Goal: Task Accomplishment & Management: Use online tool/utility

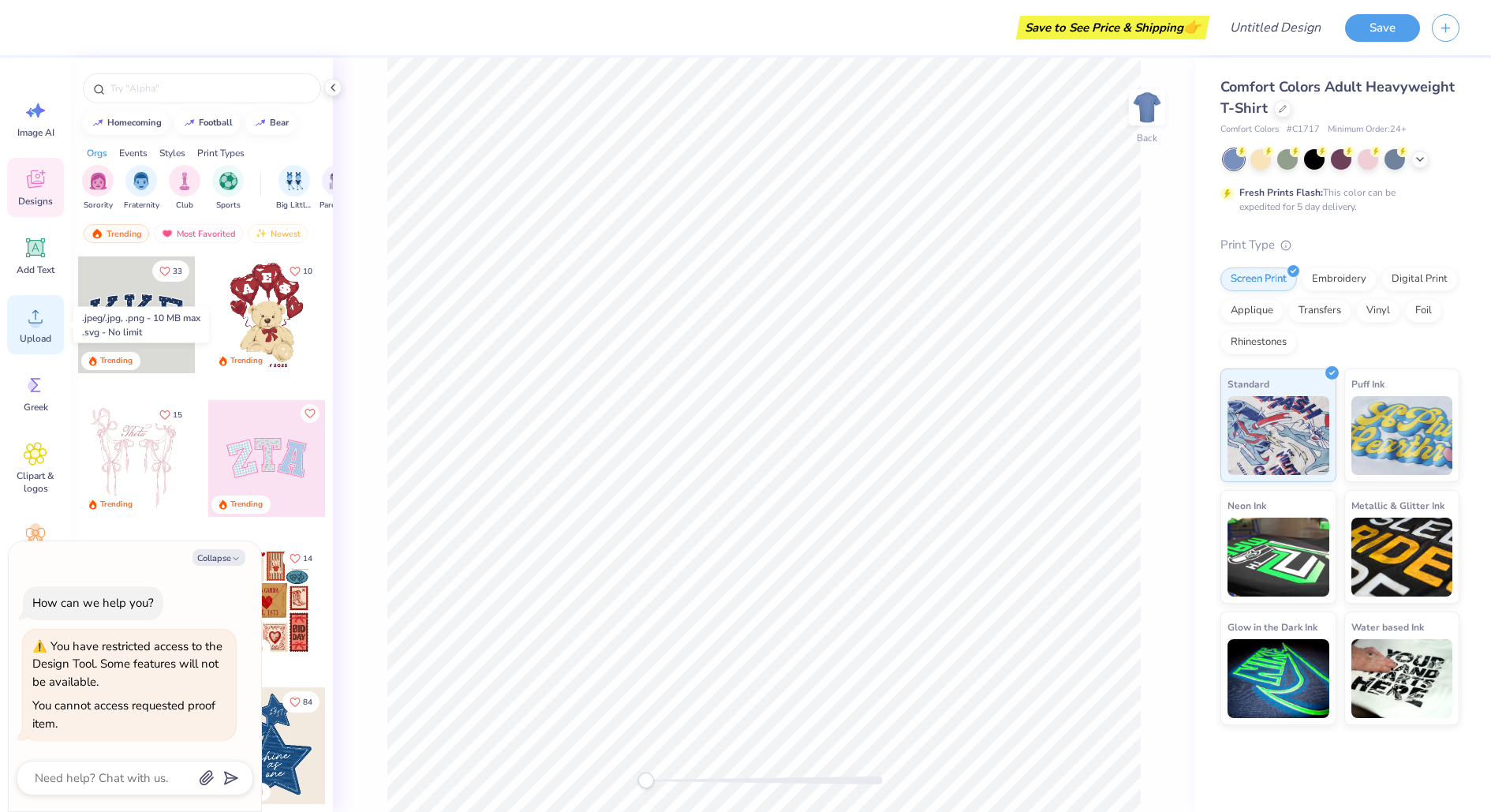
click at [25, 311] on icon at bounding box center [35, 316] width 24 height 24
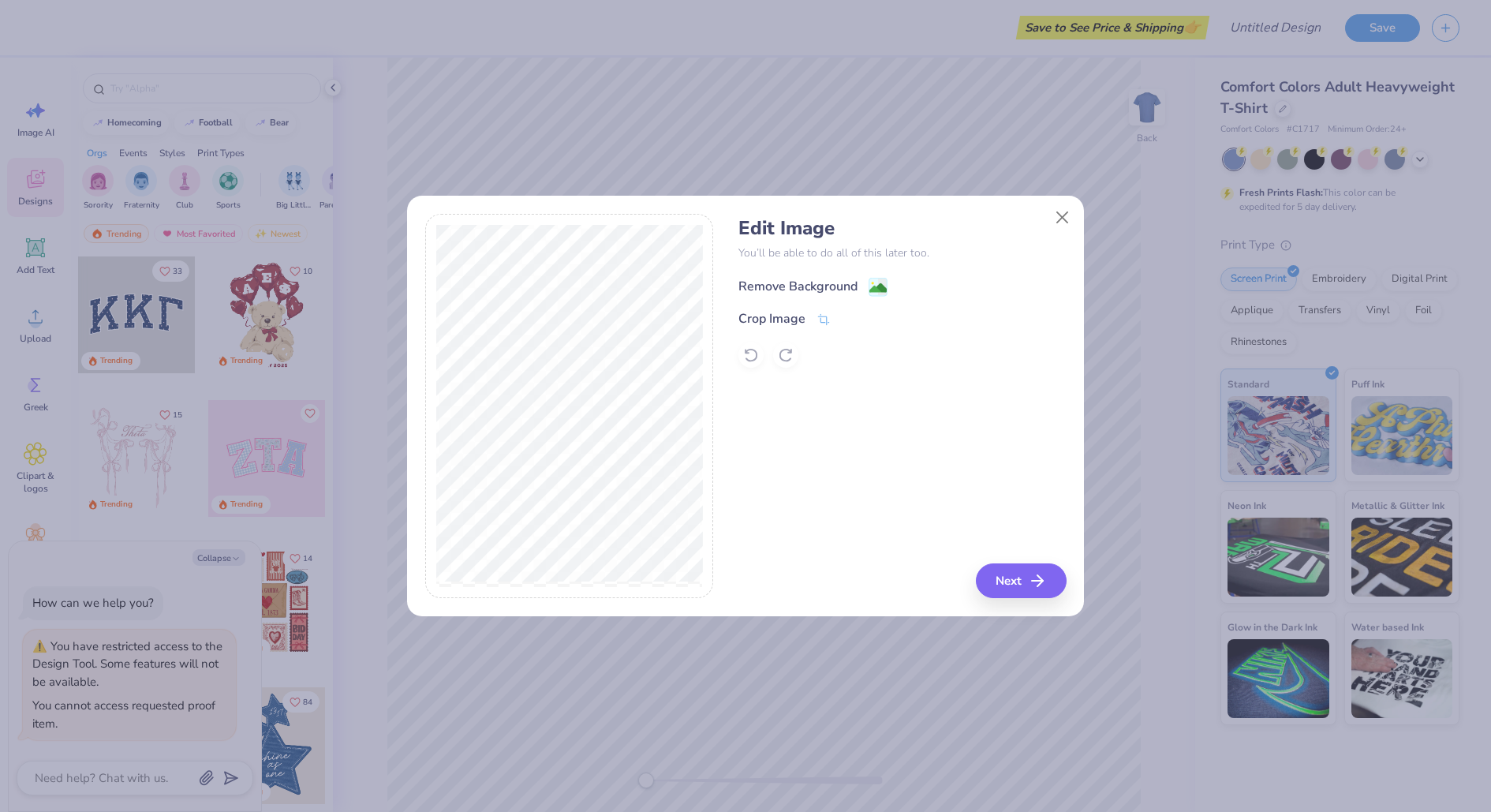
click at [793, 285] on div "Remove Background" at bounding box center [798, 287] width 120 height 19
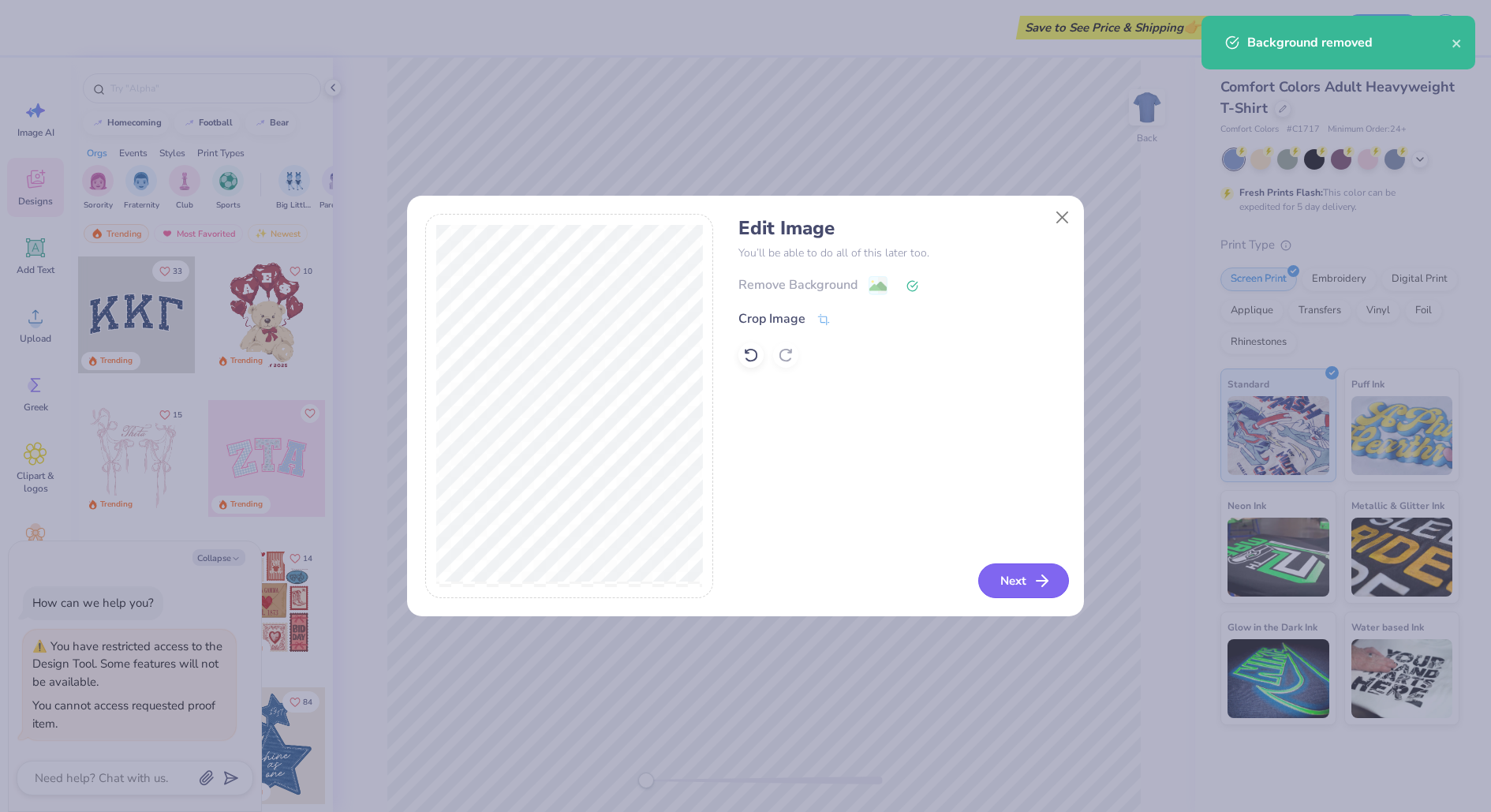
click at [1027, 588] on button "Next" at bounding box center [1023, 581] width 91 height 34
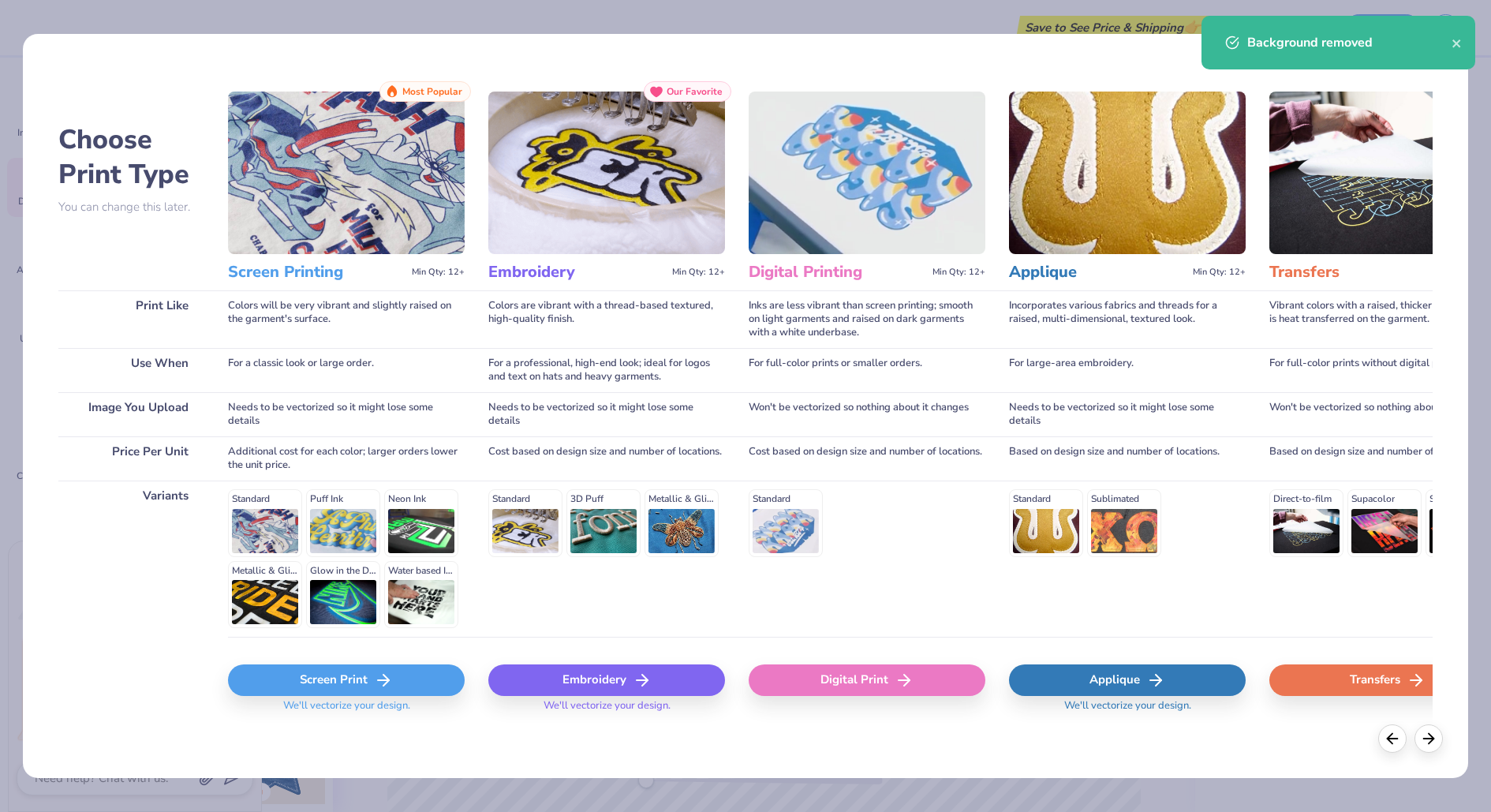
click at [424, 682] on div "Screen Print" at bounding box center [345, 680] width 236 height 32
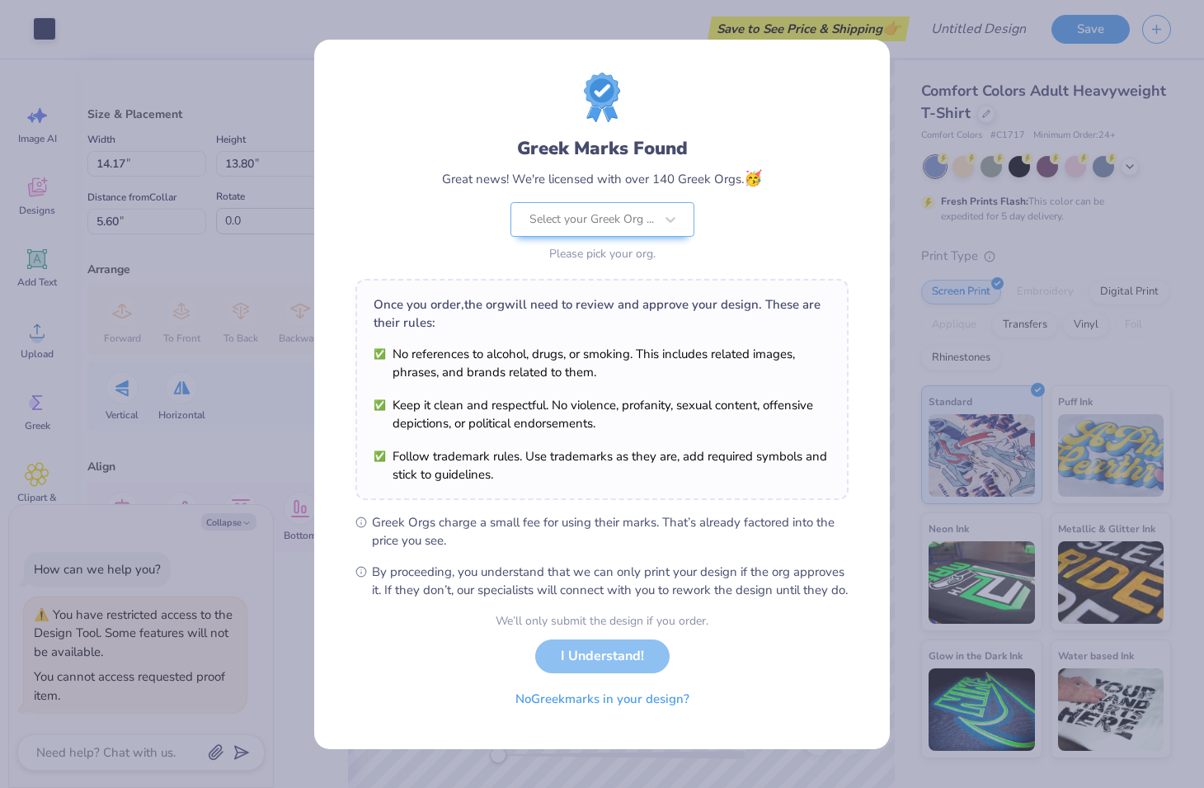
type textarea "x"
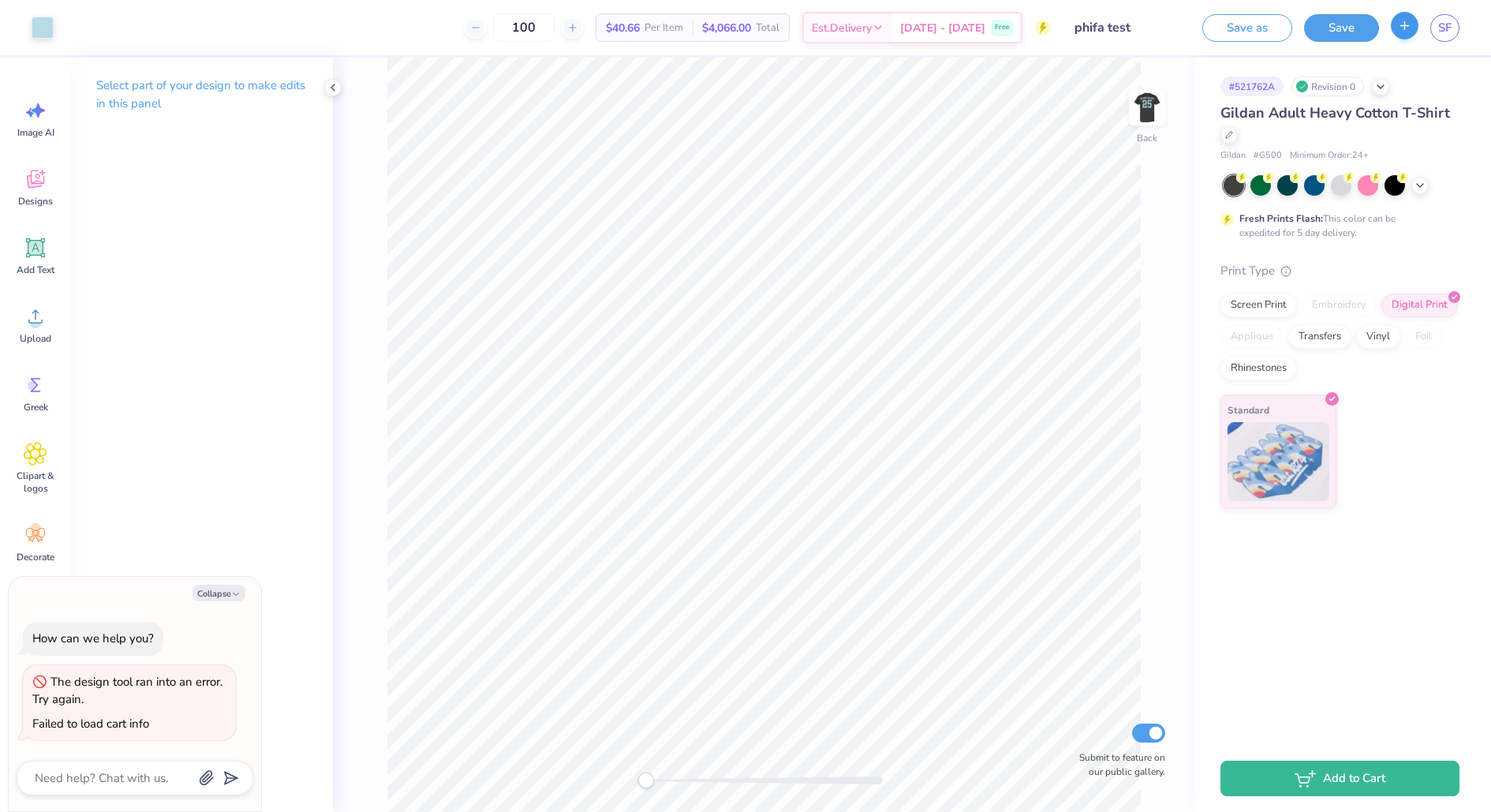
type textarea "x"
click at [1448, 30] on span "SF" at bounding box center [1445, 28] width 13 height 18
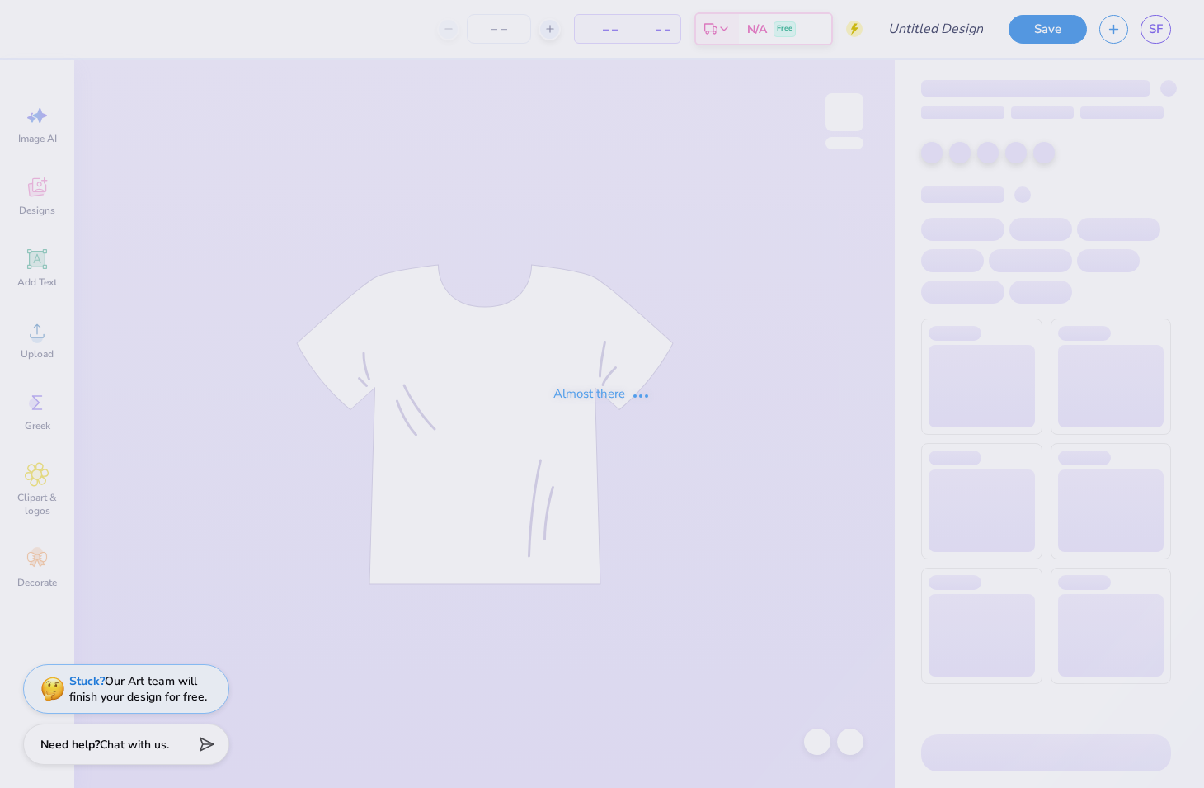
type input "phifa test"
type input "100"
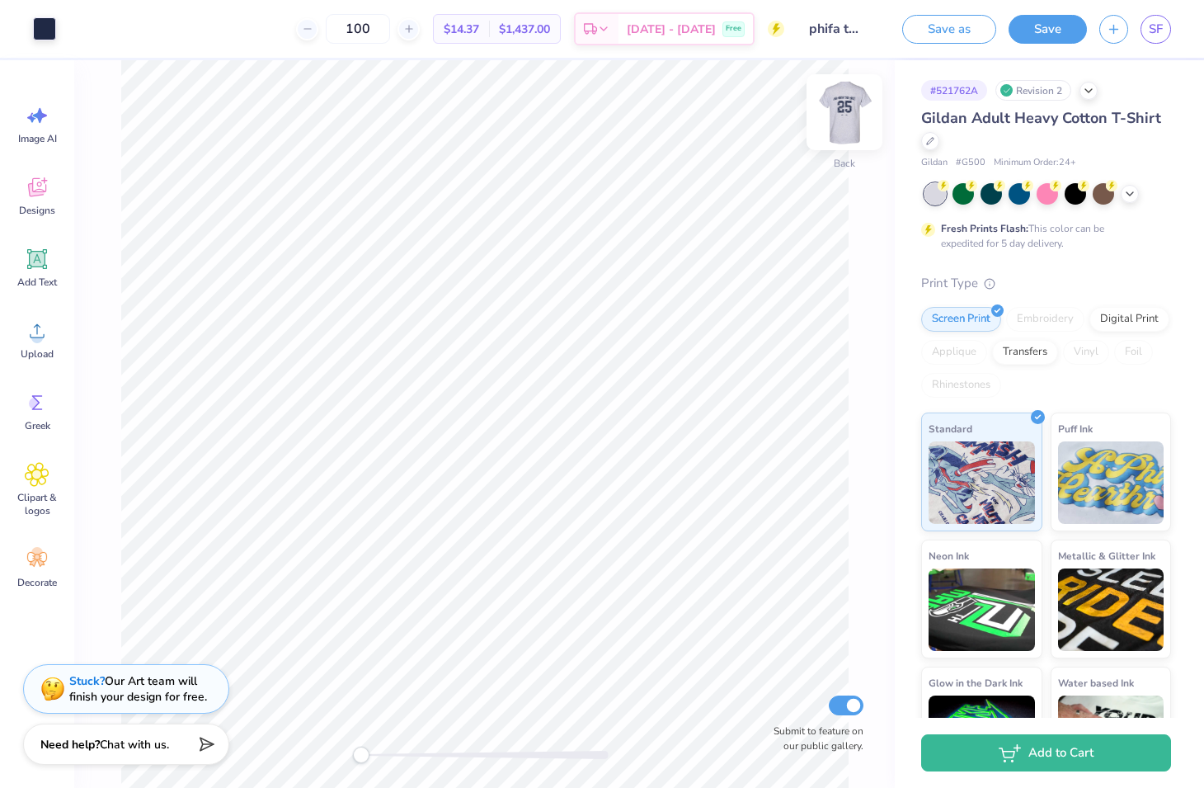
click at [860, 116] on img at bounding box center [845, 112] width 66 height 66
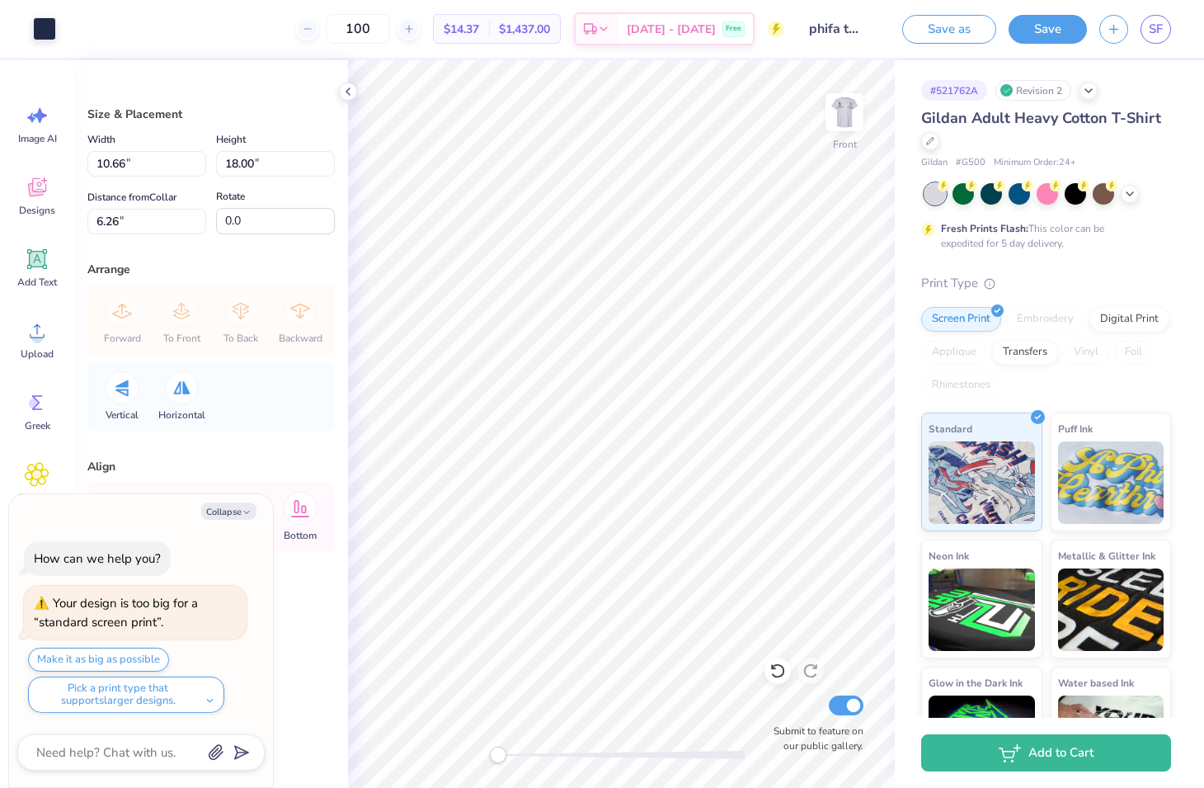
type textarea "x"
type input "6.27"
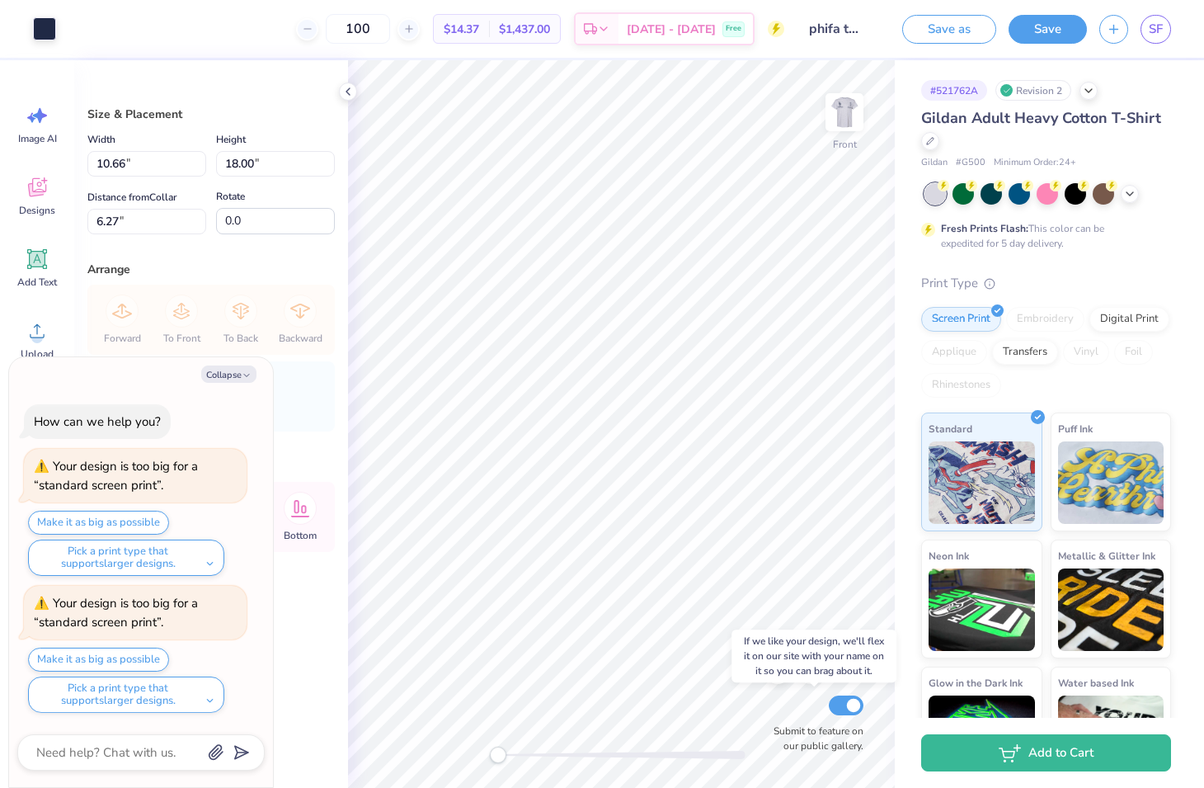
click at [781, 709] on div "Front Submit to feature on our public gallery." at bounding box center [621, 424] width 547 height 728
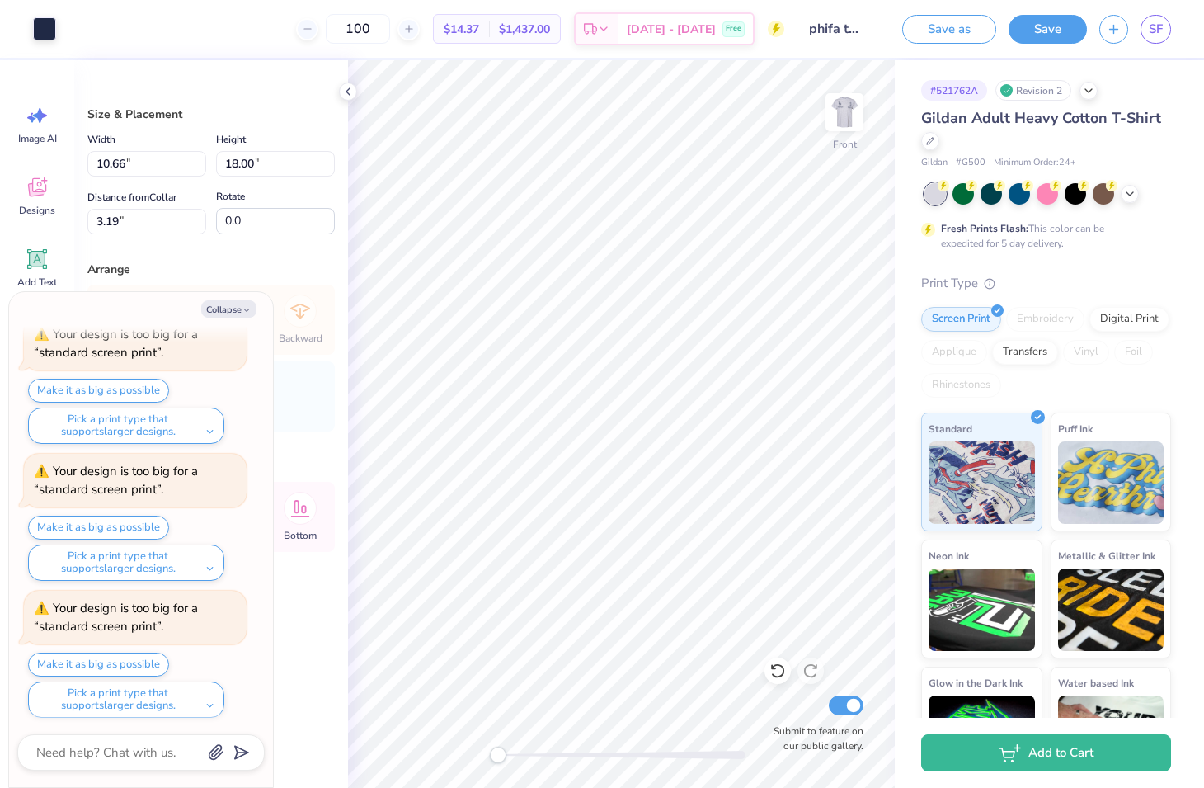
scroll to position [203, 0]
type textarea "x"
type input "4.45"
type textarea "x"
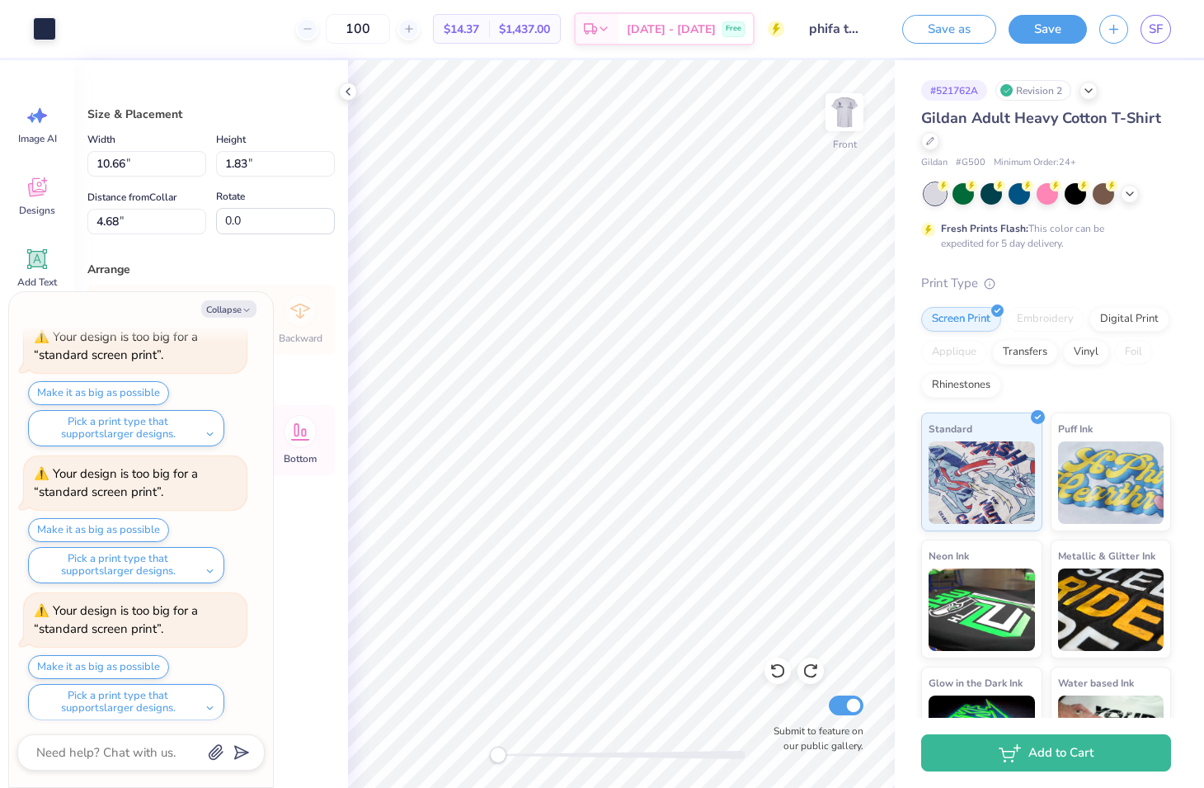
type input "12.68"
type input "2.17"
type input "4.33"
type textarea "x"
type input "14.23"
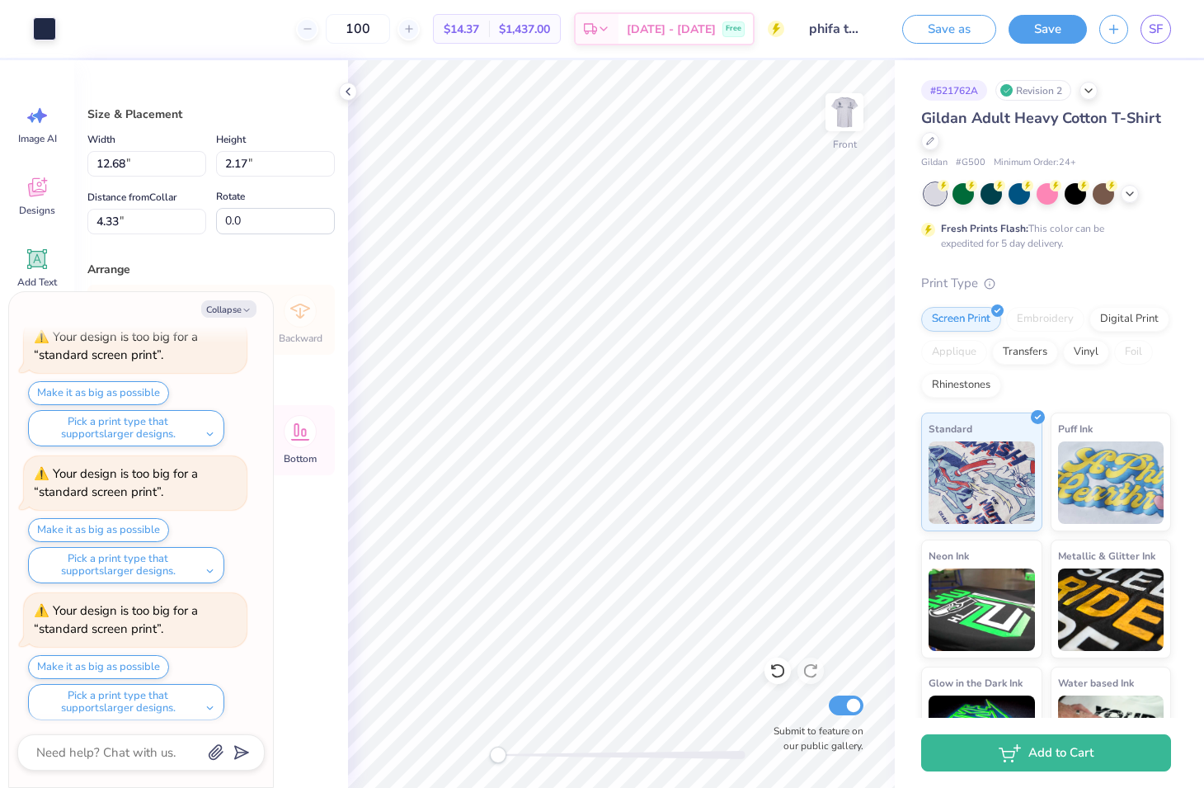
type input "2.44"
type input "4.07"
type textarea "x"
type input "3.00"
type textarea "x"
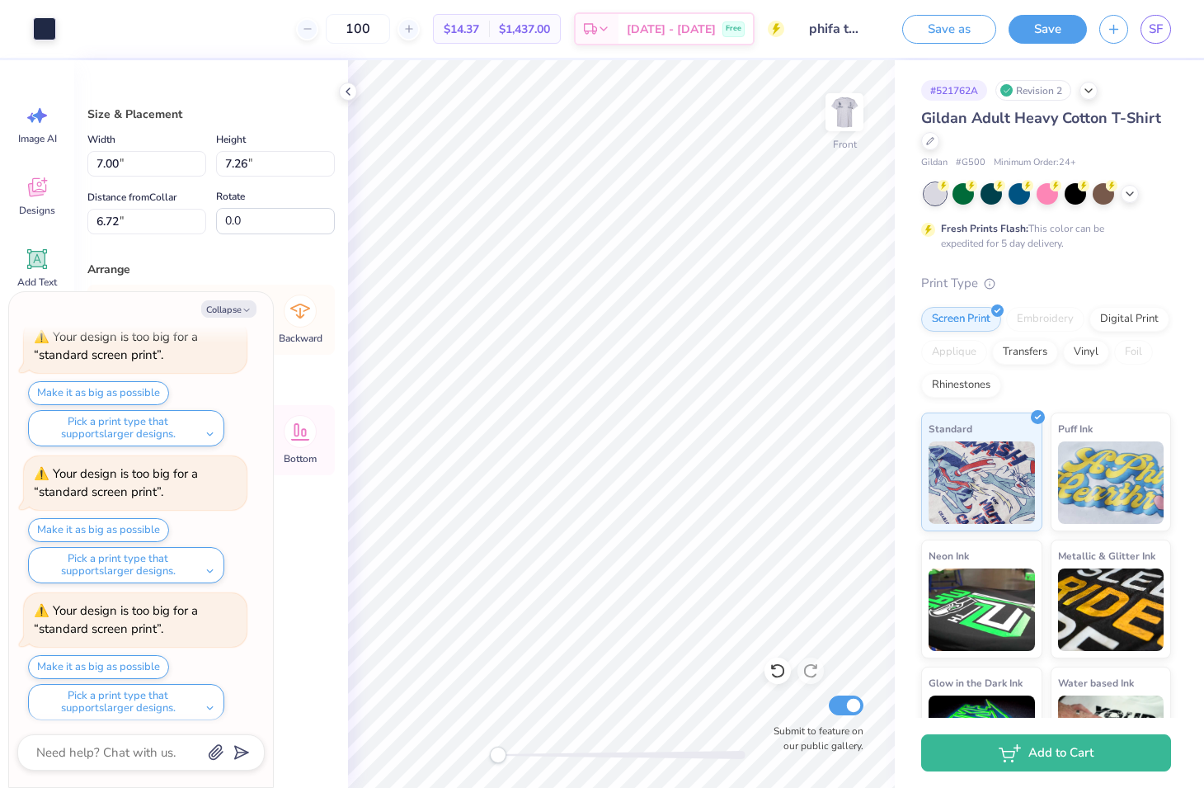
type input "9.06"
type input "9.39"
type textarea "x"
type input "5.44"
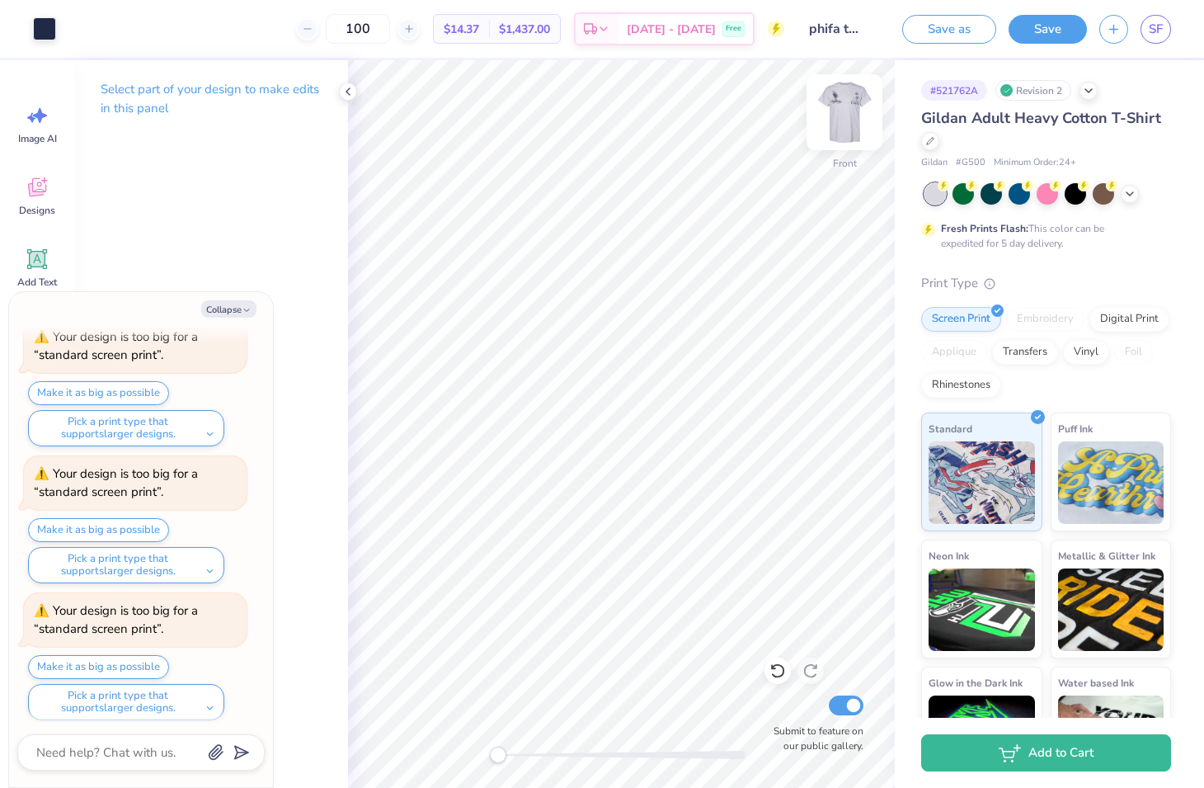
click at [839, 116] on img at bounding box center [845, 112] width 66 height 66
click at [841, 121] on img at bounding box center [845, 112] width 66 height 66
click at [863, 117] on img at bounding box center [845, 112] width 66 height 66
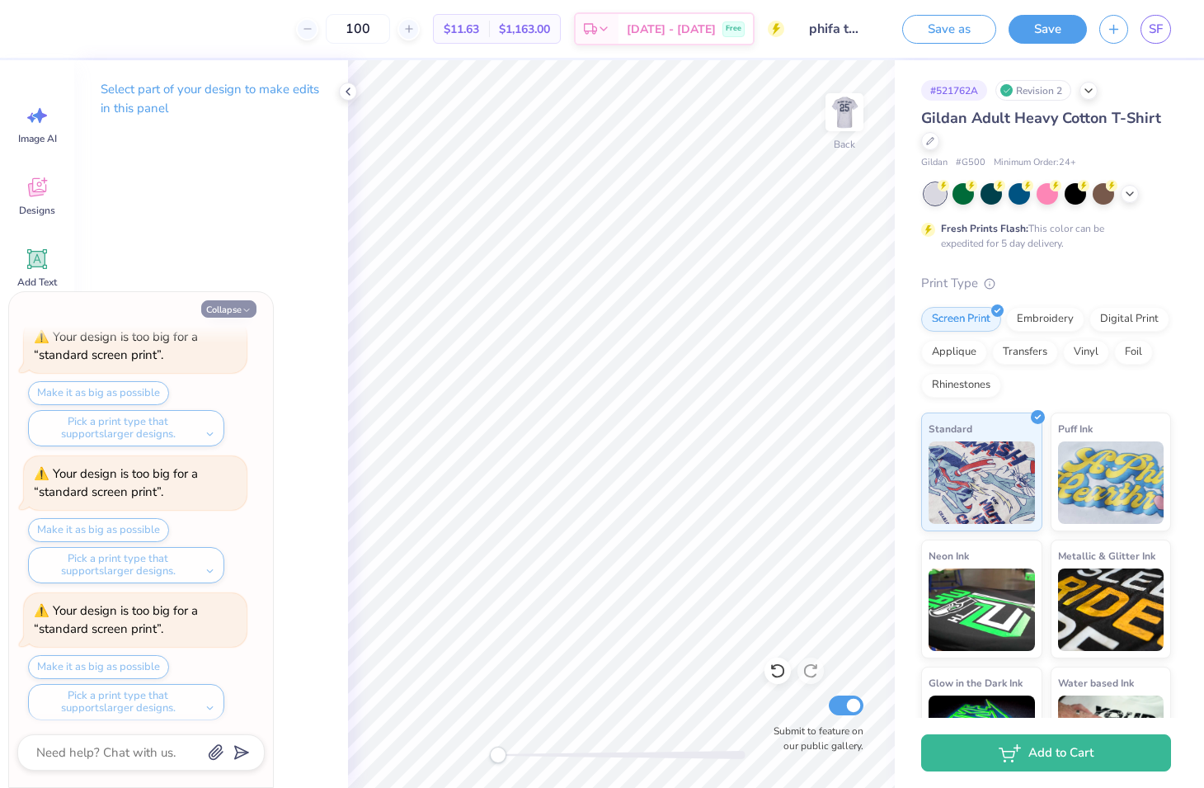
click at [242, 305] on icon "button" at bounding box center [247, 310] width 10 height 10
type textarea "x"
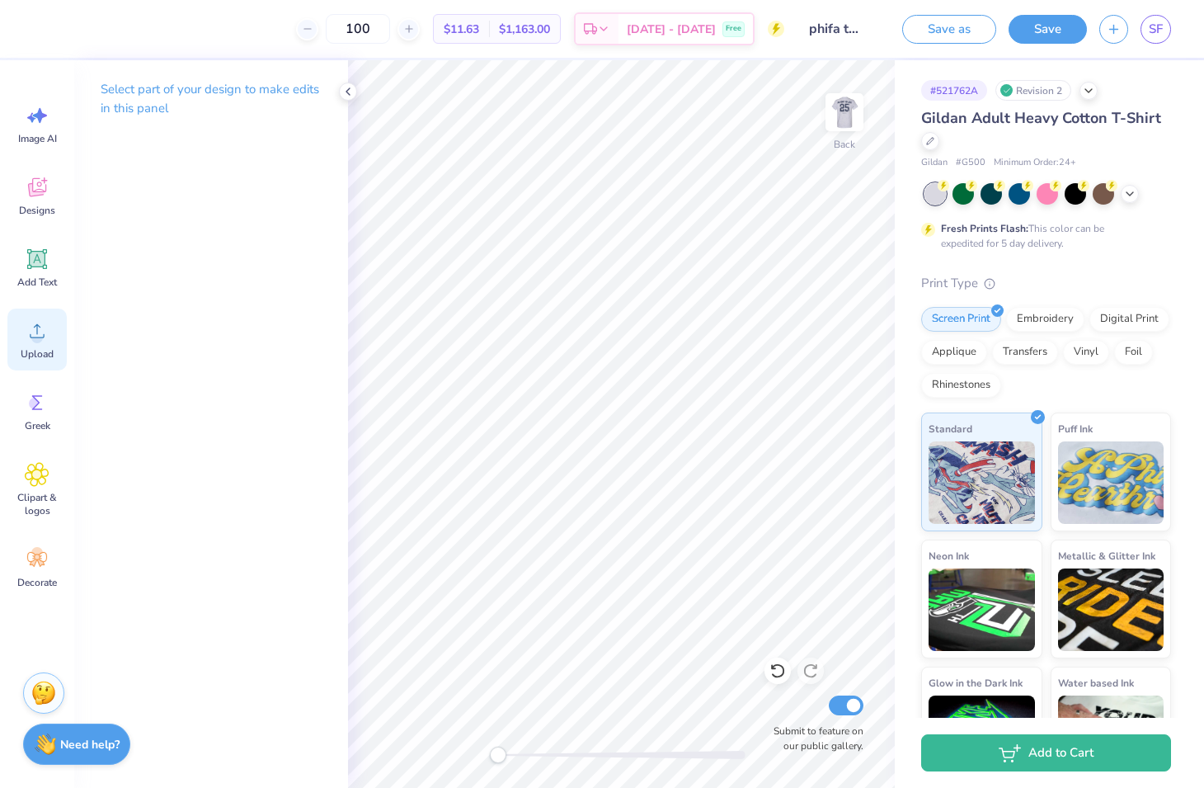
click at [27, 343] on div "Upload" at bounding box center [36, 340] width 59 height 62
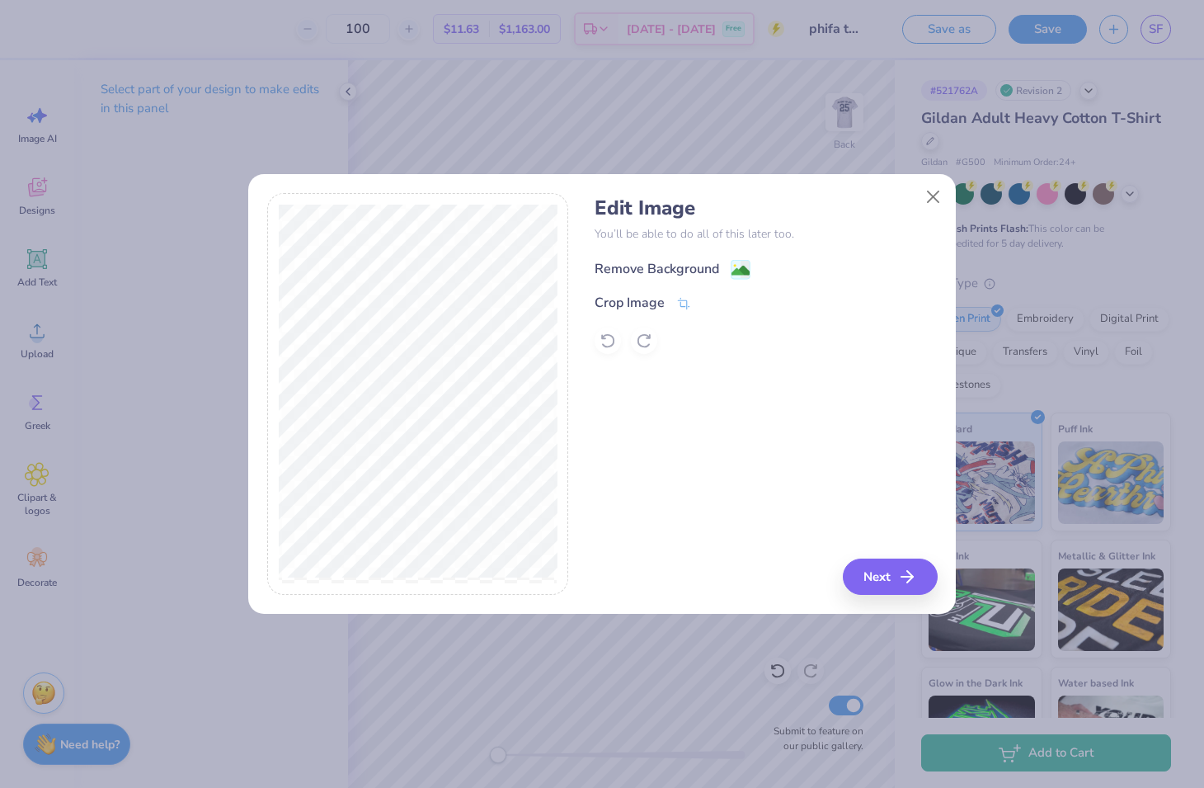
click at [640, 264] on div "Remove Background" at bounding box center [657, 269] width 125 height 20
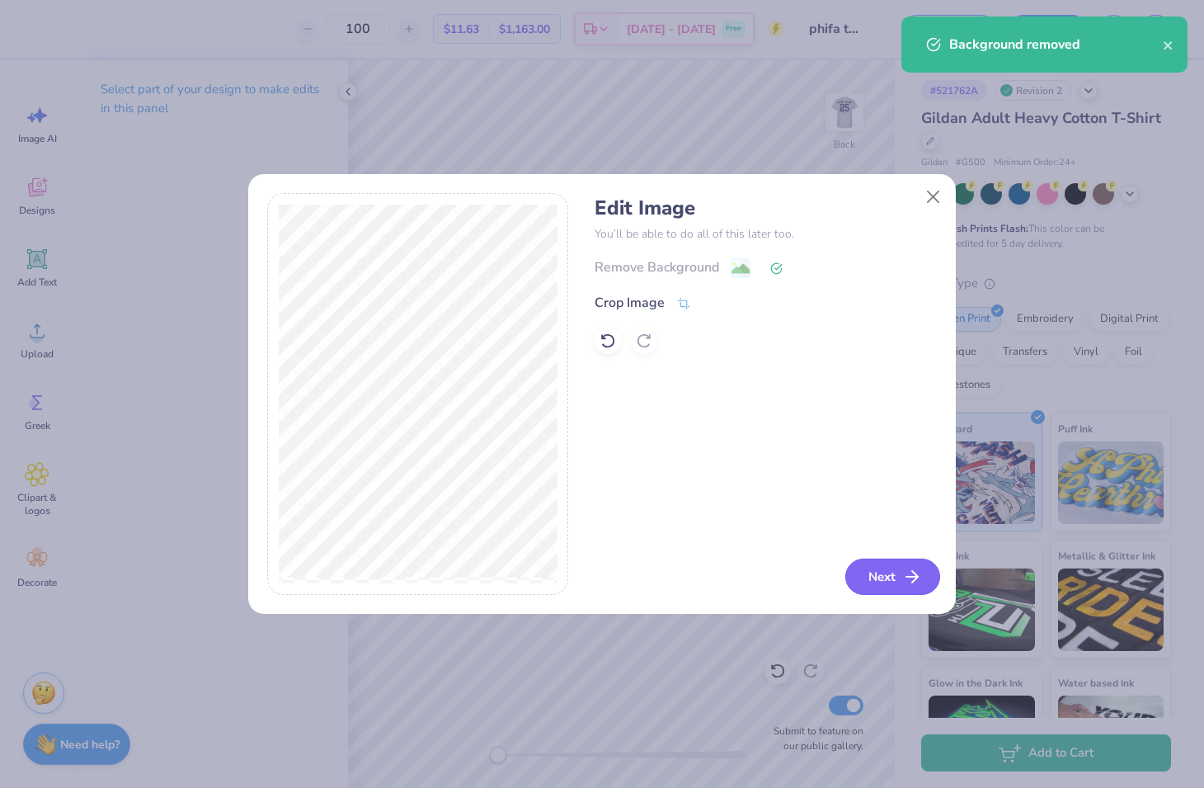
click at [888, 575] on button "Next" at bounding box center [893, 576] width 95 height 36
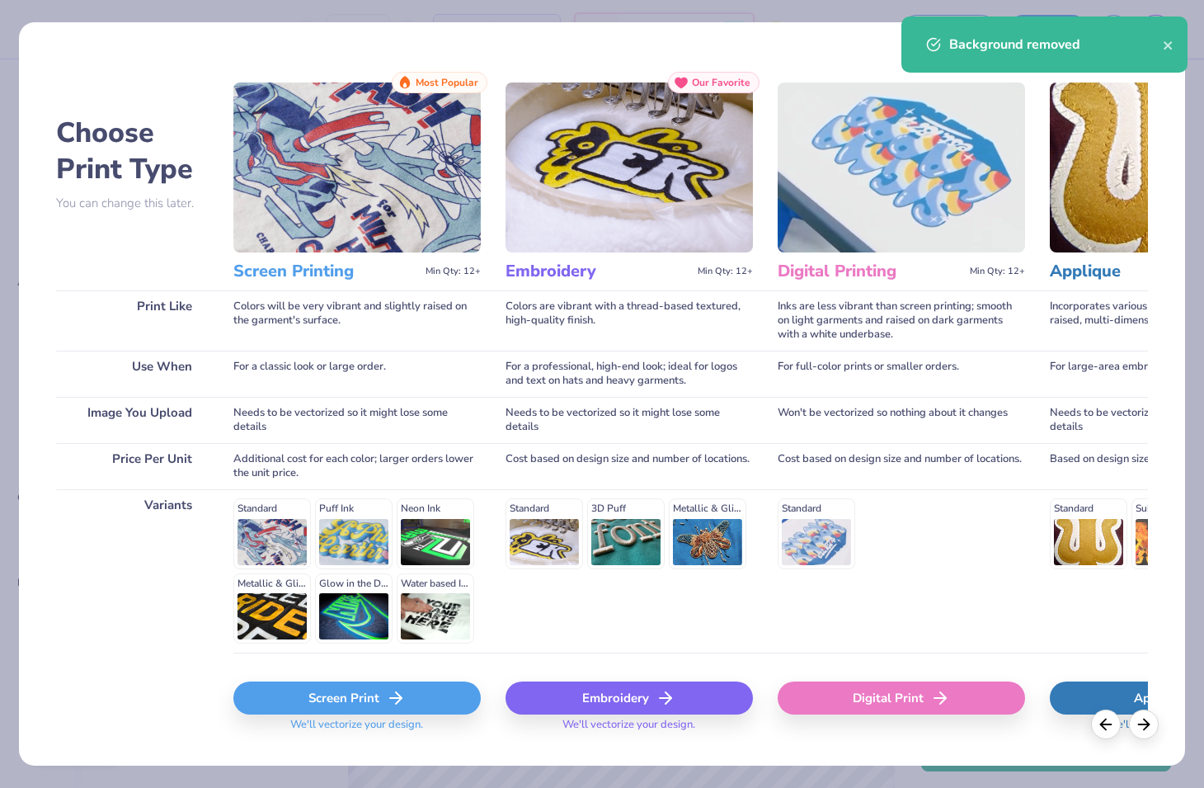
click at [428, 703] on div "Screen Print" at bounding box center [356, 697] width 247 height 33
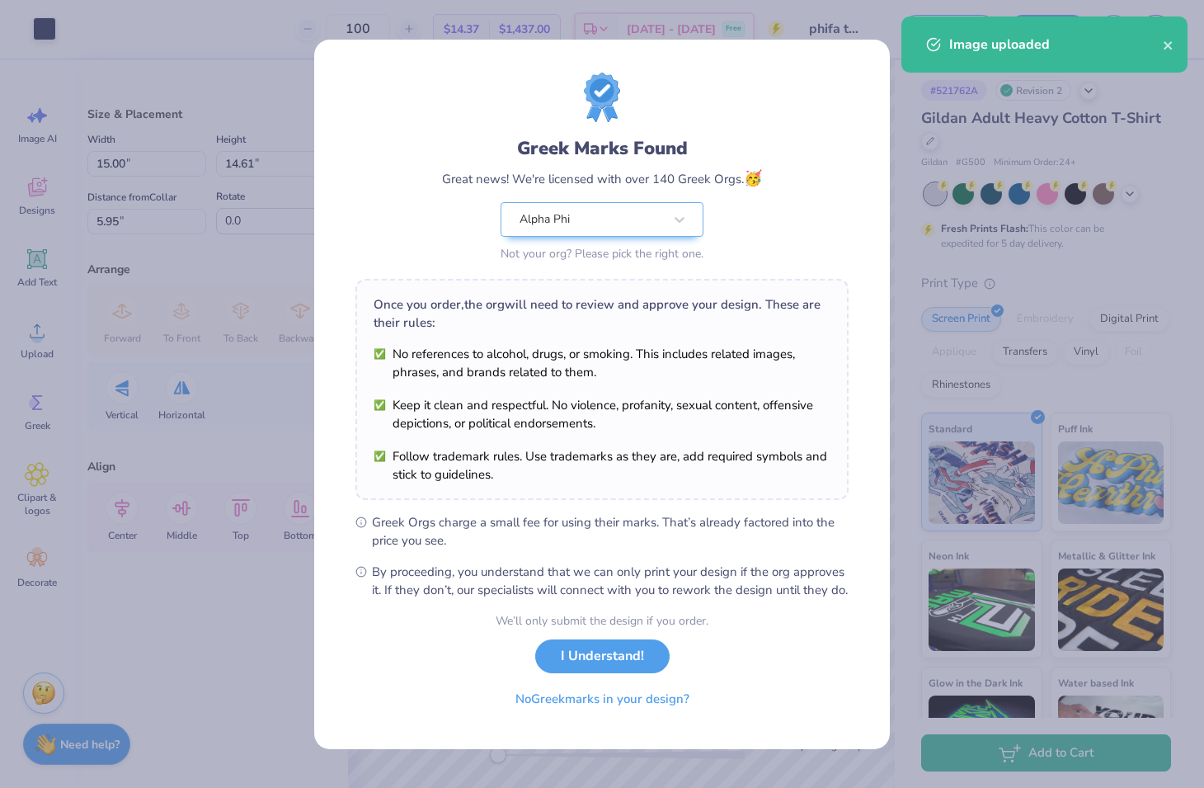
click at [605, 360] on body "Art colors 100 $14.37 Per Item $1,437.00 Total Est. Delivery Oct 11 - 14 Free D…" at bounding box center [602, 394] width 1204 height 788
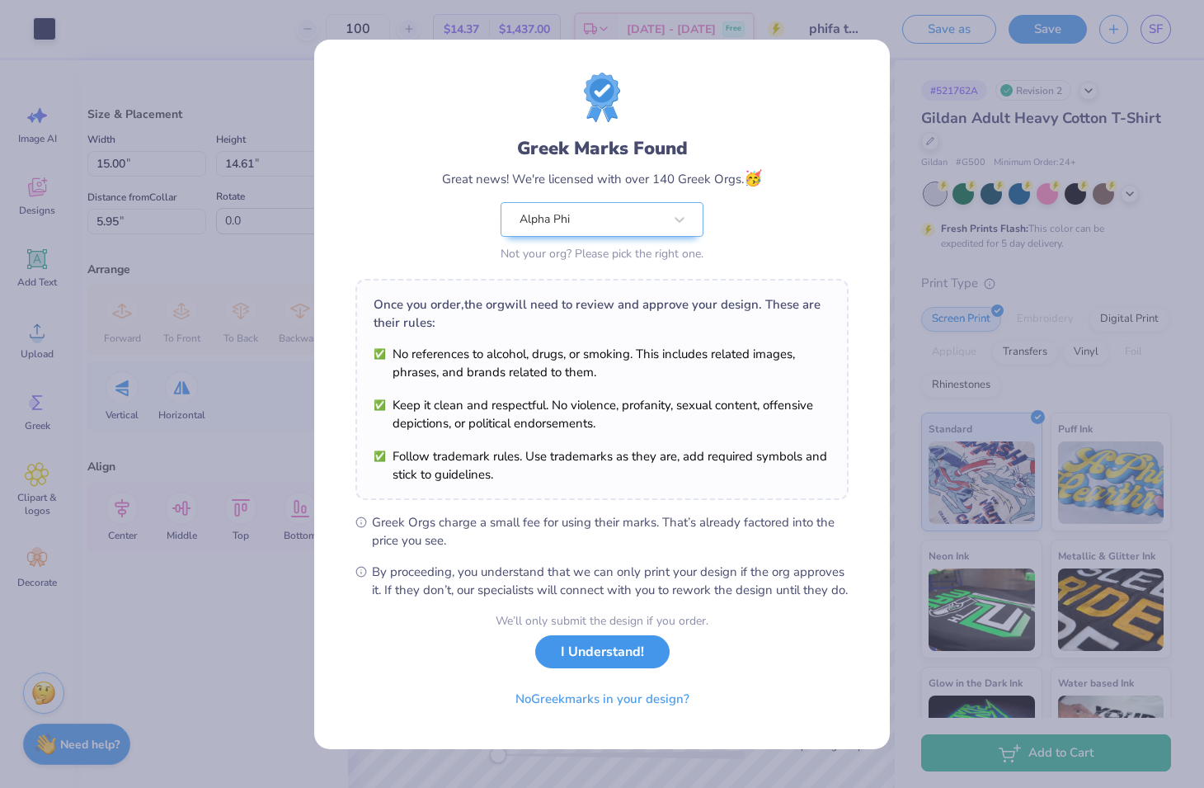
click at [582, 669] on button "I Understand!" at bounding box center [602, 652] width 134 height 34
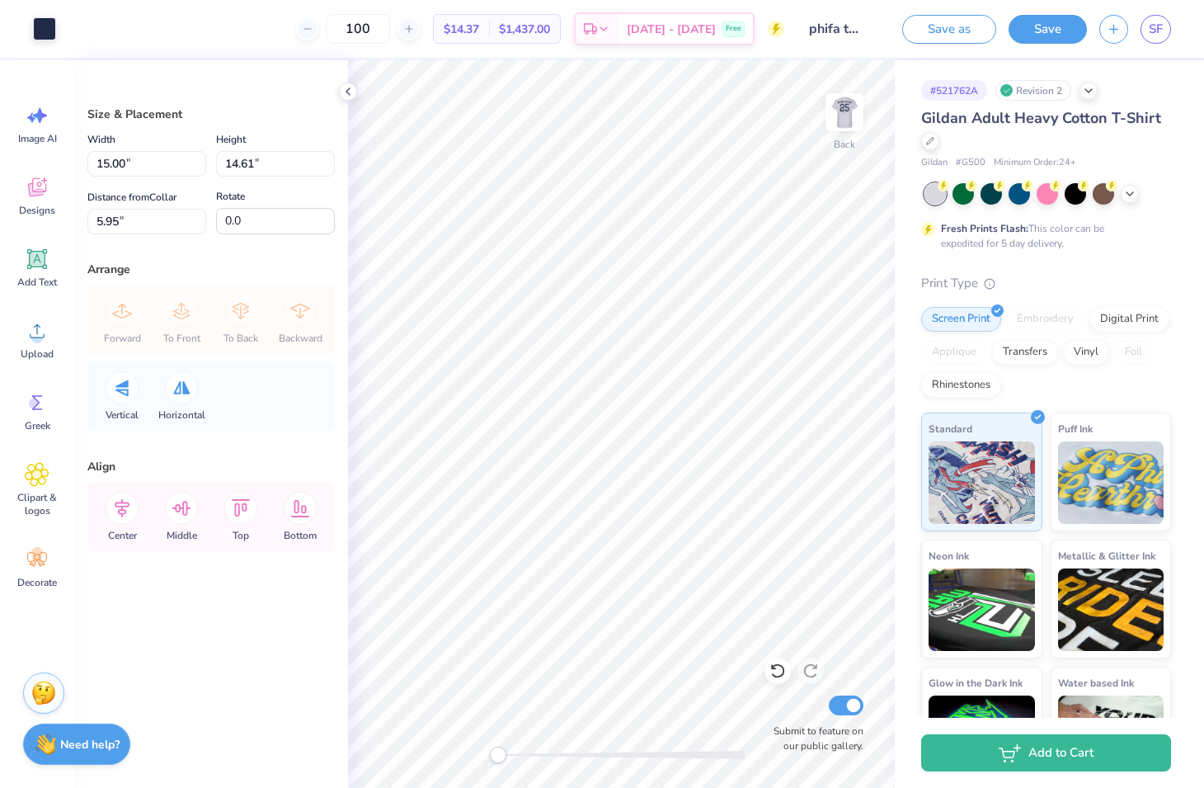
type input "14.01"
type input "13.65"
type input "3.64"
type input "13.78"
type input "13.42"
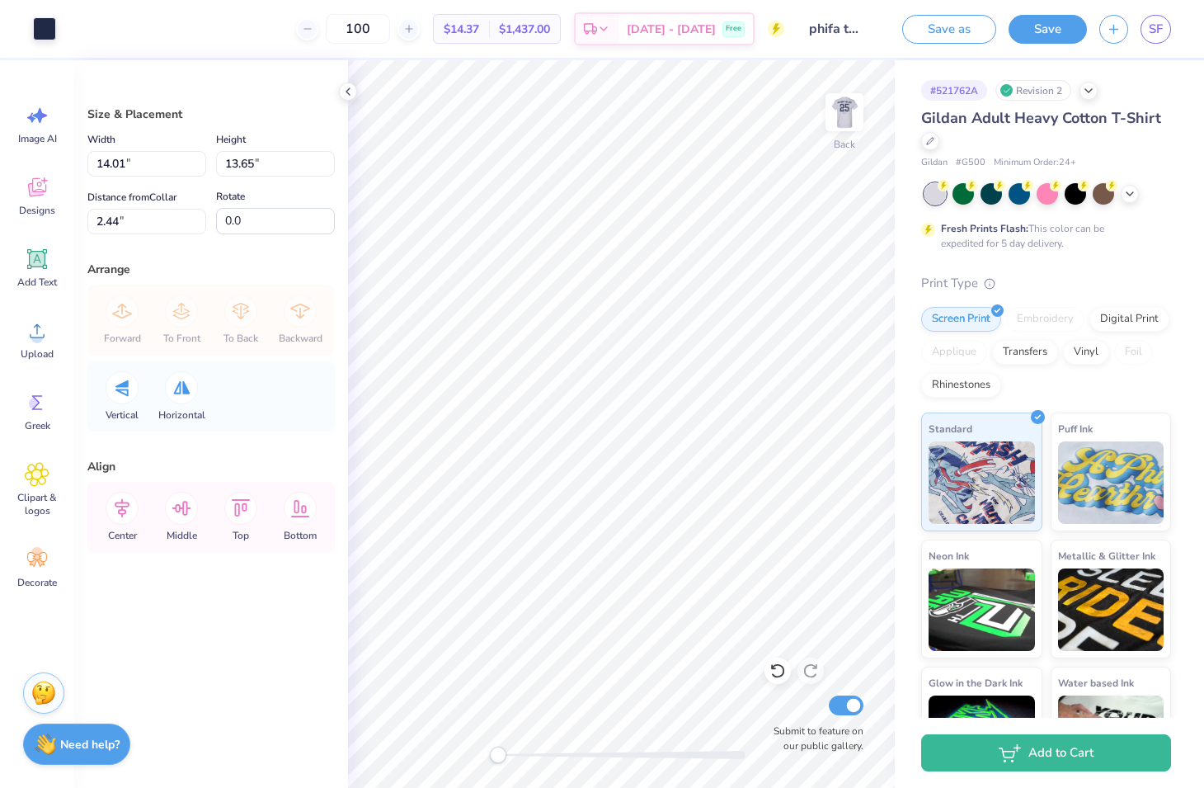
type input "2.66"
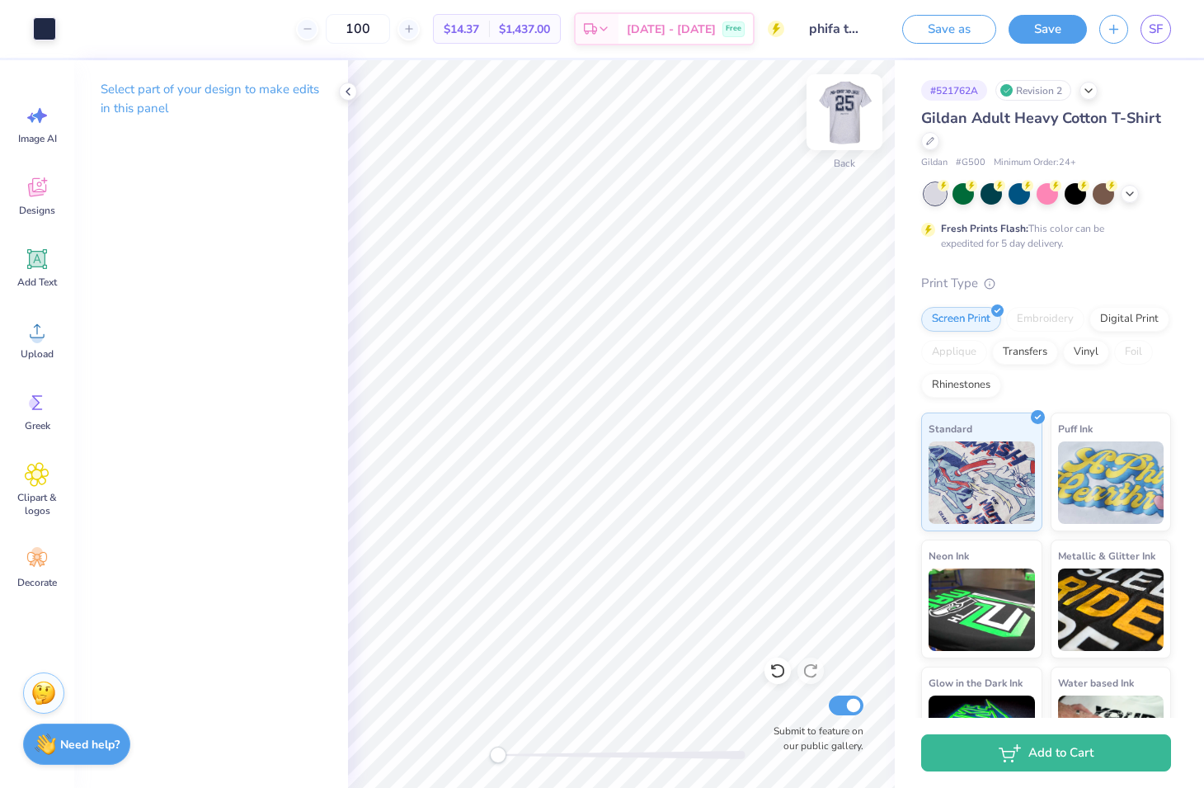
click at [851, 144] on div "Back Submit to feature on our public gallery." at bounding box center [621, 424] width 547 height 728
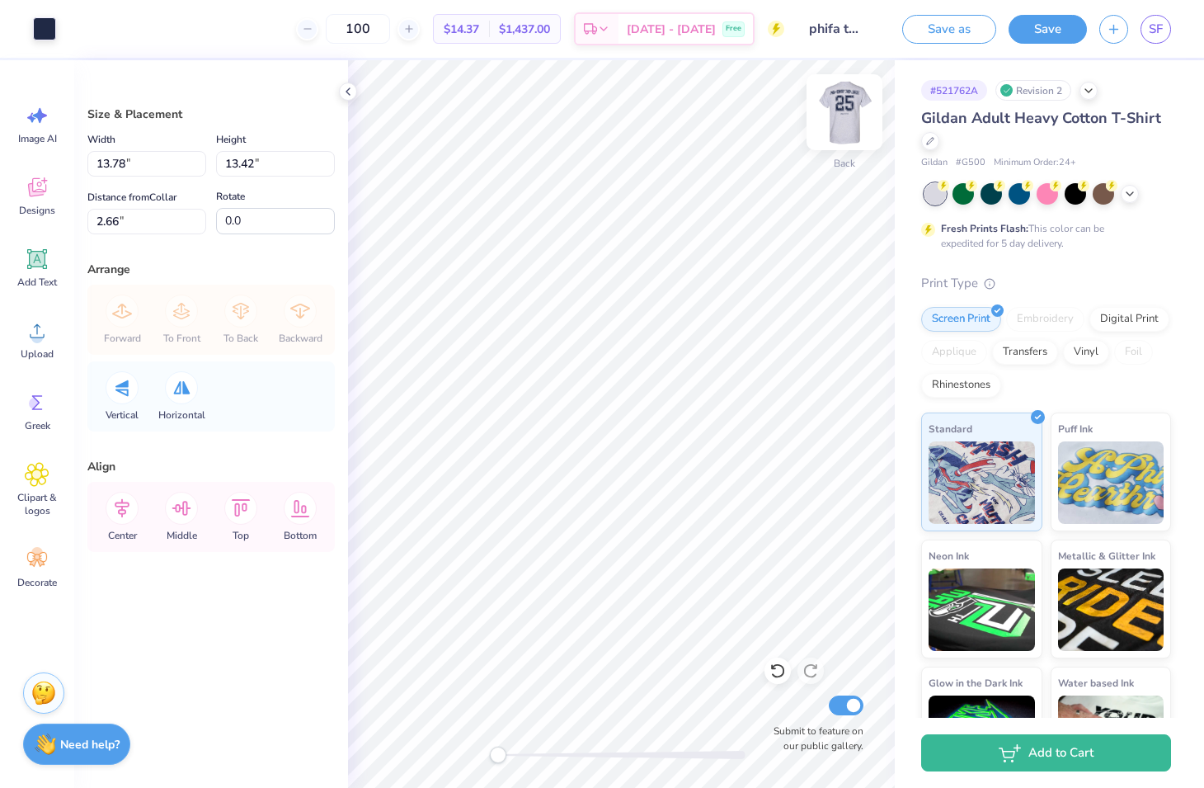
type input "13.59"
type input "13.23"
type input "2.85"
type input "13.20"
type input "12.85"
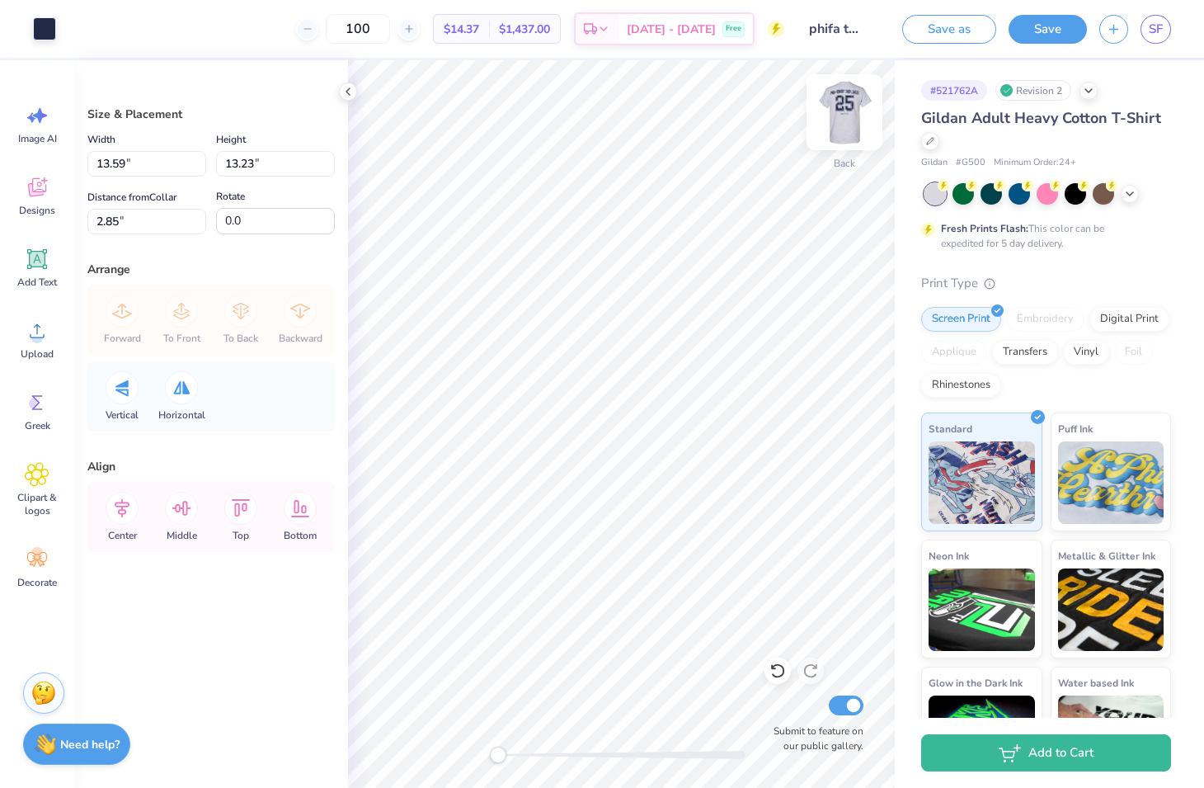
type input "3.23"
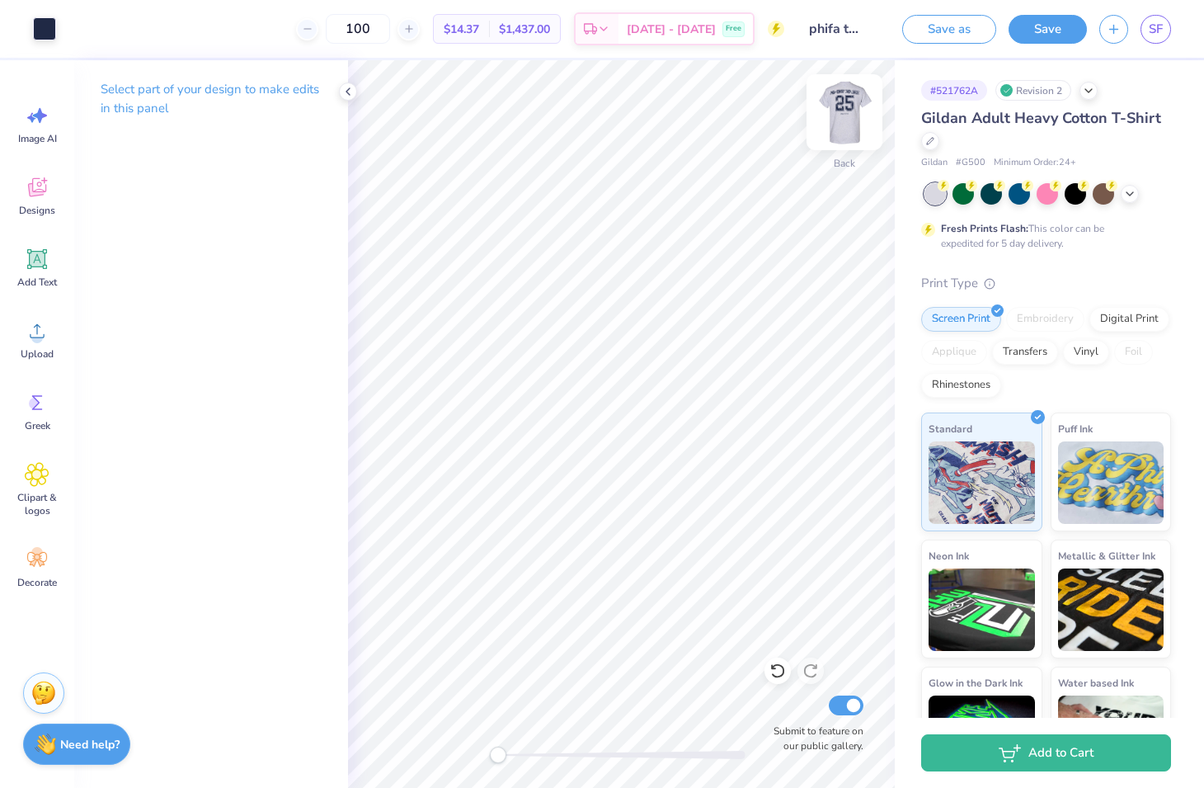
click at [837, 120] on img at bounding box center [845, 112] width 66 height 66
click at [47, 344] on div "Upload" at bounding box center [36, 340] width 59 height 62
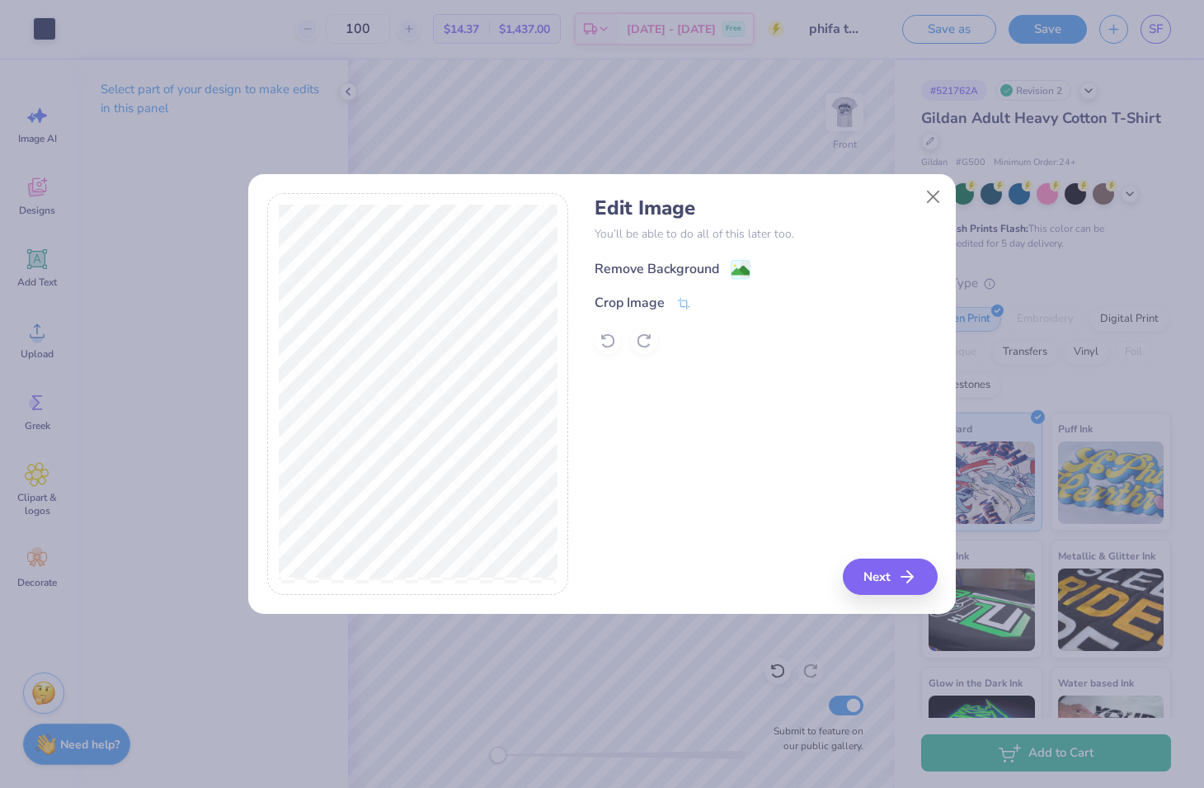
click at [663, 268] on div "Remove Background" at bounding box center [657, 269] width 125 height 20
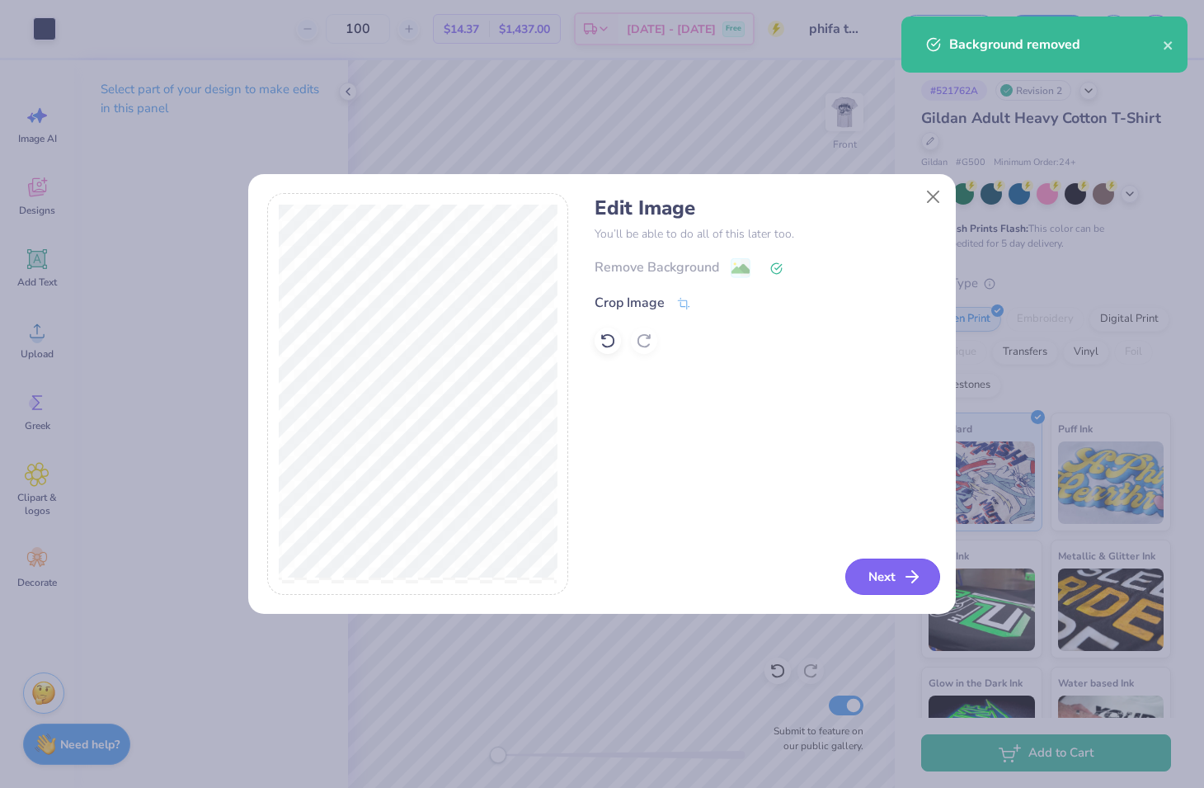
click at [896, 574] on button "Next" at bounding box center [893, 576] width 95 height 36
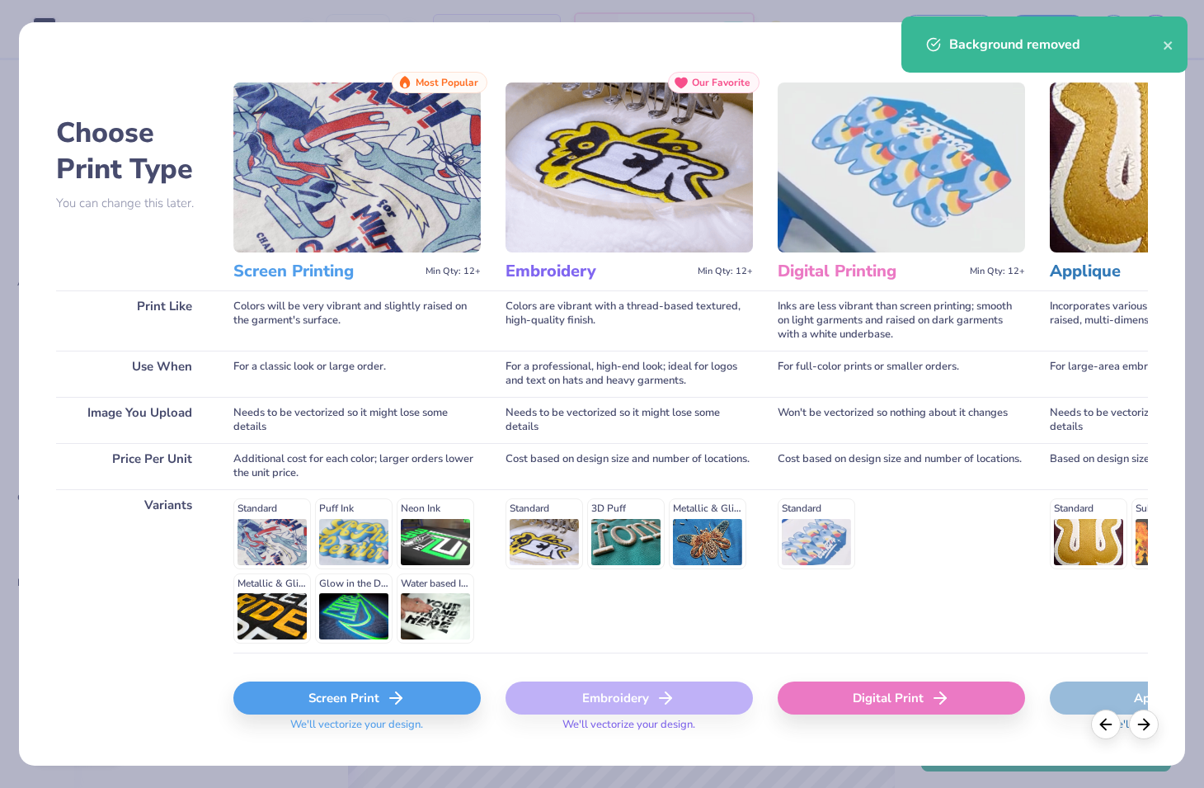
click at [446, 691] on div "Screen Print" at bounding box center [356, 697] width 247 height 33
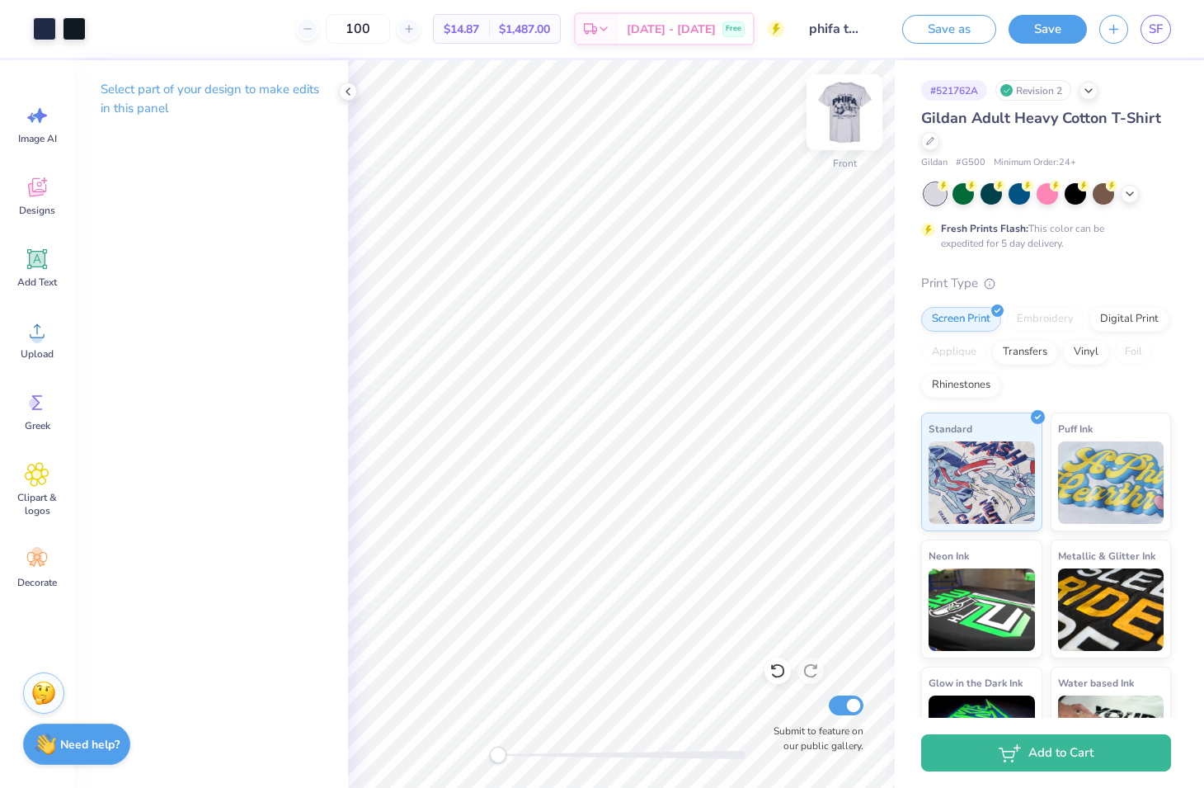
click at [837, 115] on img at bounding box center [845, 112] width 66 height 66
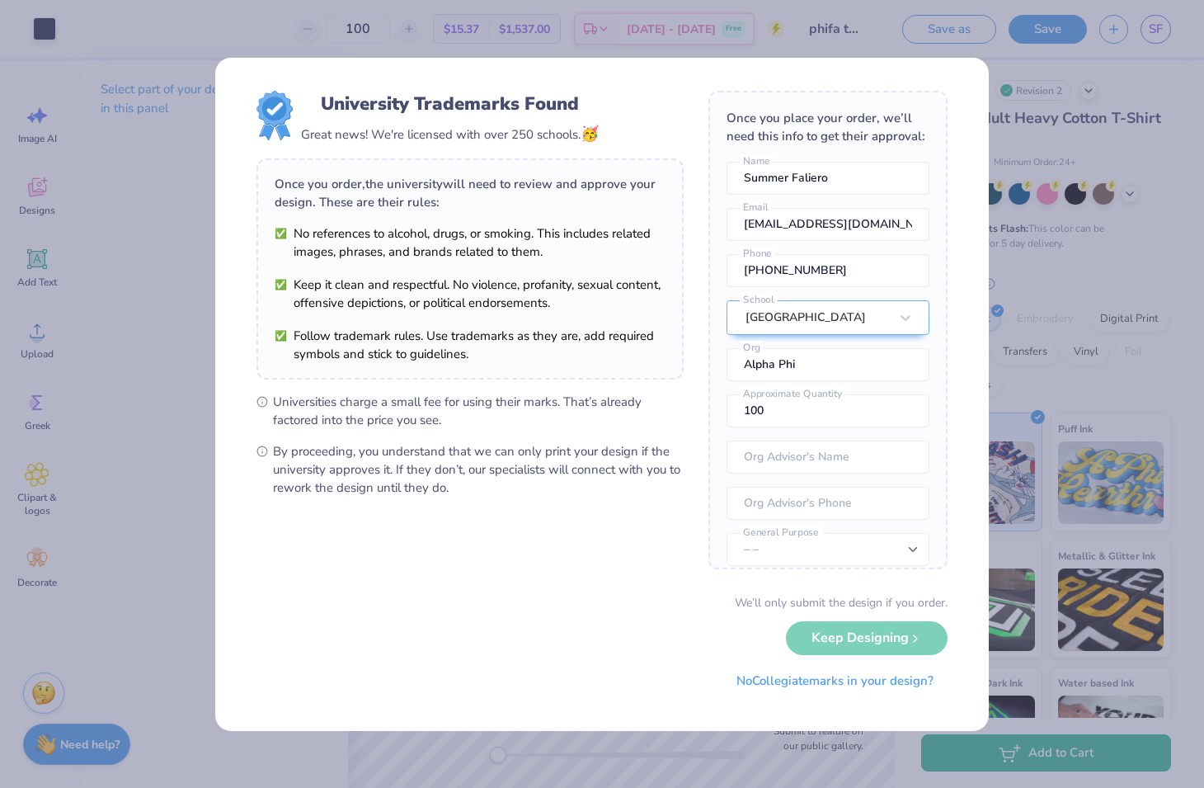
click at [718, 213] on body "Art colors 100 $15.37 Per Item $1,537.00 Total Est. Delivery Oct 11 - 14 Free D…" at bounding box center [602, 394] width 1204 height 788
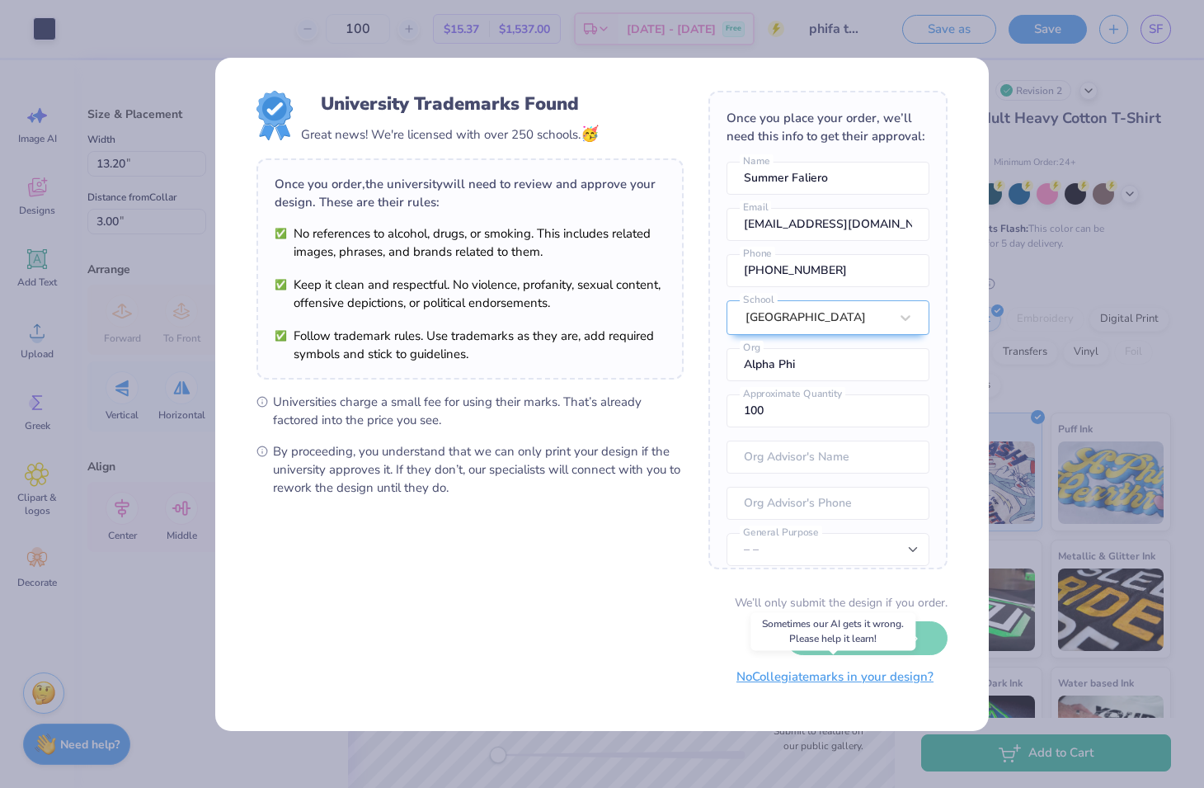
click at [851, 682] on button "No Collegiate marks in your design?" at bounding box center [835, 677] width 225 height 34
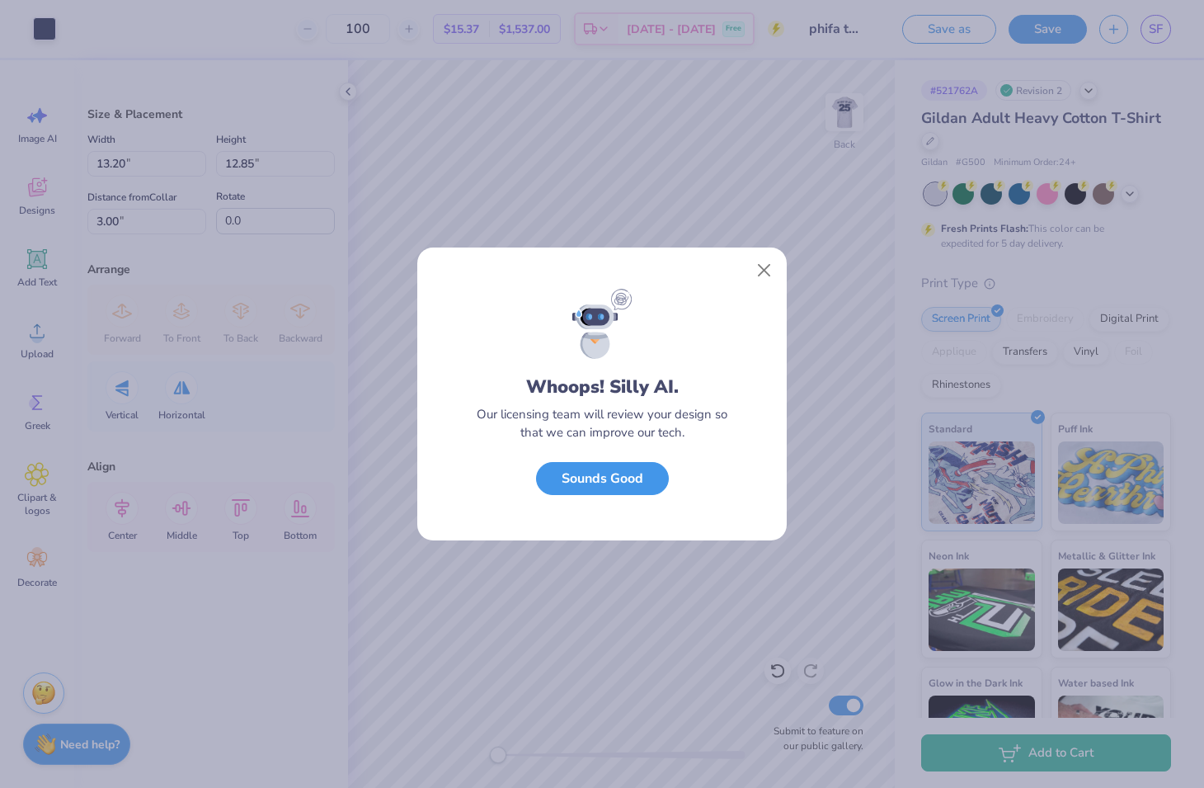
click at [627, 488] on button "Sounds Good" at bounding box center [602, 479] width 133 height 34
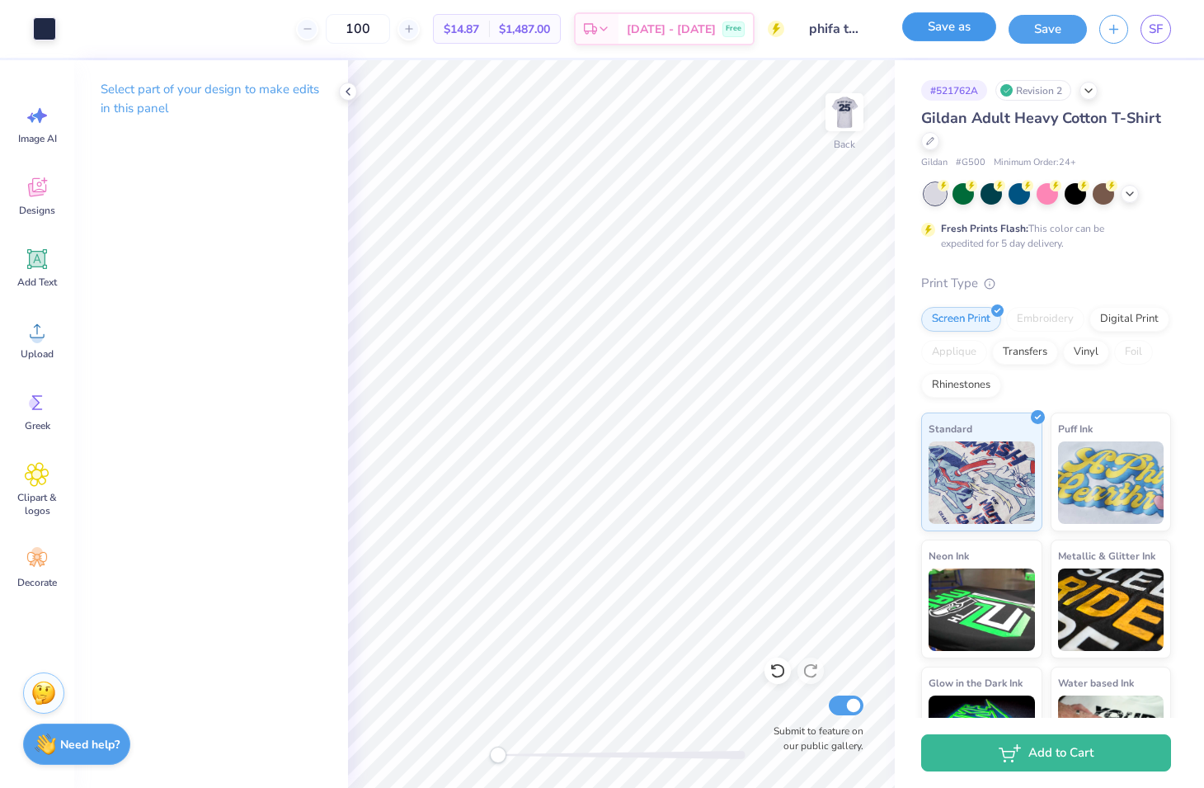
click at [962, 34] on button "Save as" at bounding box center [949, 26] width 94 height 29
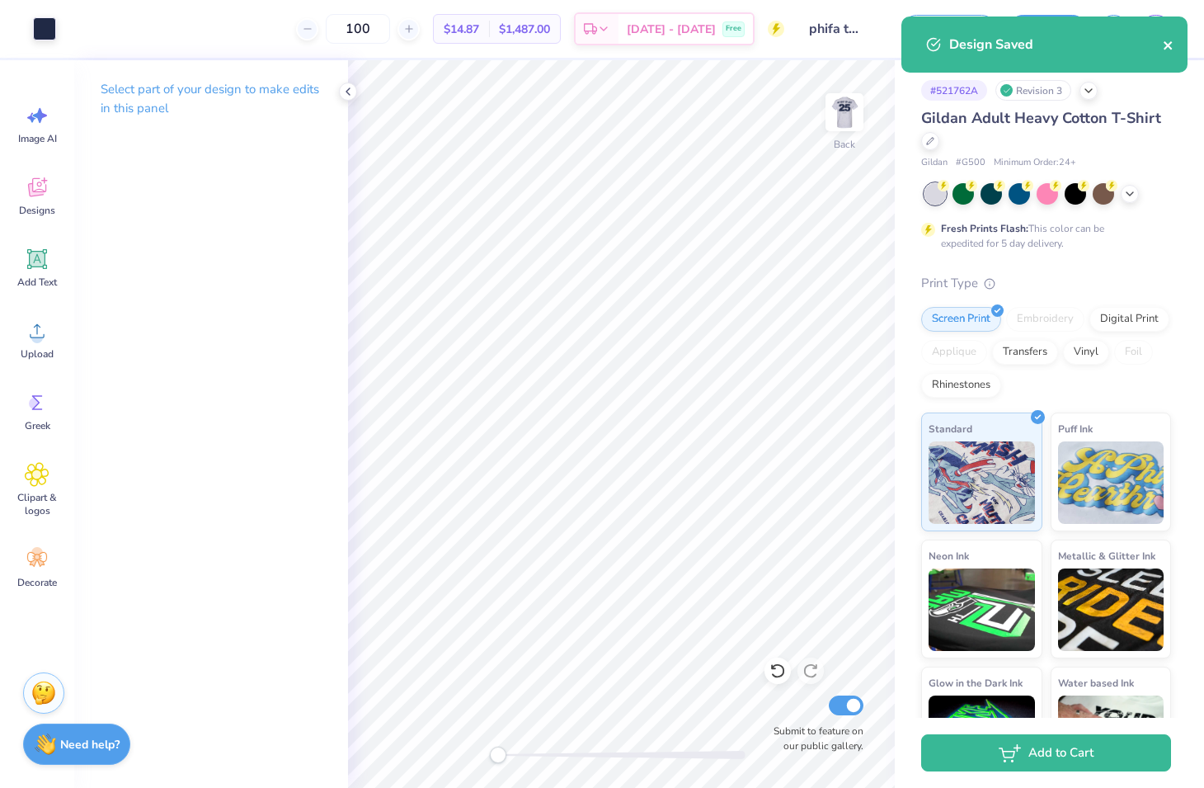
click at [1173, 38] on button "close" at bounding box center [1169, 45] width 12 height 20
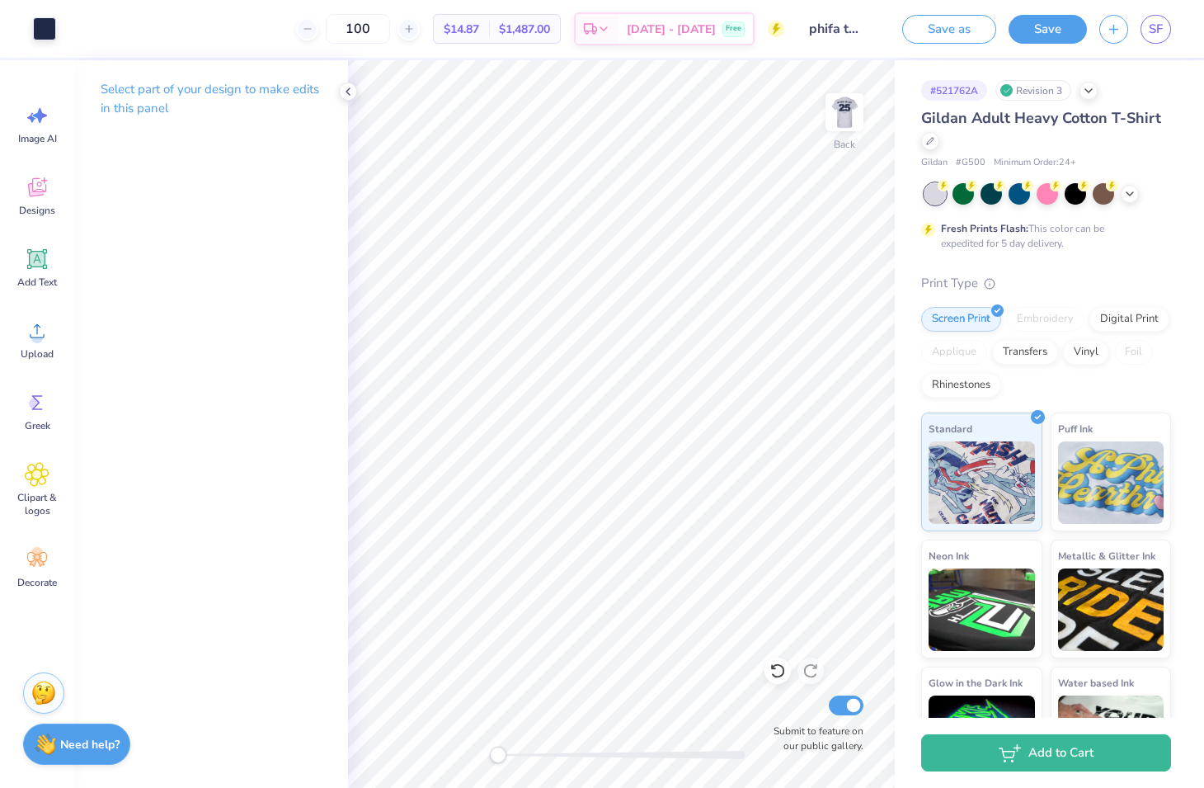
click at [1161, 35] on div "Design Saved" at bounding box center [1044, 50] width 293 height 75
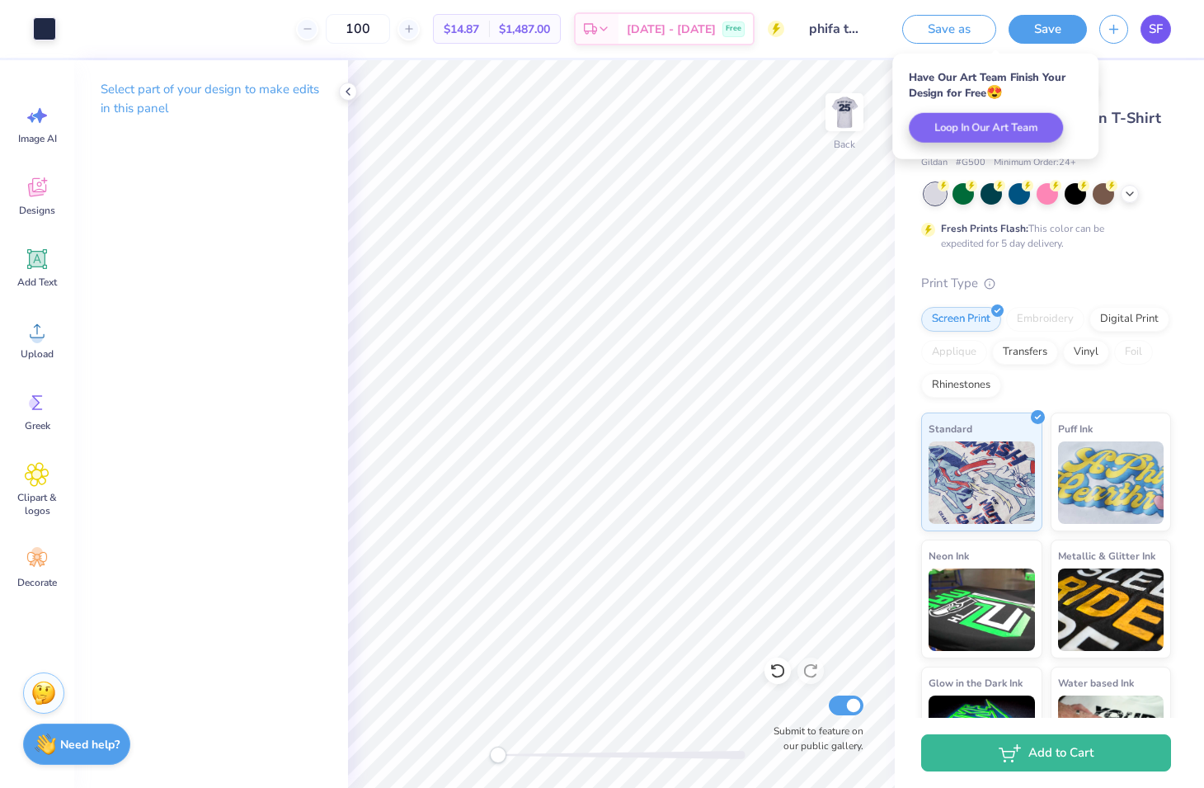
click at [1149, 31] on span "SF" at bounding box center [1156, 29] width 14 height 19
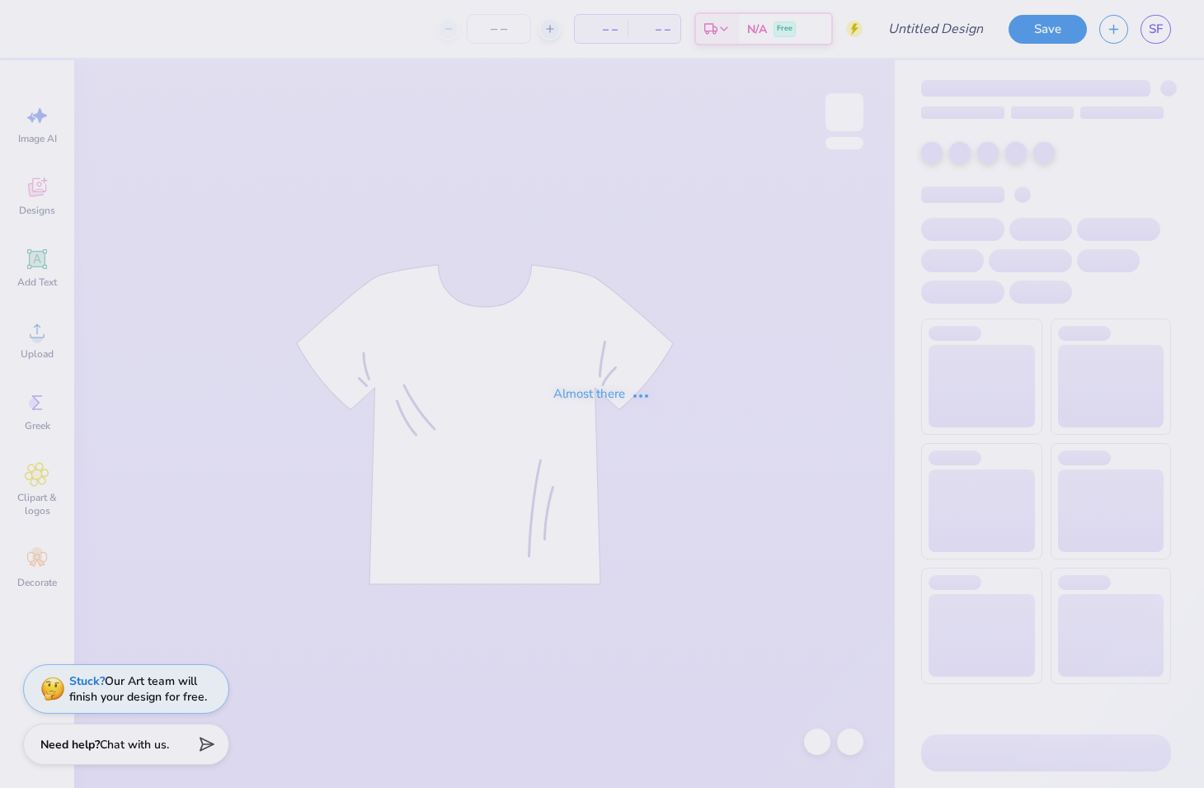
type input "phifa test"
type input "100"
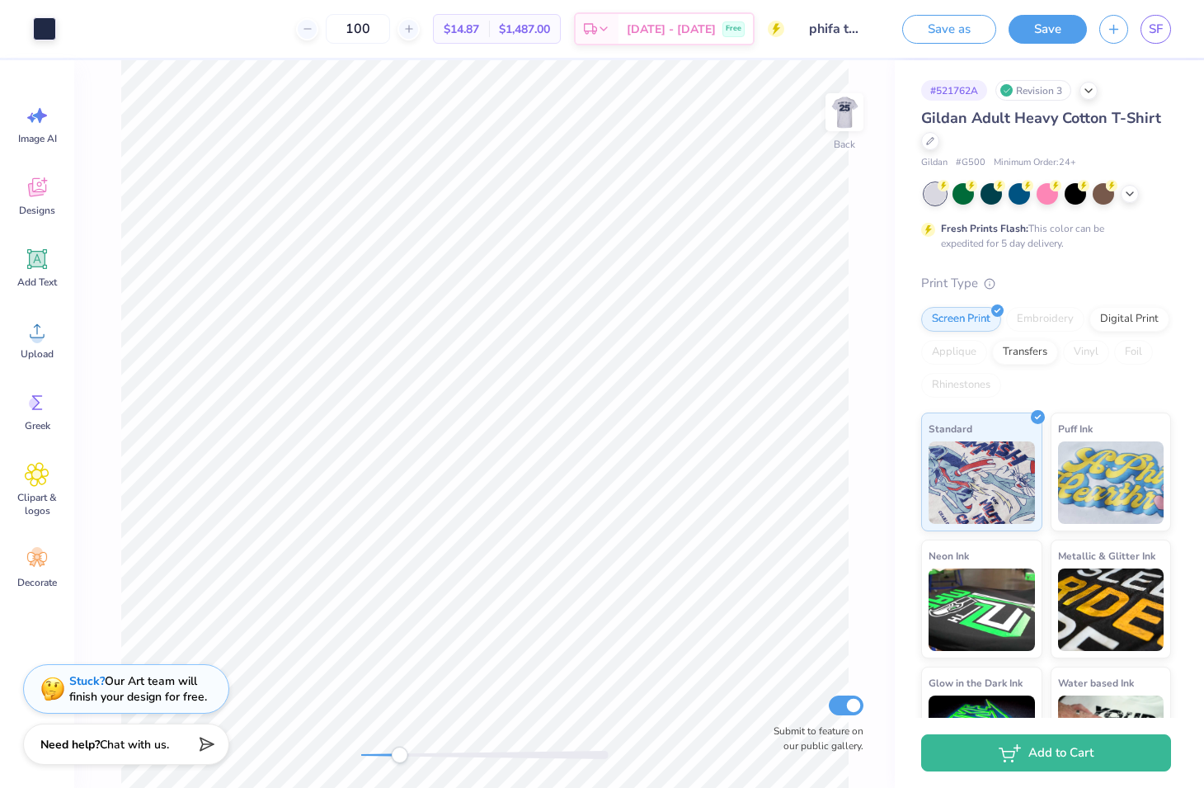
click at [332, 724] on div "Back Submit to feature on our public gallery." at bounding box center [484, 424] width 821 height 728
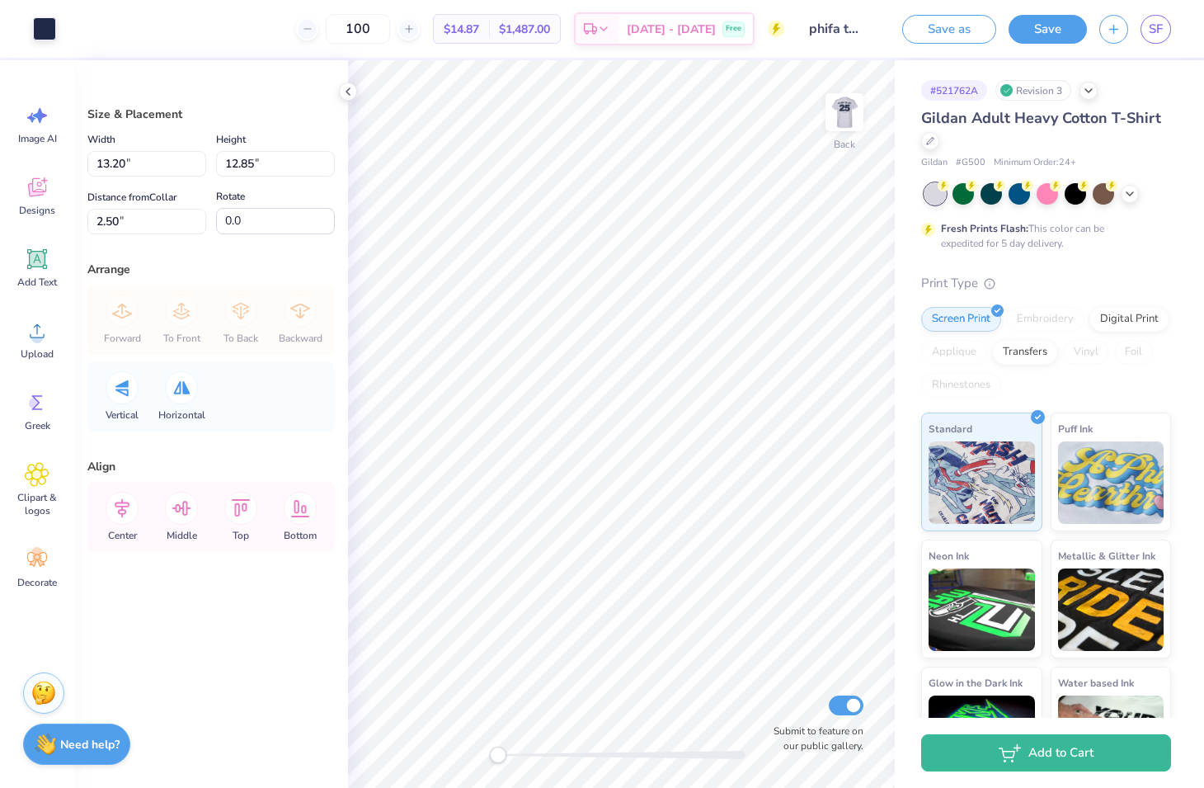
type input "11.93"
type input "11.62"
type input "3.73"
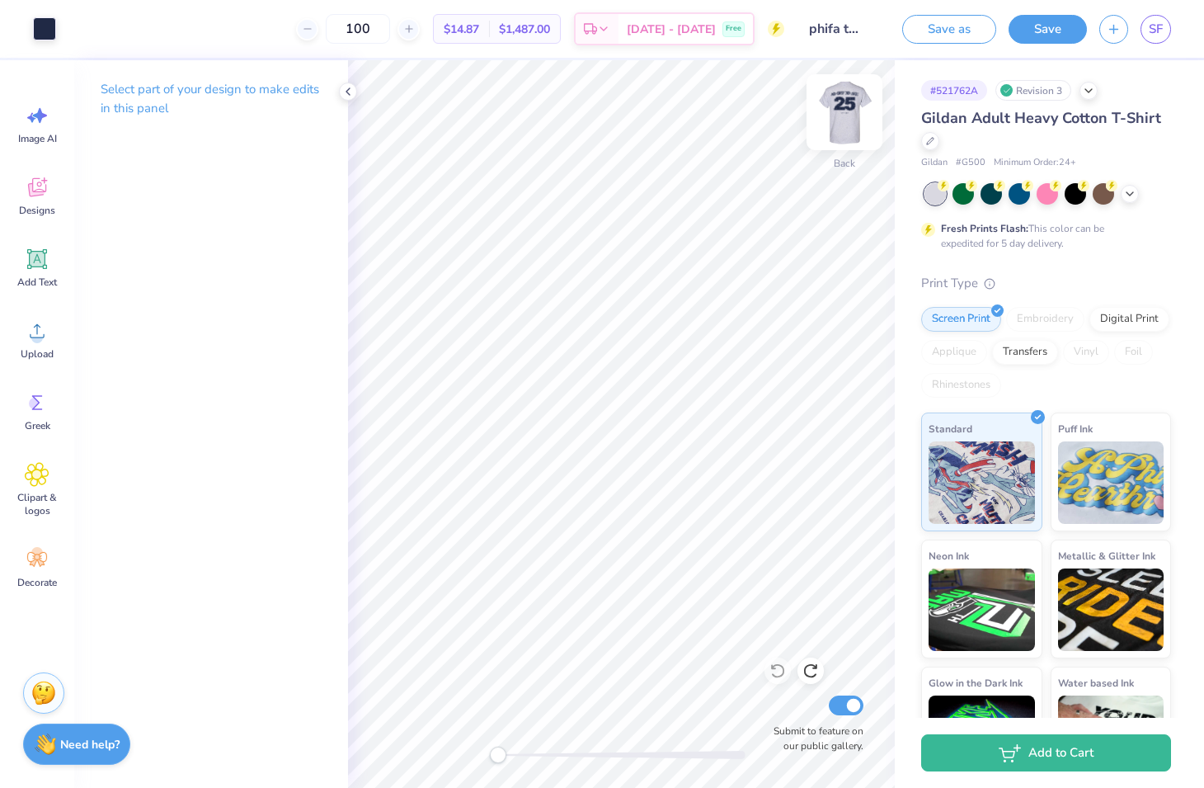
click at [832, 120] on img at bounding box center [845, 112] width 66 height 66
click at [832, 120] on img at bounding box center [844, 112] width 33 height 33
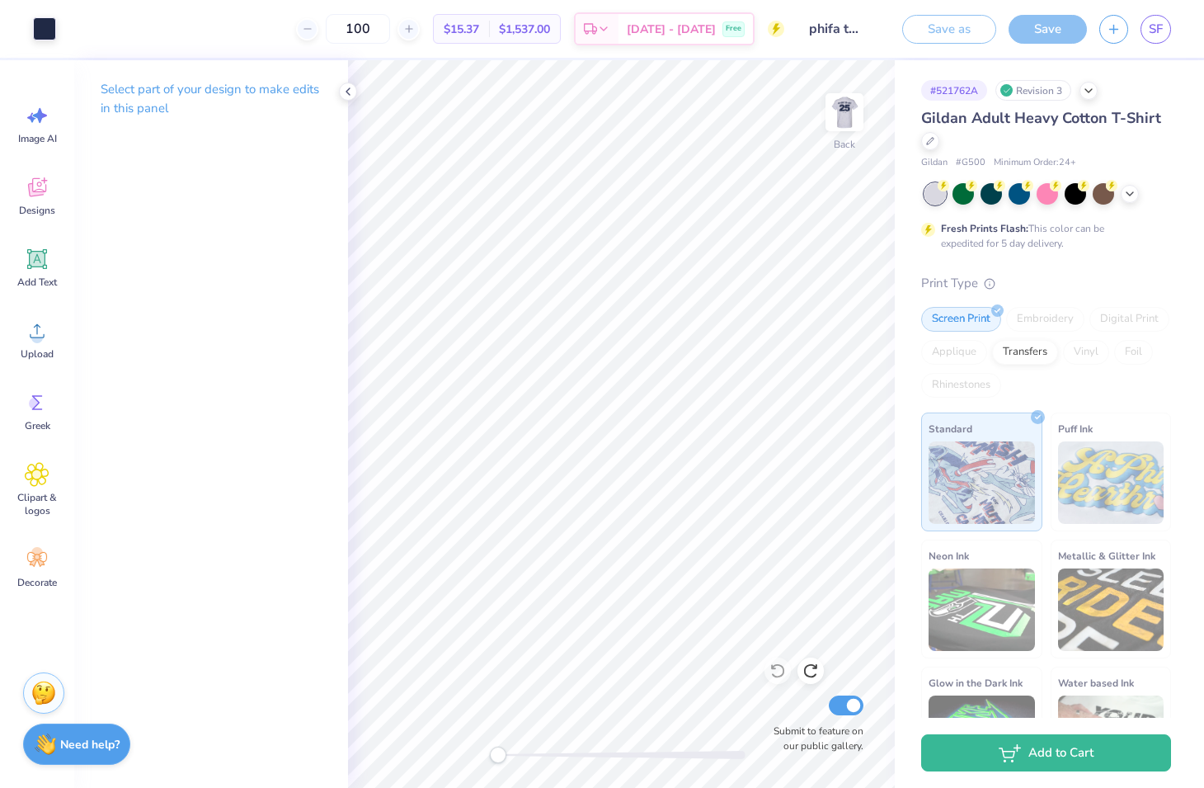
click at [832, 120] on img at bounding box center [844, 112] width 33 height 33
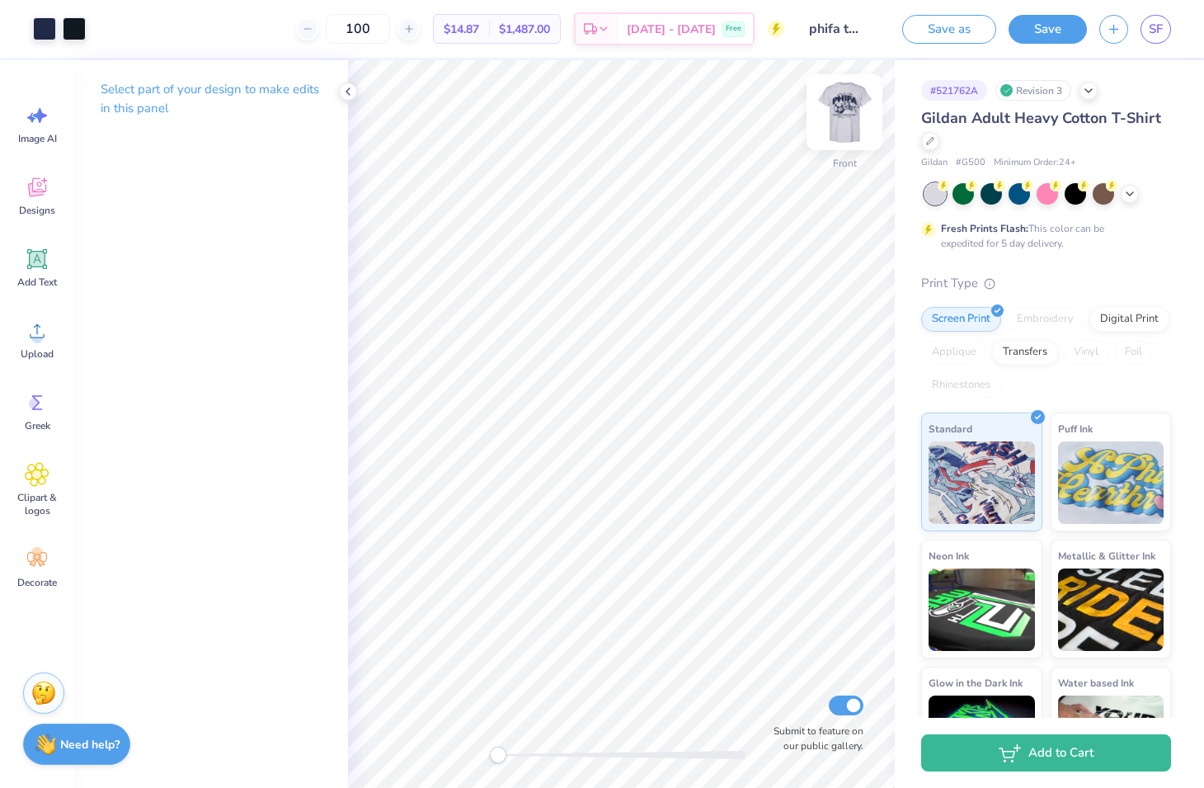
click at [844, 127] on img at bounding box center [845, 112] width 66 height 66
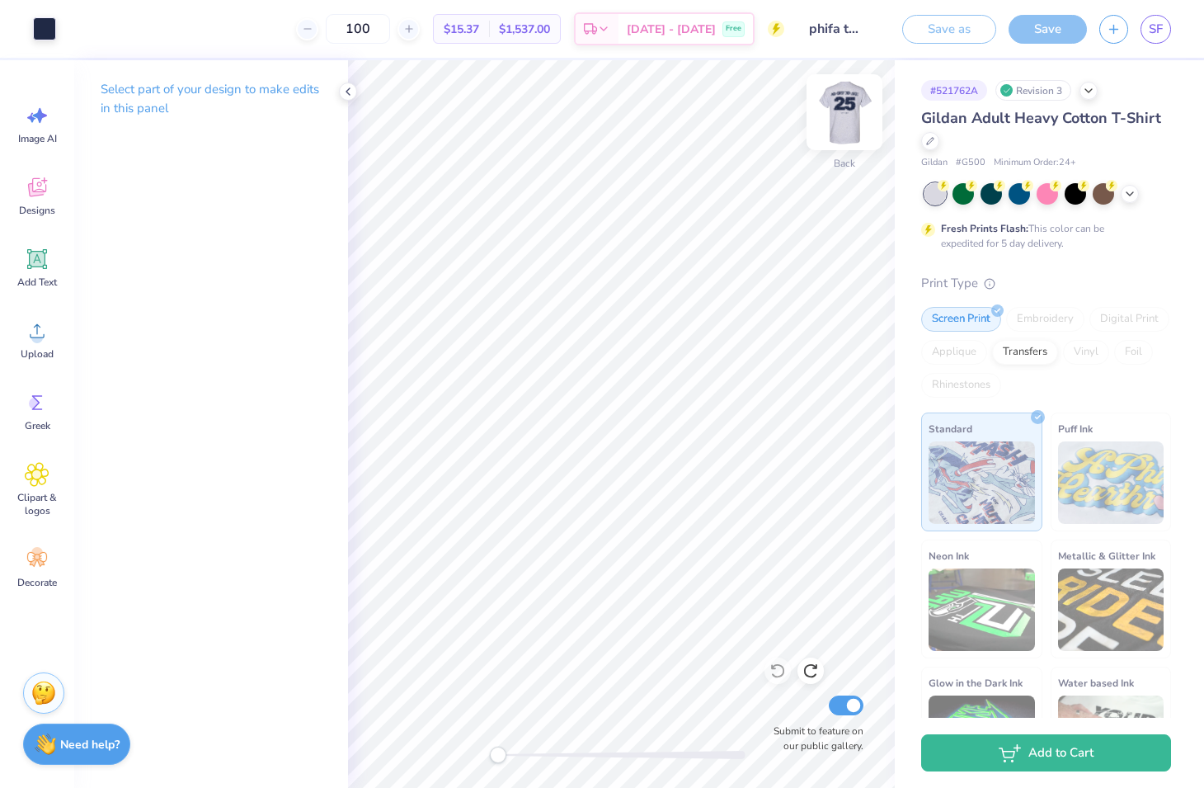
click at [850, 108] on img at bounding box center [845, 112] width 66 height 66
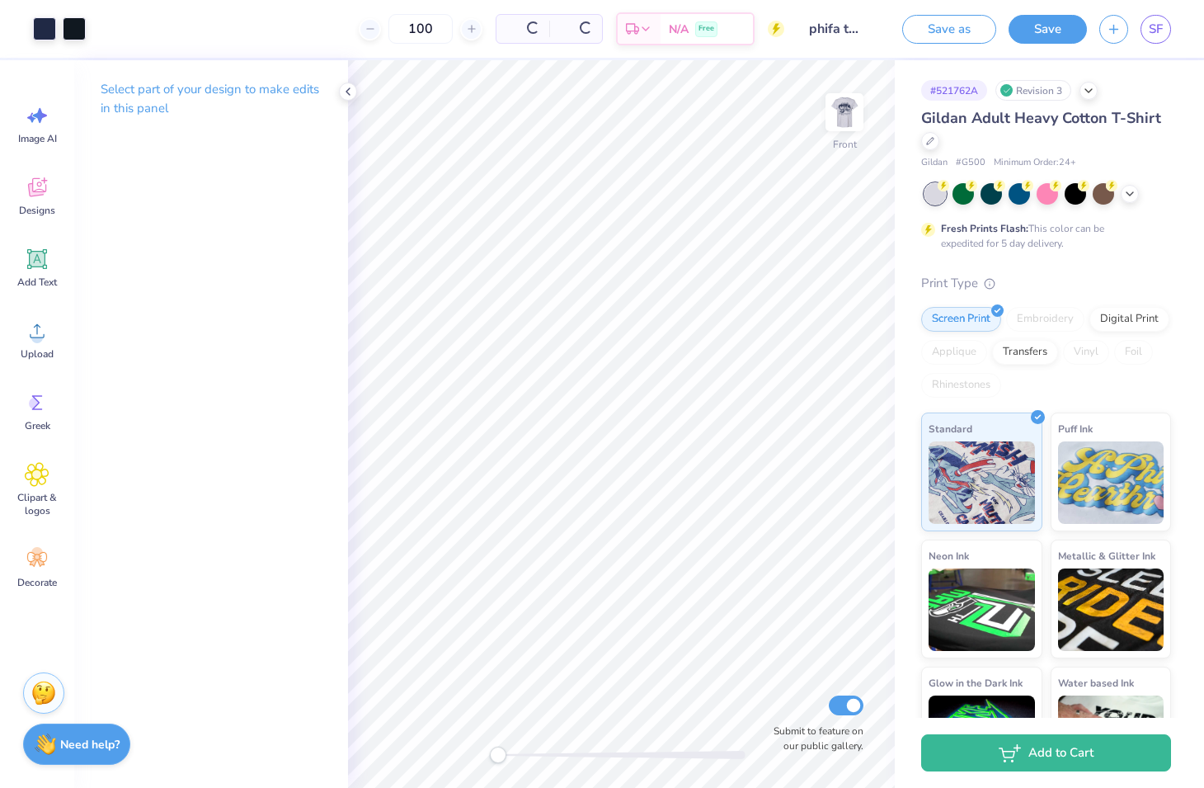
click at [850, 108] on img at bounding box center [844, 112] width 33 height 33
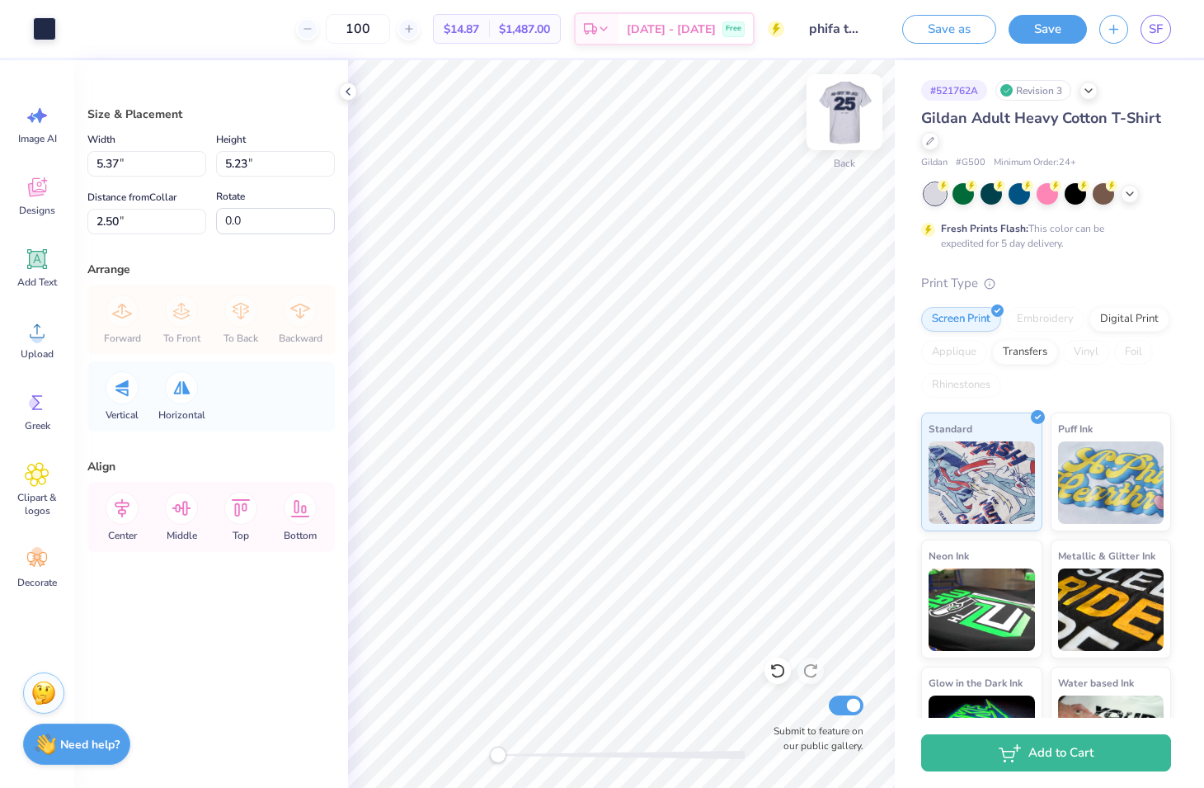
type input "5.37"
type input "5.23"
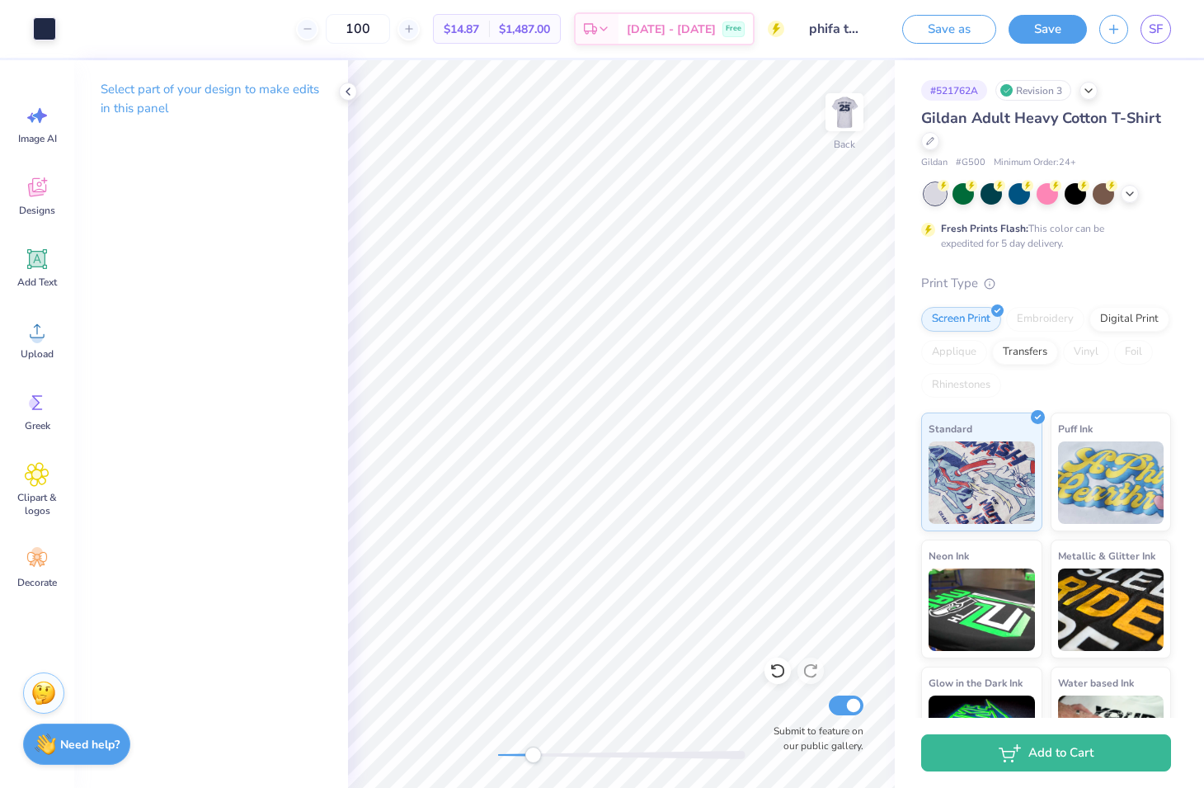
click at [410, 738] on div "Back Submit to feature on our public gallery." at bounding box center [621, 424] width 547 height 728
click at [825, 123] on img at bounding box center [845, 112] width 66 height 66
click at [840, 121] on img at bounding box center [845, 112] width 66 height 66
click at [842, 112] on img at bounding box center [845, 112] width 66 height 66
click at [846, 119] on img at bounding box center [845, 112] width 66 height 66
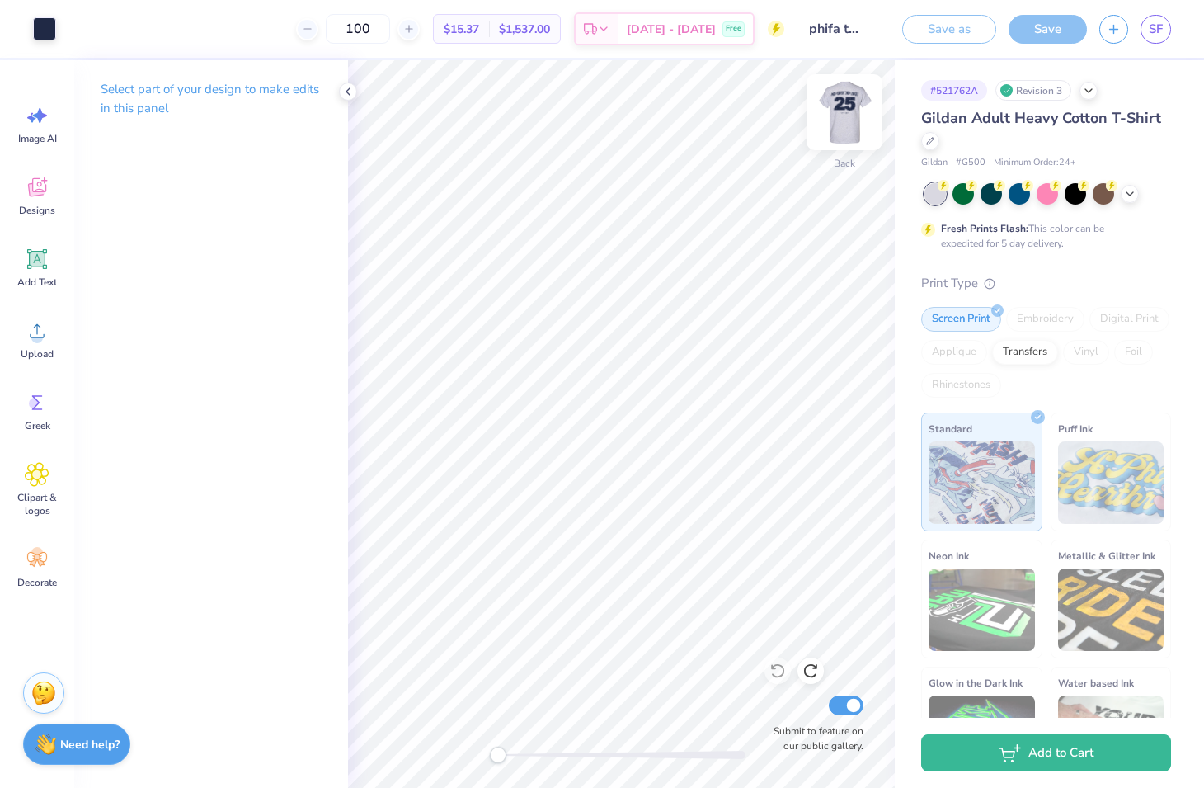
click at [842, 118] on img at bounding box center [845, 112] width 66 height 66
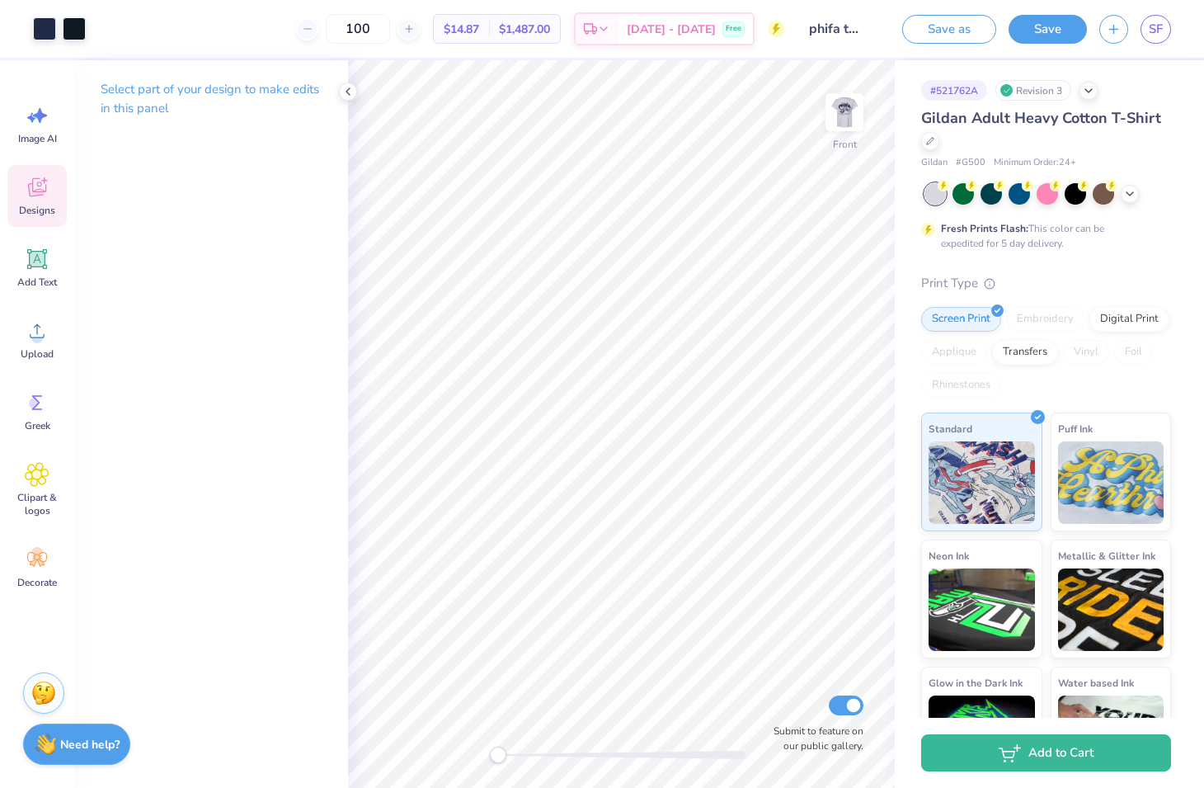
click at [39, 197] on icon at bounding box center [37, 187] width 25 height 25
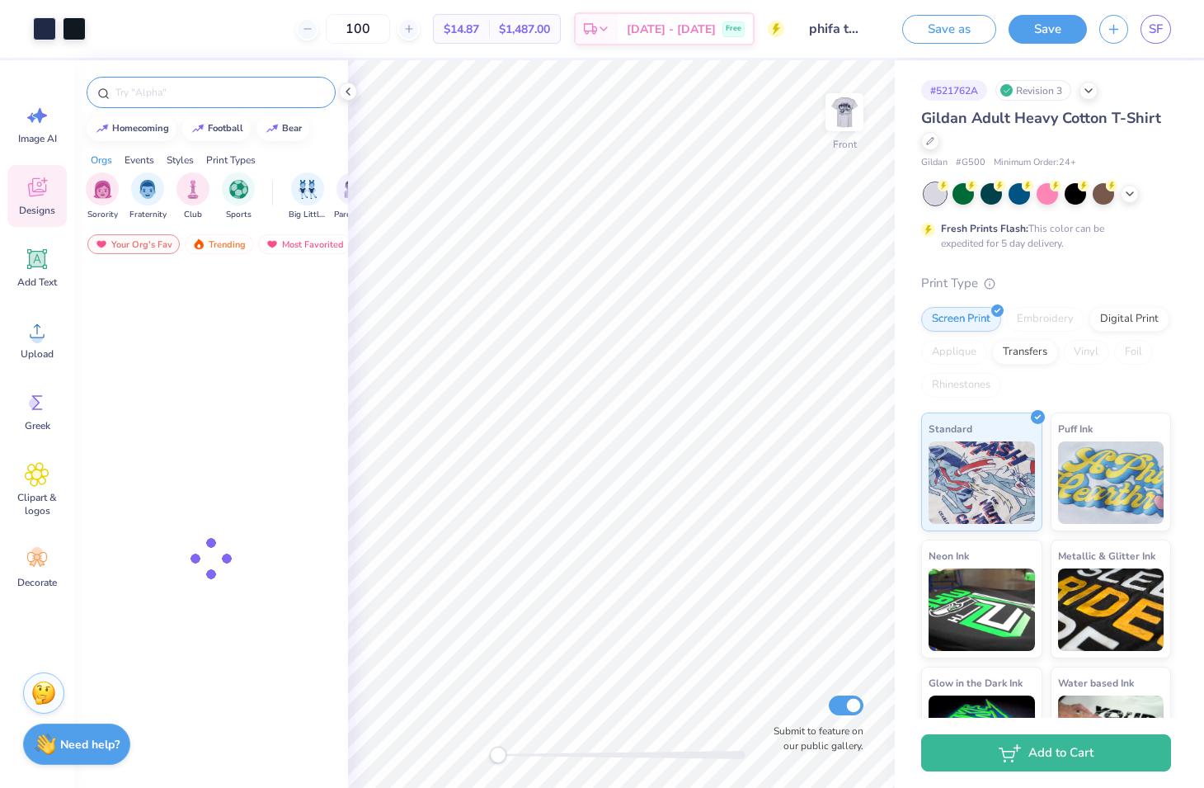
click at [240, 87] on input "text" at bounding box center [219, 92] width 211 height 16
type input "jersey"
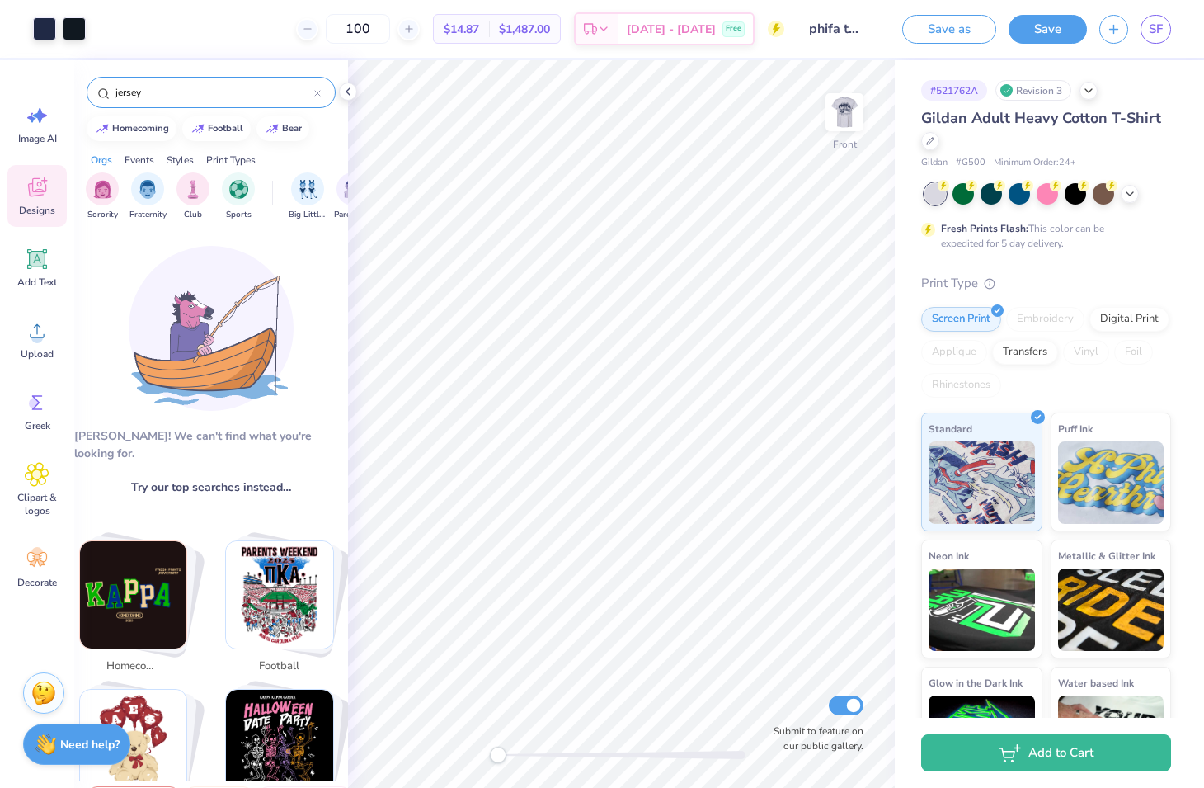
click at [316, 97] on div at bounding box center [317, 92] width 7 height 15
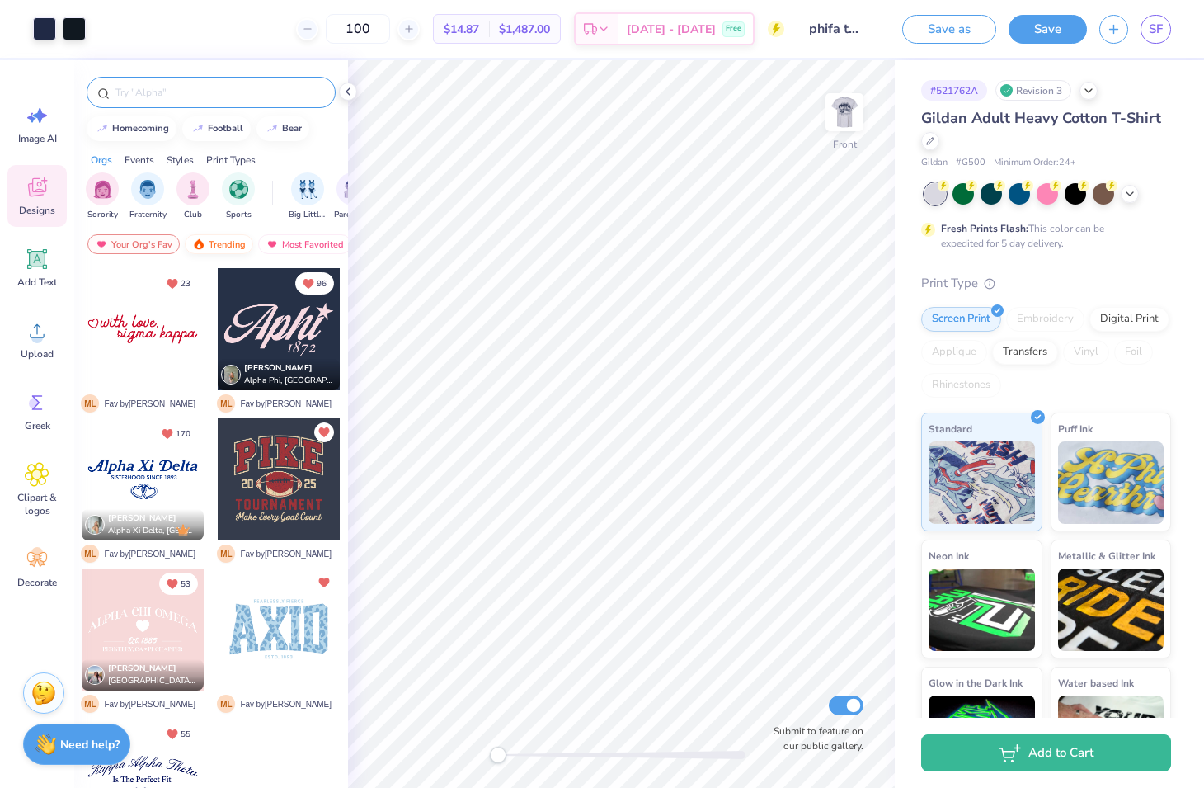
click at [219, 243] on div "Trending" at bounding box center [219, 244] width 68 height 20
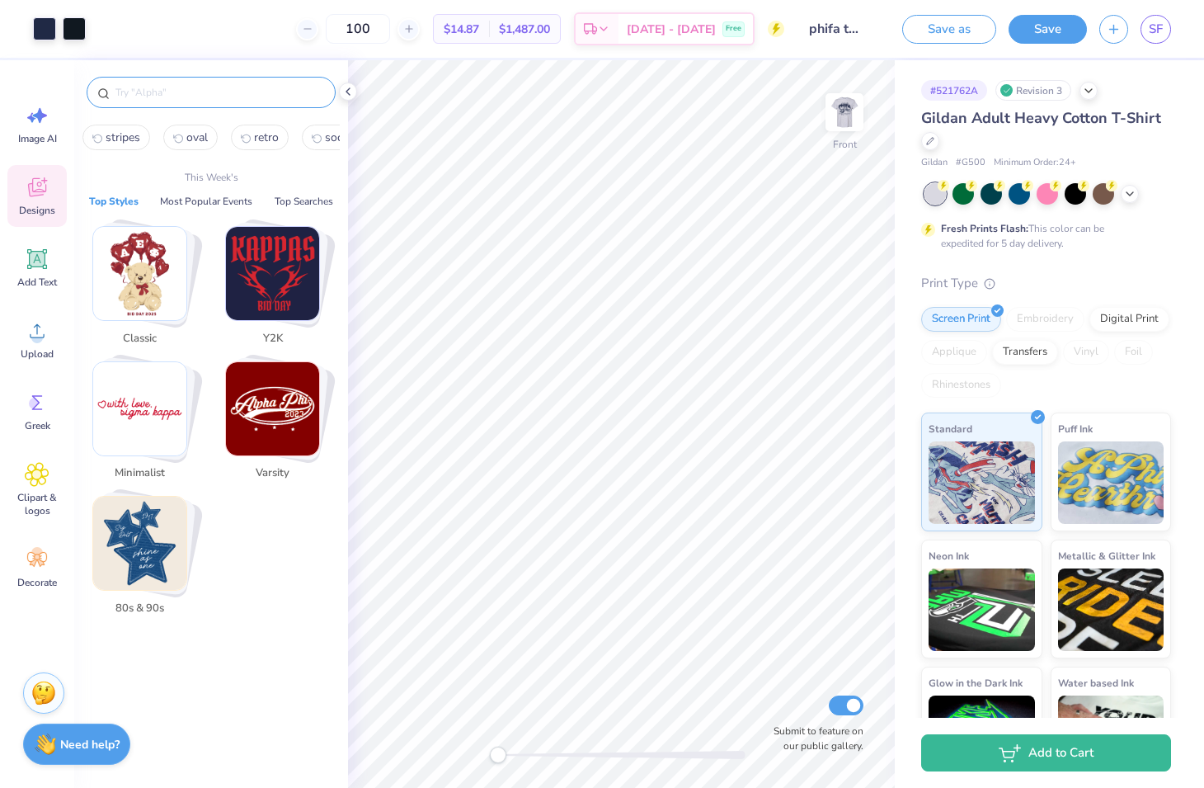
click at [196, 87] on input "text" at bounding box center [219, 92] width 211 height 16
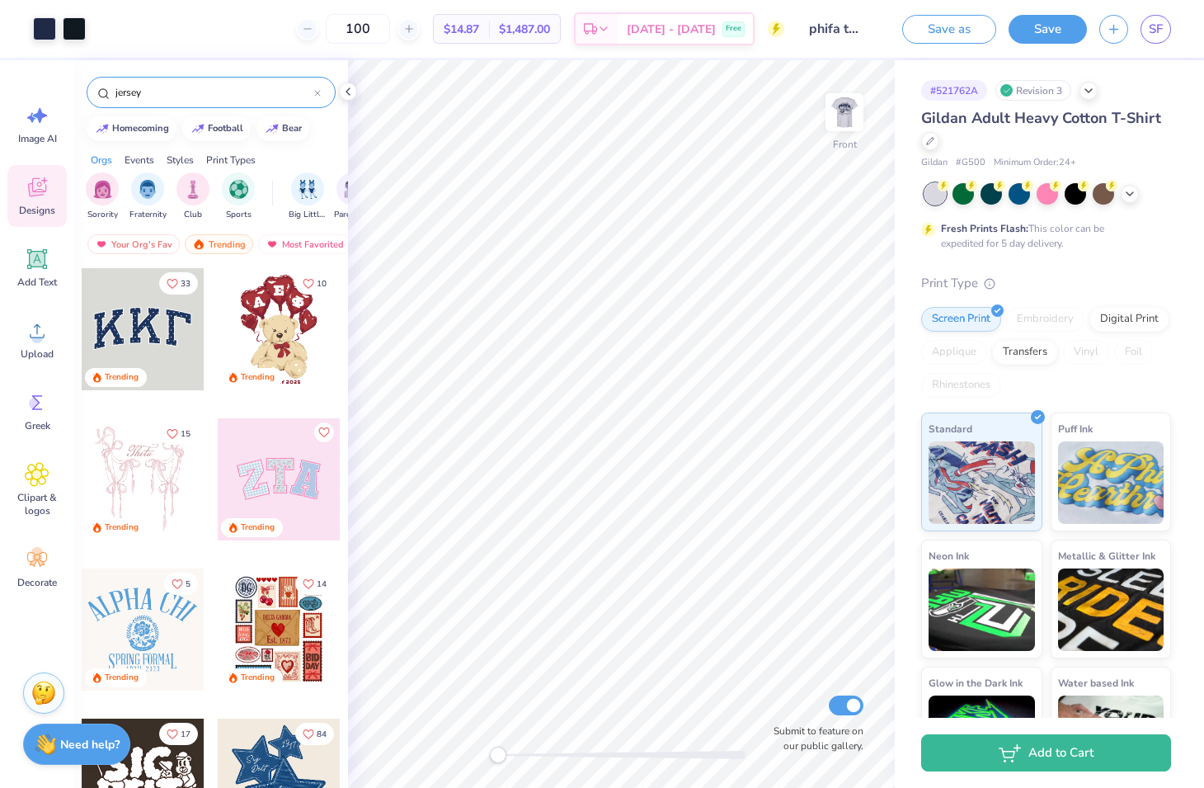
type input "jersey"
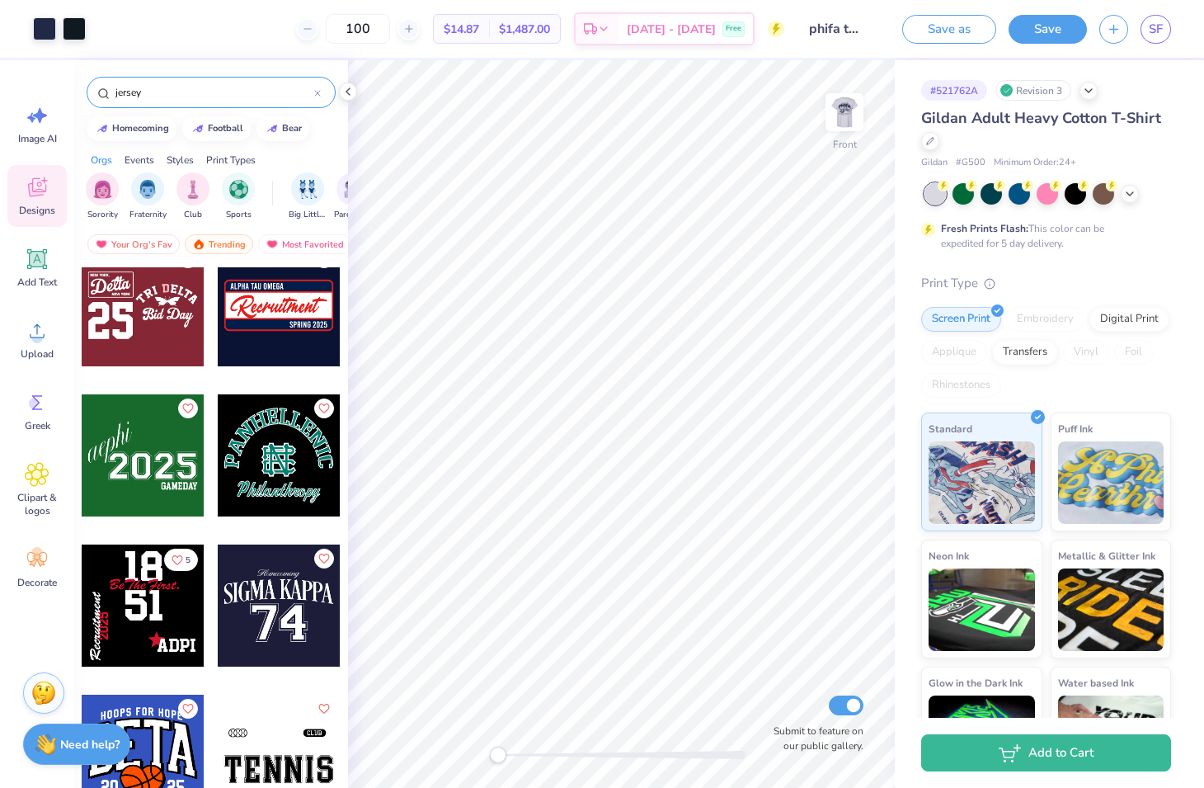
scroll to position [1062, 0]
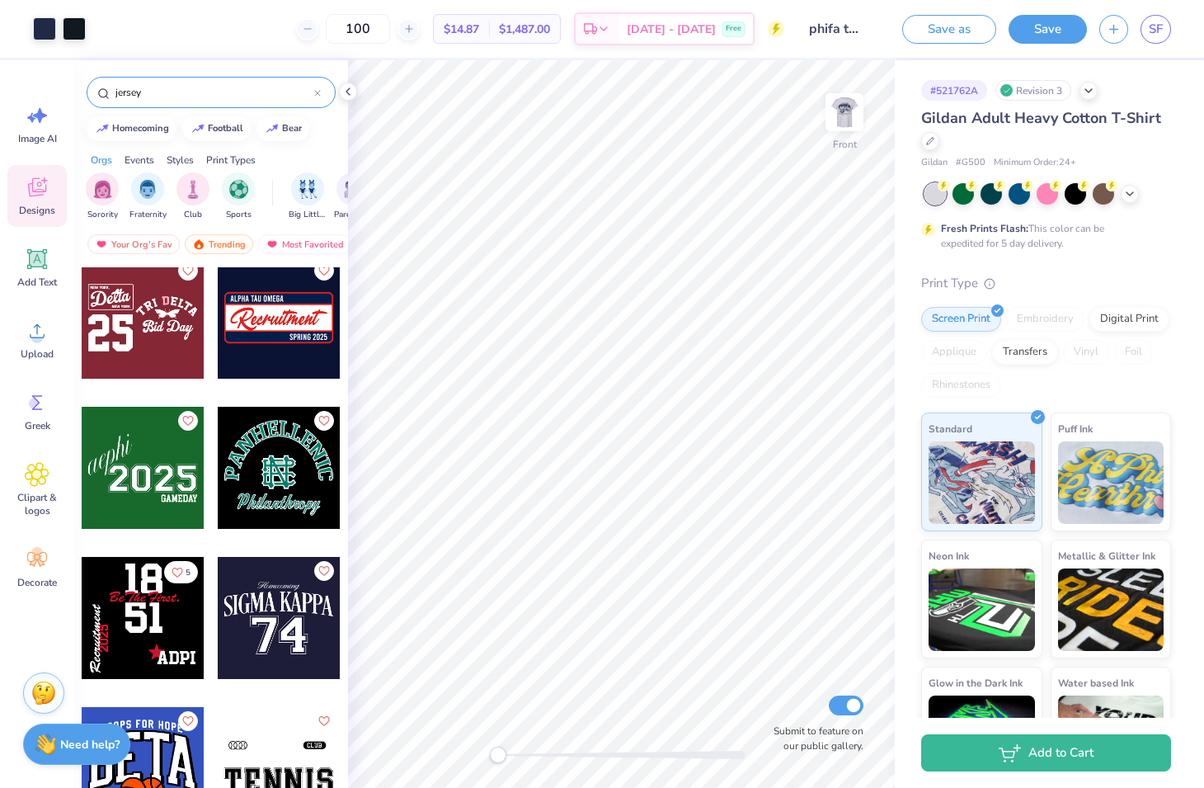
click at [302, 608] on div at bounding box center [279, 618] width 122 height 122
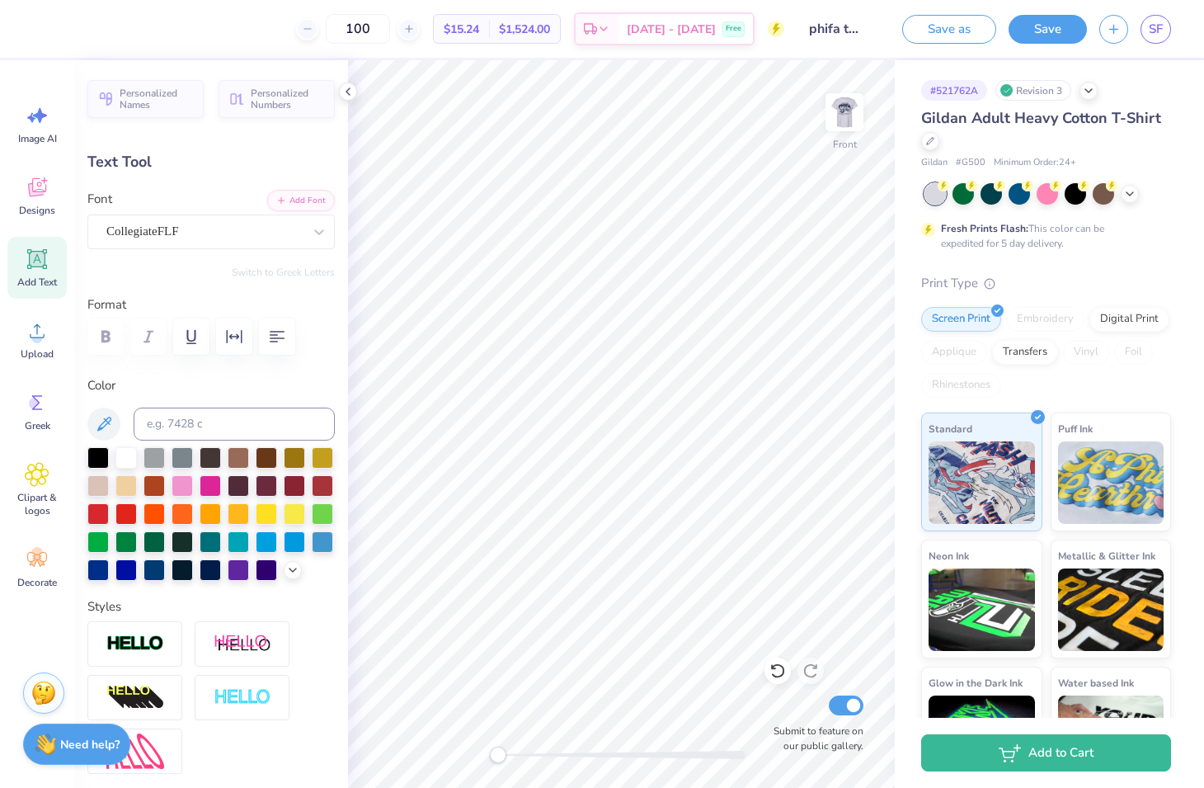
type textarea "25"
type input "11.57"
type input "2.66"
type input "16.81"
type input "4.36"
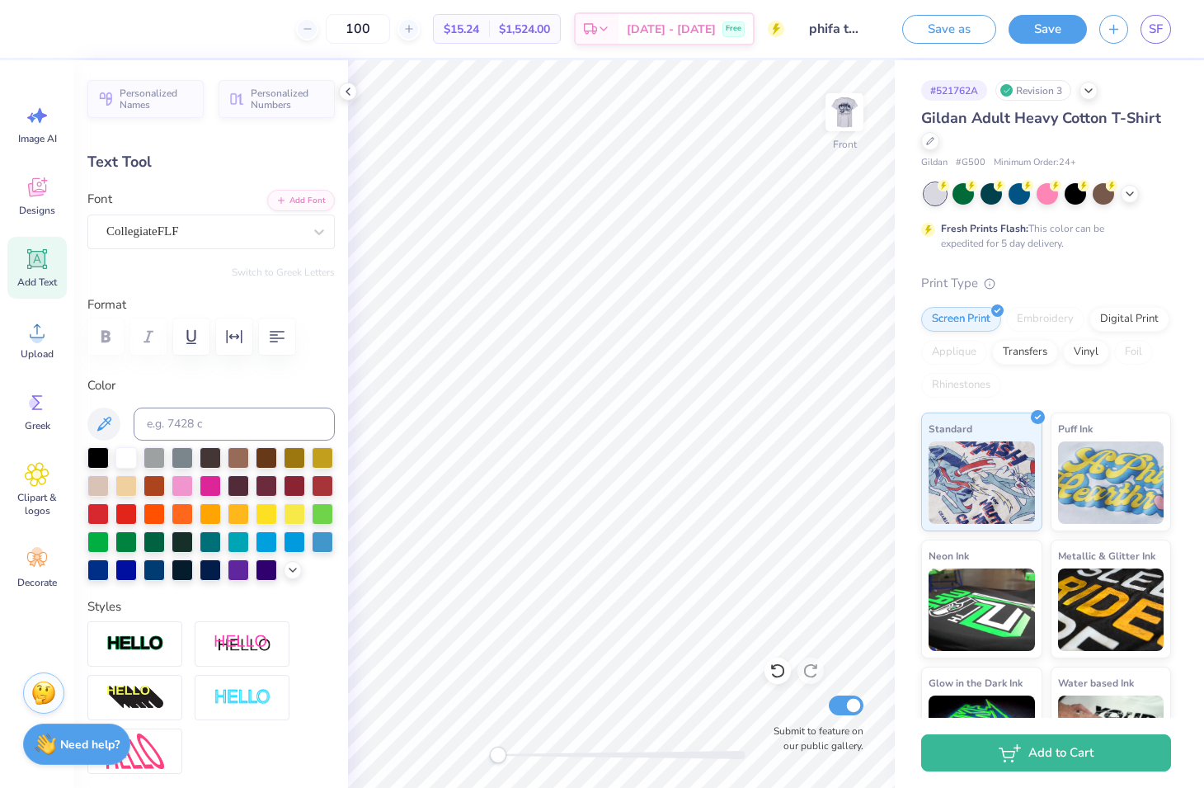
type input "0.70"
type input "15.94"
type input "6.32"
type input "4.07"
type input "18.65"
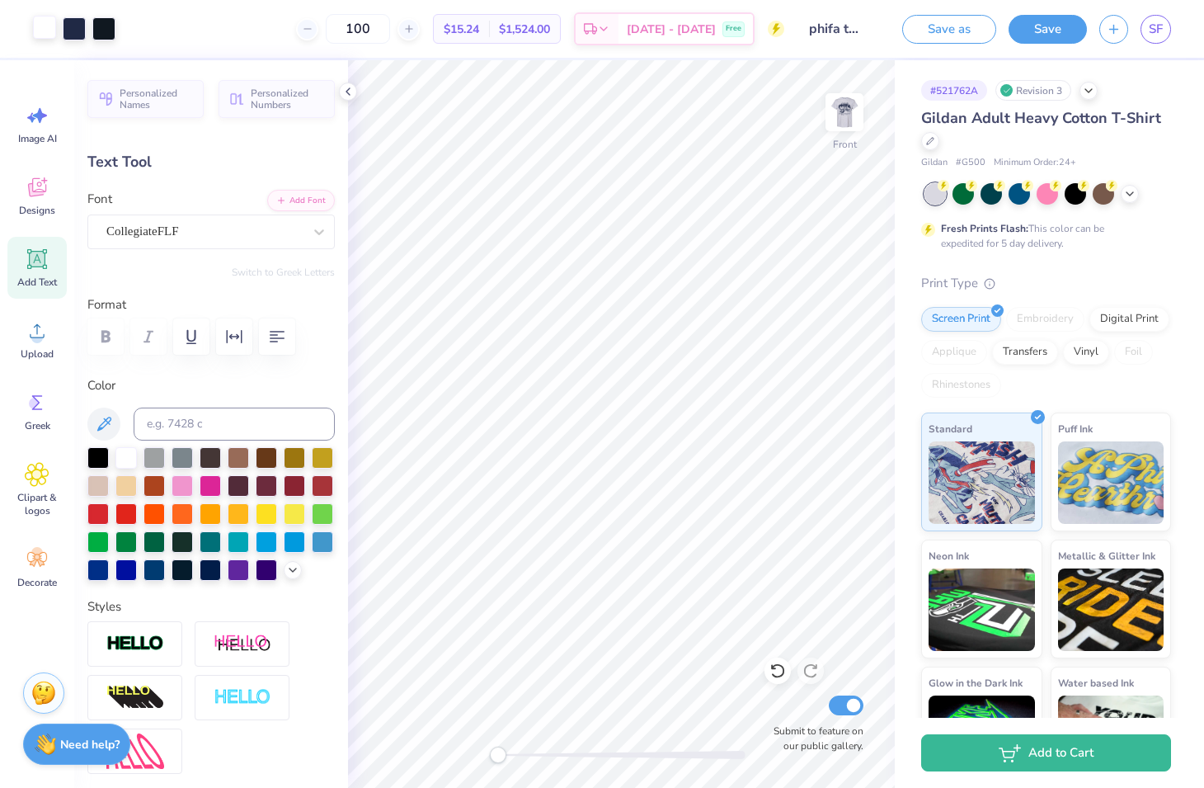
click at [44, 22] on div at bounding box center [44, 27] width 23 height 23
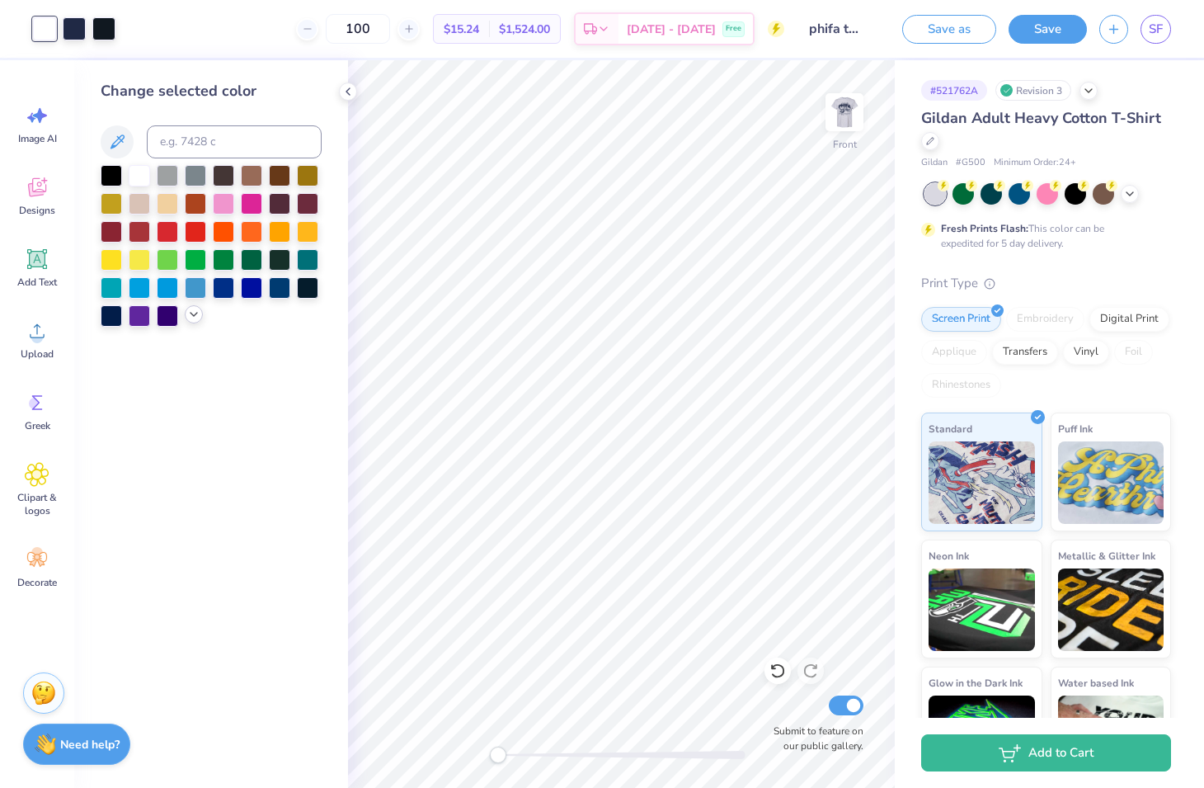
click at [189, 318] on icon at bounding box center [193, 314] width 13 height 13
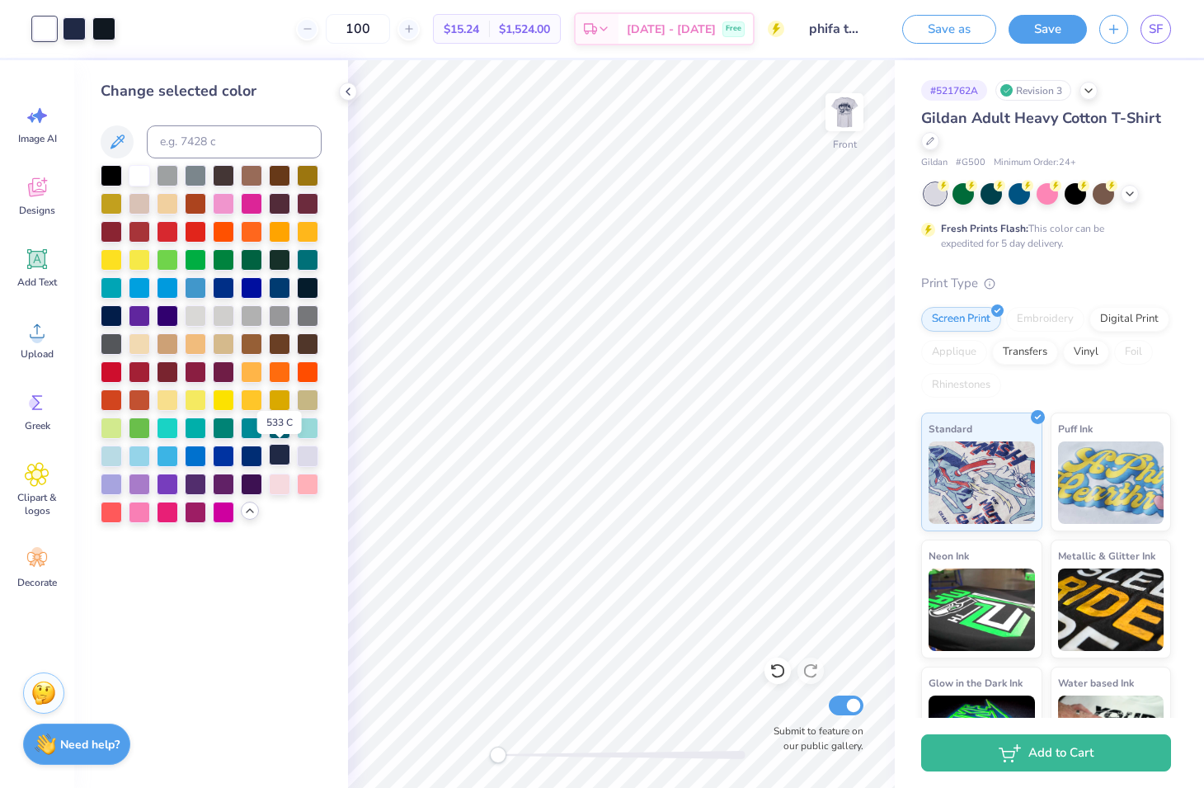
click at [277, 459] on div at bounding box center [279, 454] width 21 height 21
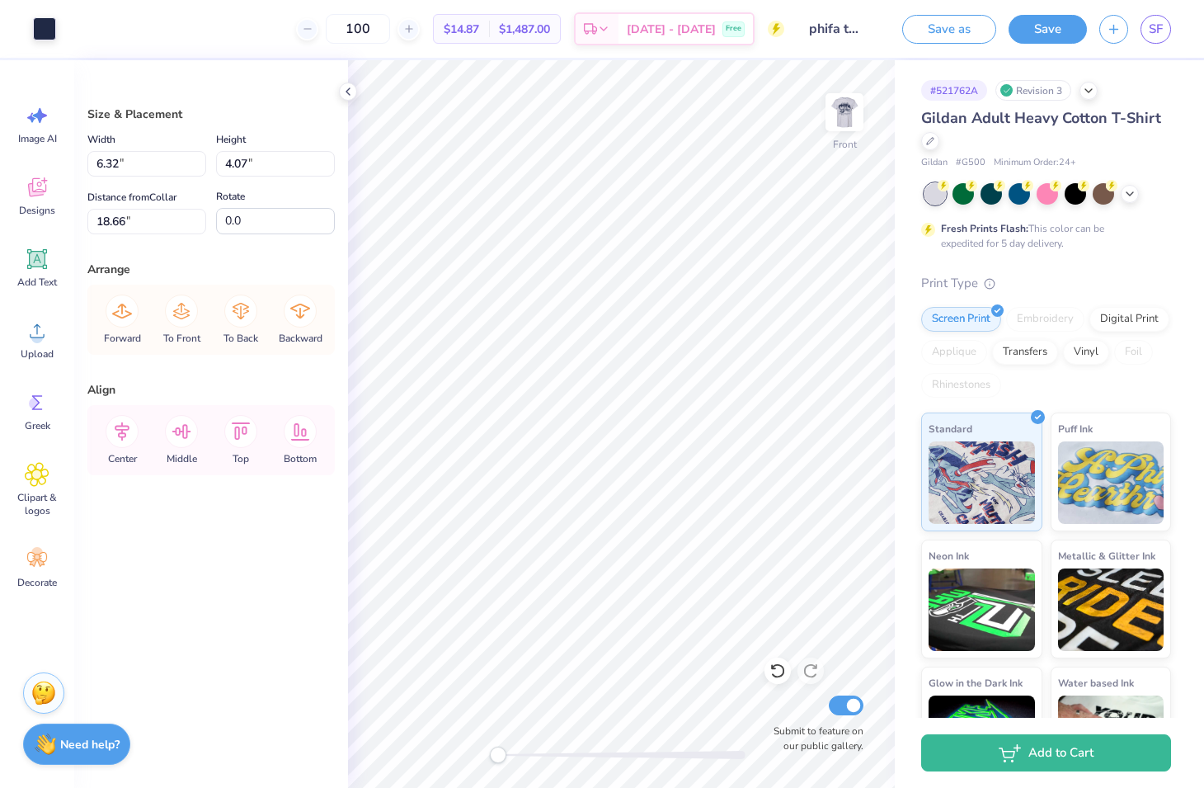
type input "5.30"
type input "10.60"
type input "6.83"
type input "5.63"
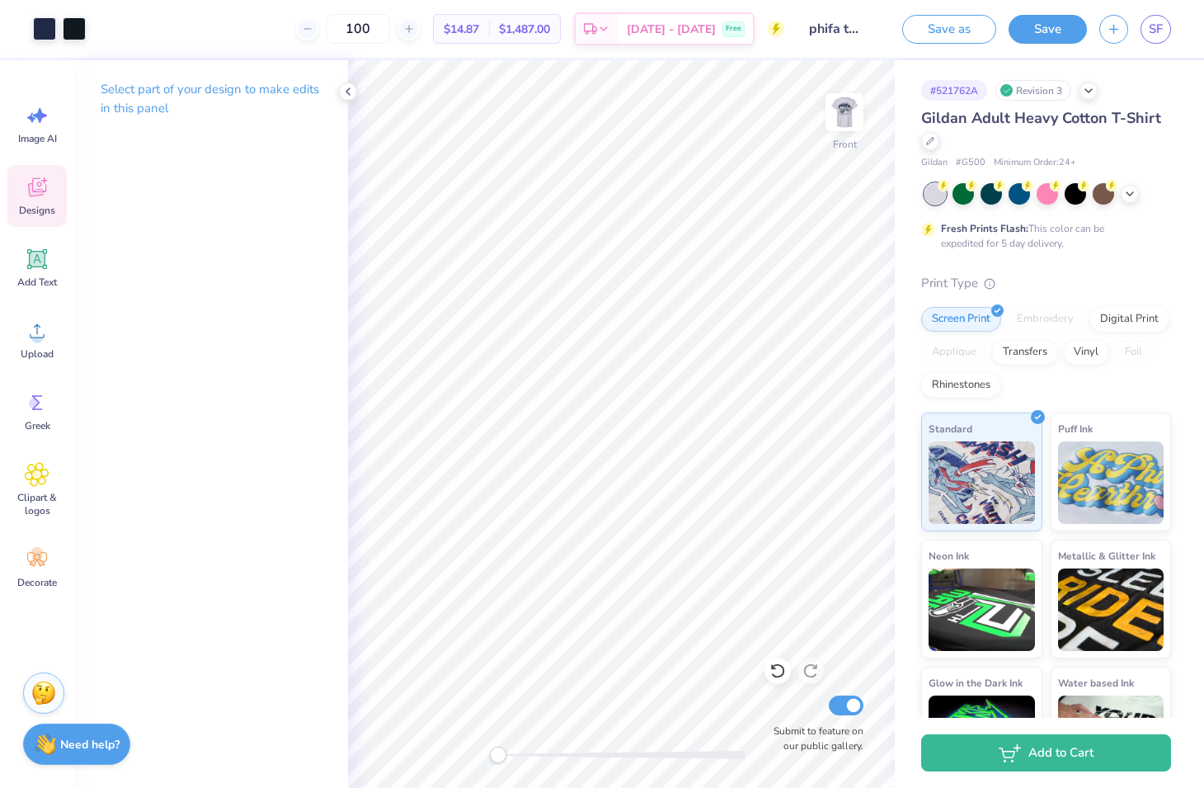
click at [54, 184] on div "Designs" at bounding box center [36, 196] width 59 height 62
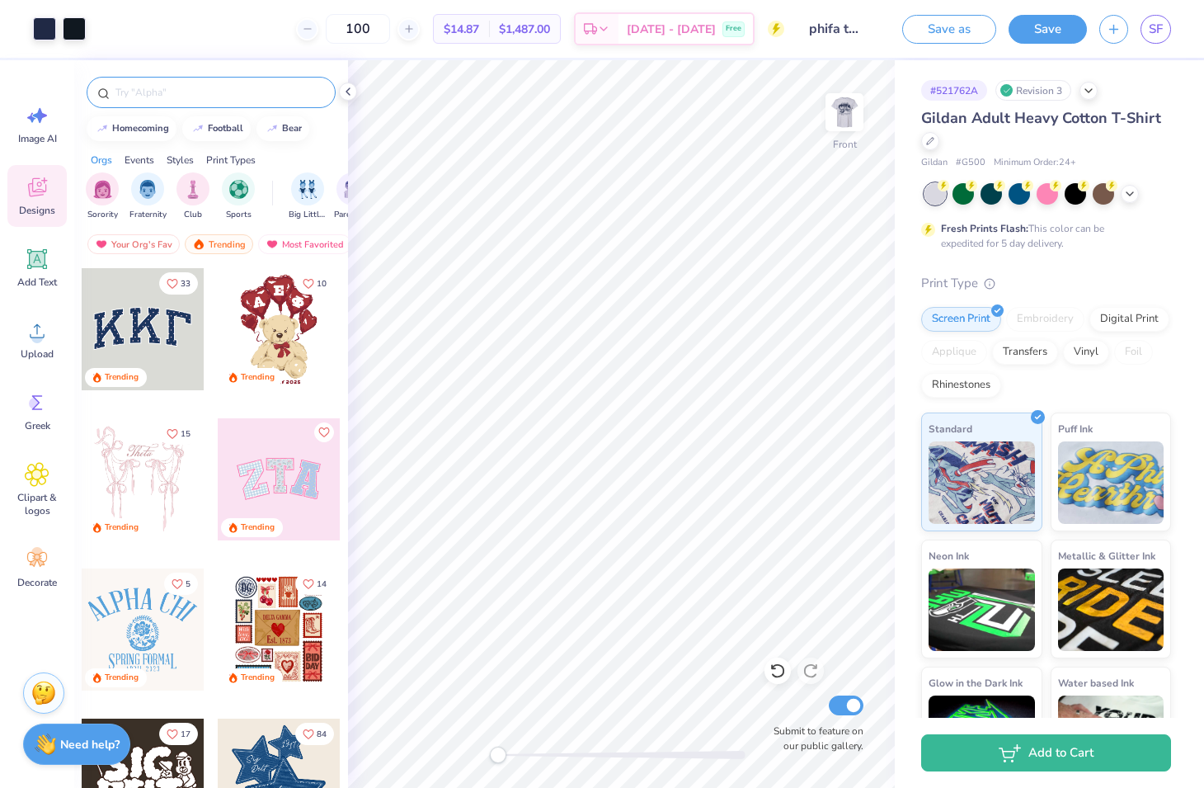
click at [144, 91] on input "text" at bounding box center [219, 92] width 211 height 16
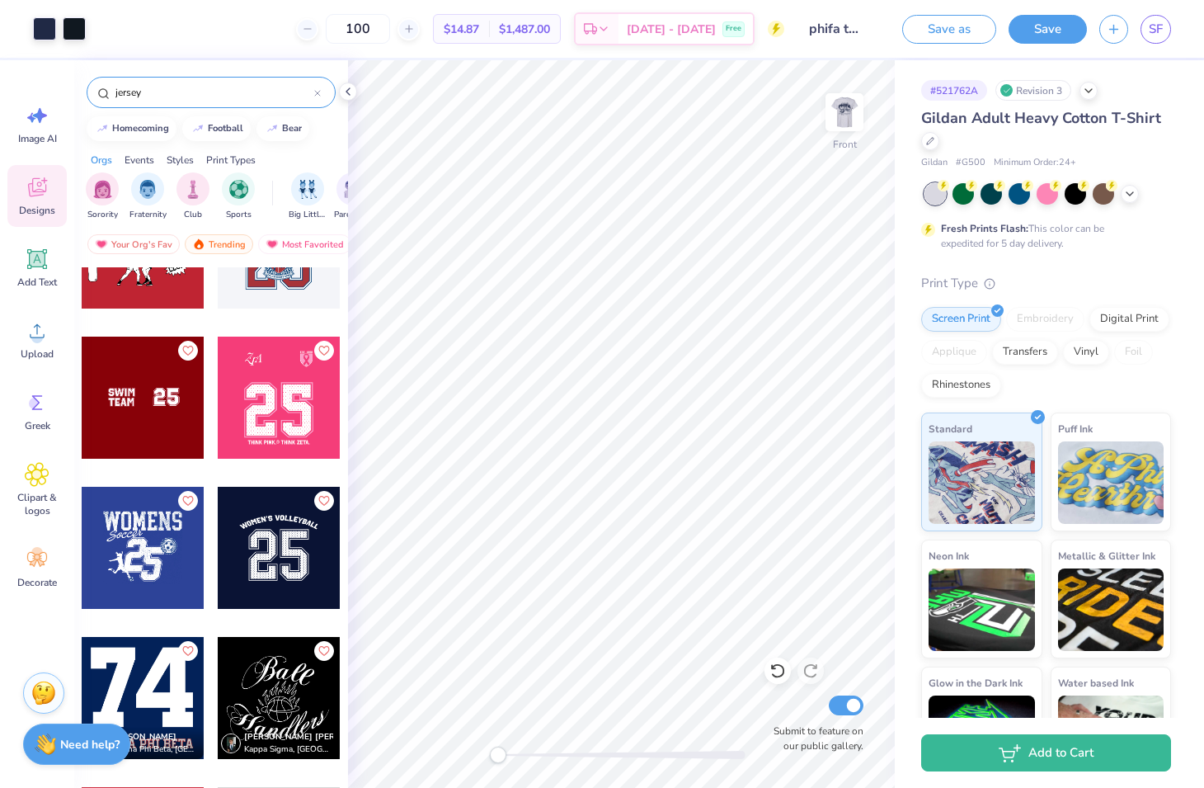
scroll to position [400, 0]
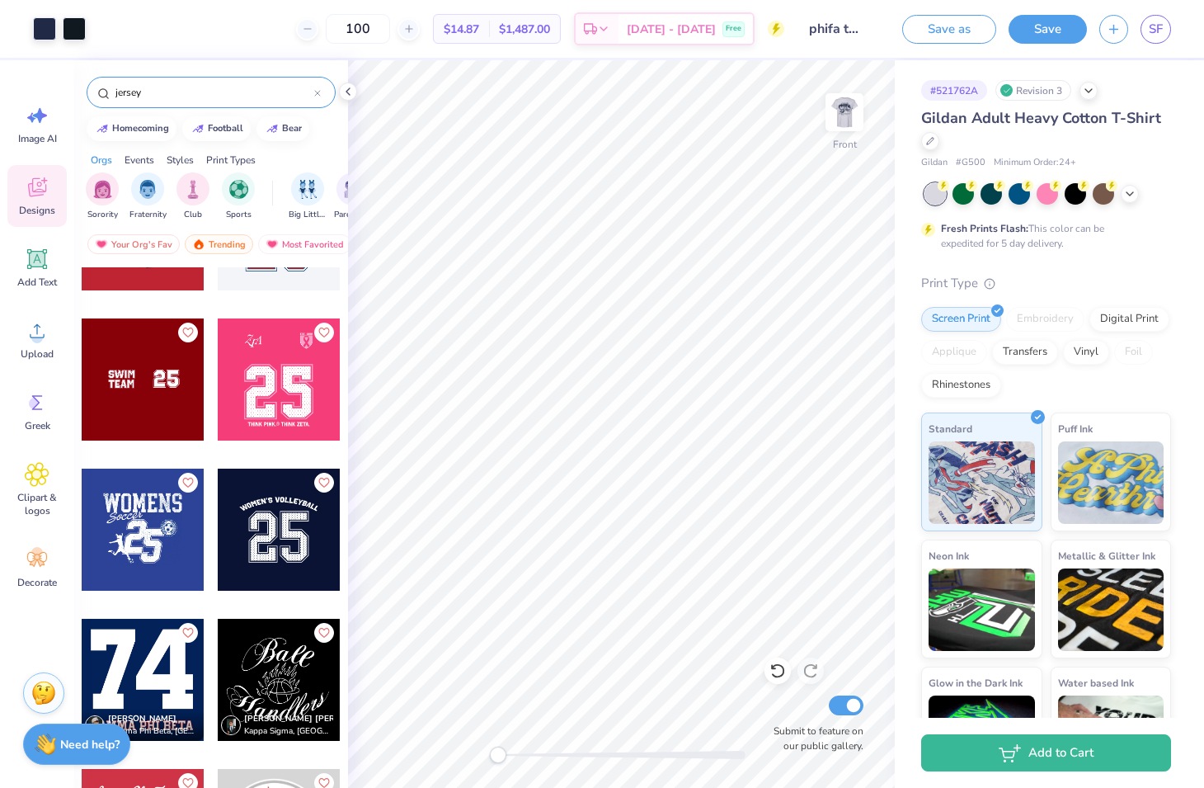
type input "jersey"
click at [170, 417] on div at bounding box center [143, 379] width 122 height 122
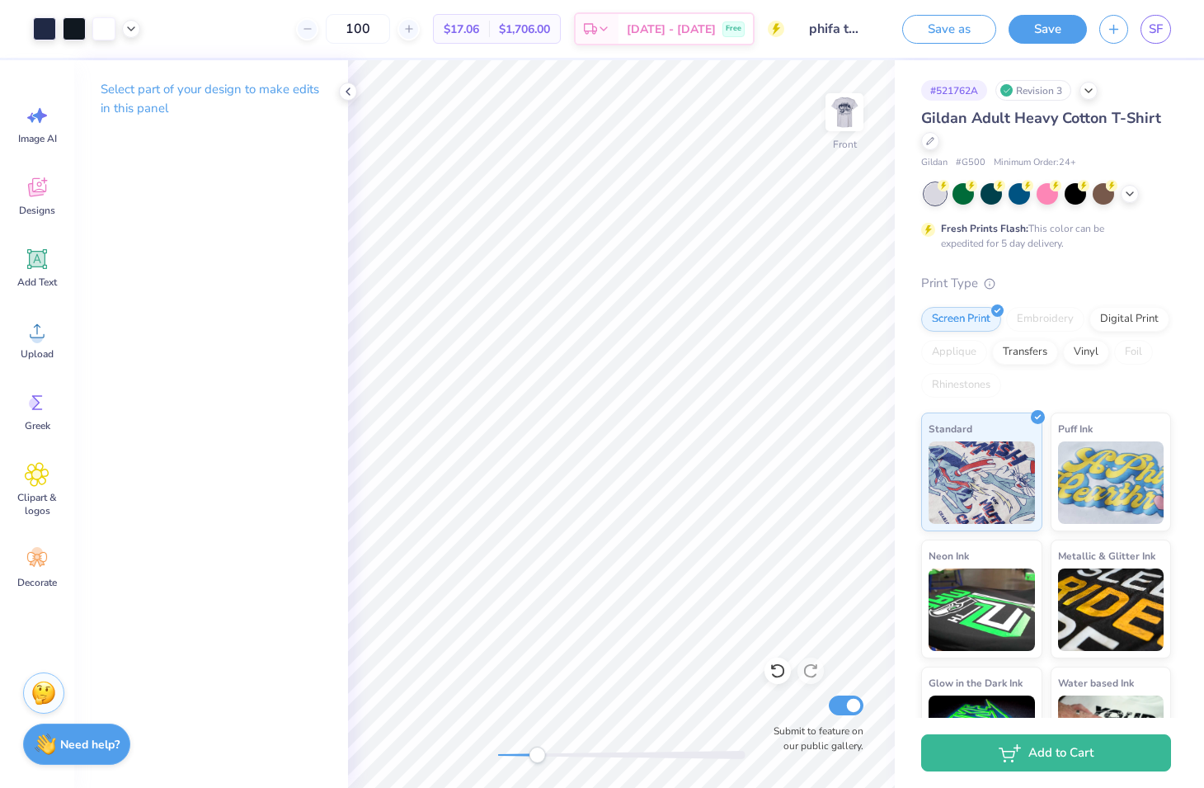
drag, startPoint x: 502, startPoint y: 751, endPoint x: 538, endPoint y: 751, distance: 35.5
click at [538, 751] on div "Accessibility label" at bounding box center [537, 755] width 16 height 16
click at [376, 729] on div "Front Submit to feature on our public gallery." at bounding box center [621, 424] width 547 height 728
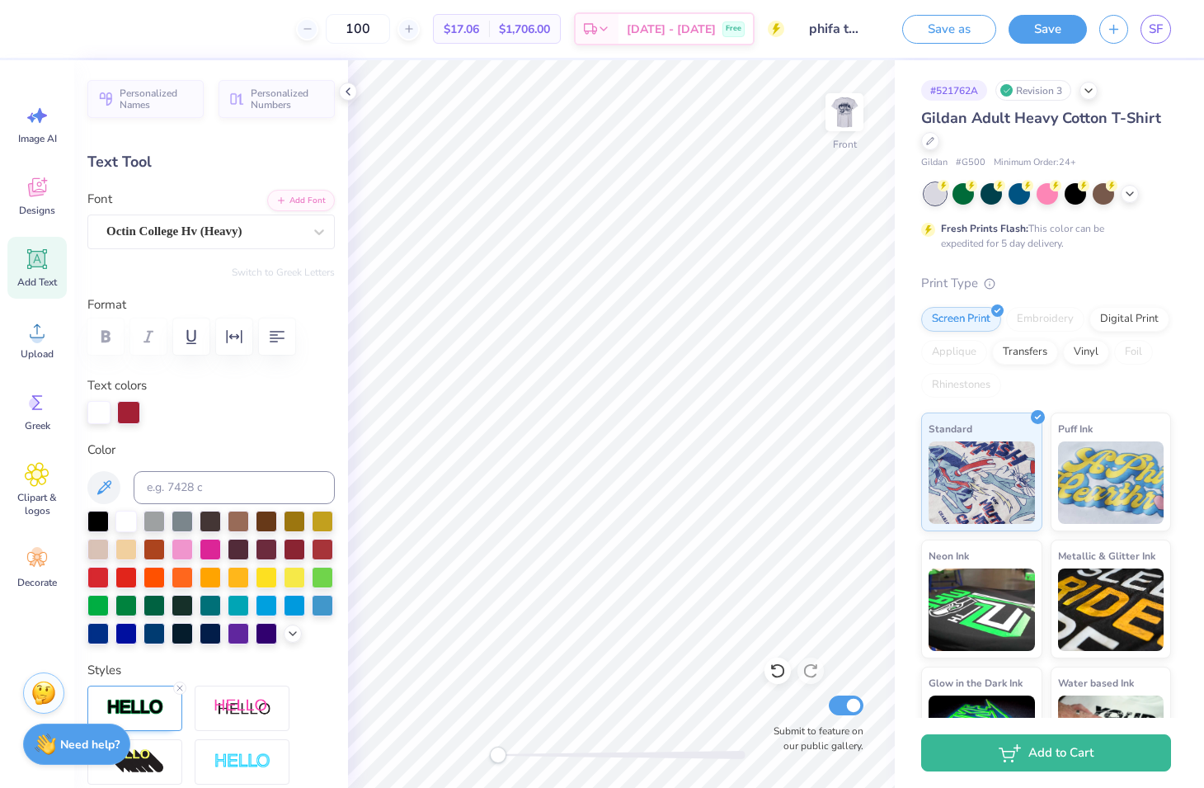
type input "9.98"
type input "6.76"
type input "6.31"
click at [92, 401] on div at bounding box center [98, 410] width 23 height 23
click at [296, 630] on polyline at bounding box center [293, 631] width 7 height 3
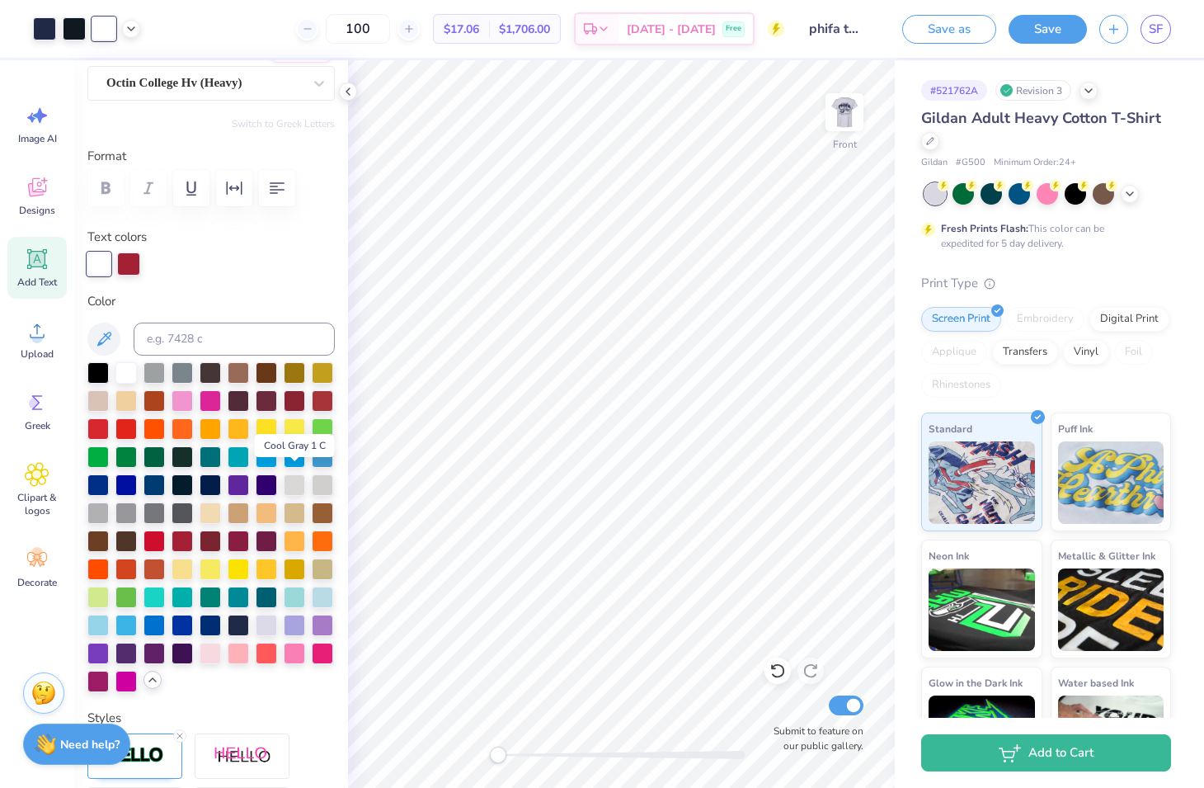
scroll to position [186, 0]
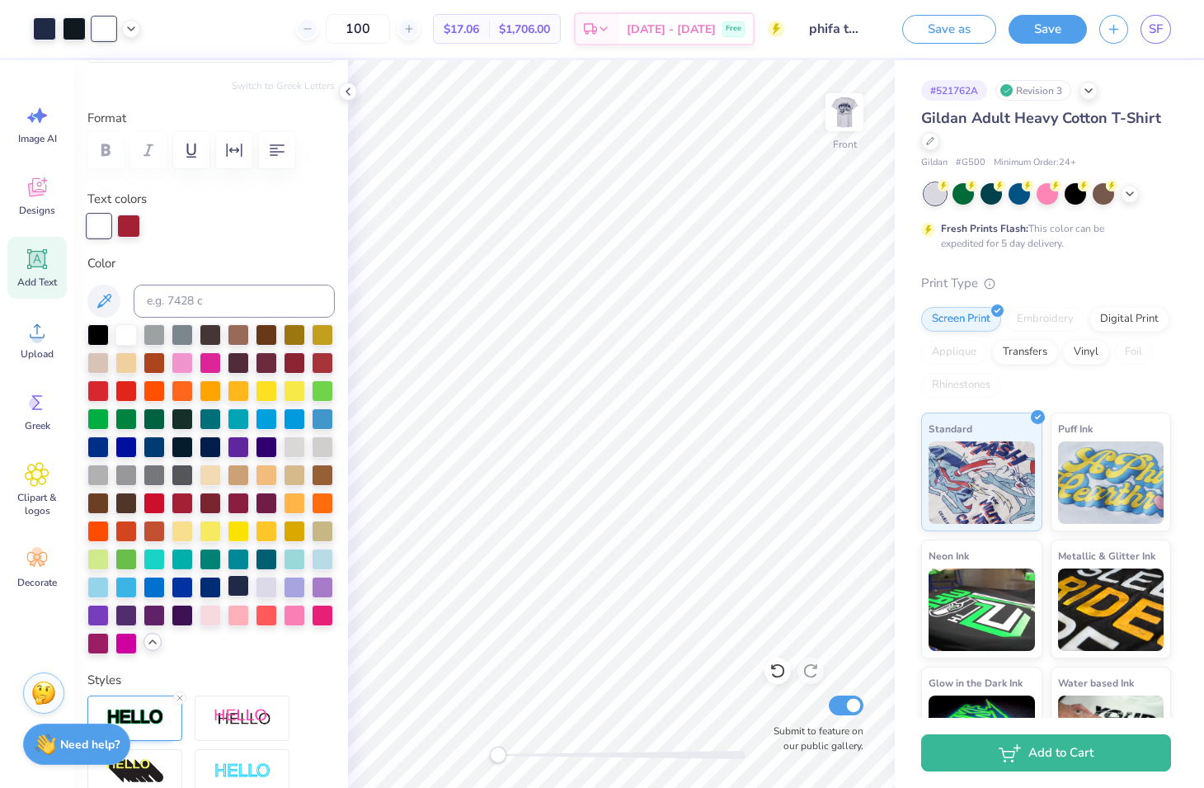
click at [233, 584] on div at bounding box center [238, 585] width 21 height 21
click at [131, 229] on div at bounding box center [128, 224] width 23 height 23
click at [101, 301] on icon at bounding box center [104, 301] width 14 height 14
click at [125, 332] on div at bounding box center [125, 333] width 21 height 21
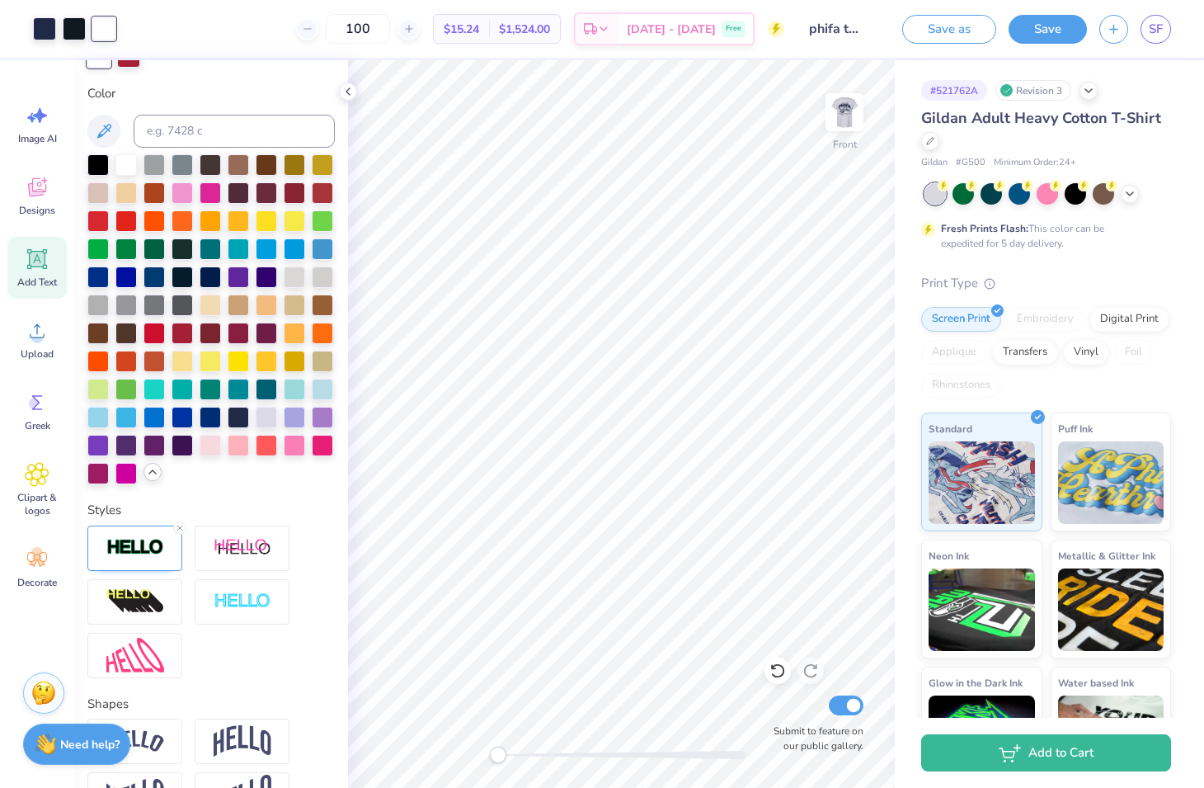
scroll to position [332, 0]
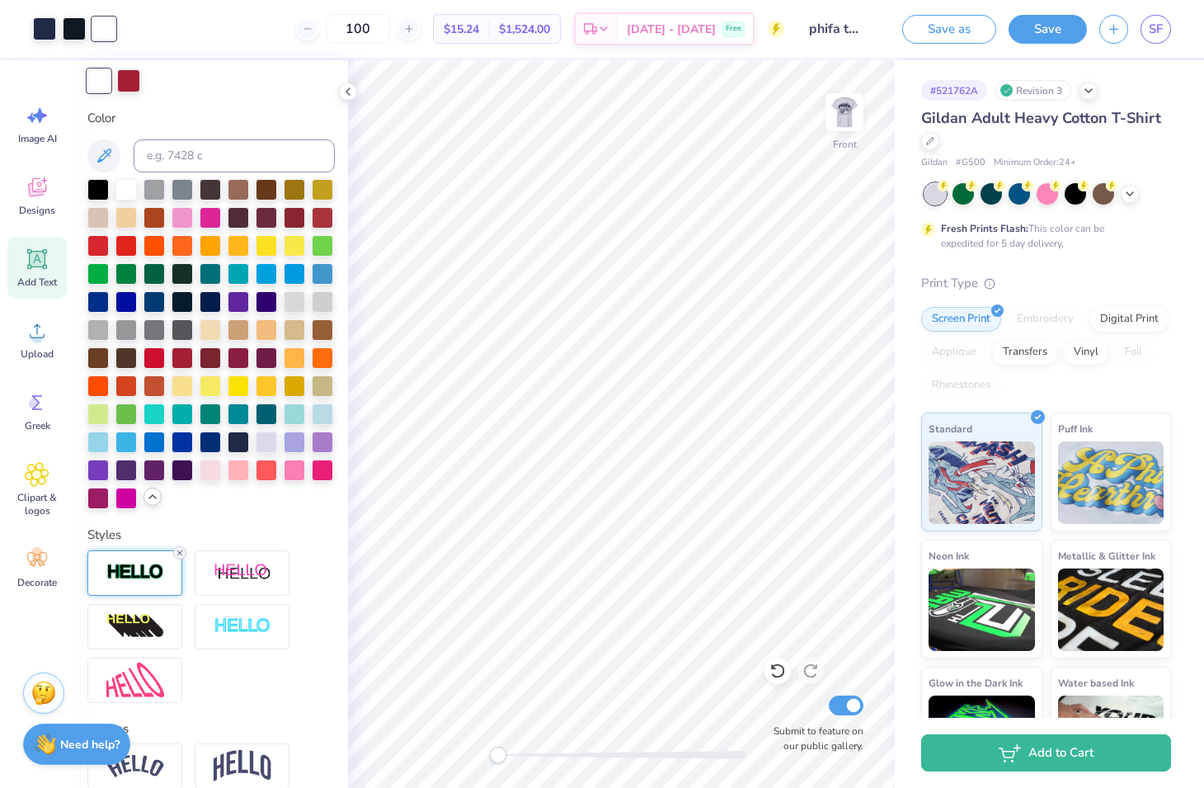
click at [178, 551] on icon at bounding box center [180, 553] width 10 height 10
click at [168, 578] on div at bounding box center [134, 572] width 95 height 45
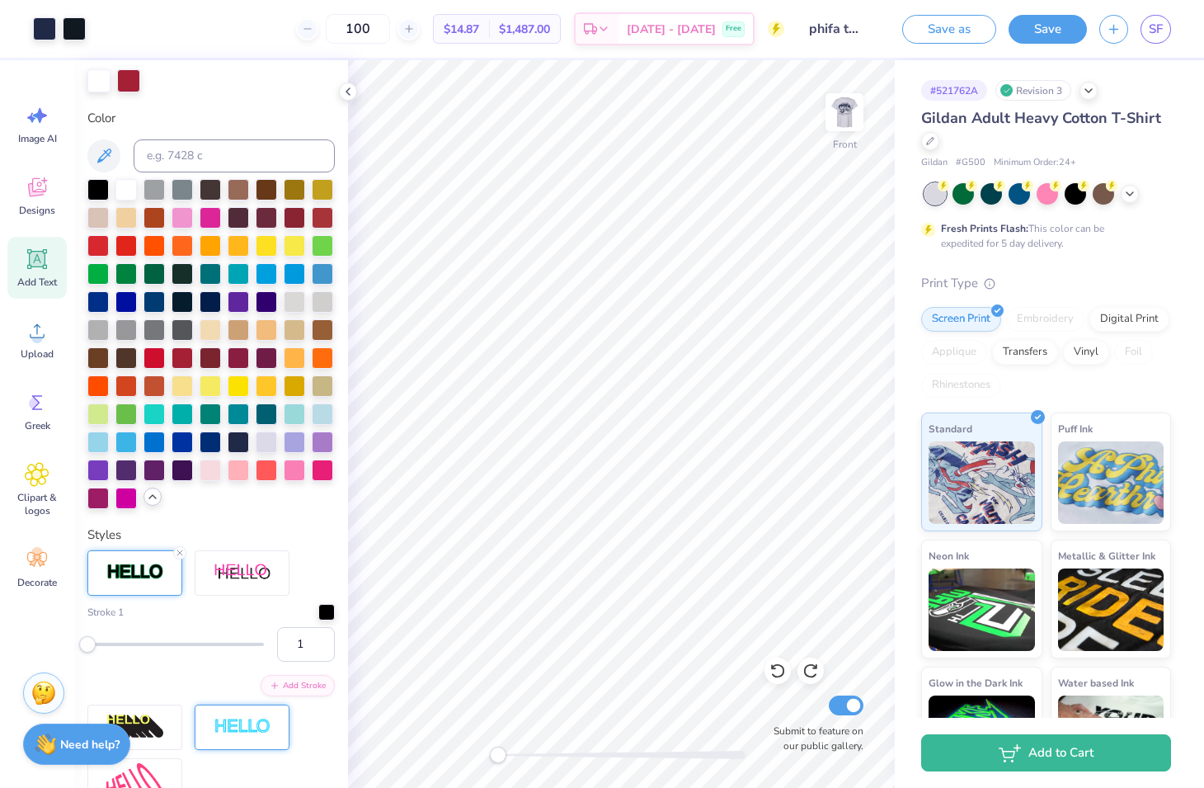
click at [267, 731] on img at bounding box center [243, 727] width 58 height 19
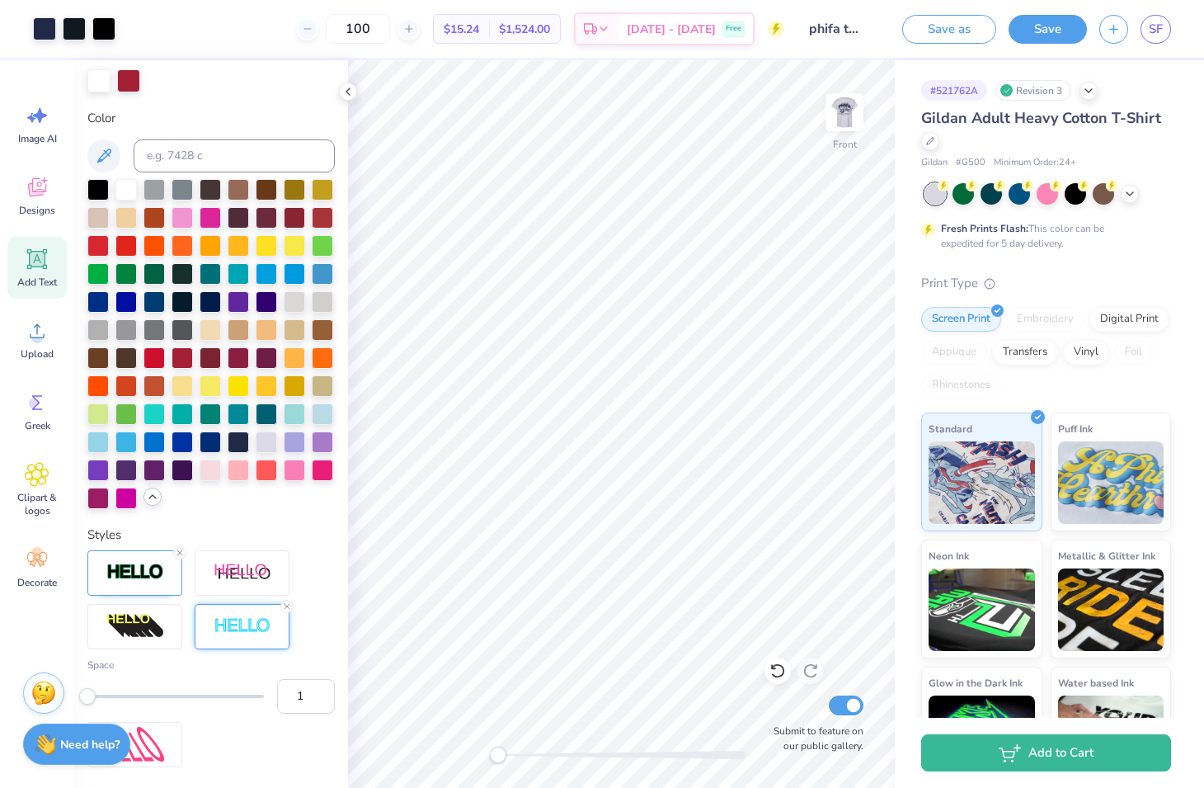
type input "2"
click at [98, 692] on div "Accessibility label" at bounding box center [96, 695] width 16 height 16
type input "1"
click at [91, 696] on div "Accessibility label" at bounding box center [96, 695] width 16 height 16
type input "2"
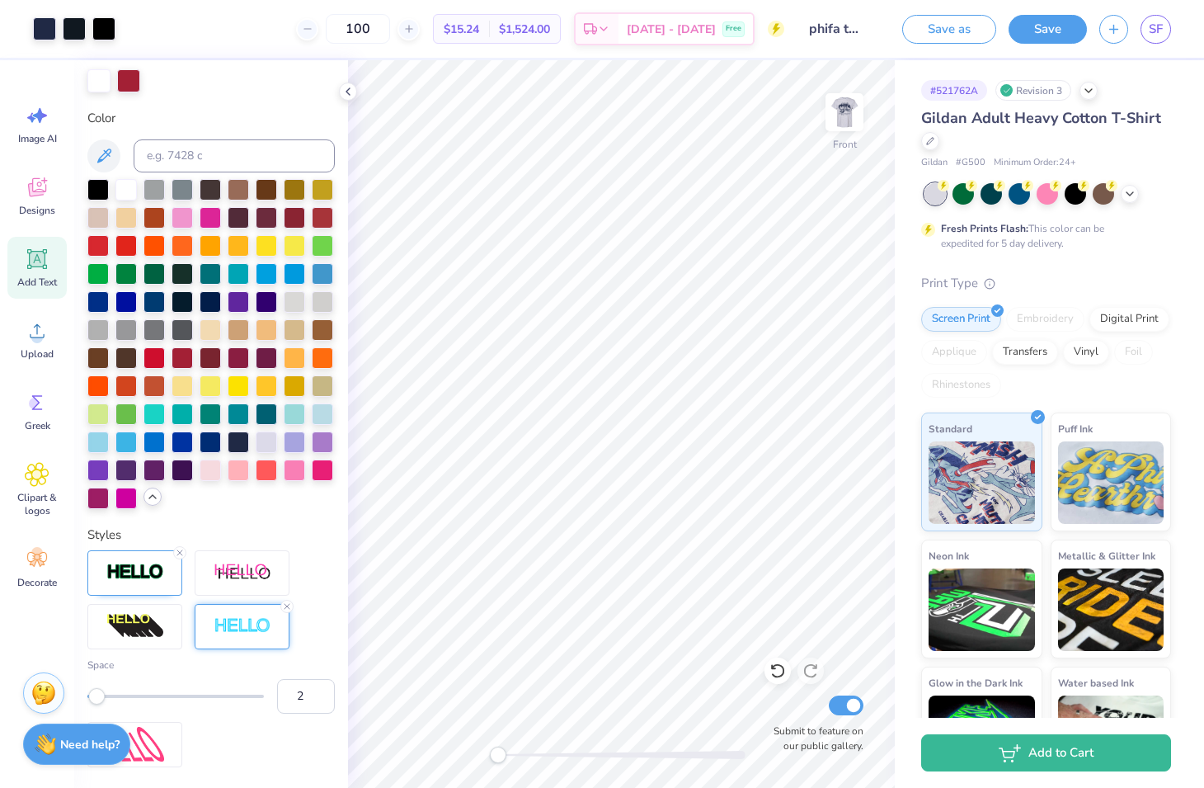
click at [97, 695] on div at bounding box center [175, 696] width 177 height 3
click at [95, 691] on div "Accessibility label" at bounding box center [96, 695] width 16 height 16
click at [178, 553] on icon at bounding box center [180, 553] width 10 height 10
click at [167, 565] on div at bounding box center [134, 572] width 95 height 45
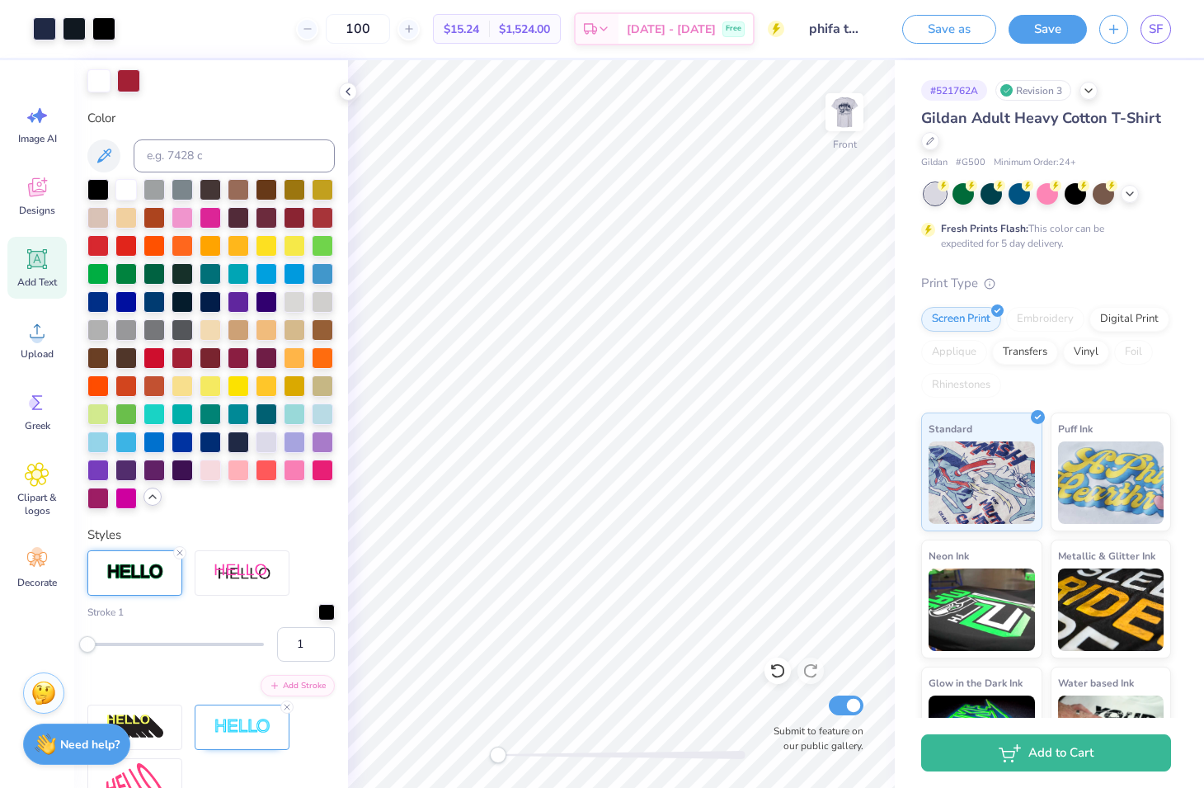
type input "20"
click at [121, 649] on div at bounding box center [175, 644] width 177 height 16
type input "16"
click at [114, 648] on div at bounding box center [175, 644] width 177 height 16
type input "9"
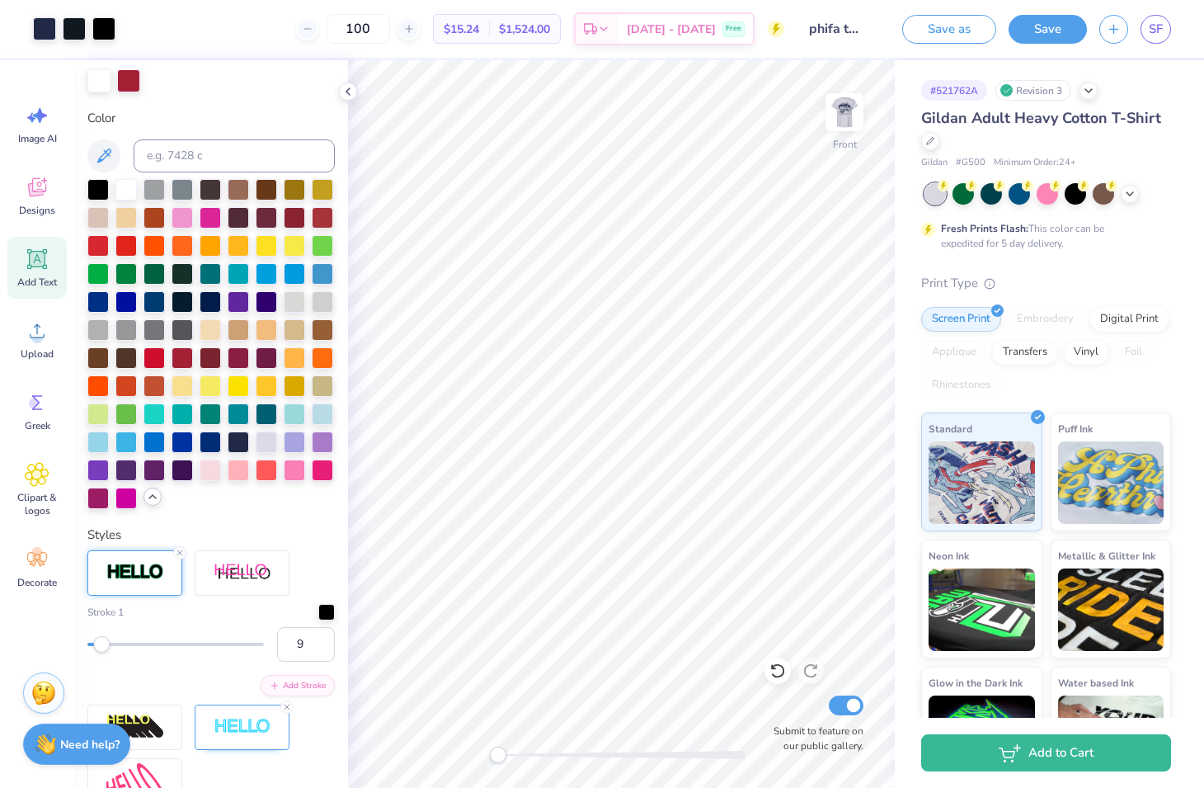
click at [102, 647] on div at bounding box center [175, 644] width 177 height 16
click at [287, 709] on icon at bounding box center [287, 707] width 10 height 10
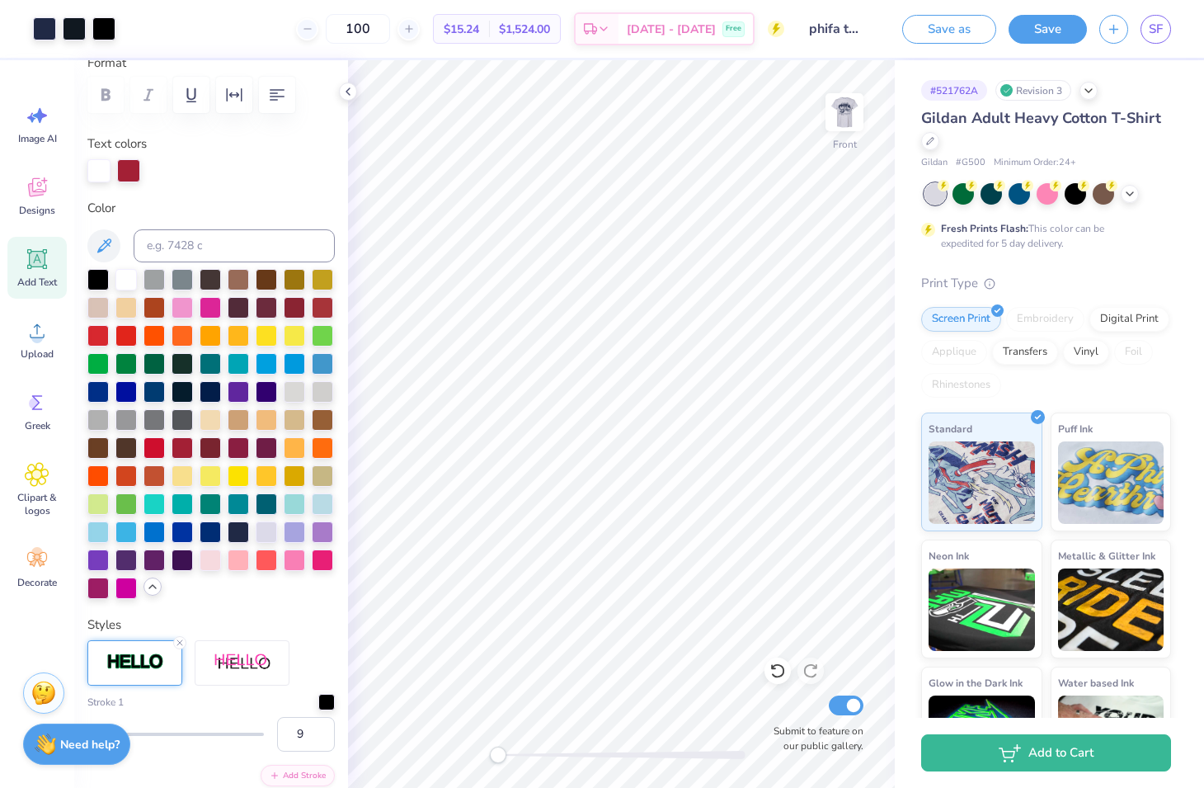
scroll to position [299, 0]
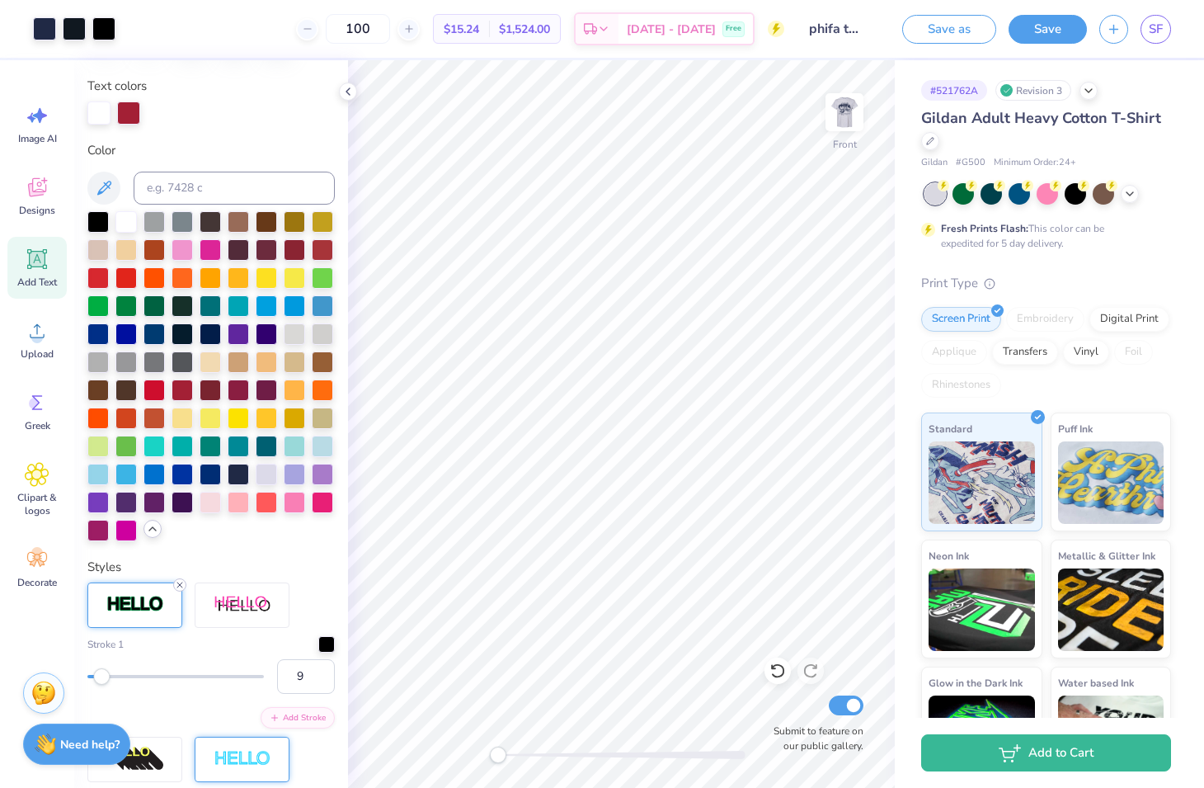
click at [180, 582] on line at bounding box center [179, 584] width 5 height 5
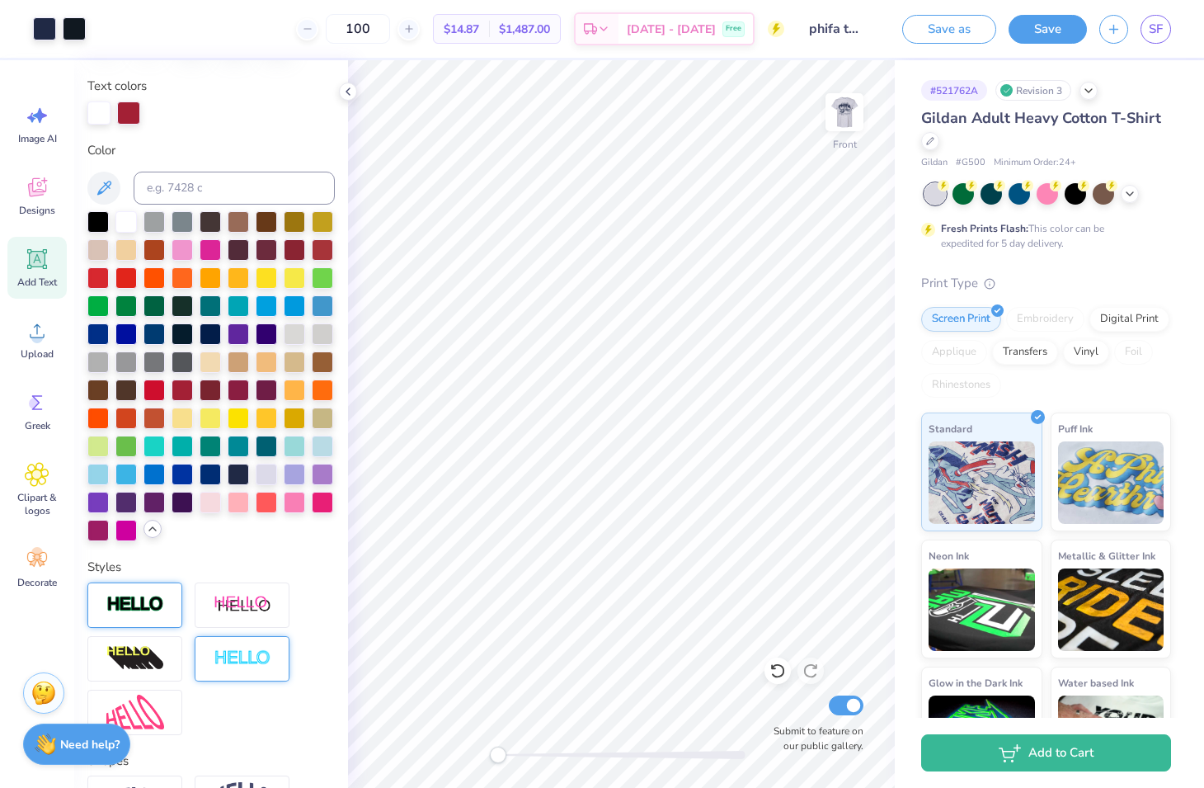
click at [136, 620] on div at bounding box center [134, 604] width 95 height 45
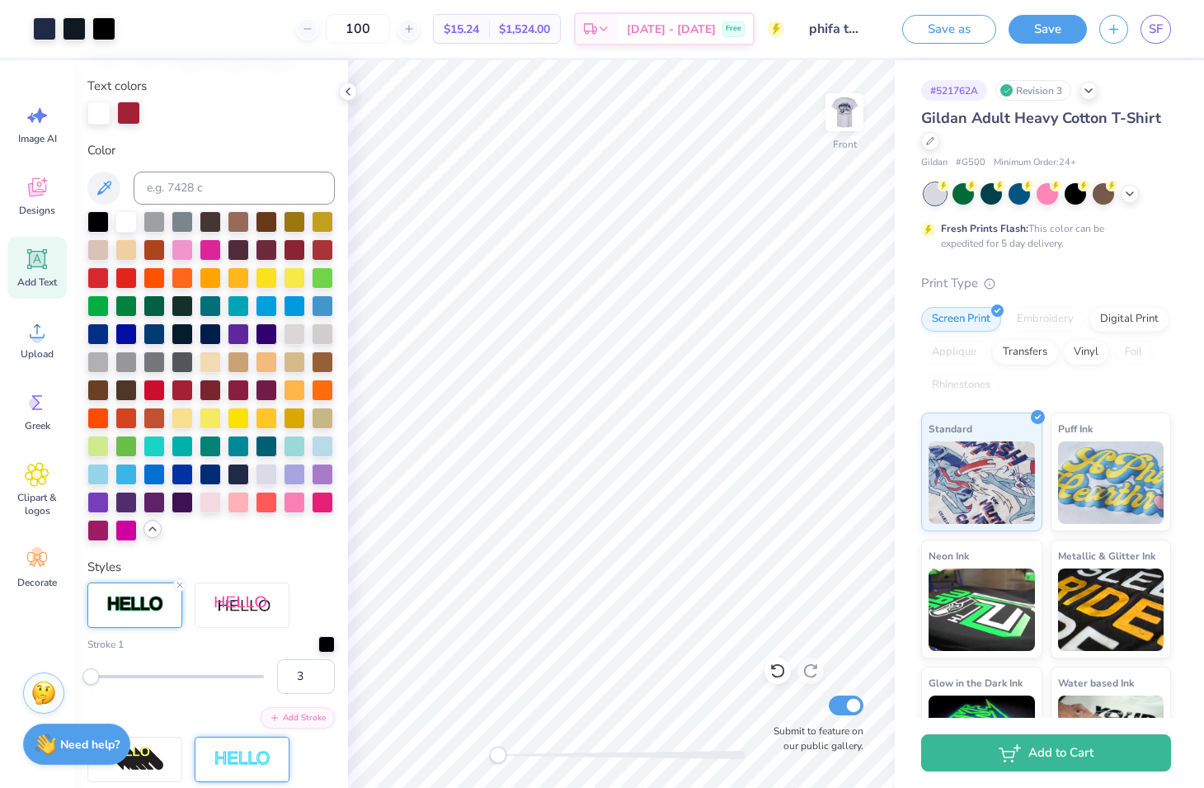
type input "4"
click at [92, 671] on div "Accessibility label" at bounding box center [92, 675] width 16 height 16
type input "5.99"
click at [41, 329] on icon at bounding box center [37, 330] width 25 height 25
click at [49, 196] on icon at bounding box center [37, 187] width 25 height 25
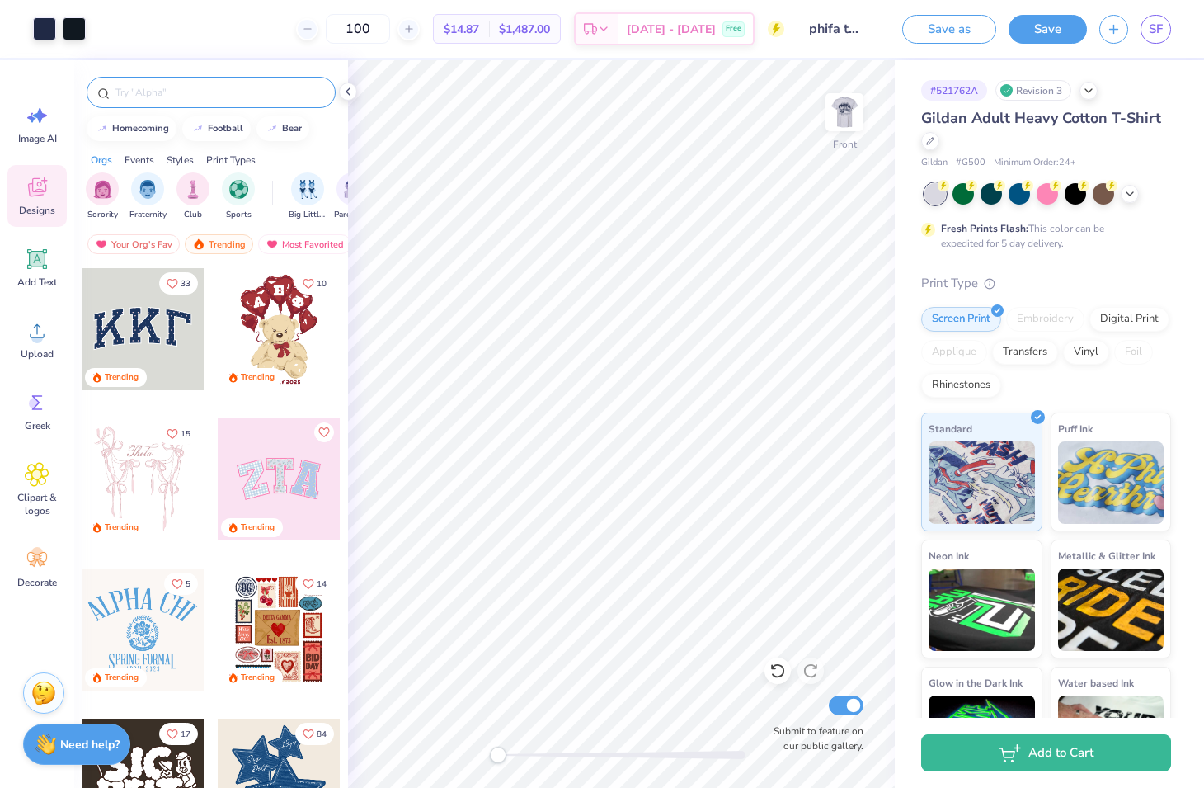
click at [144, 104] on div at bounding box center [211, 92] width 249 height 31
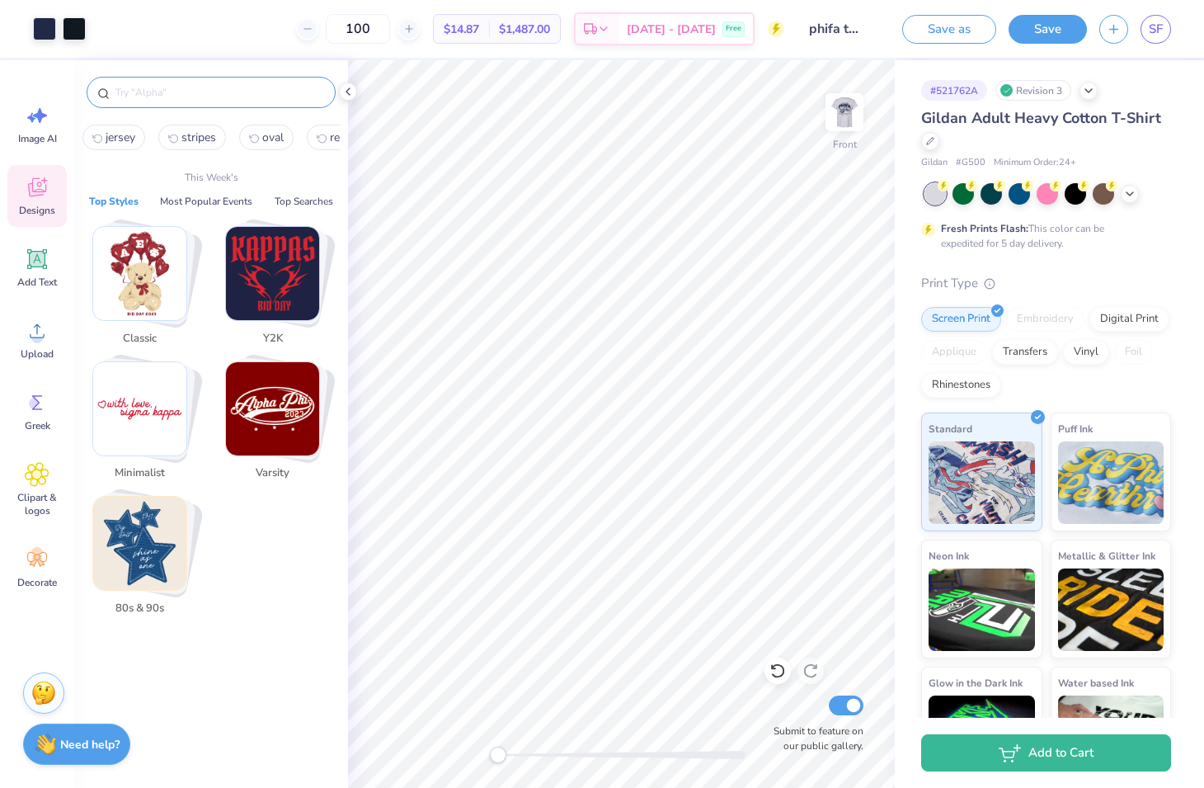
click at [140, 91] on input "text" at bounding box center [219, 92] width 211 height 16
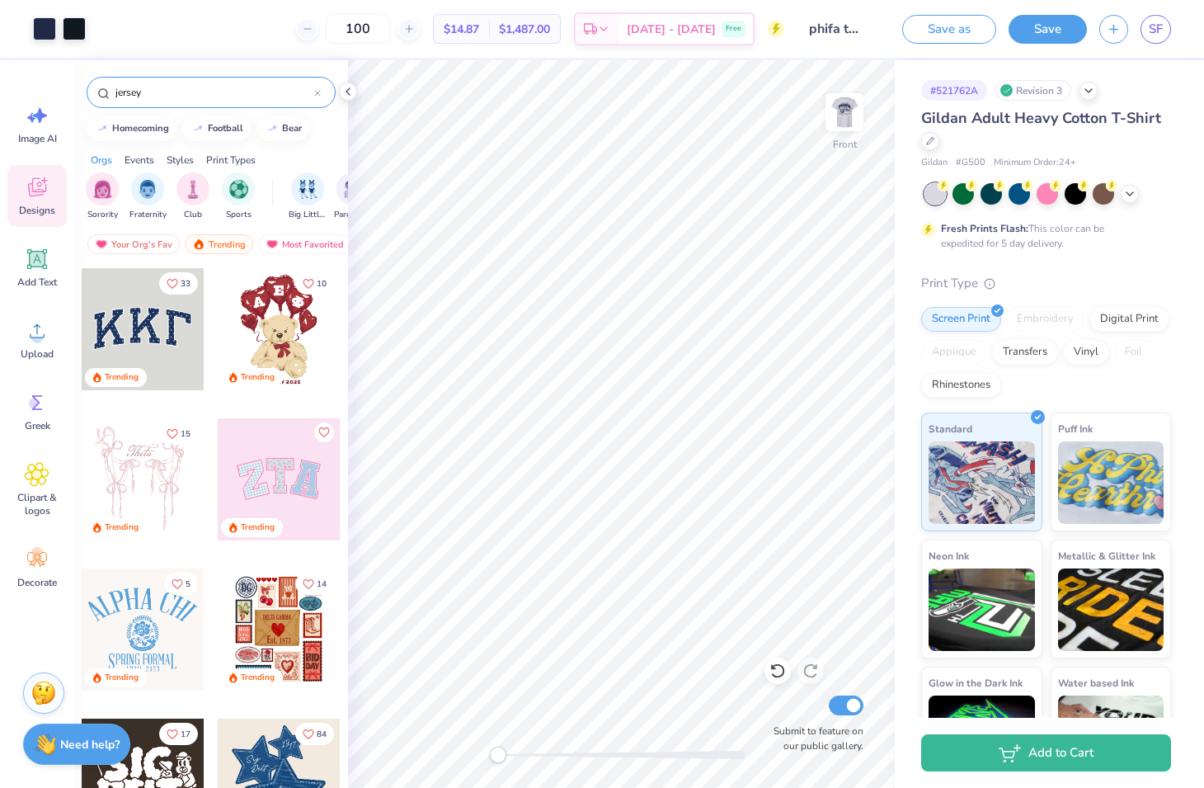
type input "jersey"
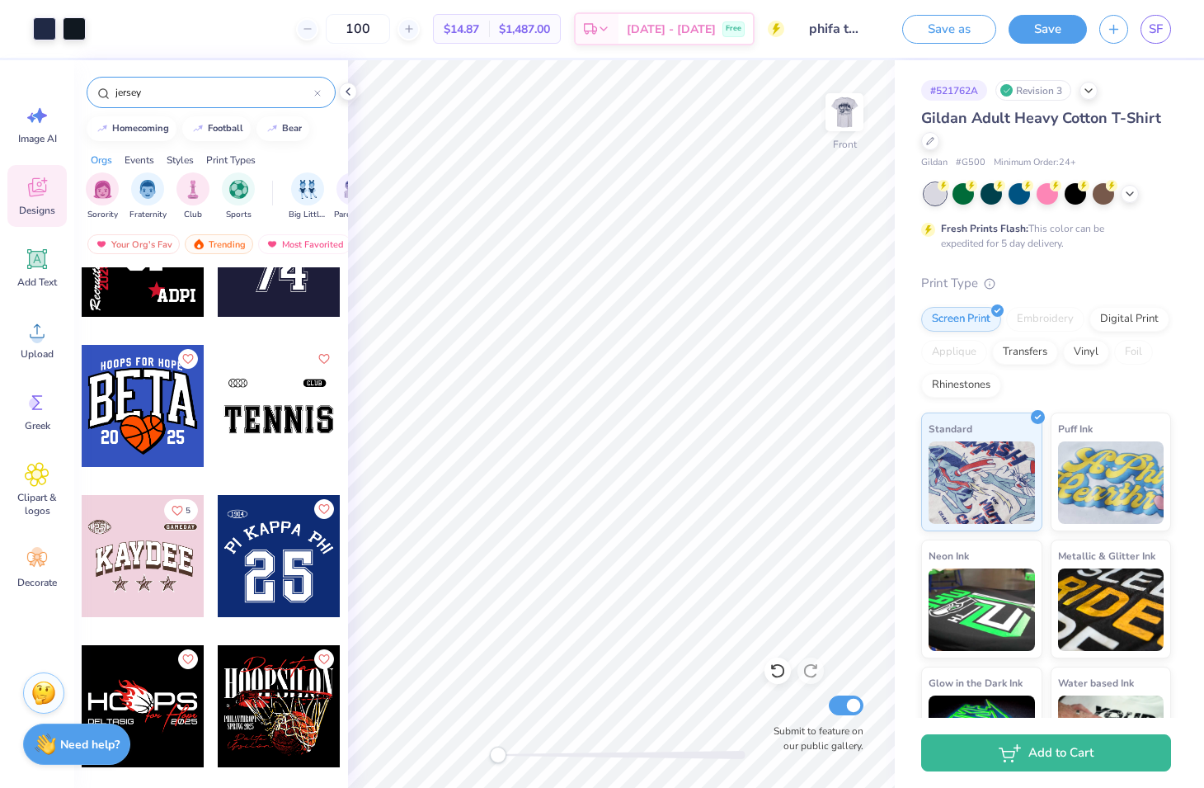
scroll to position [1453, 0]
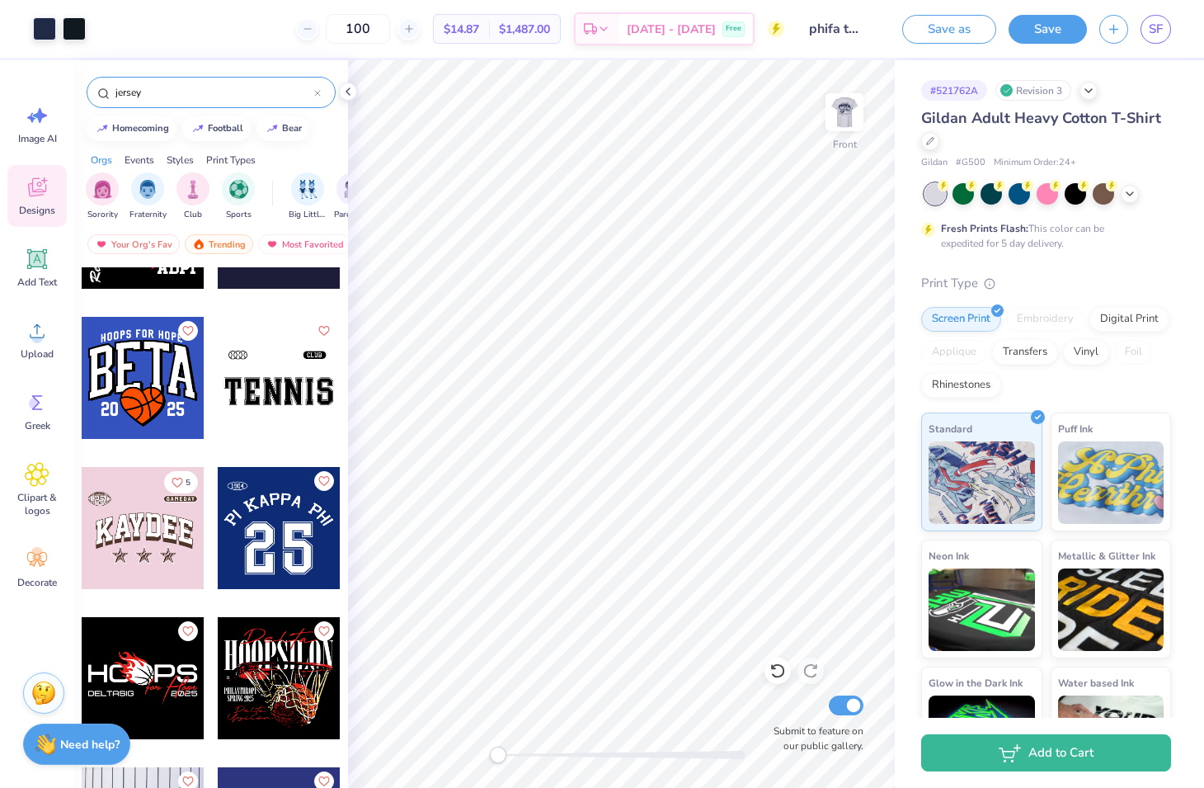
click at [263, 549] on div at bounding box center [279, 528] width 122 height 122
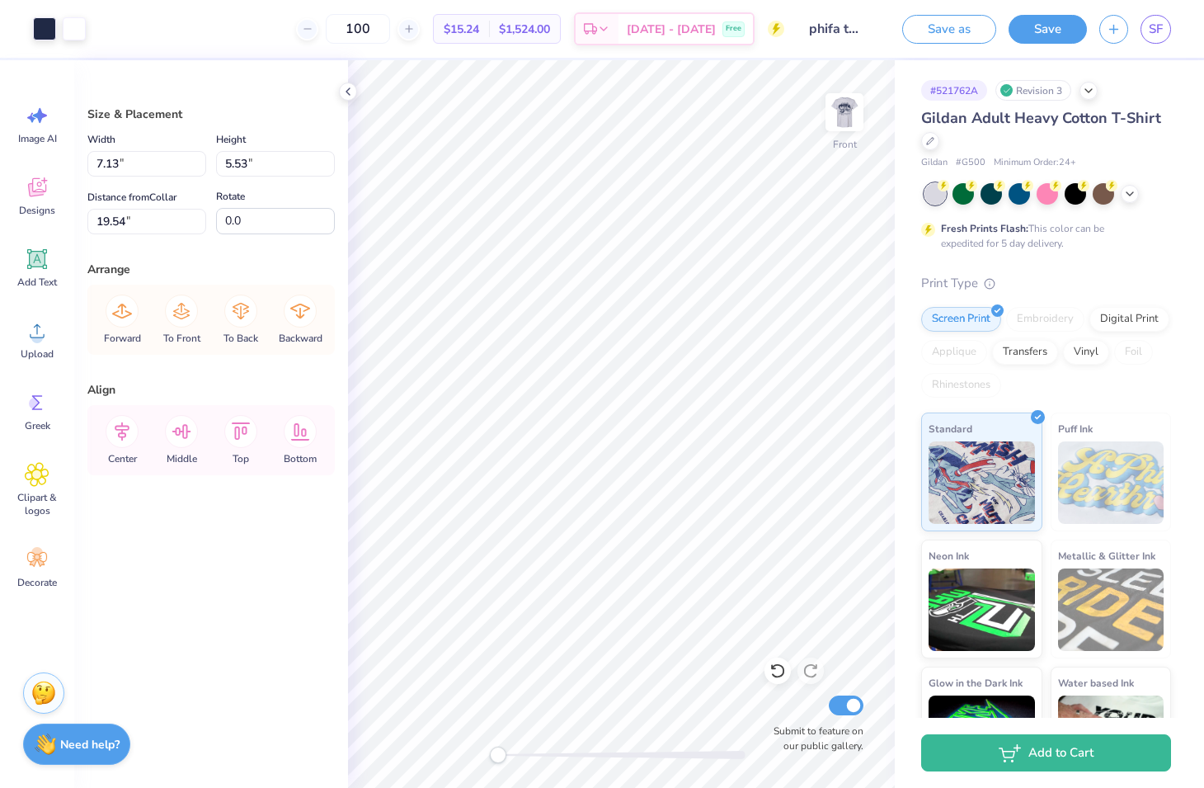
type input "16.67"
type input "6.08"
type input "18.40"
type input "5.39"
type input "8.57"
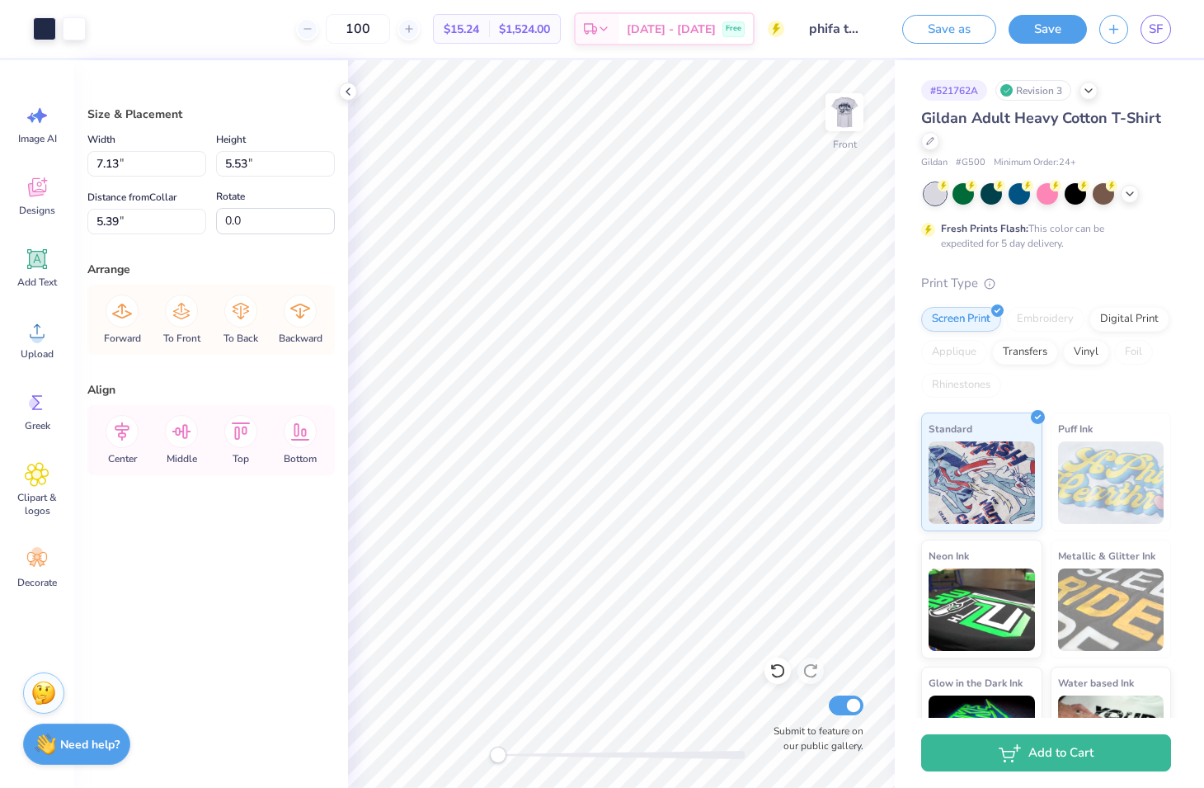
type input "6.65"
type input "5.63"
click at [76, 27] on div at bounding box center [74, 27] width 23 height 23
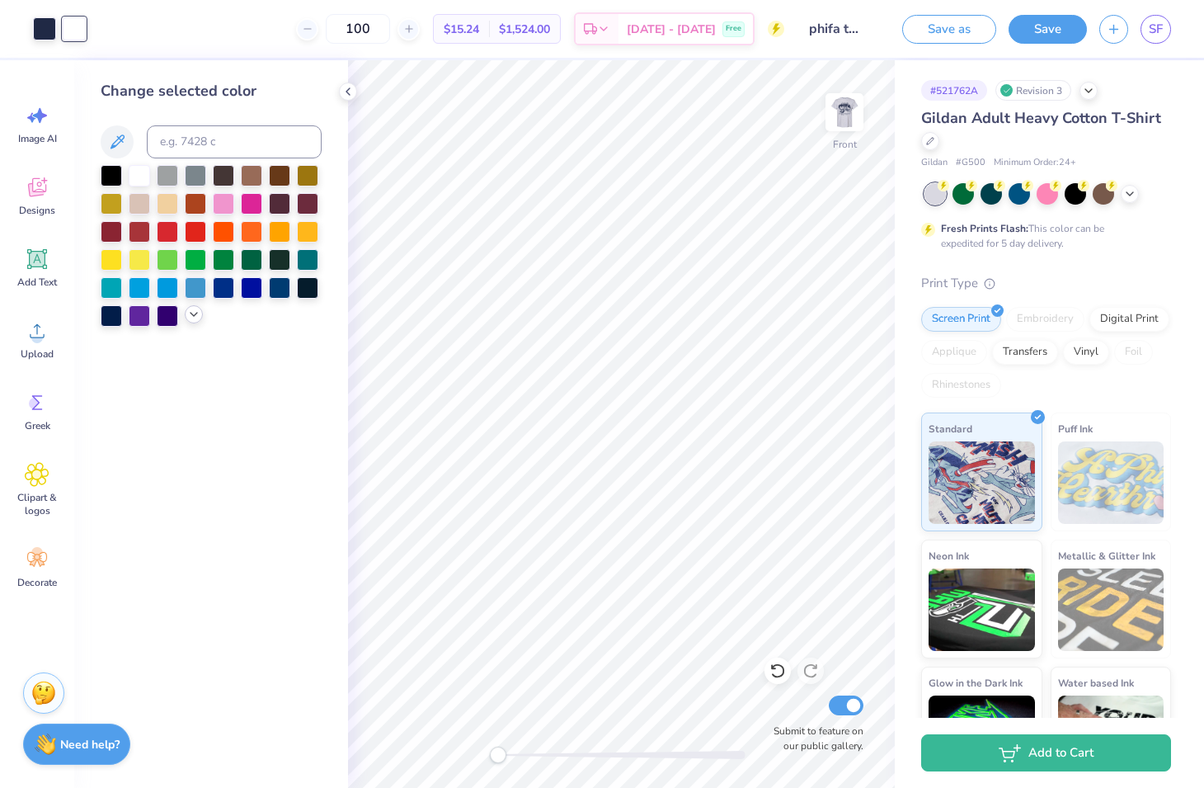
click at [186, 318] on div at bounding box center [194, 314] width 18 height 18
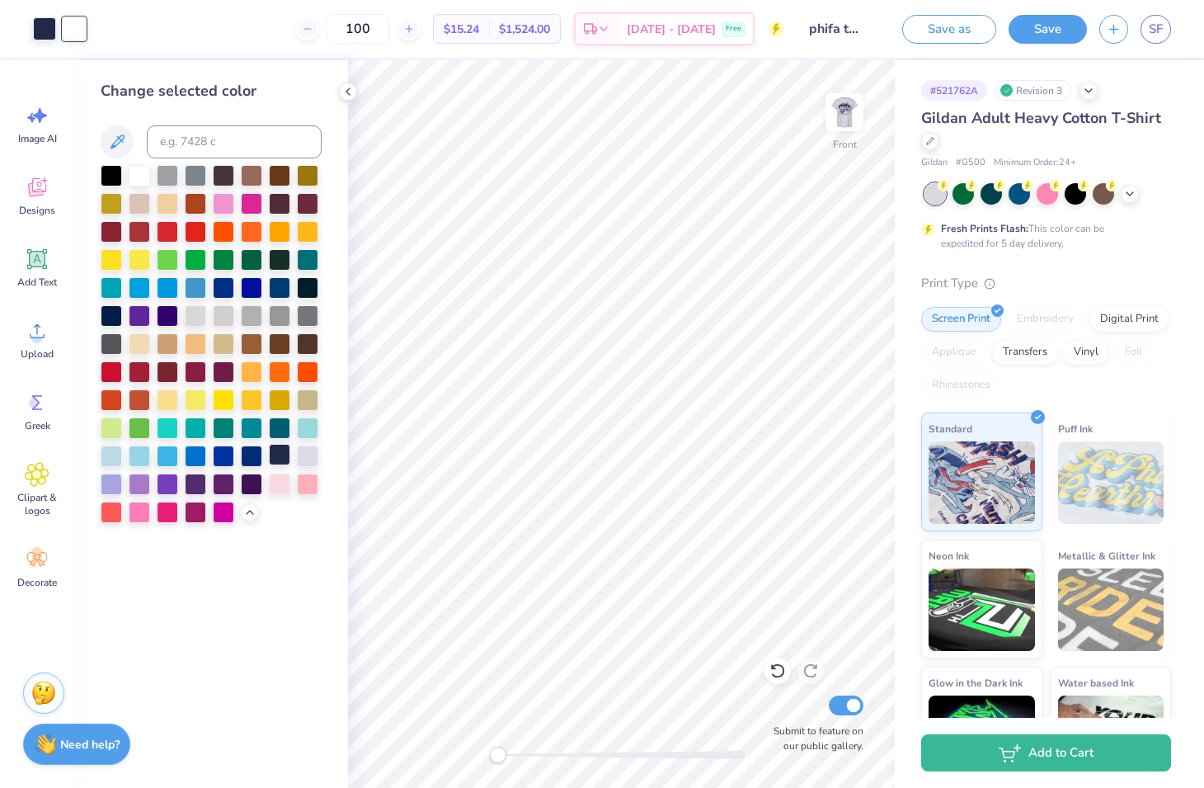
click at [285, 449] on div at bounding box center [279, 454] width 21 height 21
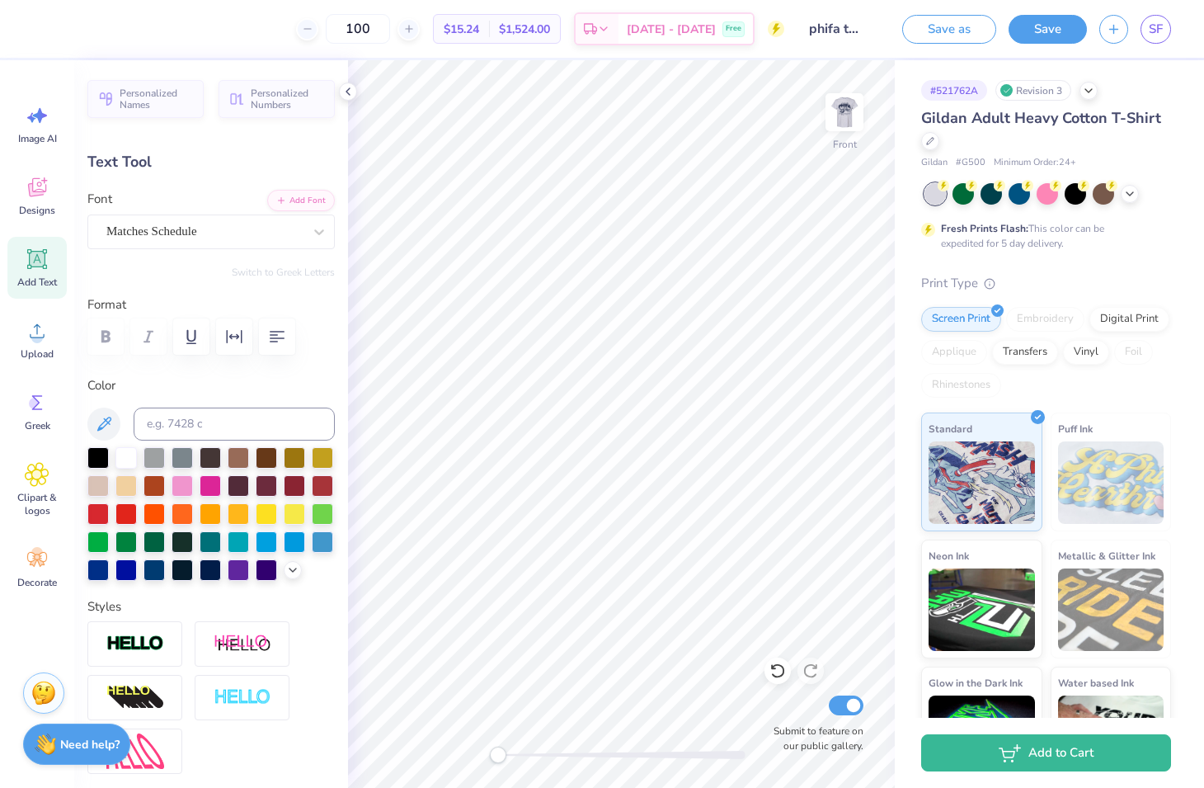
type textarea "2"
type input "3.77"
type textarea "5"
type input "5.63"
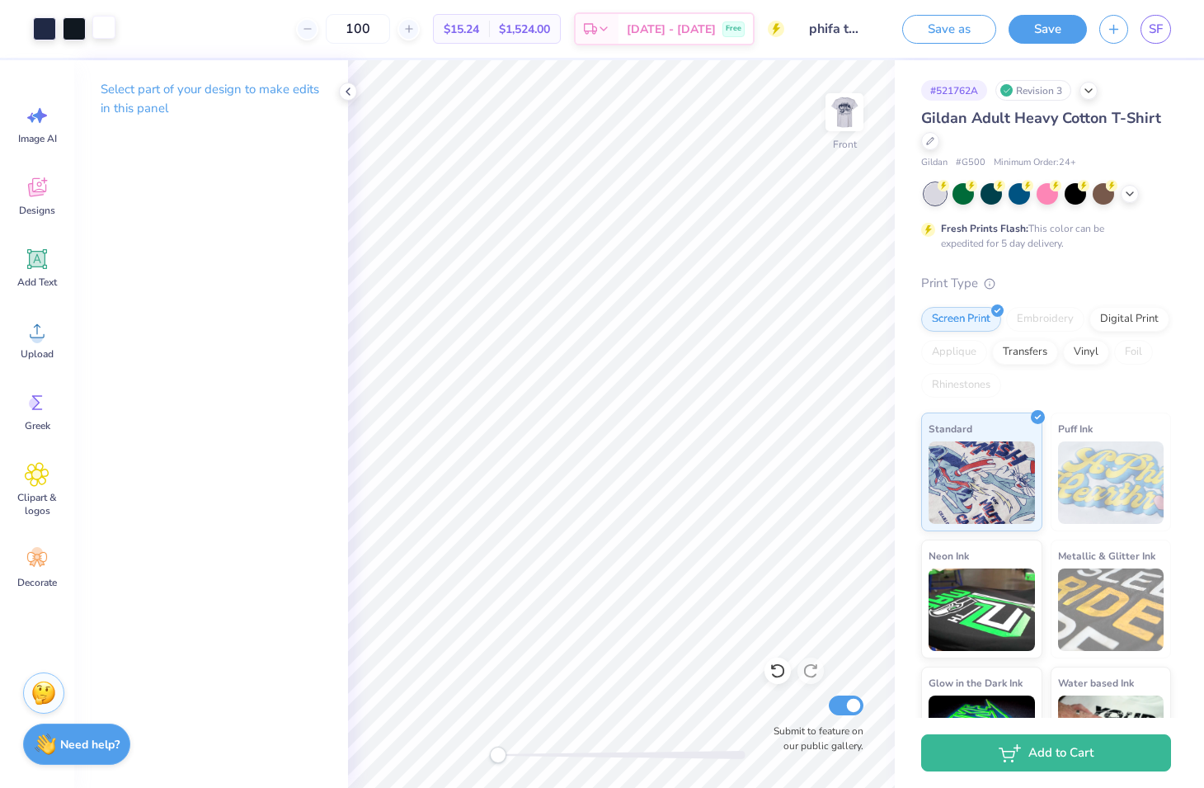
click at [100, 20] on div at bounding box center [103, 27] width 23 height 23
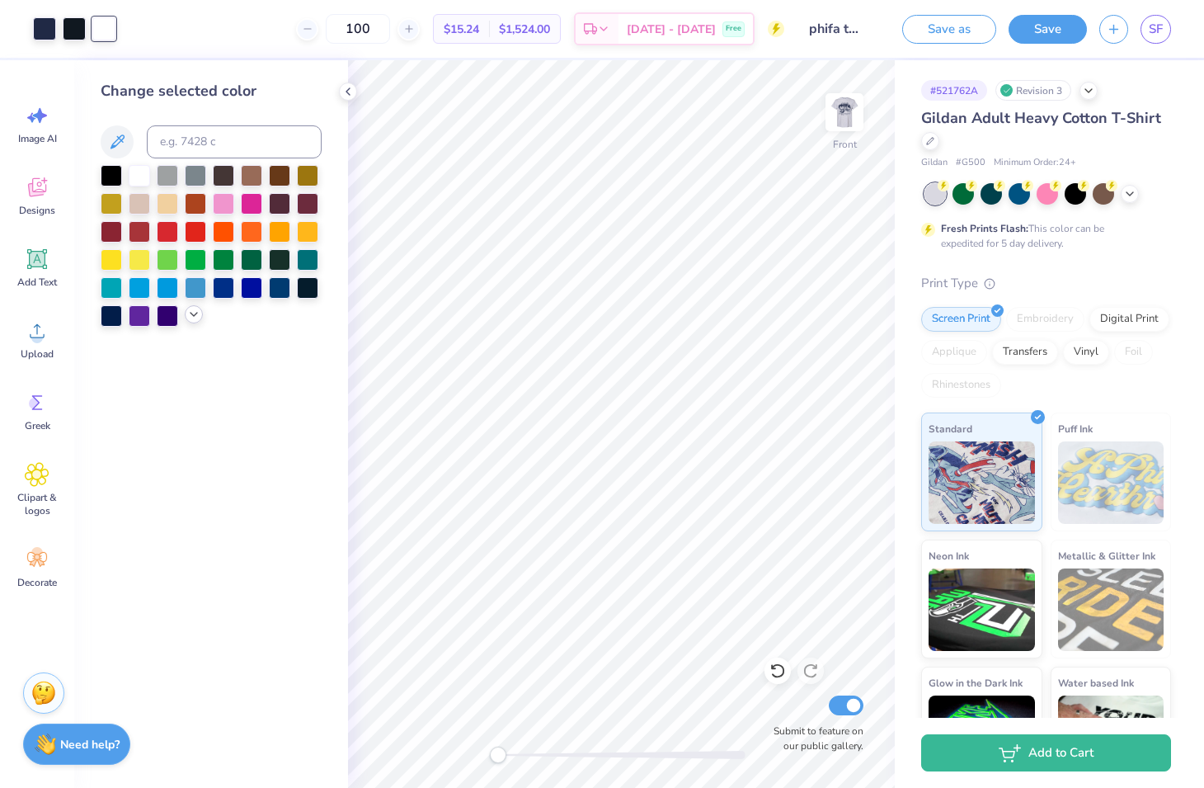
click at [195, 313] on icon at bounding box center [193, 314] width 13 height 13
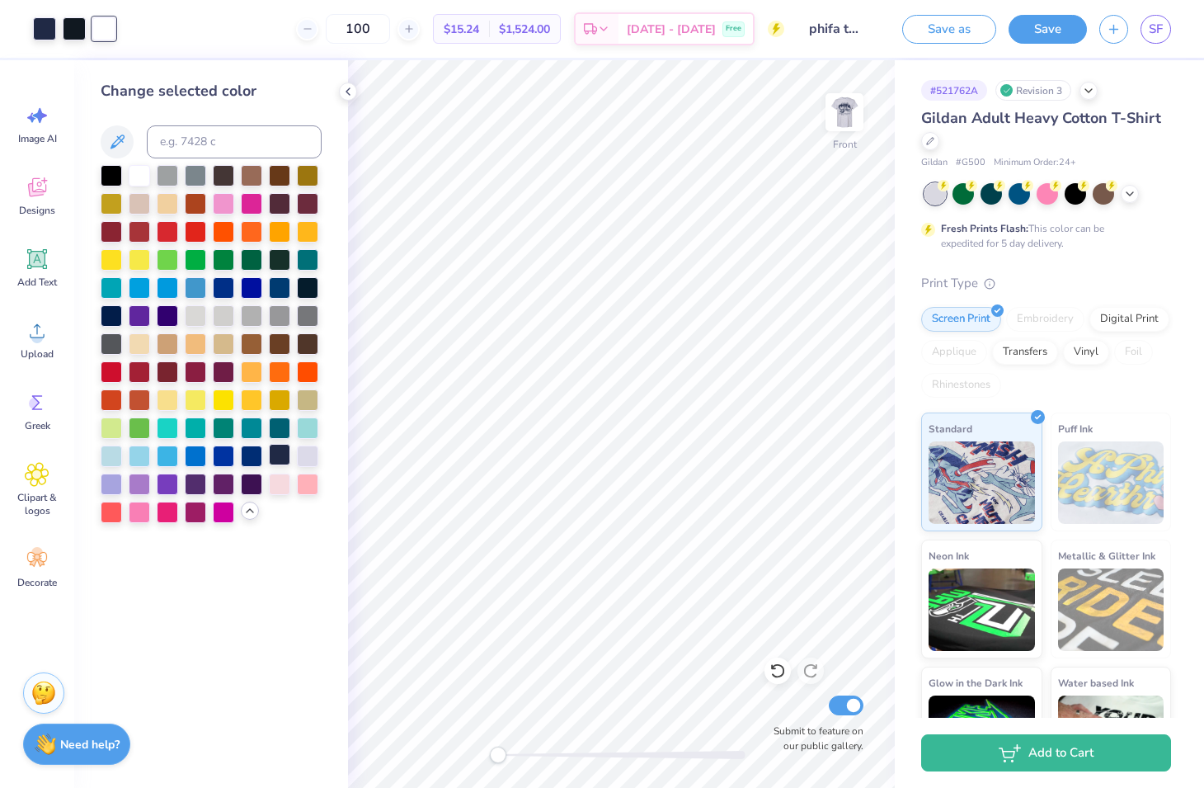
click at [281, 447] on div at bounding box center [279, 454] width 21 height 21
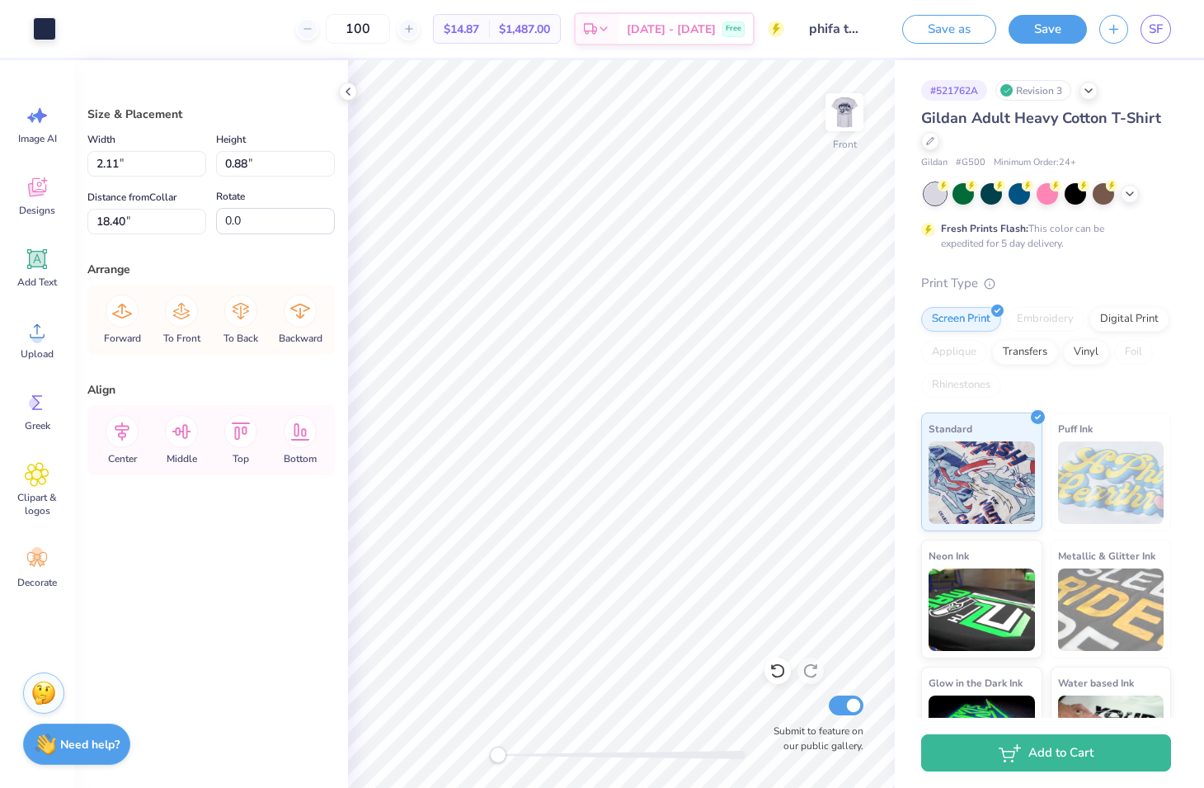
type input "13.09"
type input "14.25"
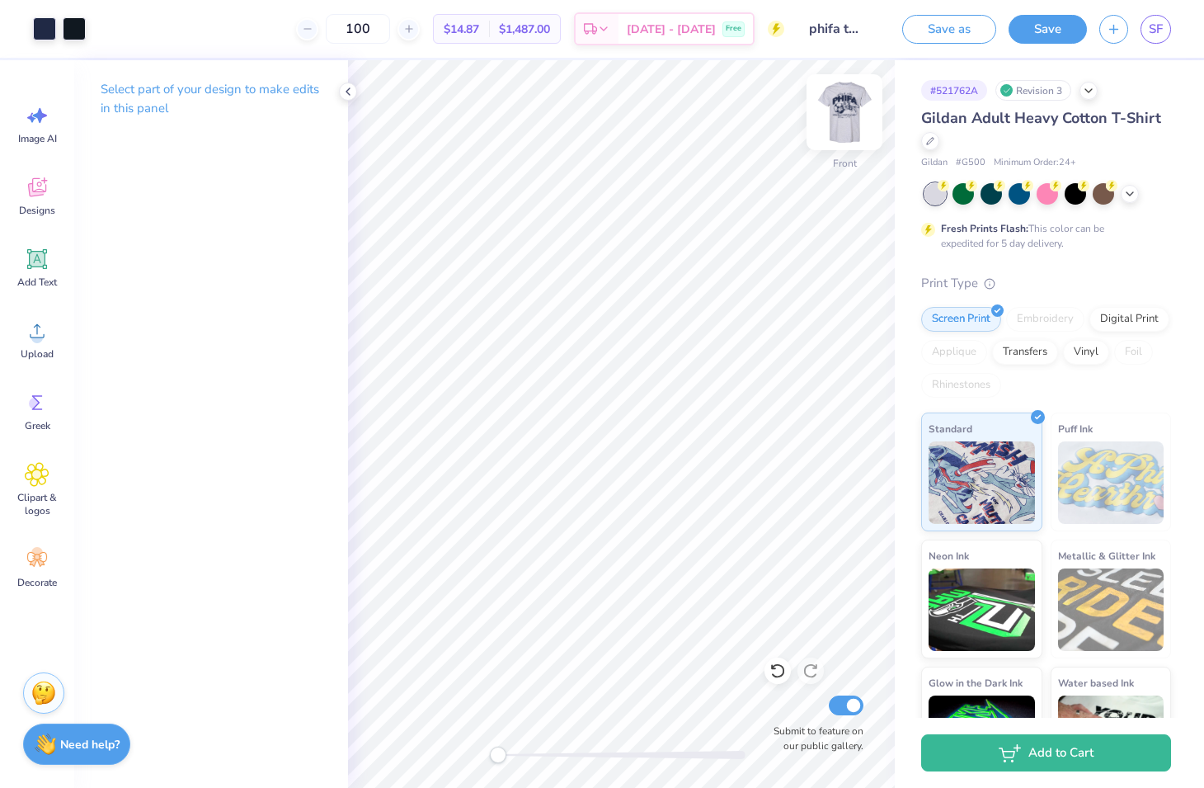
click at [849, 120] on img at bounding box center [845, 112] width 66 height 66
click at [848, 121] on img at bounding box center [845, 112] width 66 height 66
click at [40, 178] on icon at bounding box center [37, 187] width 18 height 19
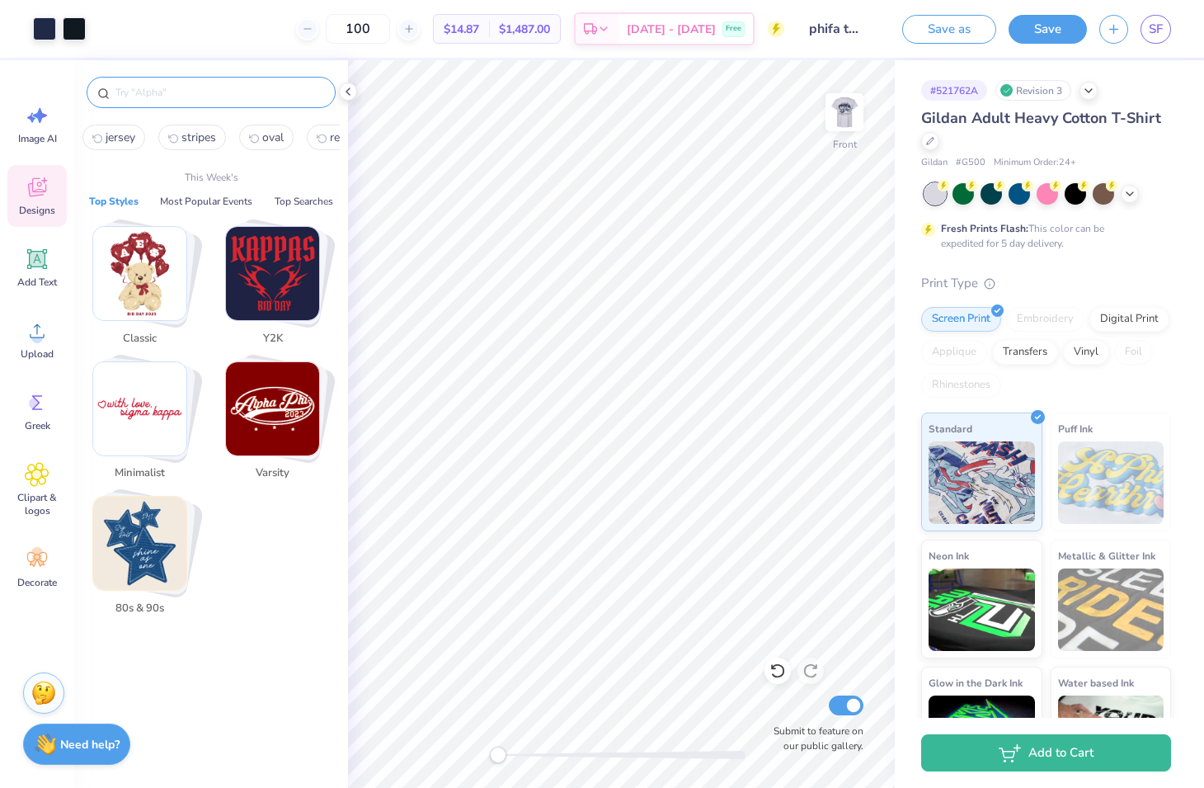
click at [234, 95] on input "text" at bounding box center [219, 92] width 211 height 16
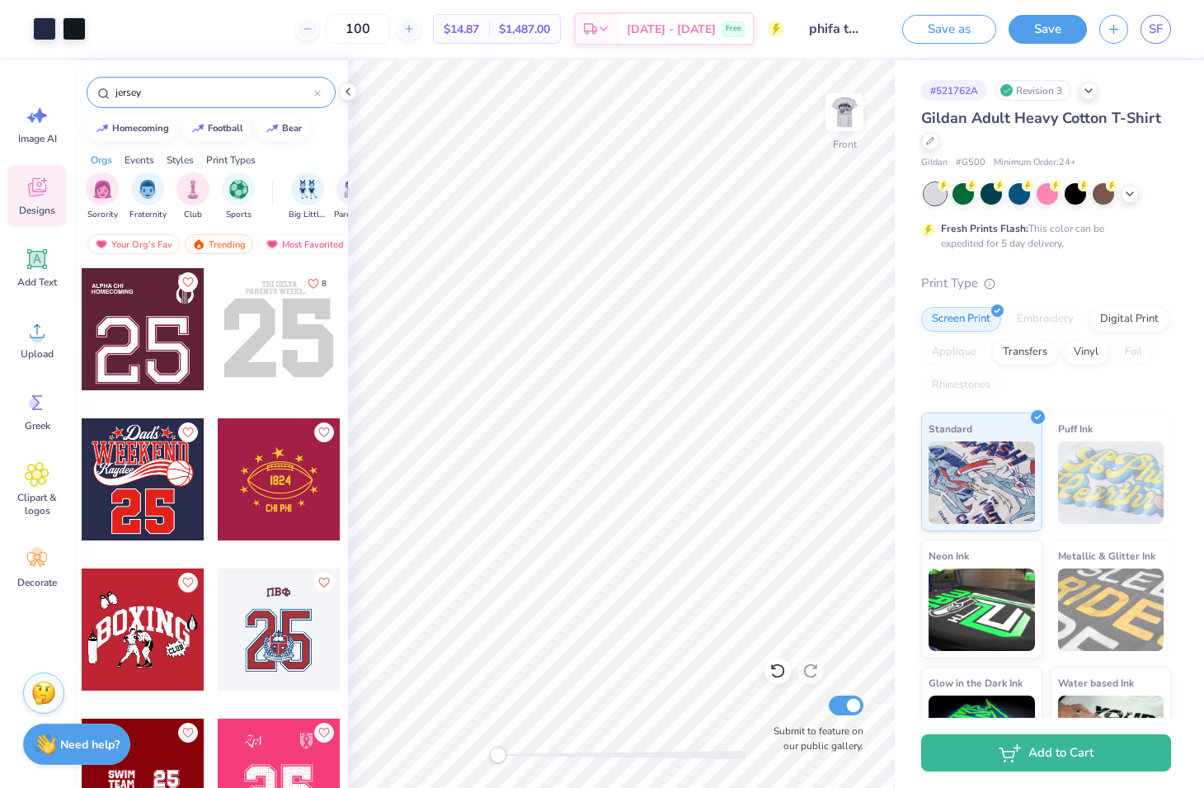
type input "jersey"
click at [160, 359] on div at bounding box center [143, 329] width 122 height 122
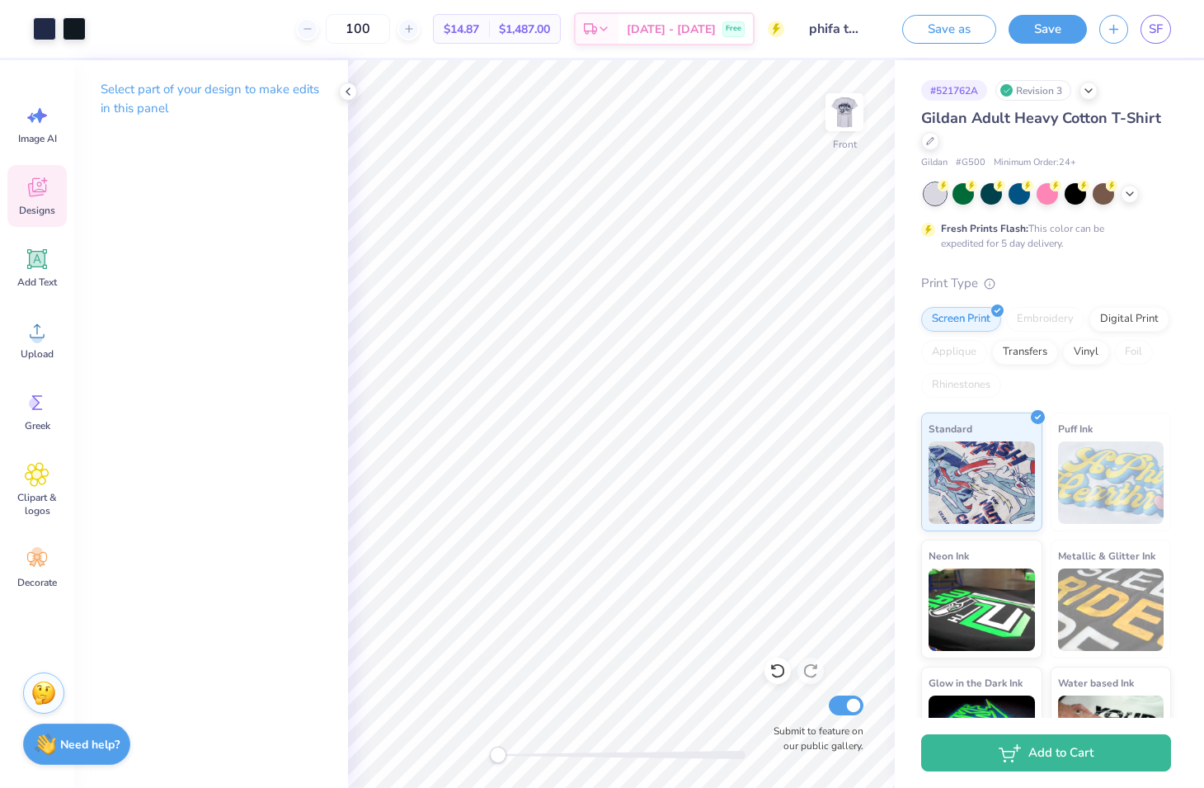
click at [45, 210] on span "Designs" at bounding box center [37, 210] width 36 height 13
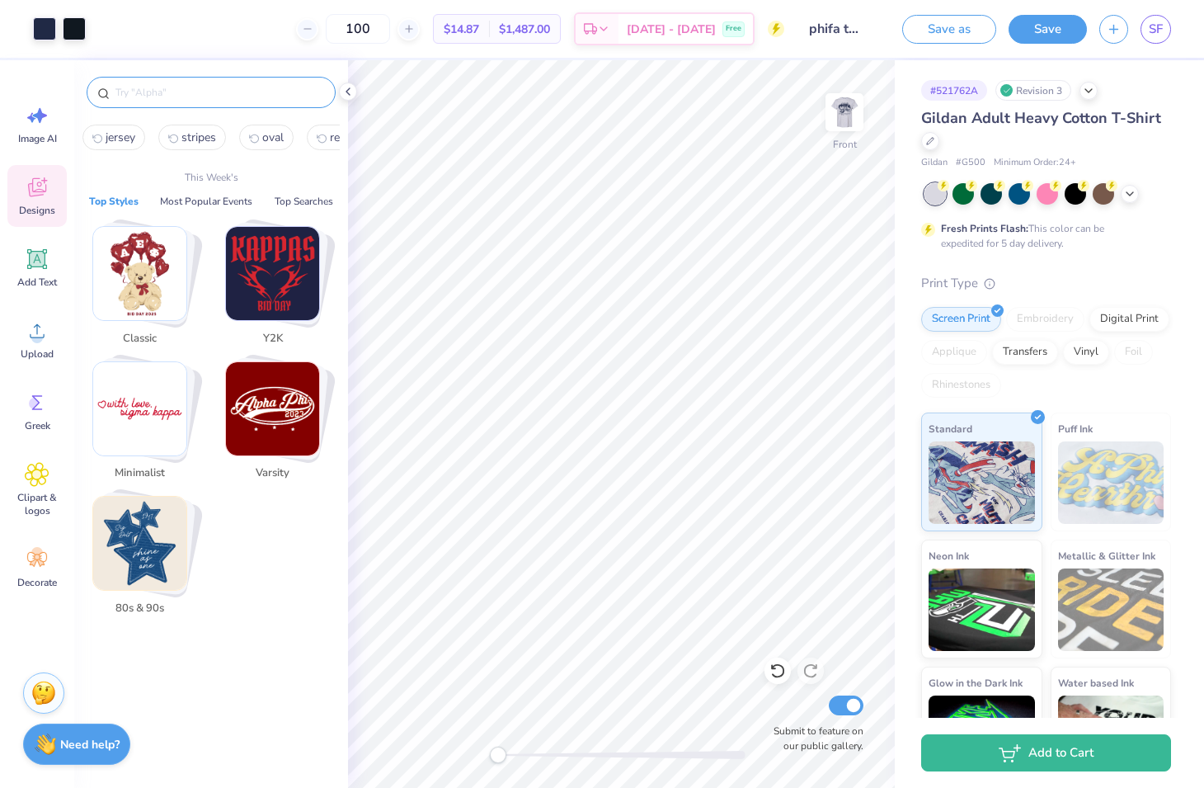
click at [185, 91] on input "text" at bounding box center [219, 92] width 211 height 16
click at [114, 132] on span "jersey" at bounding box center [121, 138] width 30 height 16
type input "jersey"
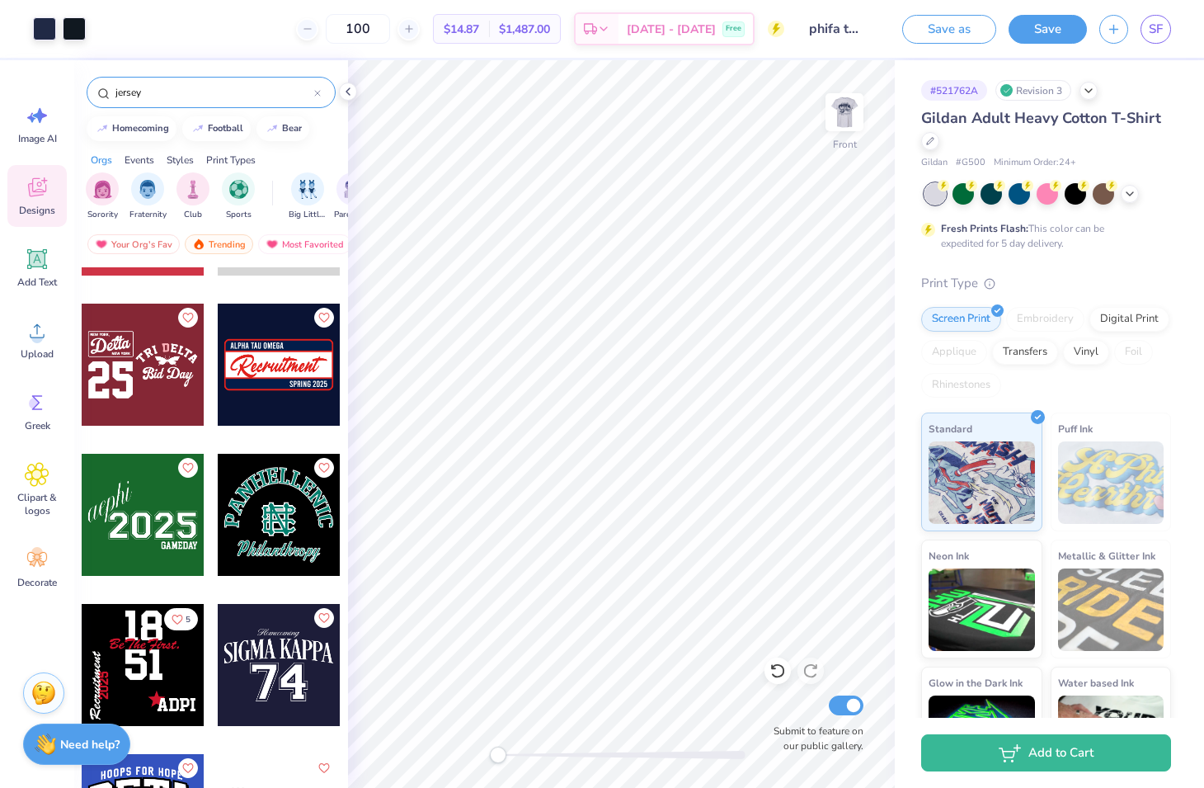
scroll to position [1015, 0]
click at [271, 693] on div at bounding box center [279, 666] width 122 height 122
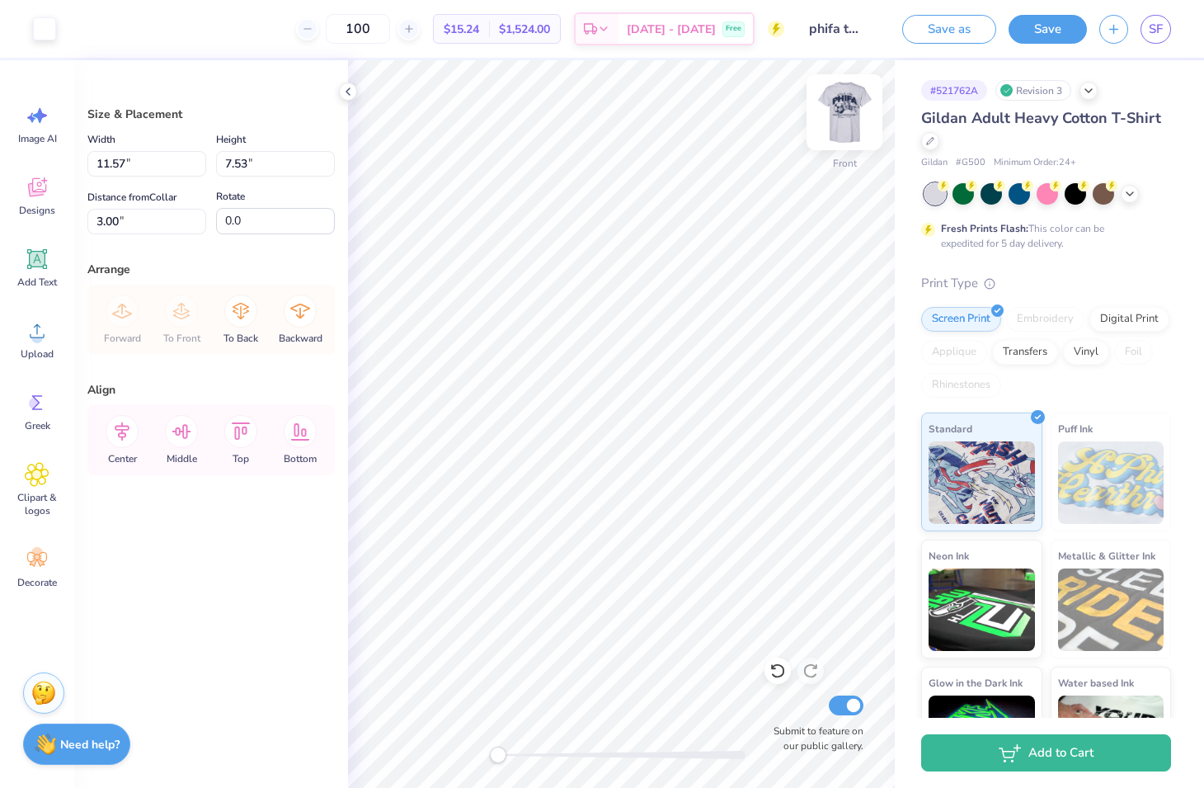
click at [852, 115] on img at bounding box center [845, 112] width 66 height 66
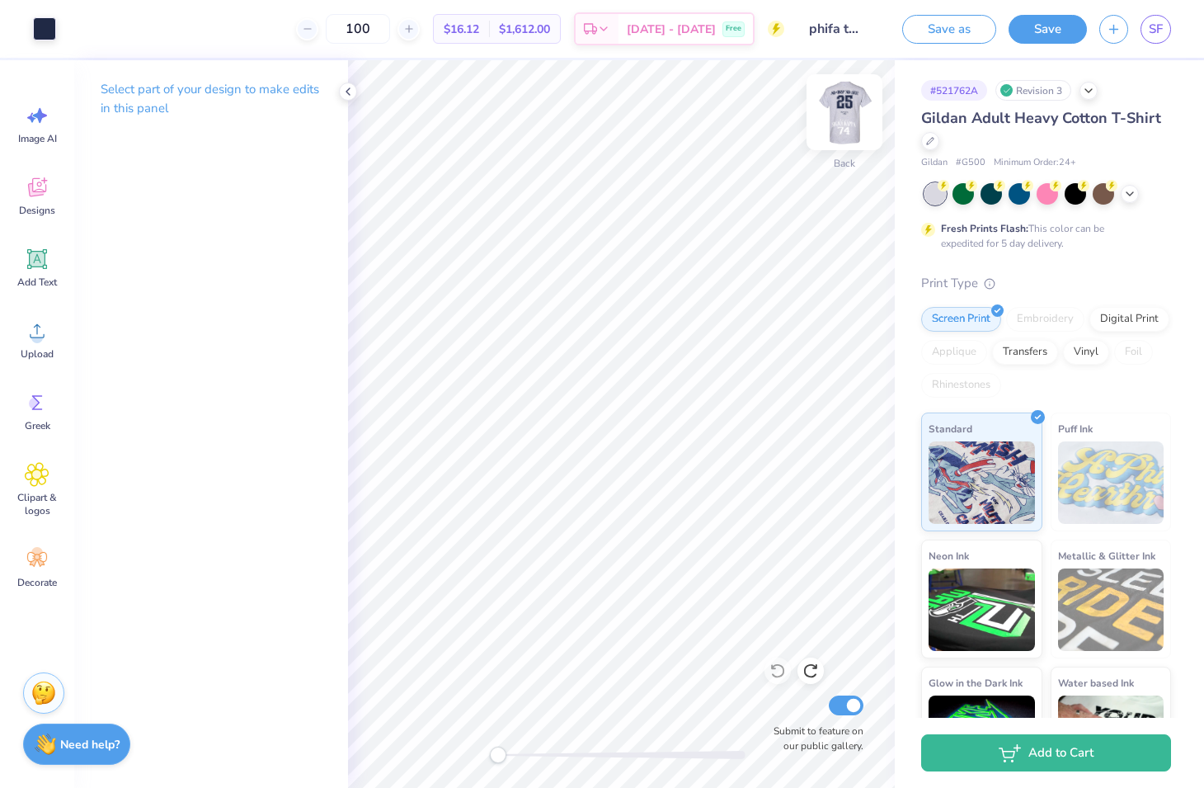
click at [851, 115] on img at bounding box center [845, 112] width 66 height 66
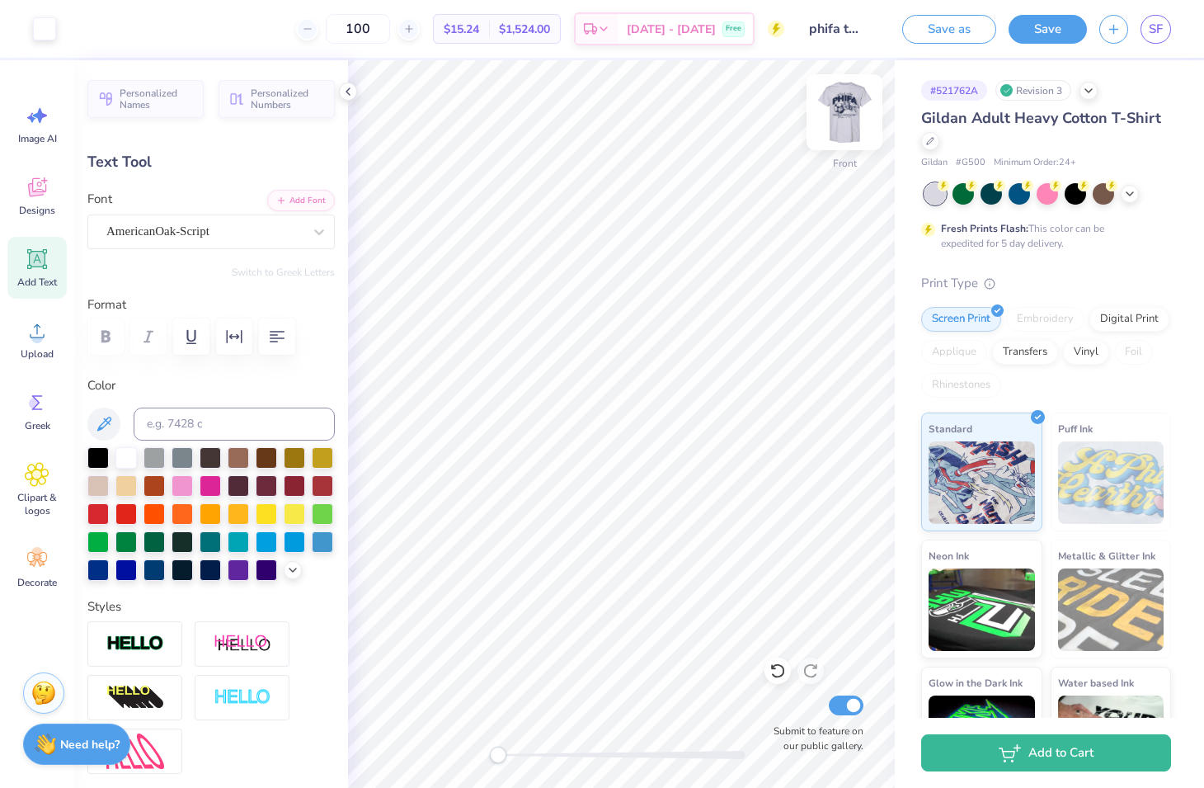
type input "4.36"
type input "0.70"
type input "17.50"
type input "3.77"
type input "6.65"
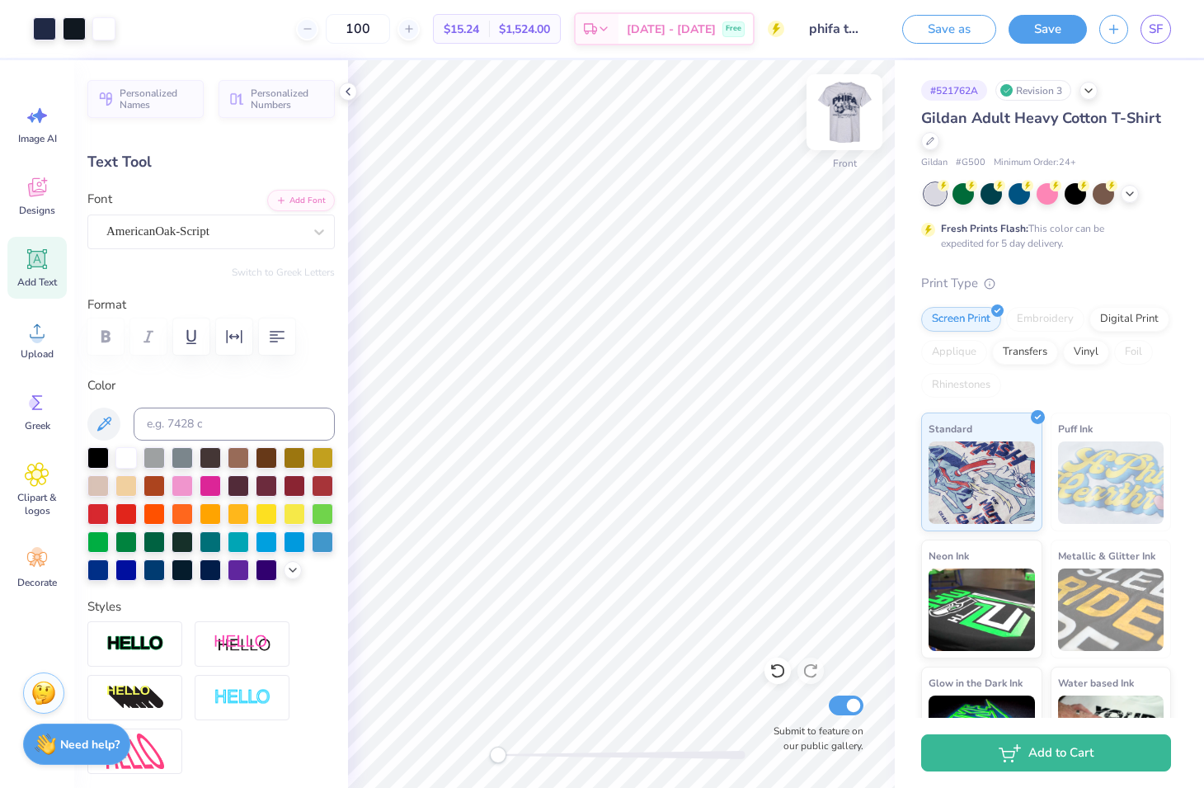
type input "5.63"
click at [838, 126] on img at bounding box center [845, 112] width 66 height 66
click at [855, 120] on img at bounding box center [845, 112] width 66 height 66
click at [851, 123] on img at bounding box center [845, 112] width 66 height 66
click at [847, 134] on img at bounding box center [845, 112] width 66 height 66
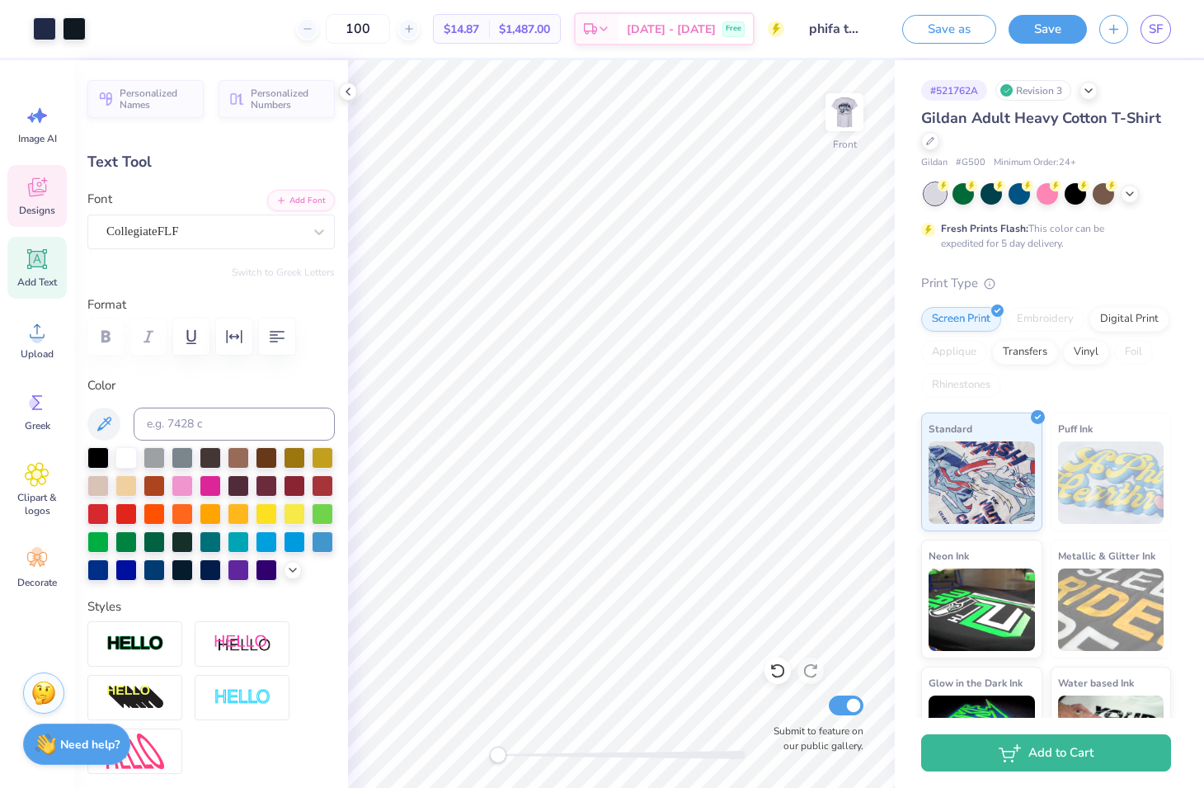
click at [40, 209] on span "Designs" at bounding box center [37, 210] width 36 height 13
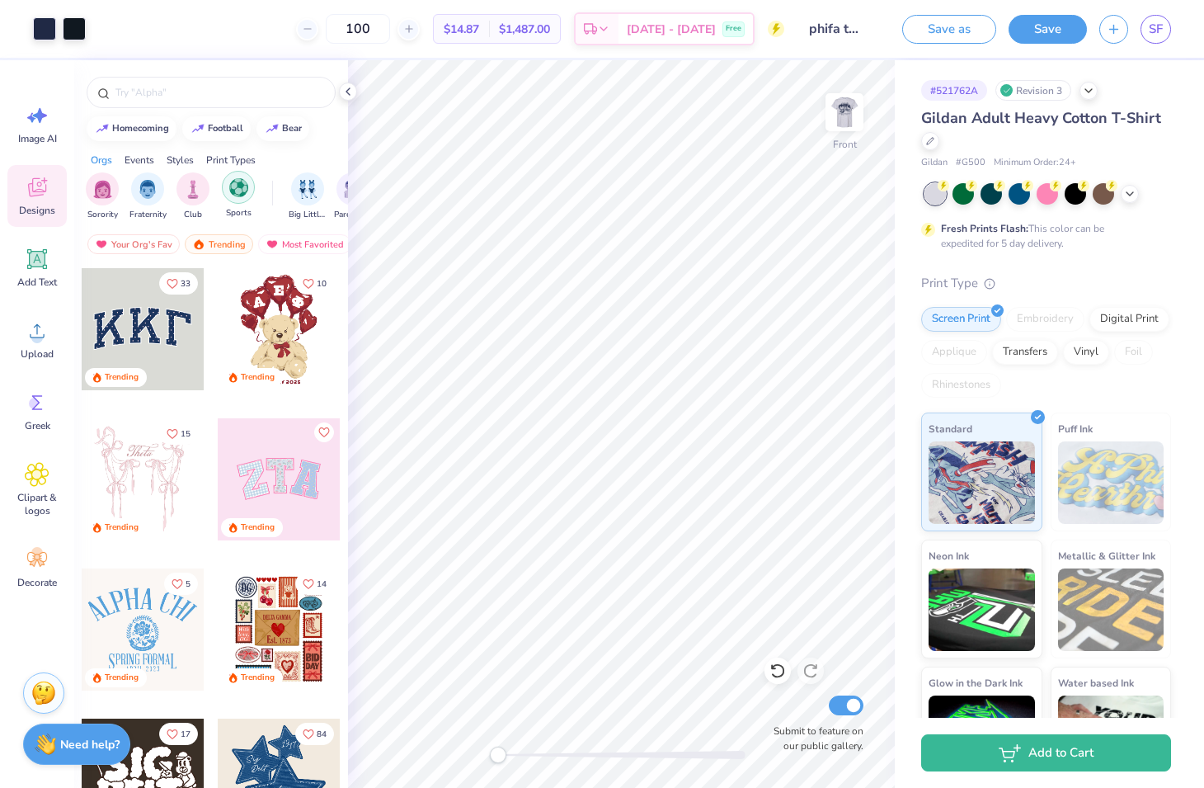
click at [244, 186] on img "filter for Sports" at bounding box center [238, 187] width 19 height 19
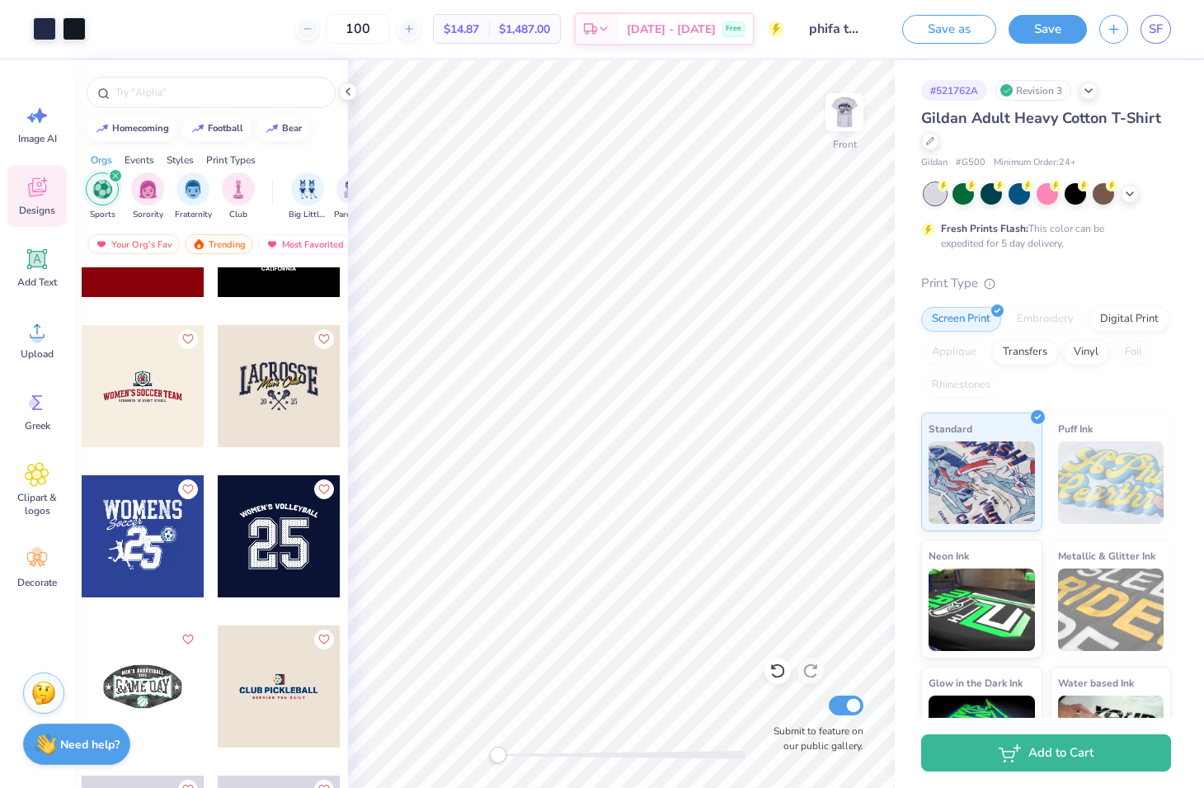
scroll to position [1749, 0]
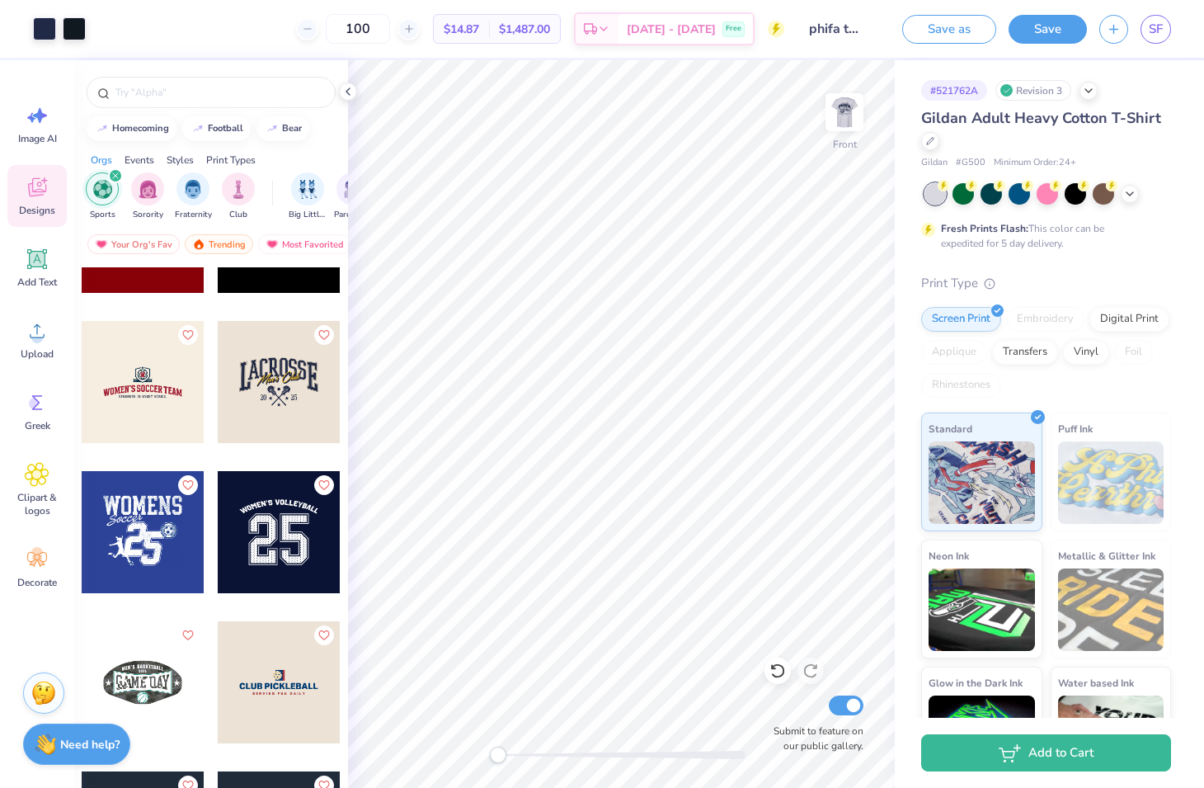
click at [271, 553] on div at bounding box center [279, 532] width 122 height 122
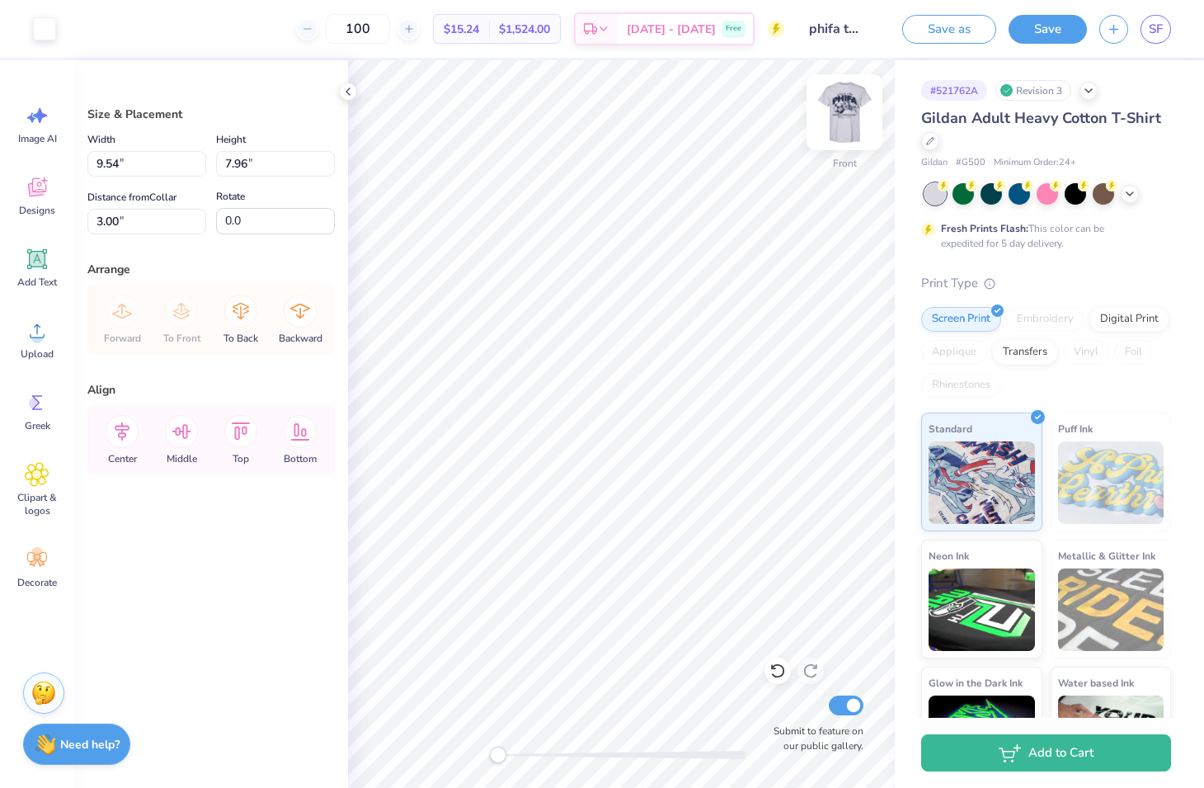
click at [856, 103] on img at bounding box center [845, 112] width 66 height 66
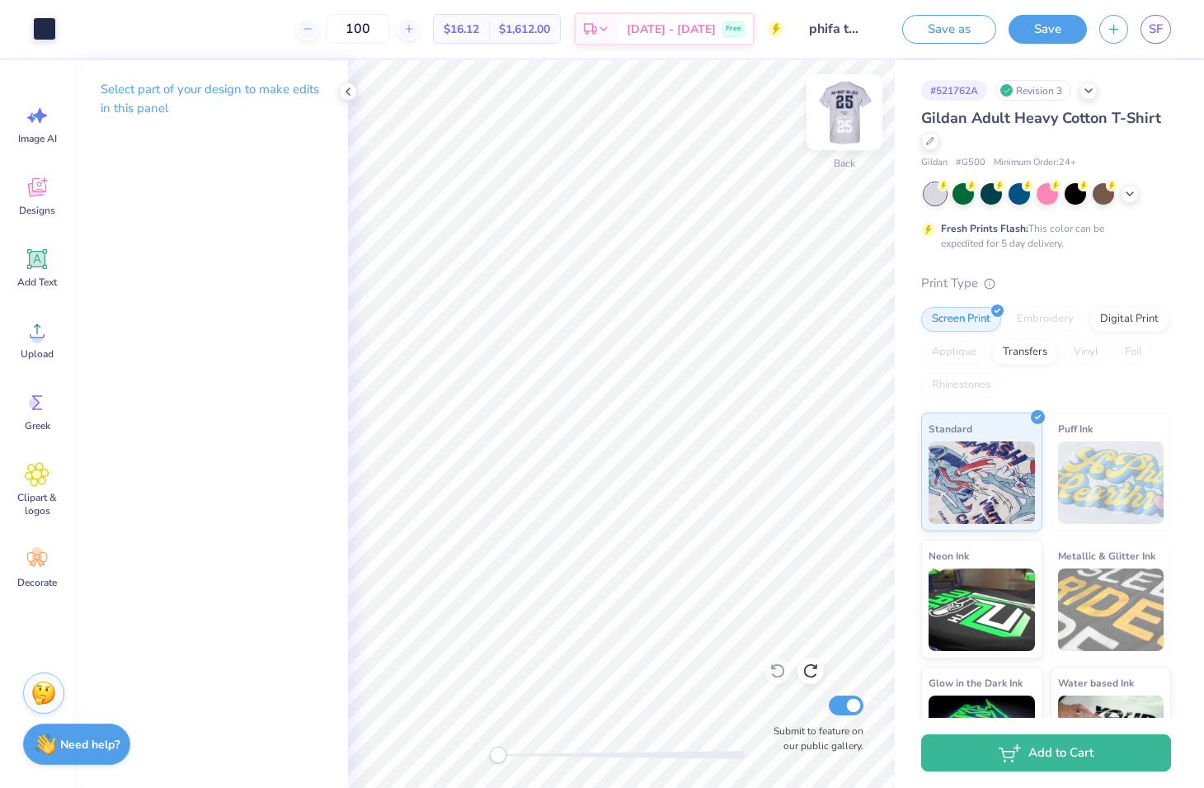
click at [856, 105] on img at bounding box center [845, 112] width 66 height 66
click at [48, 197] on icon at bounding box center [37, 187] width 25 height 25
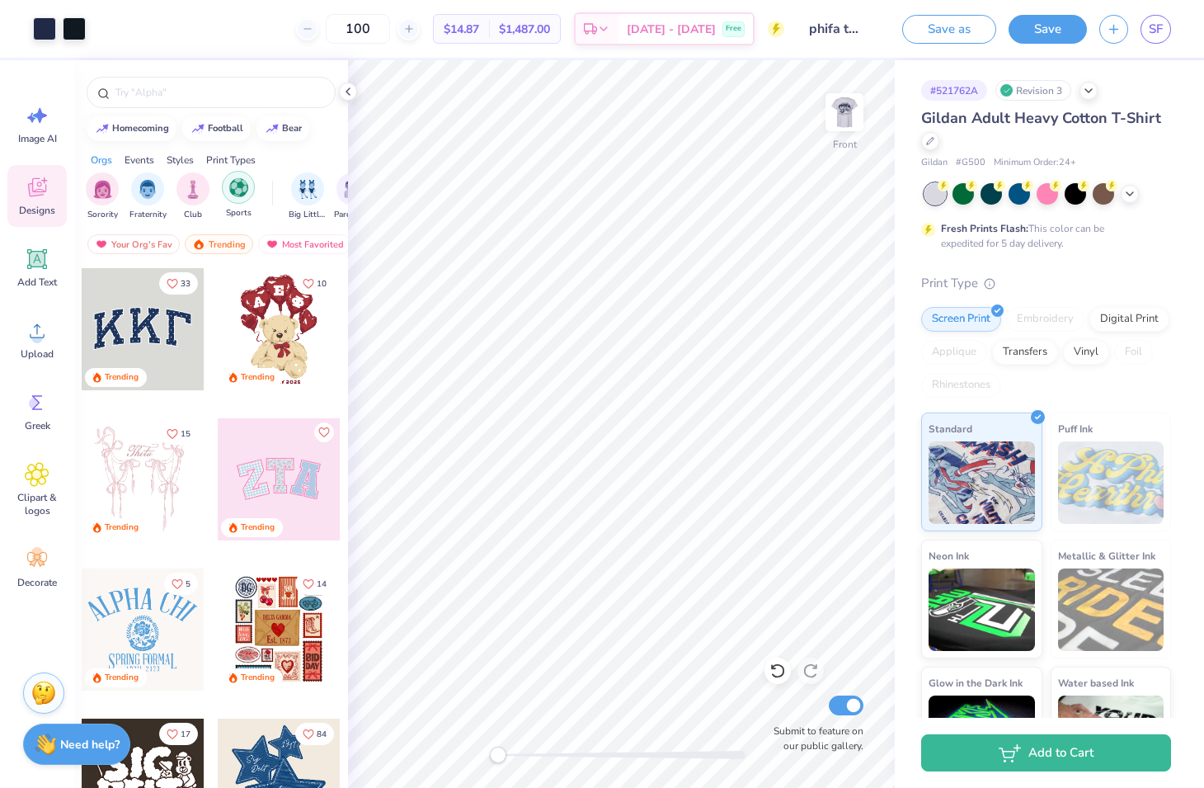
click at [225, 187] on div "filter for Sports" at bounding box center [238, 187] width 33 height 33
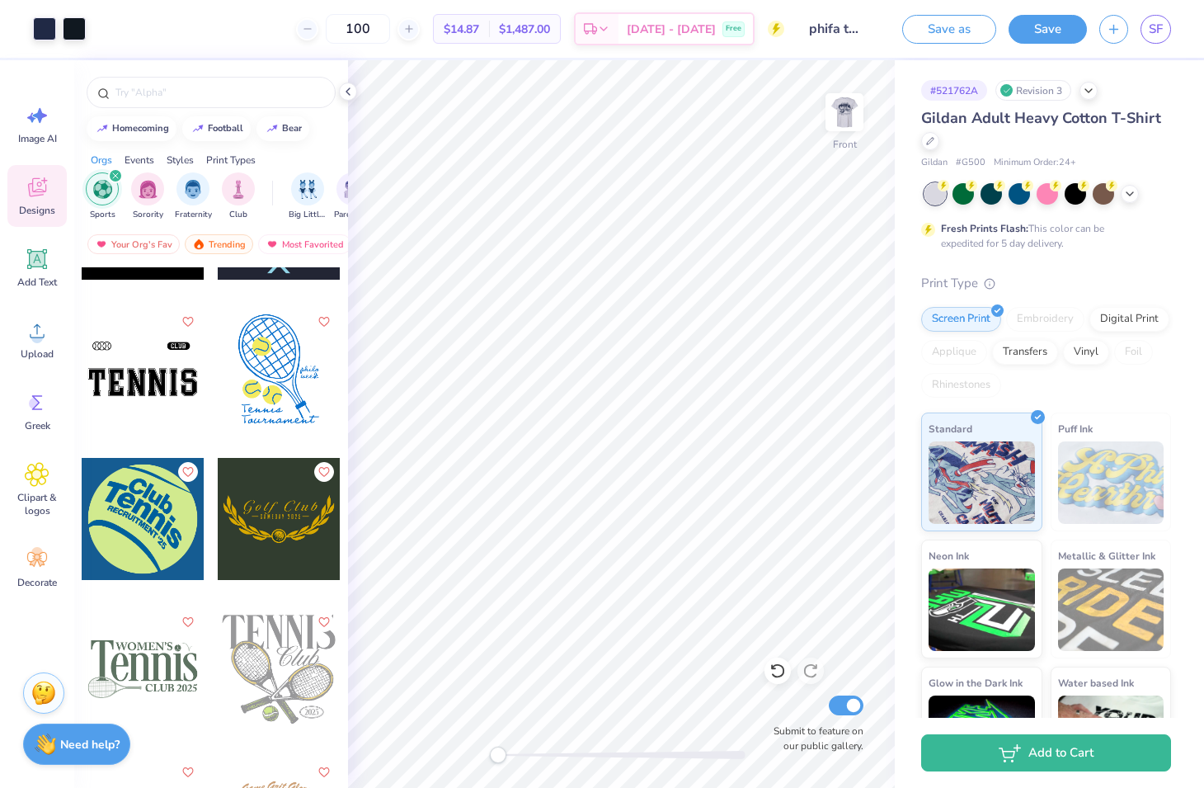
scroll to position [4319, 0]
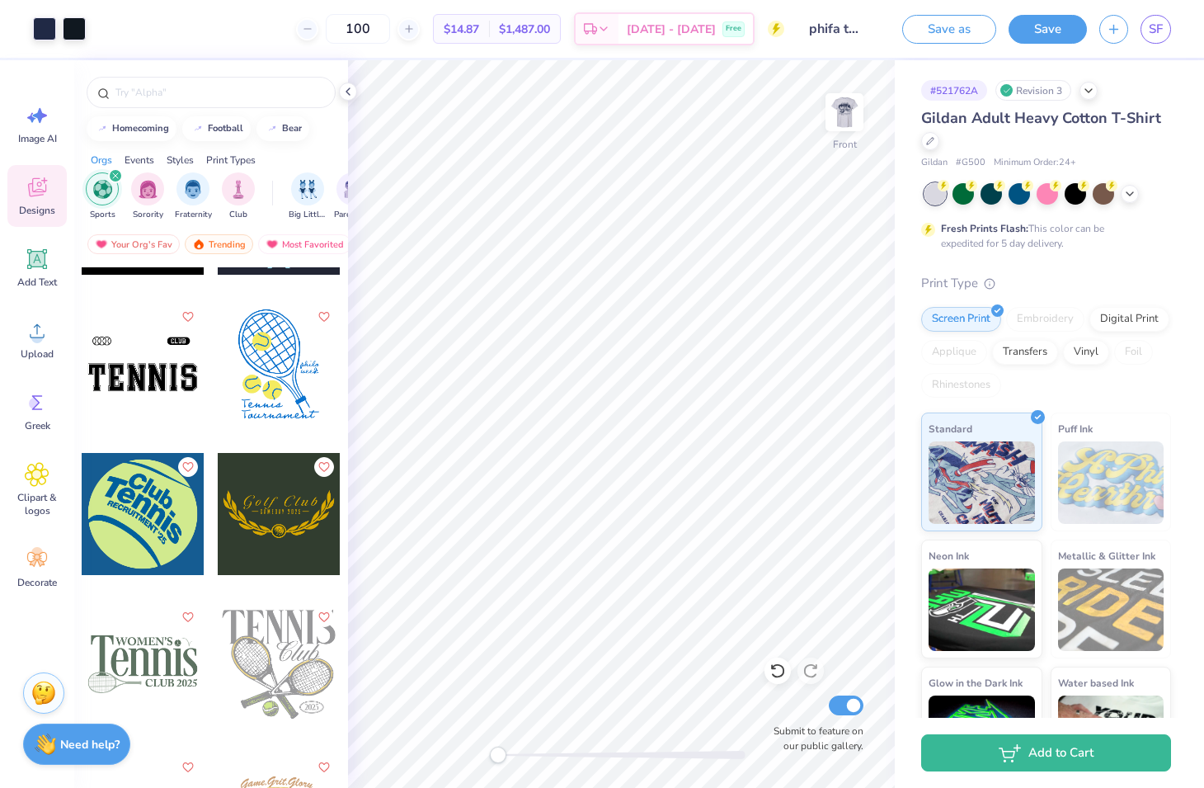
click at [163, 384] on div at bounding box center [143, 364] width 122 height 122
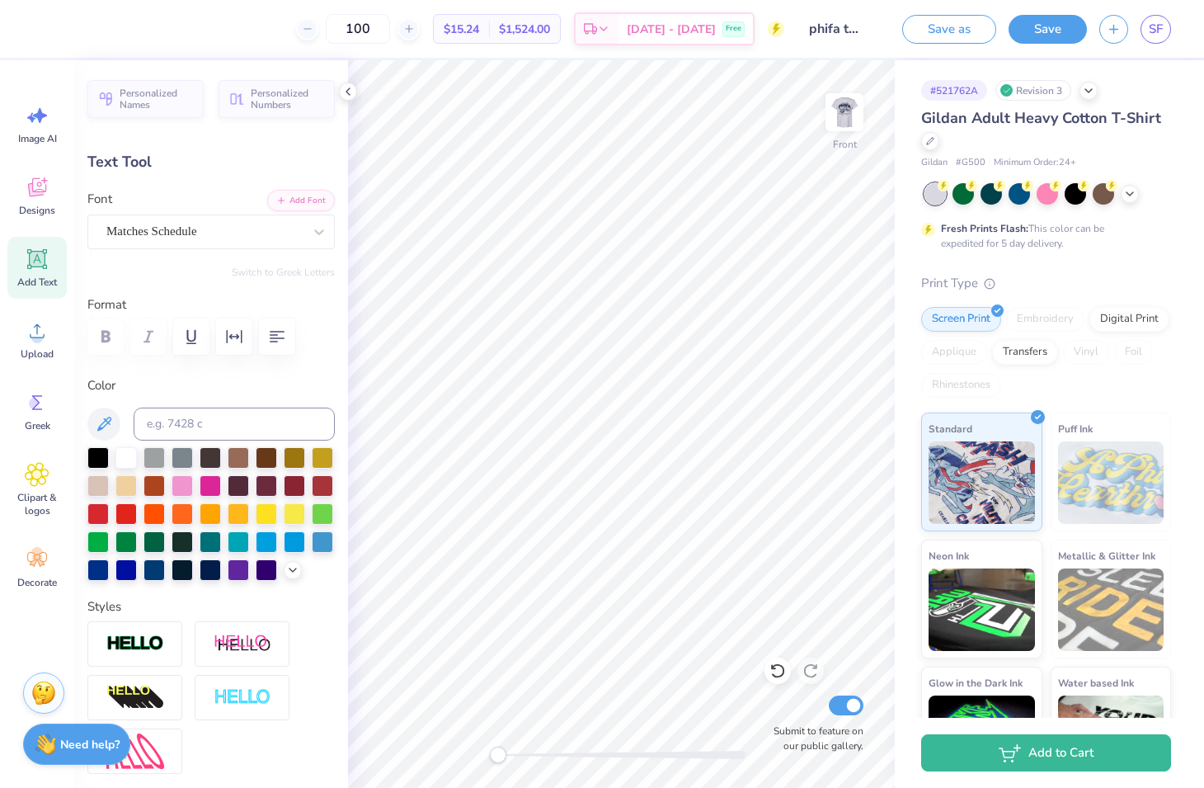
type textarea "25"
type input "4.01"
type input "19.98"
click at [316, 240] on div at bounding box center [319, 232] width 30 height 30
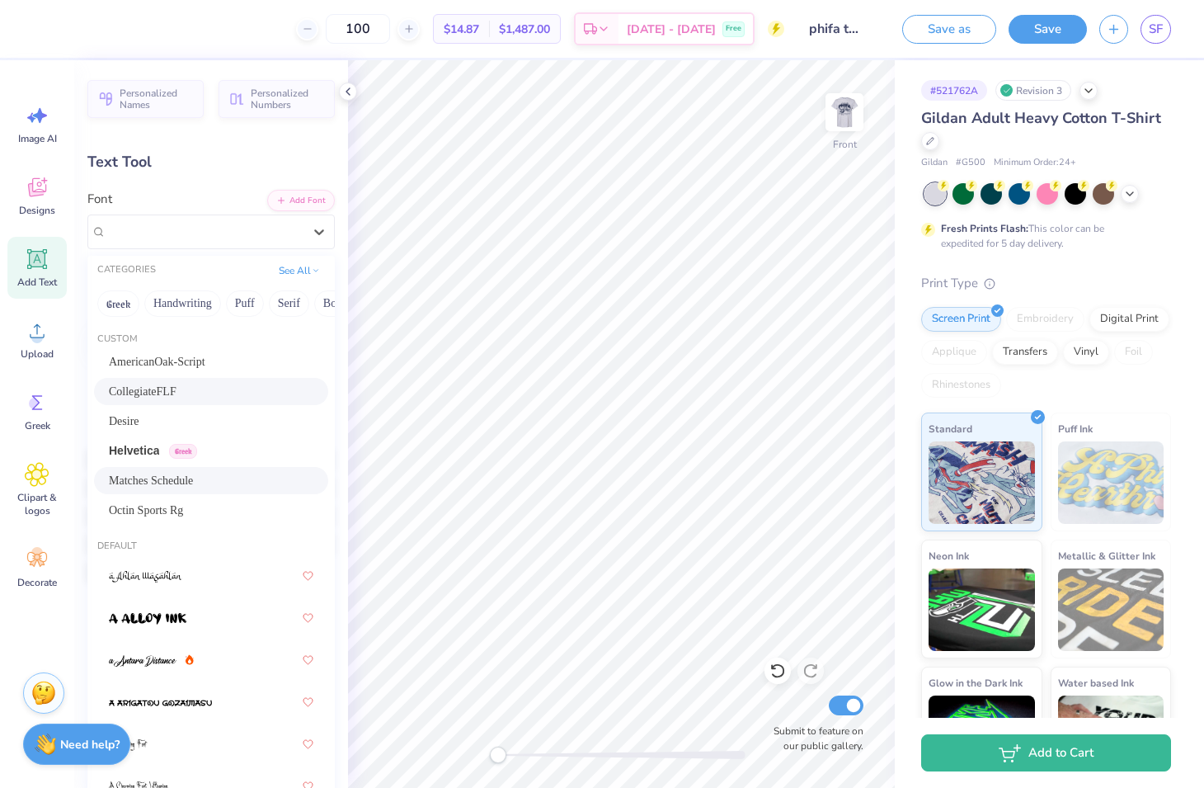
click at [233, 384] on div "CollegiateFLF" at bounding box center [211, 391] width 205 height 17
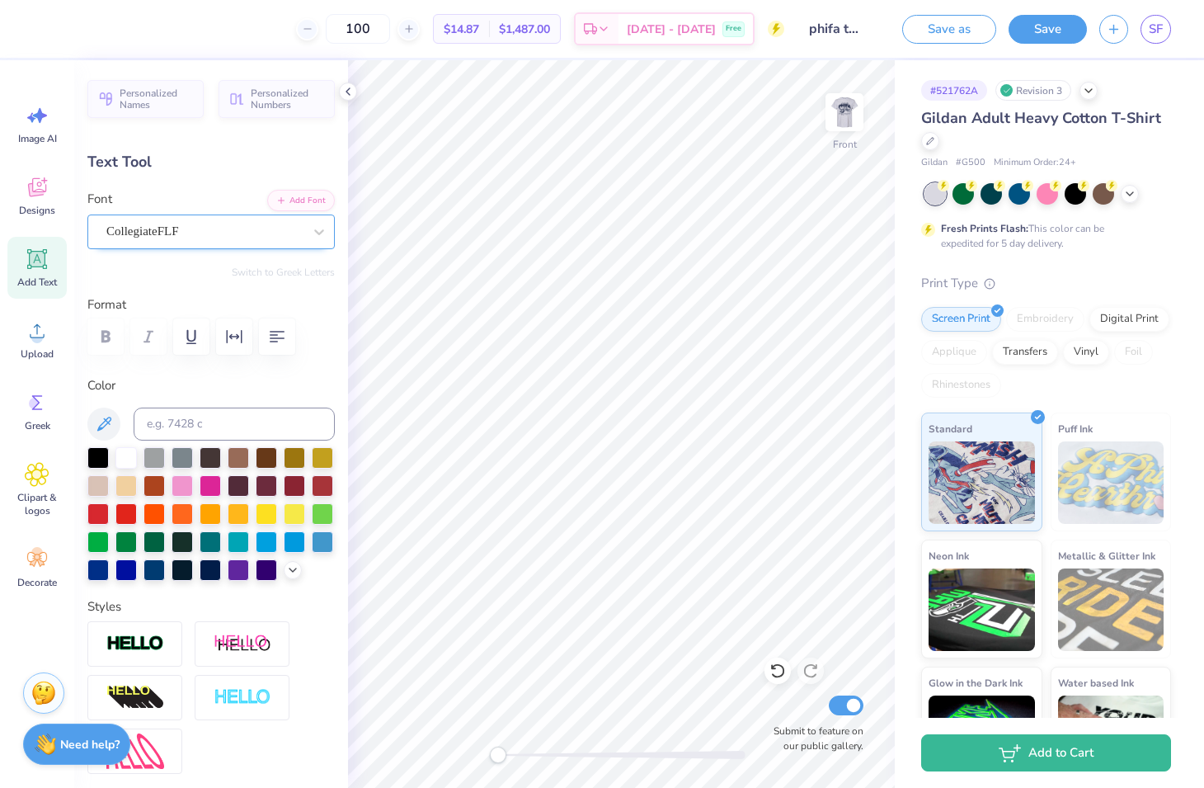
click at [258, 241] on div at bounding box center [204, 231] width 196 height 22
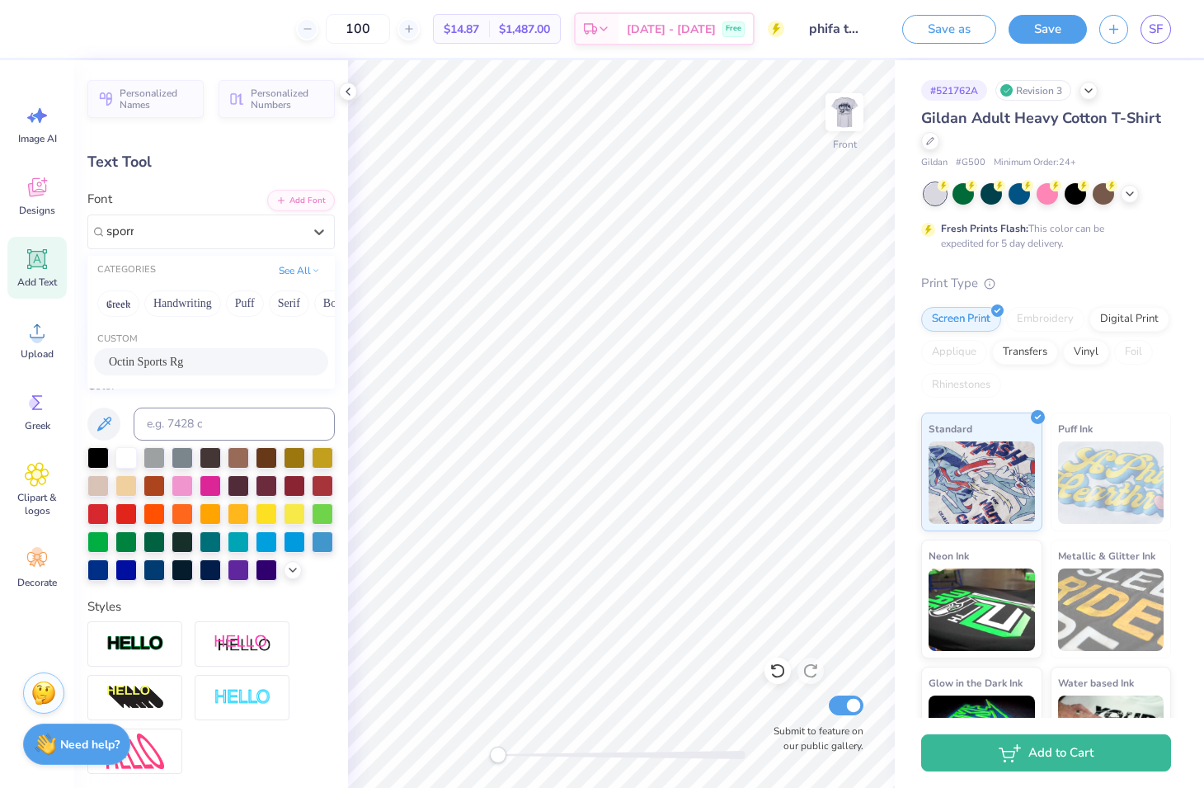
type input "sporrt"
click at [253, 227] on div at bounding box center [205, 232] width 200 height 26
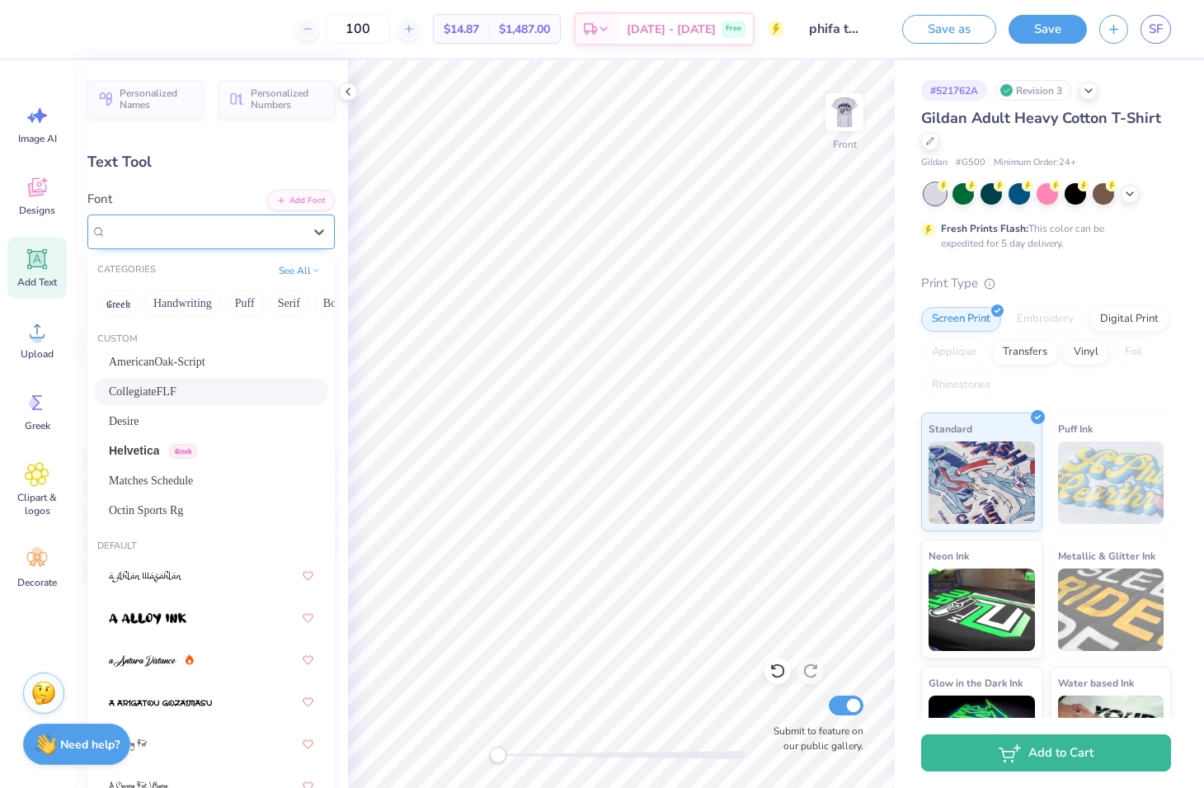
click at [253, 227] on div "CollegiateFLF" at bounding box center [204, 231] width 196 height 19
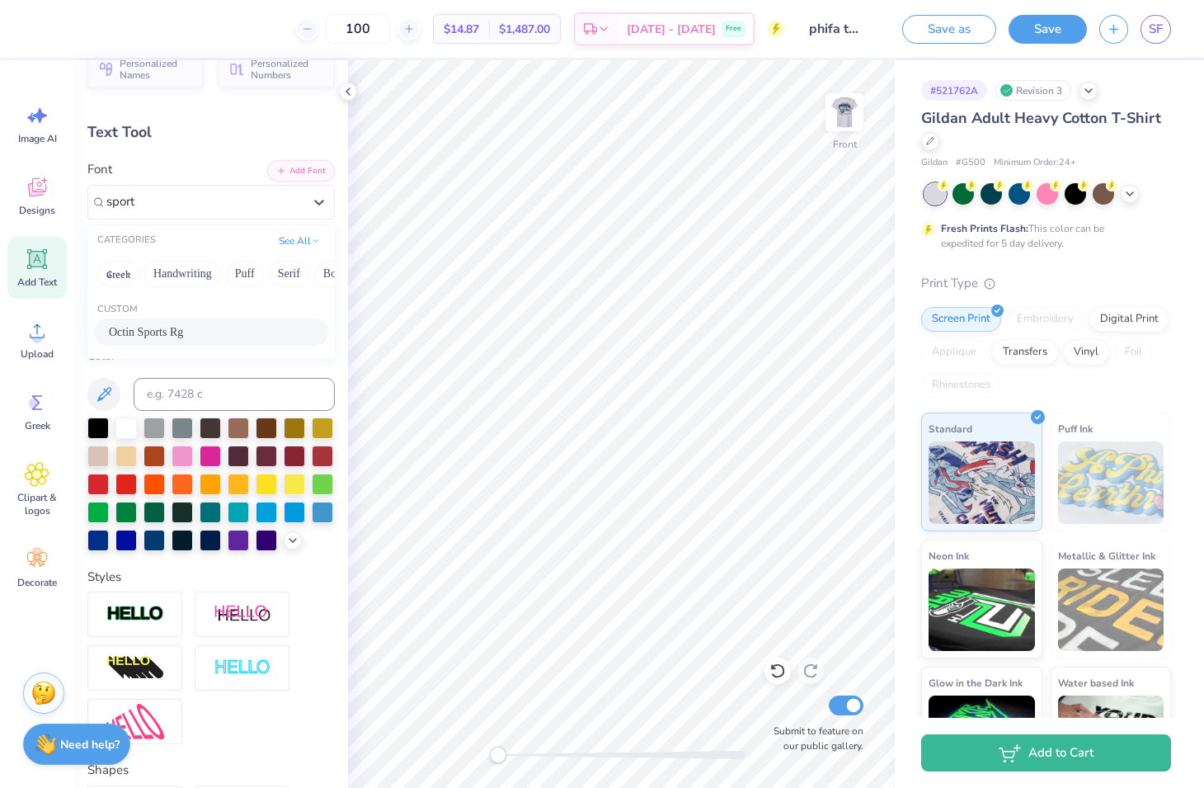
scroll to position [13, 0]
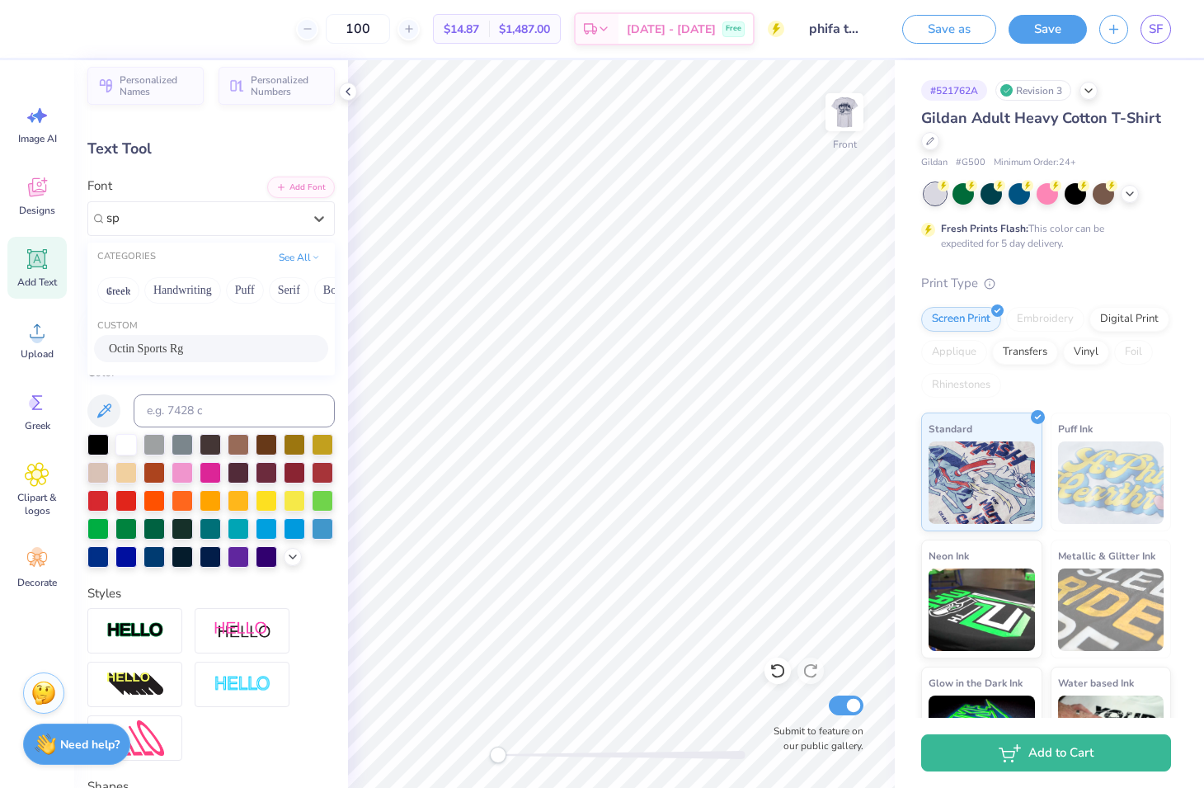
type input "s"
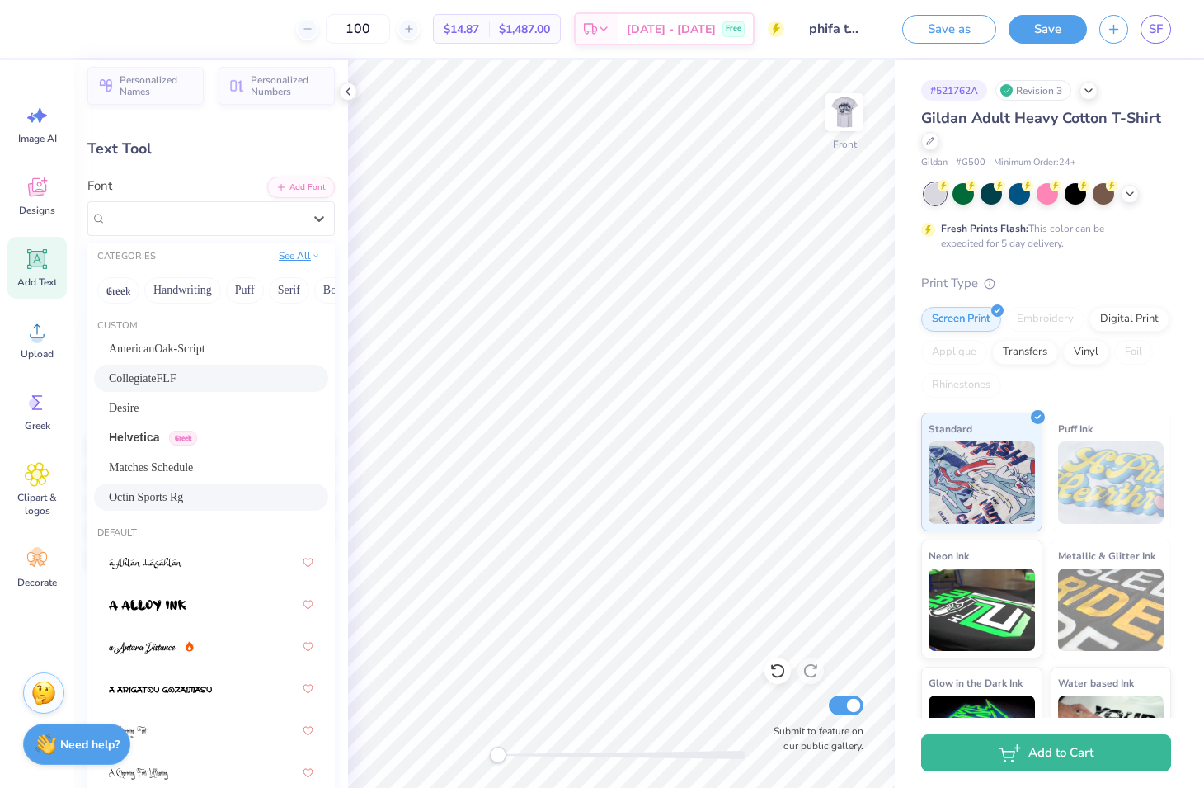
click at [300, 253] on button "See All" at bounding box center [299, 255] width 51 height 16
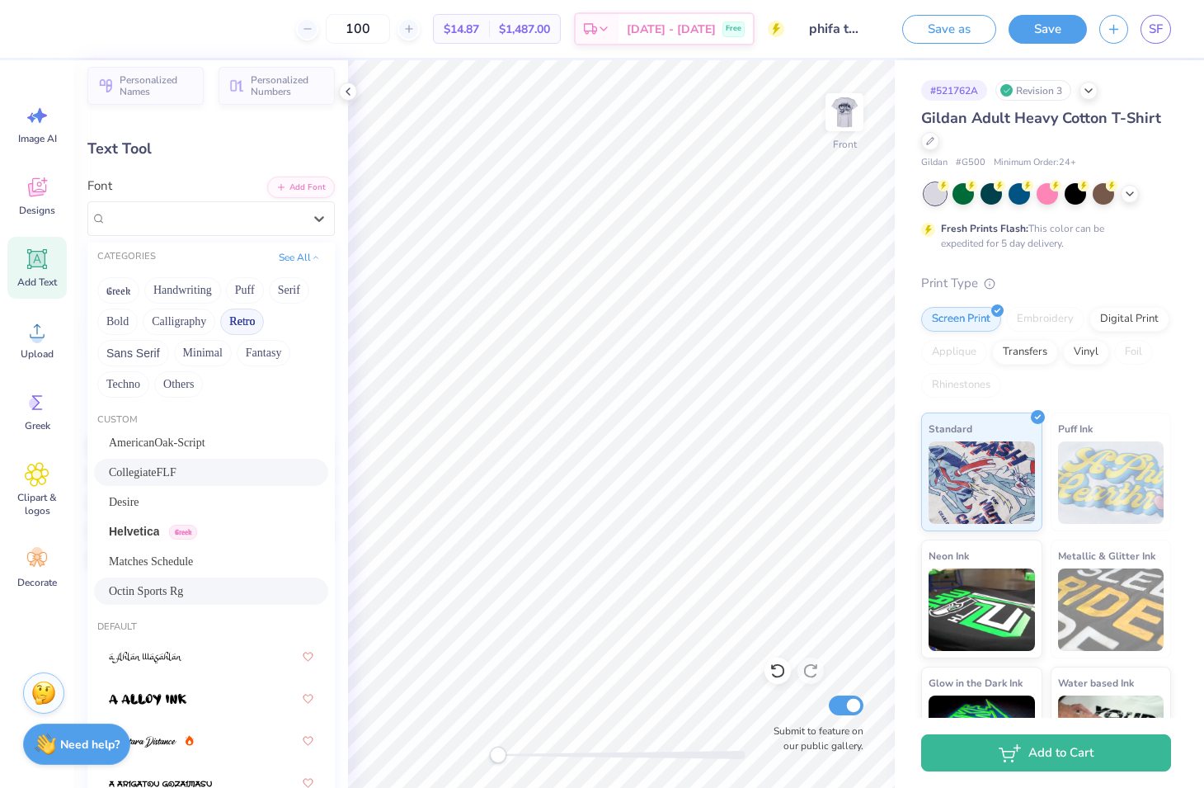
click at [233, 318] on button "Retro" at bounding box center [242, 322] width 44 height 26
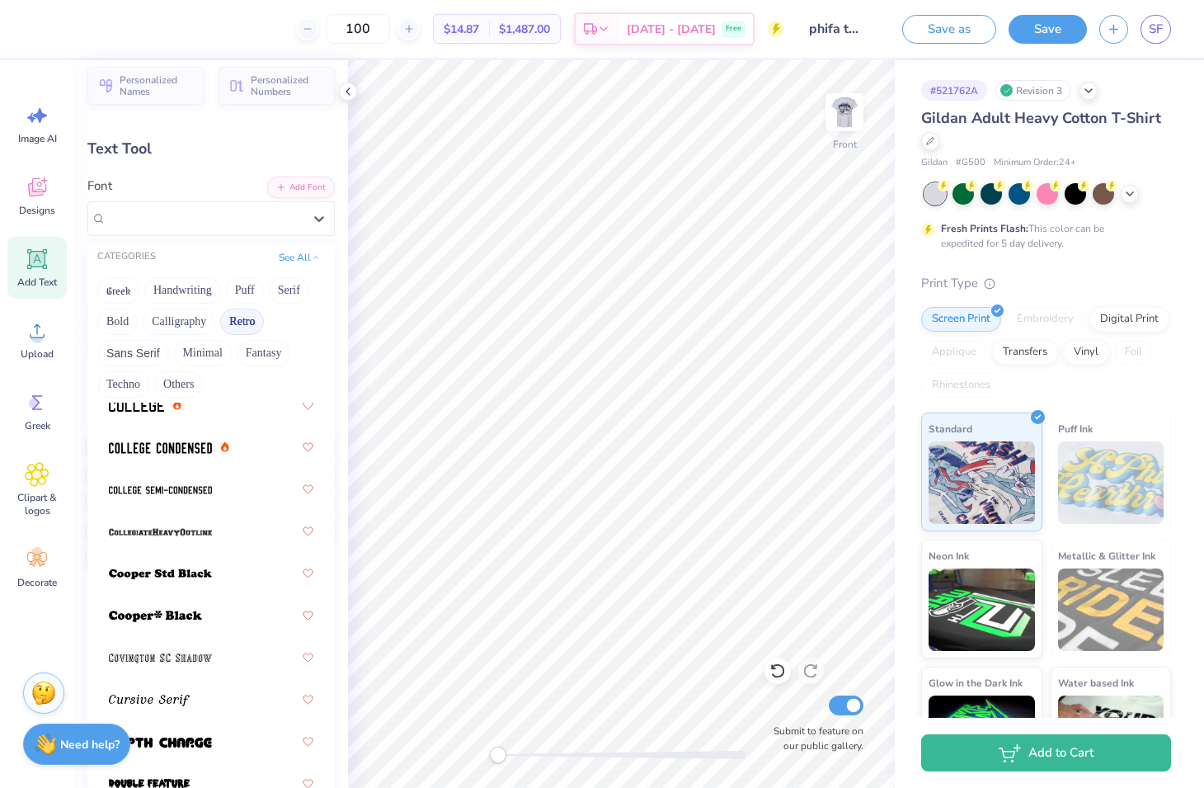
scroll to position [987, 0]
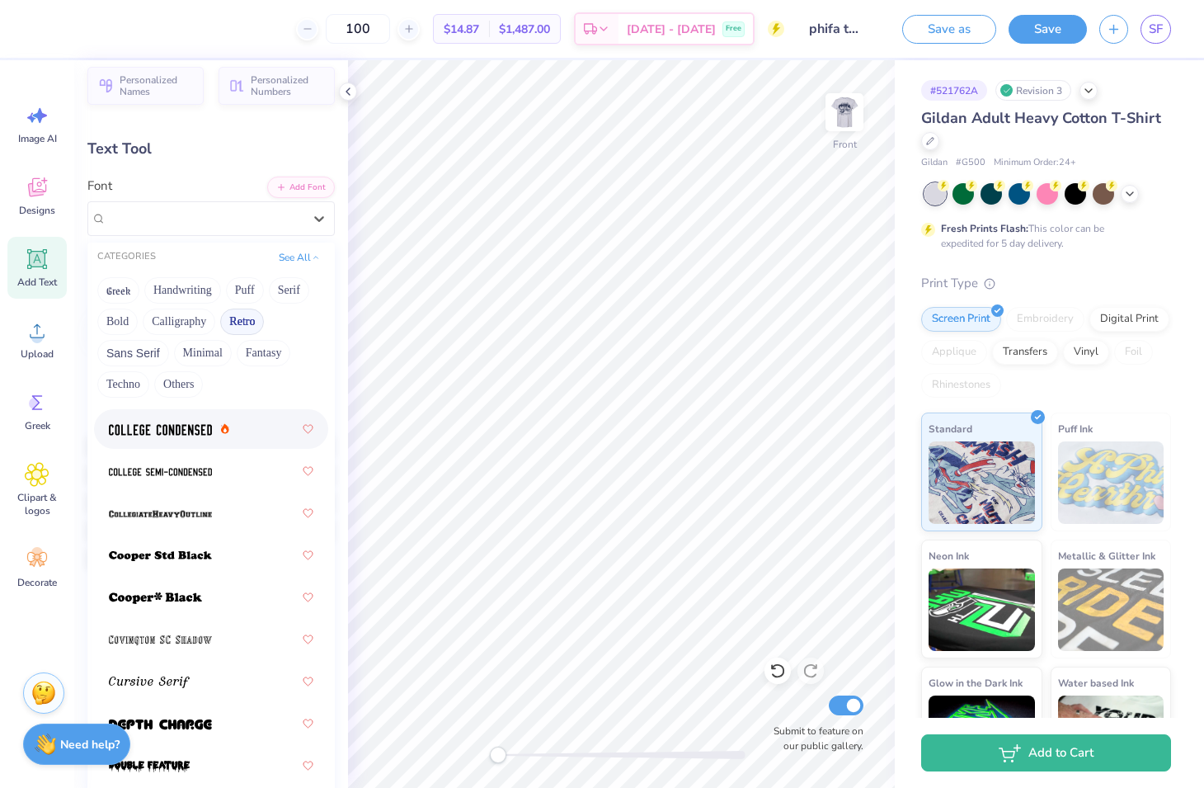
click at [175, 436] on div at bounding box center [211, 429] width 205 height 30
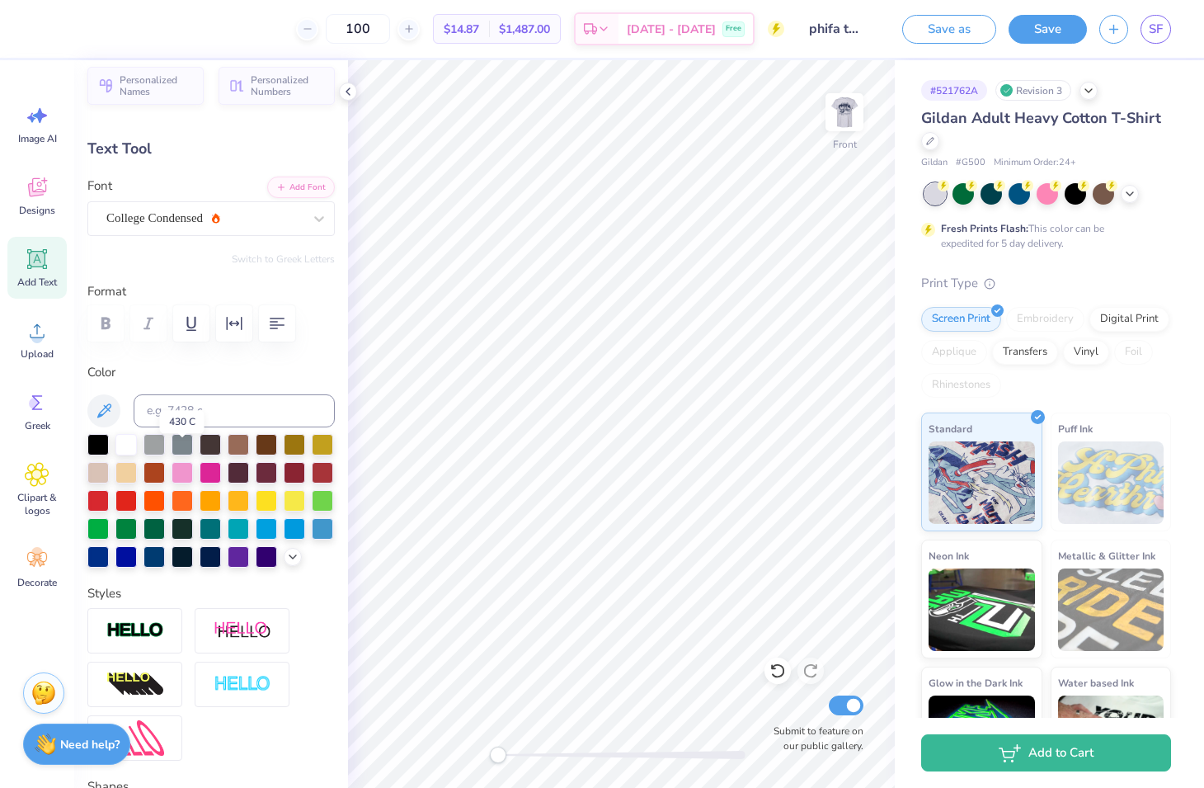
scroll to position [0, 0]
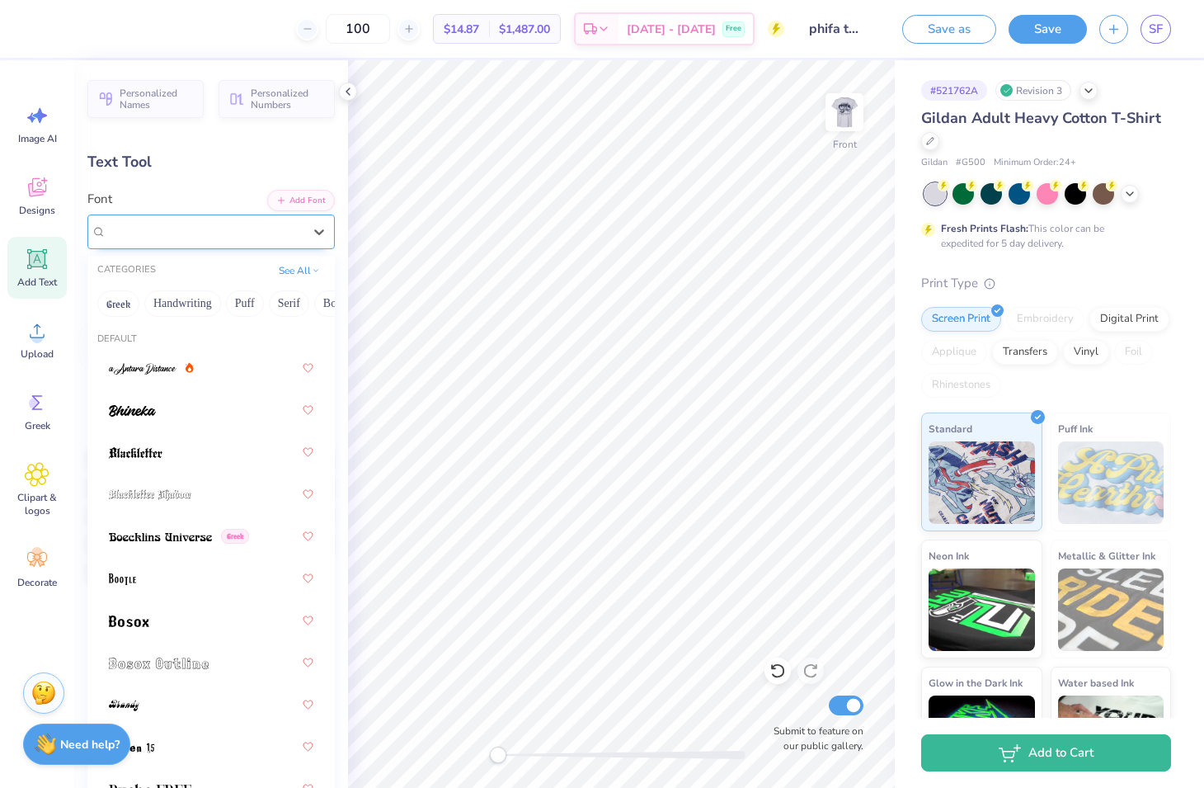
click at [253, 230] on div "College Condensed" at bounding box center [205, 232] width 200 height 26
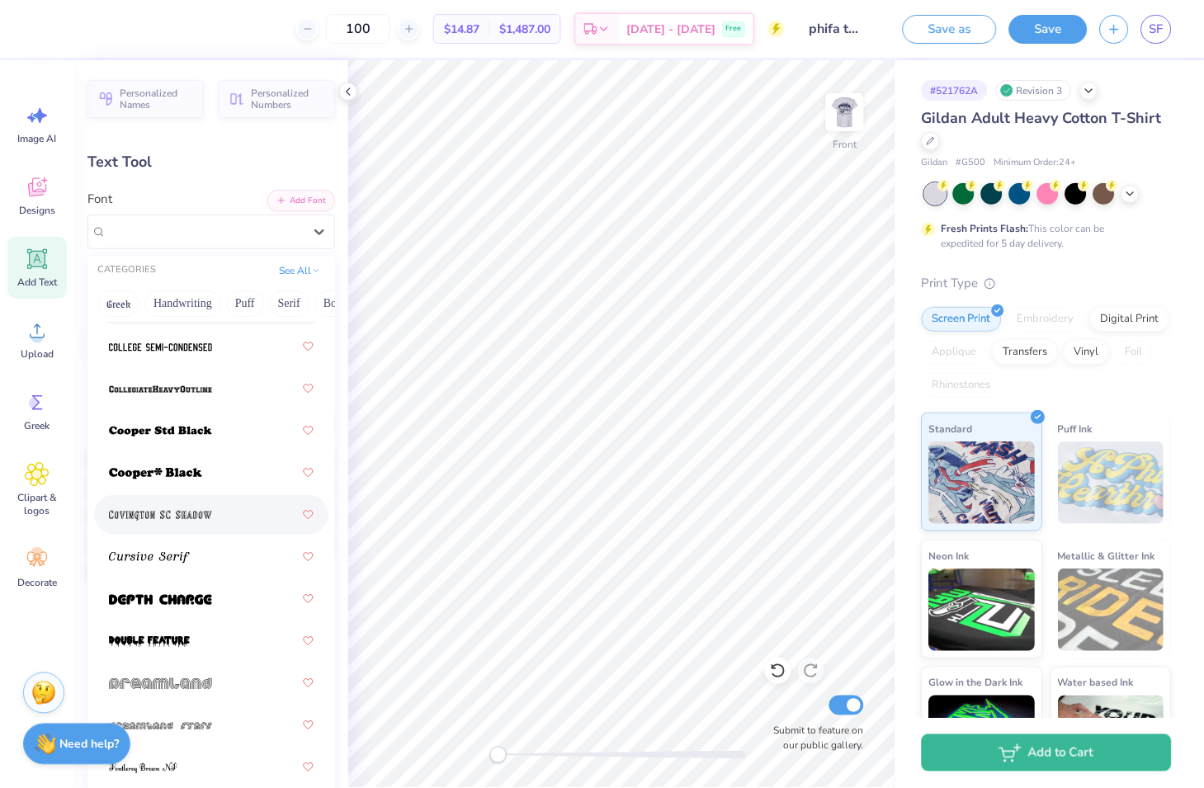
scroll to position [1042, 0]
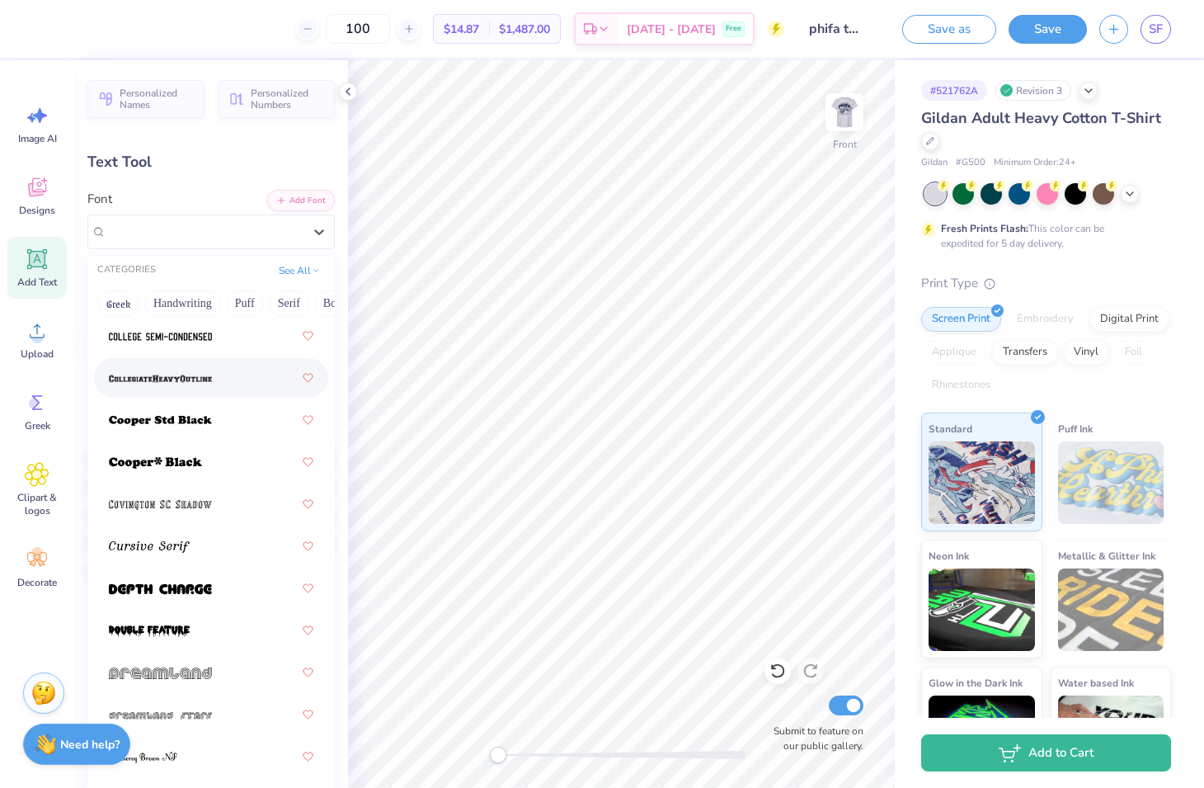
click at [211, 391] on div at bounding box center [211, 378] width 234 height 40
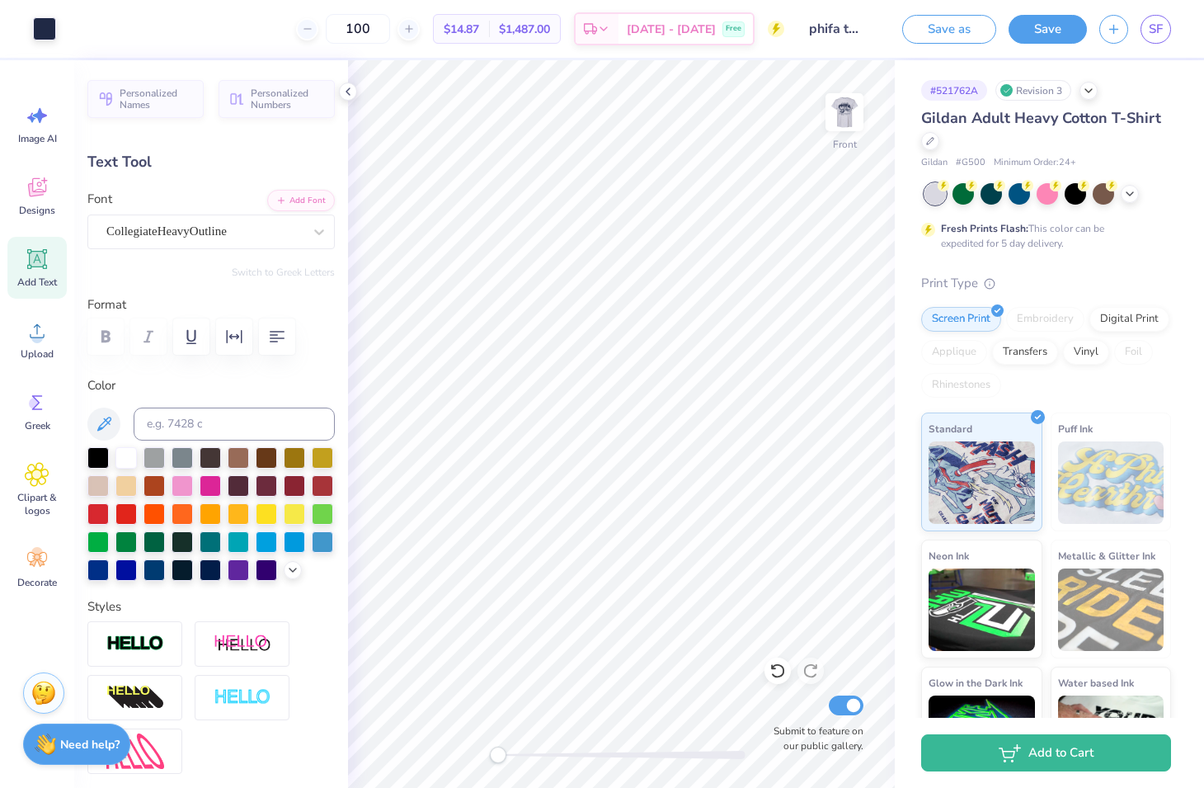
type input "4.77"
type input "6.96"
type input "5.63"
type textarea "5"
type input "4.77"
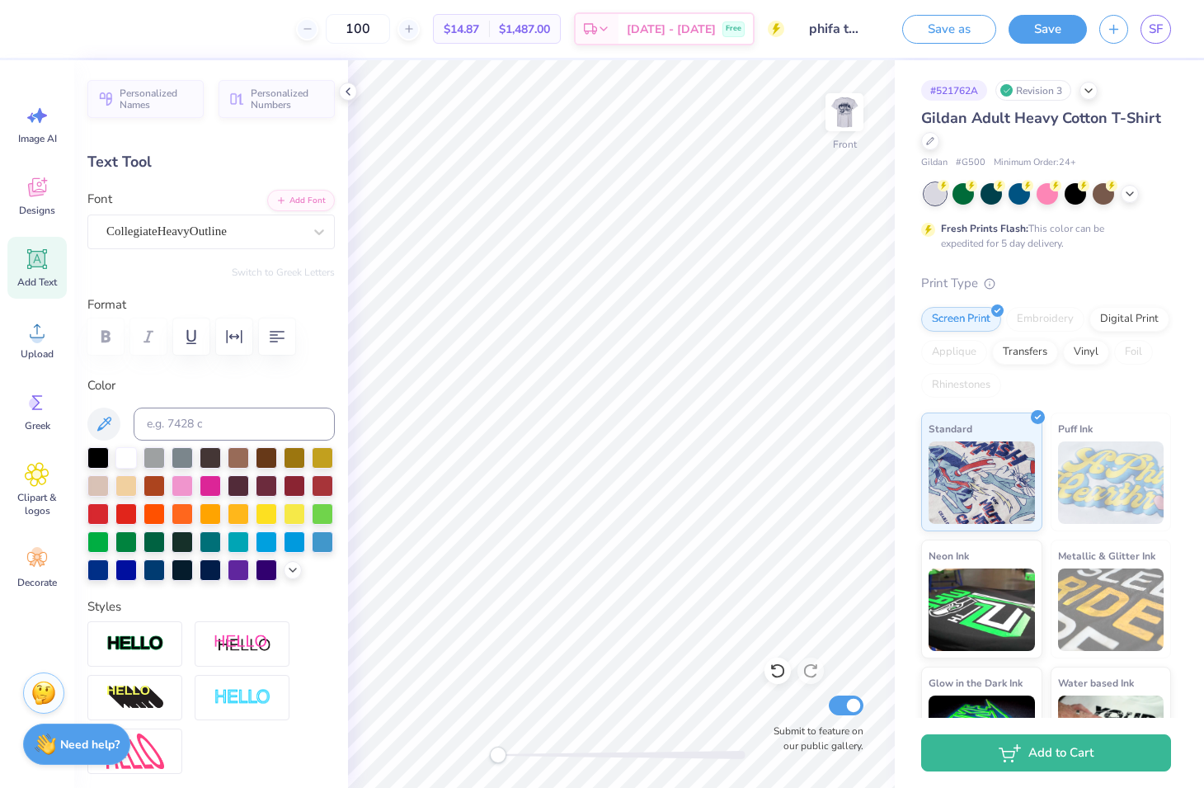
type textarea "25"
click at [822, 126] on img at bounding box center [845, 112] width 66 height 66
click at [850, 124] on img at bounding box center [845, 112] width 66 height 66
click at [850, 125] on img at bounding box center [845, 112] width 66 height 66
click at [850, 125] on img at bounding box center [844, 112] width 33 height 33
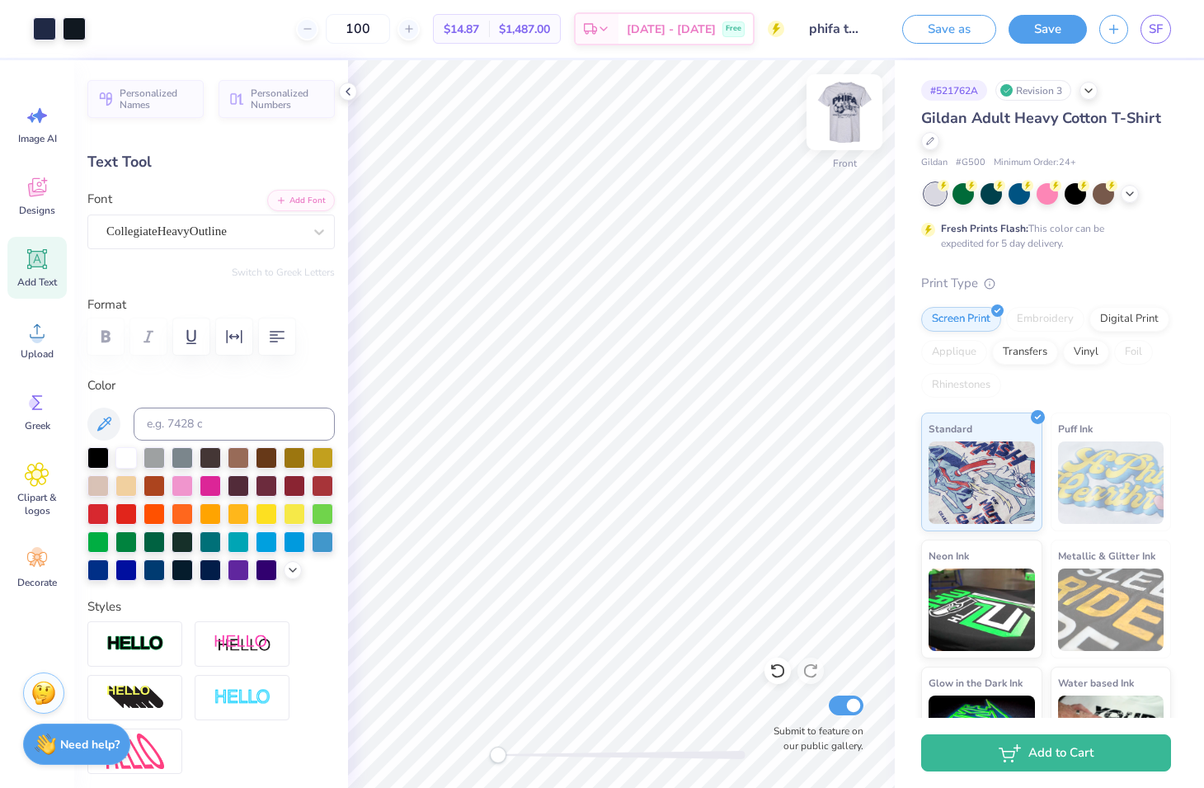
type input "1.25"
type input "0.47"
type input "14.45"
type textarea "1872"
click at [850, 101] on img at bounding box center [845, 112] width 66 height 66
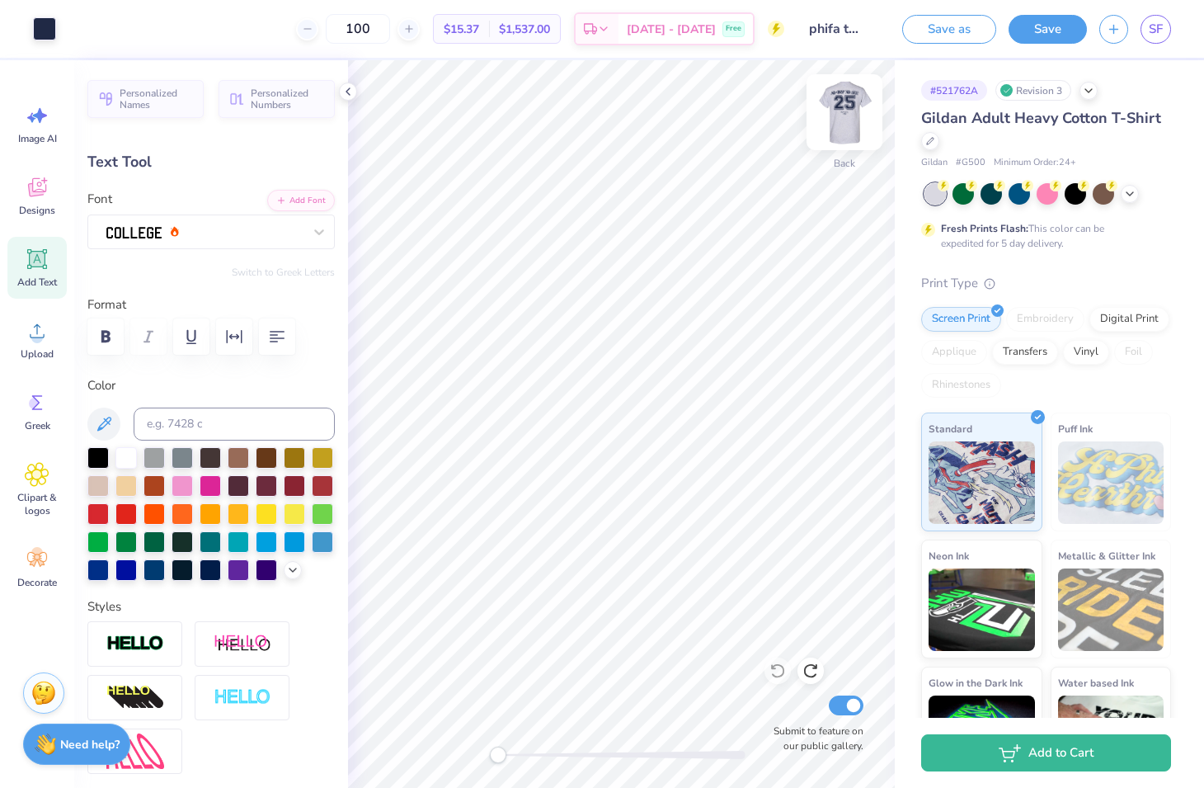
click at [850, 101] on img at bounding box center [845, 112] width 66 height 66
click at [846, 108] on img at bounding box center [845, 112] width 66 height 66
click at [846, 109] on img at bounding box center [845, 112] width 66 height 66
type textarea "1826"
click at [23, 350] on span "Upload" at bounding box center [37, 353] width 33 height 13
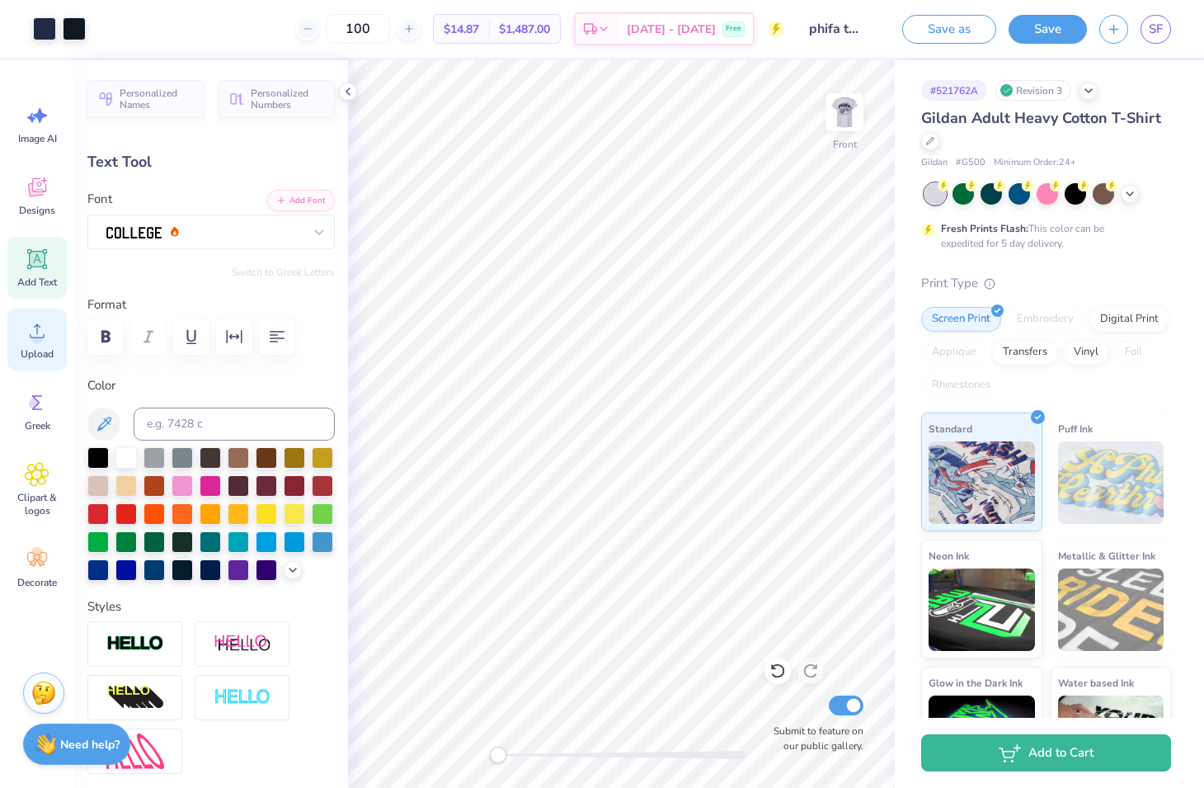
click at [30, 332] on icon at bounding box center [37, 330] width 25 height 25
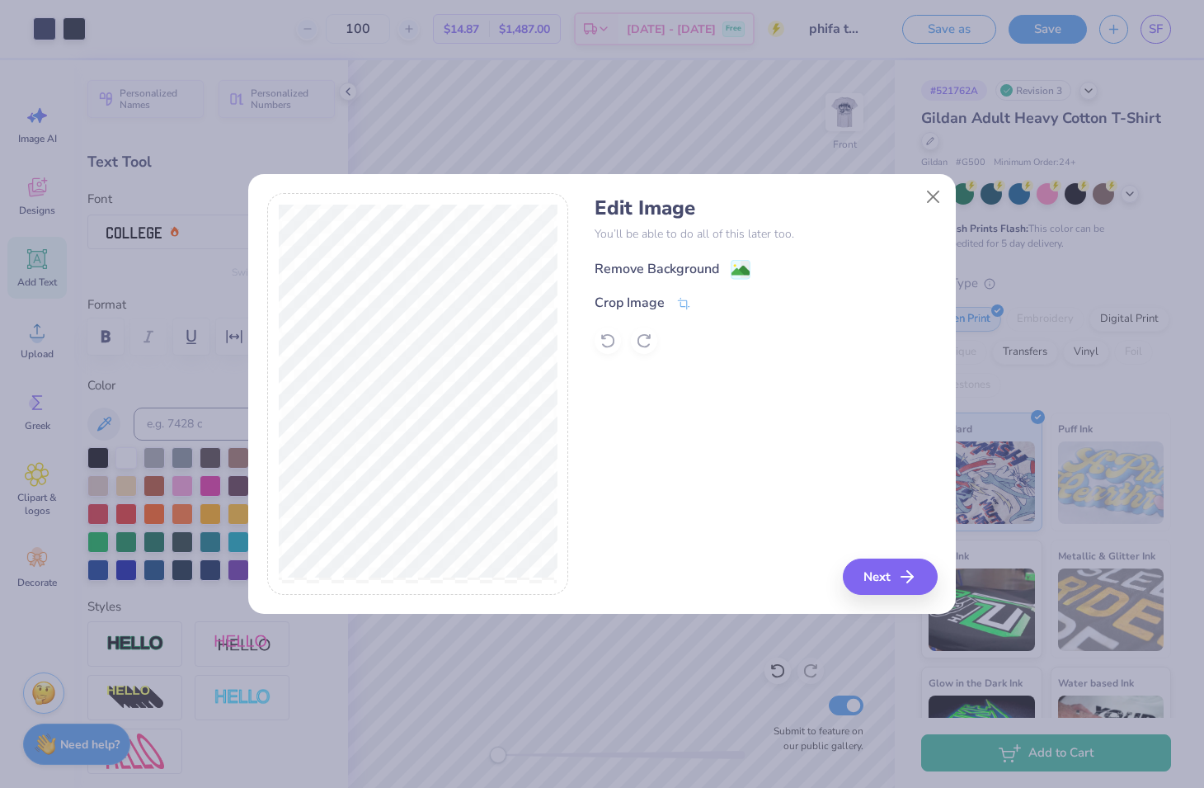
click at [671, 274] on div "Remove Background" at bounding box center [657, 269] width 125 height 20
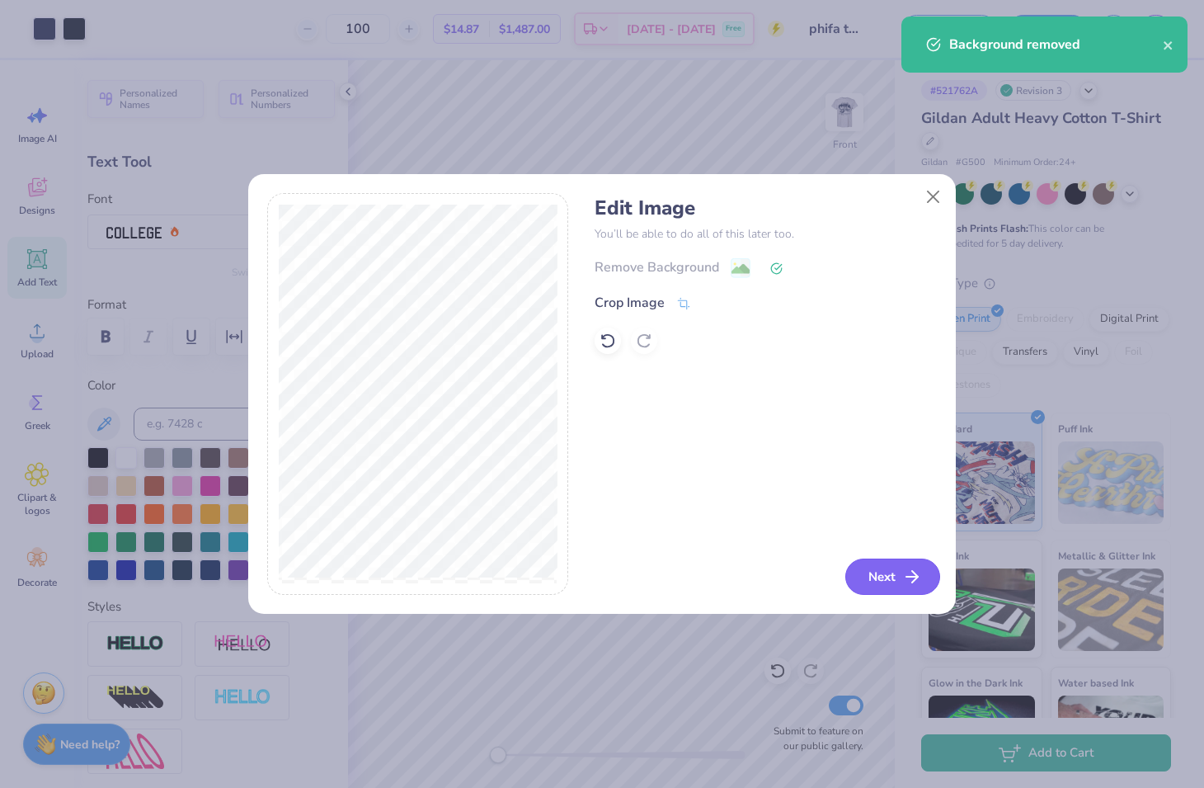
click at [881, 580] on button "Next" at bounding box center [893, 576] width 95 height 36
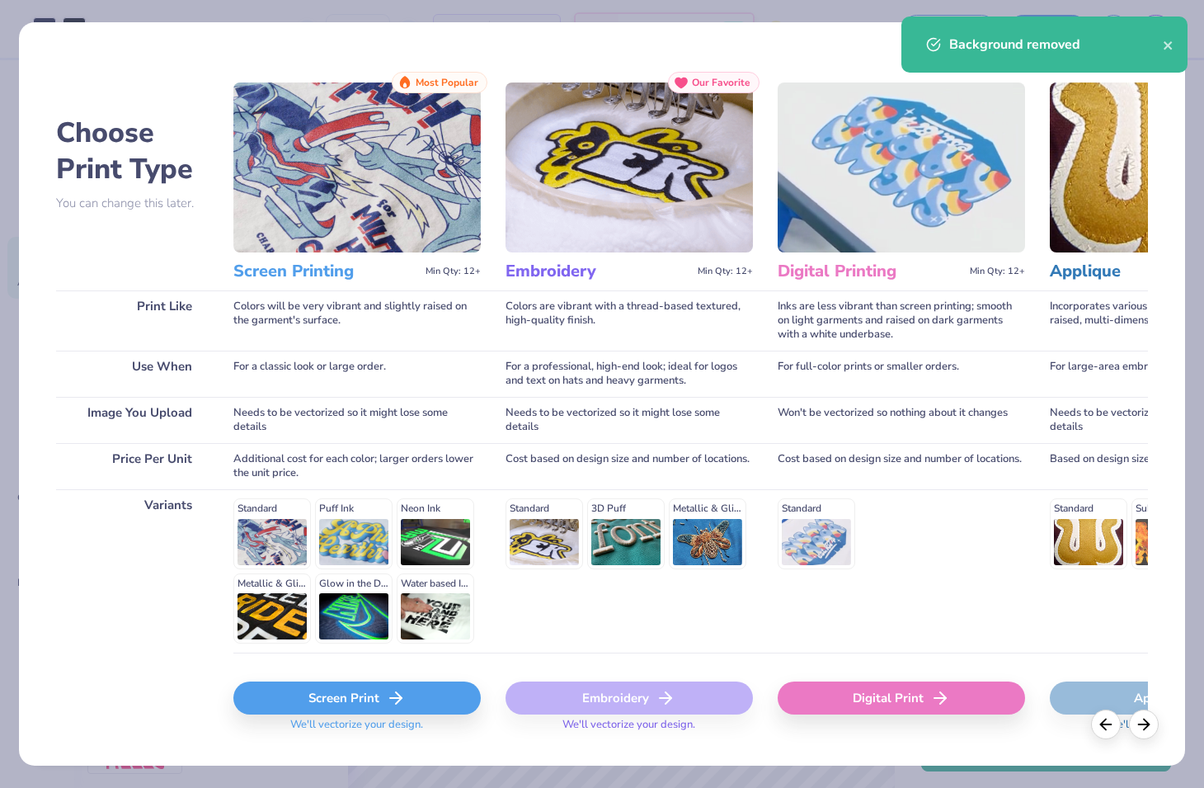
click at [386, 690] on icon at bounding box center [396, 698] width 20 height 20
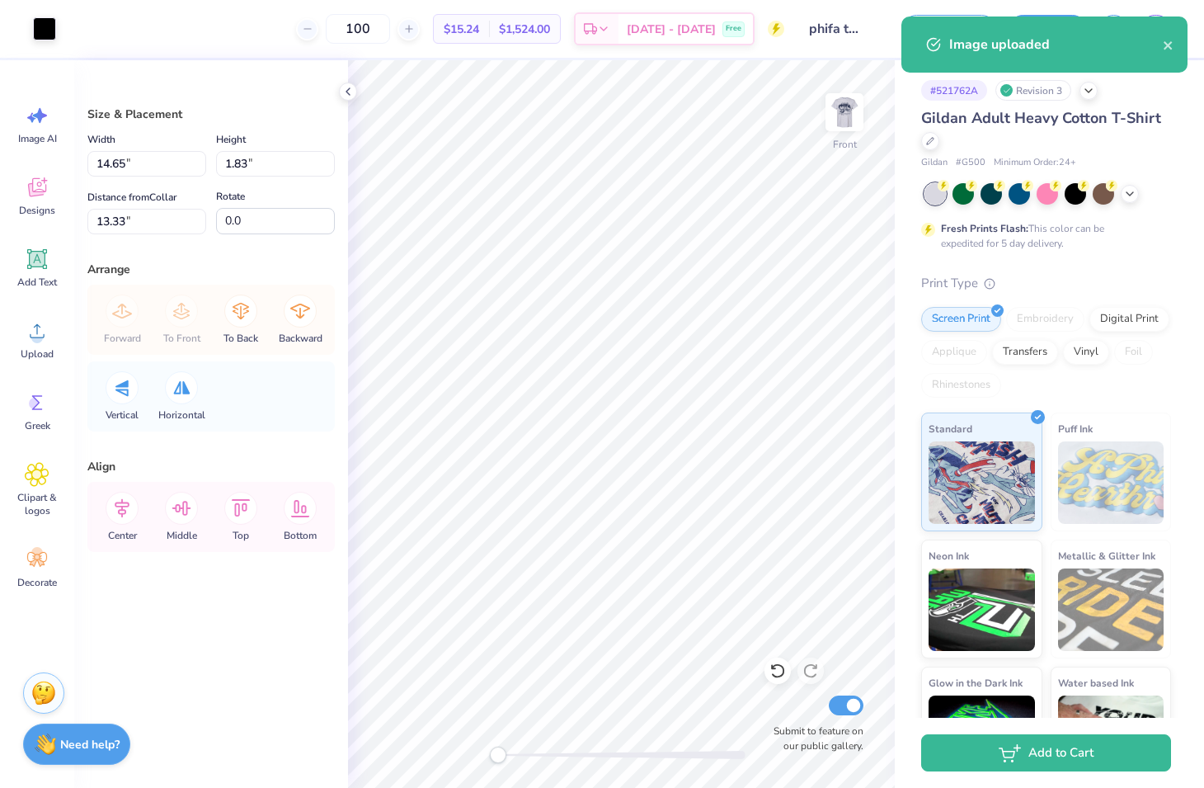
type input "3.97"
type input "1.71"
type input "3.33"
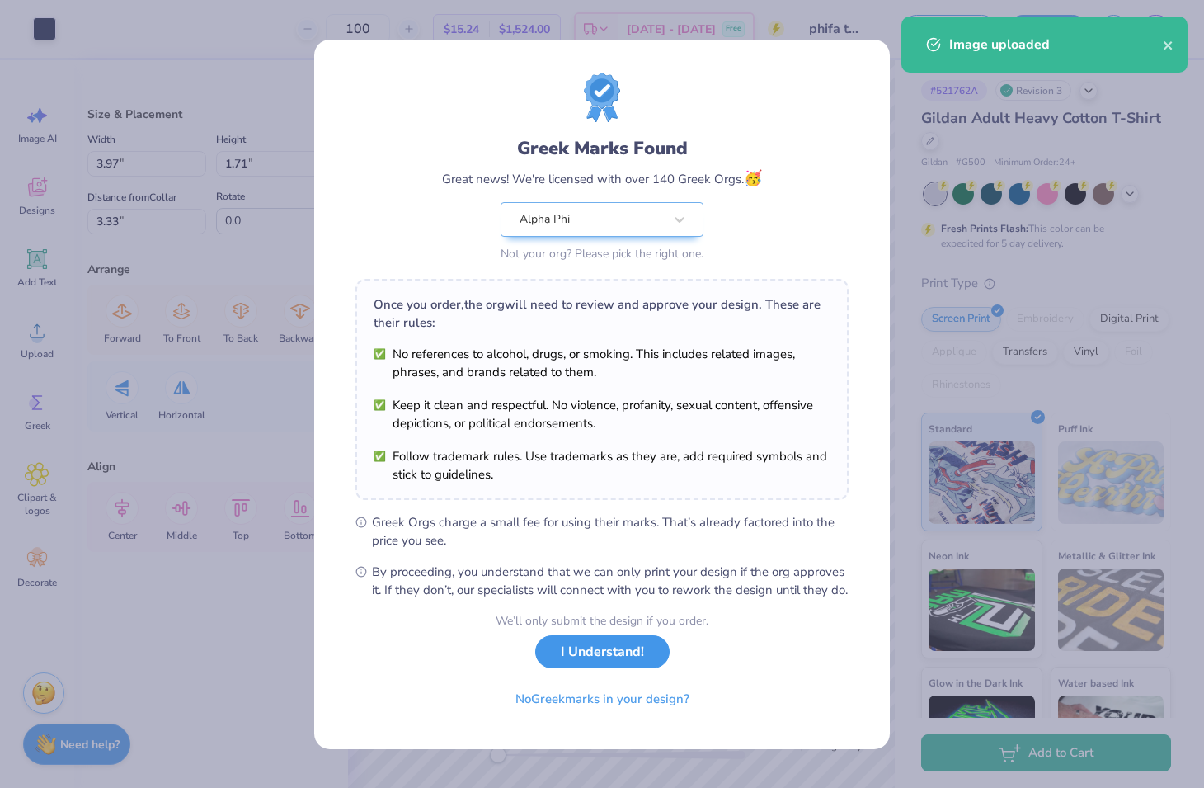
click at [585, 663] on button "I Understand!" at bounding box center [602, 652] width 134 height 34
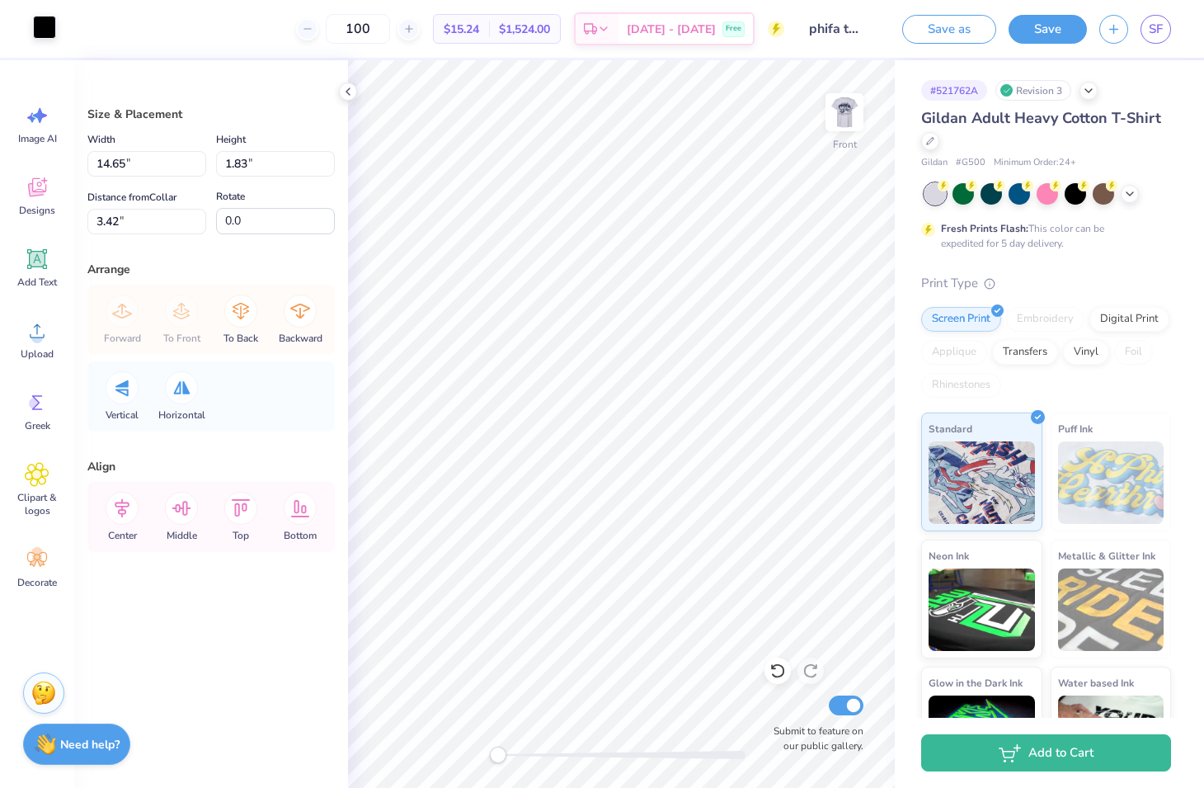
click at [37, 33] on div at bounding box center [44, 27] width 23 height 23
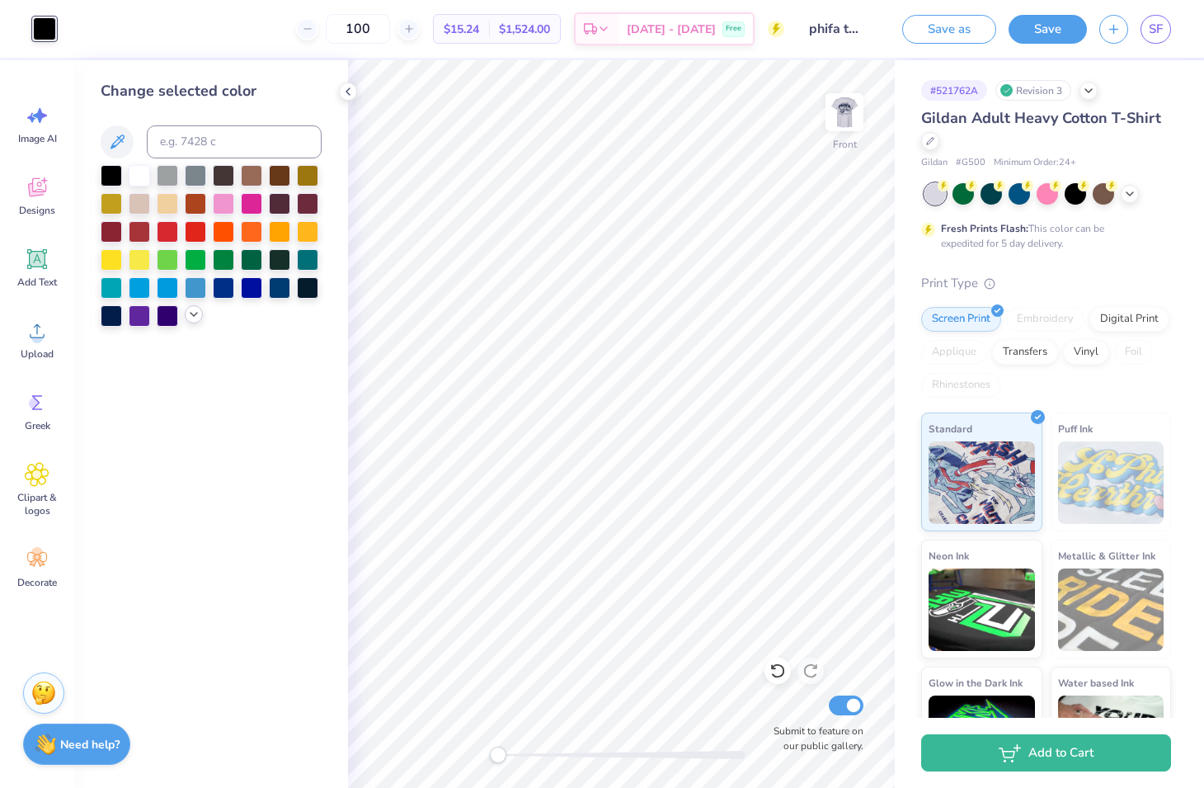
click at [191, 318] on icon at bounding box center [193, 314] width 13 height 13
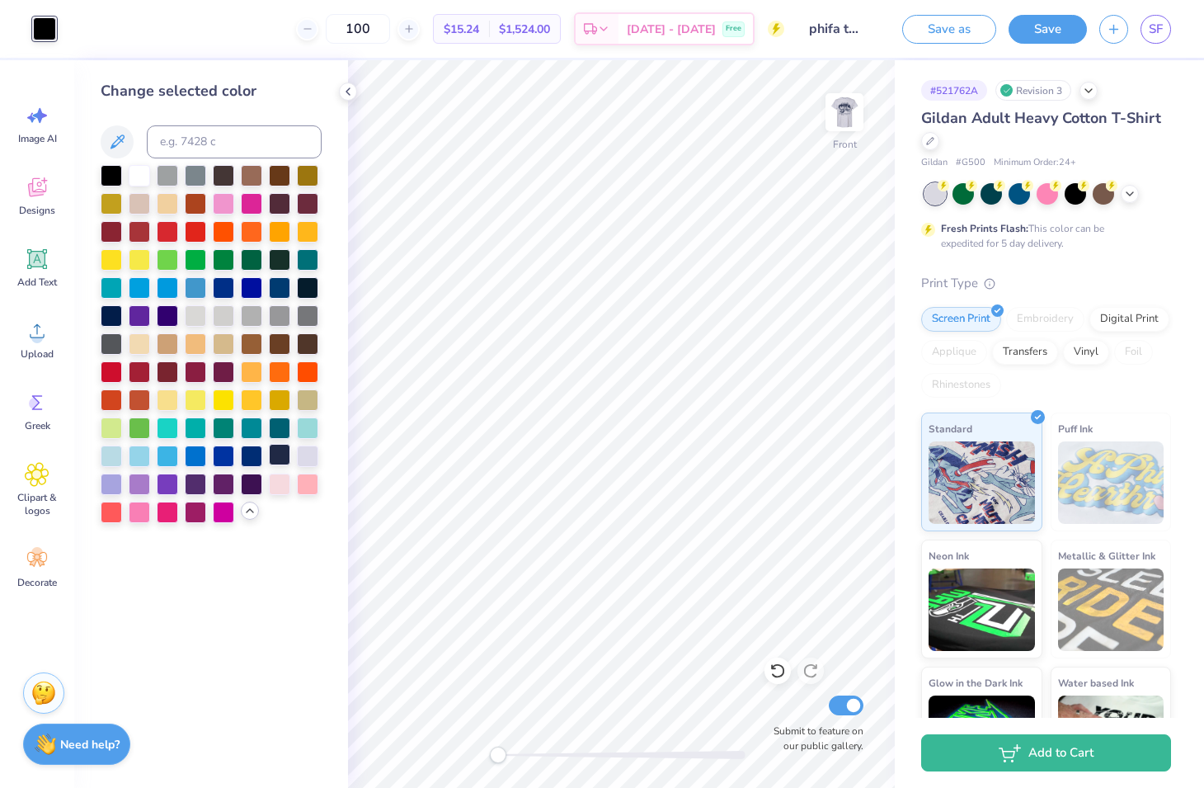
click at [285, 455] on div at bounding box center [279, 454] width 21 height 21
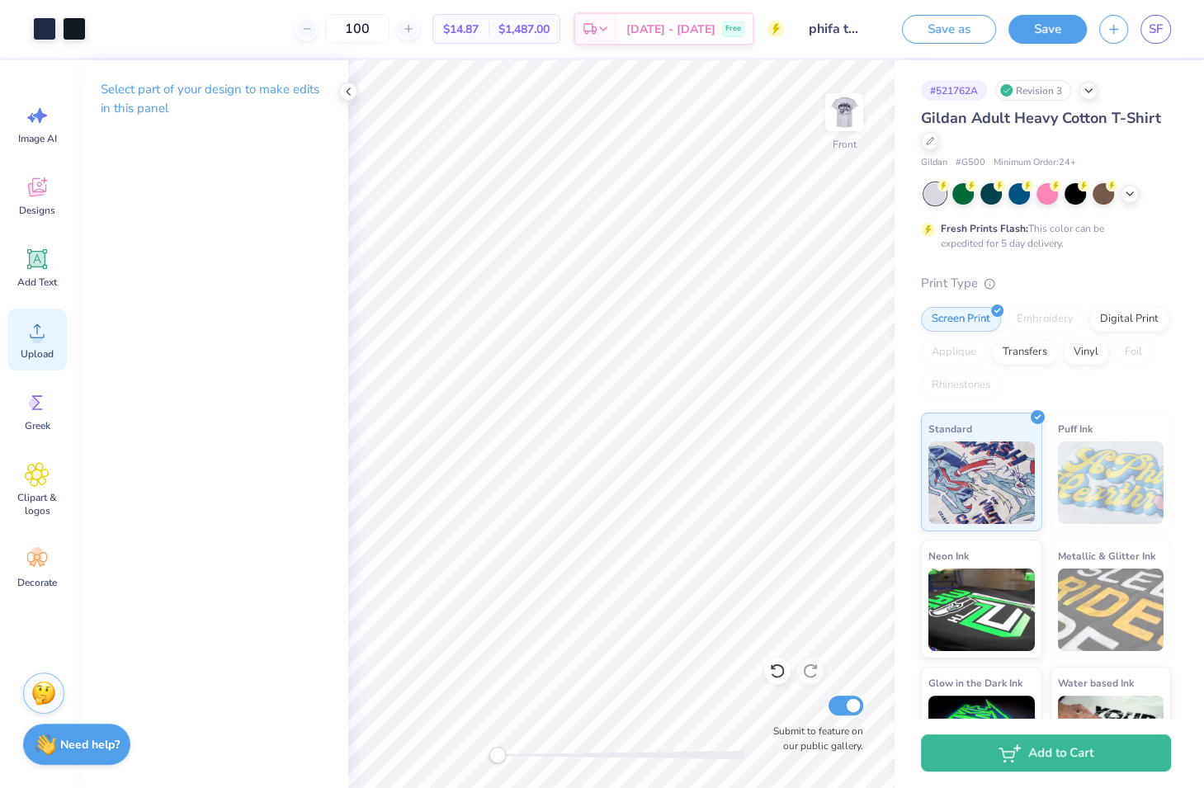
click at [43, 339] on icon at bounding box center [37, 330] width 25 height 25
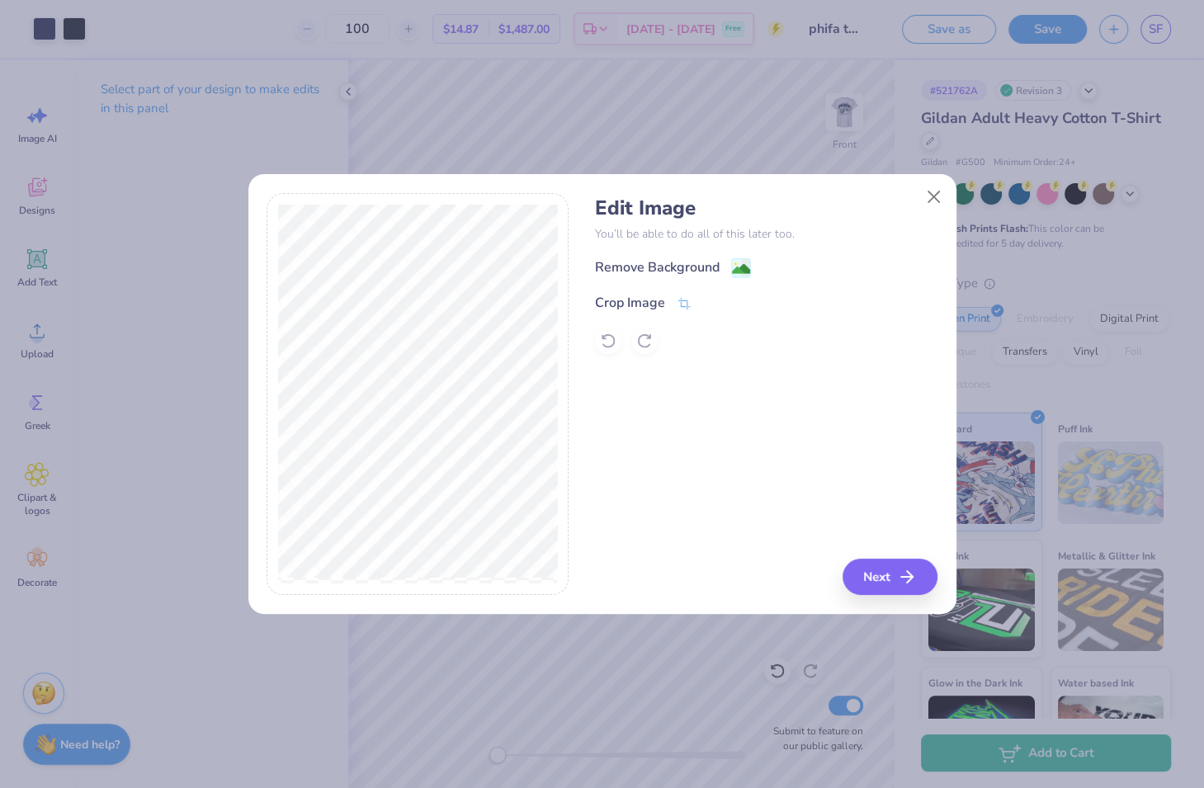
click at [680, 248] on div "Edit Image You’ll be able to do all of this later too. Remove Background Crop I…" at bounding box center [766, 275] width 342 height 158
click at [689, 265] on div "Remove Background" at bounding box center [657, 269] width 125 height 20
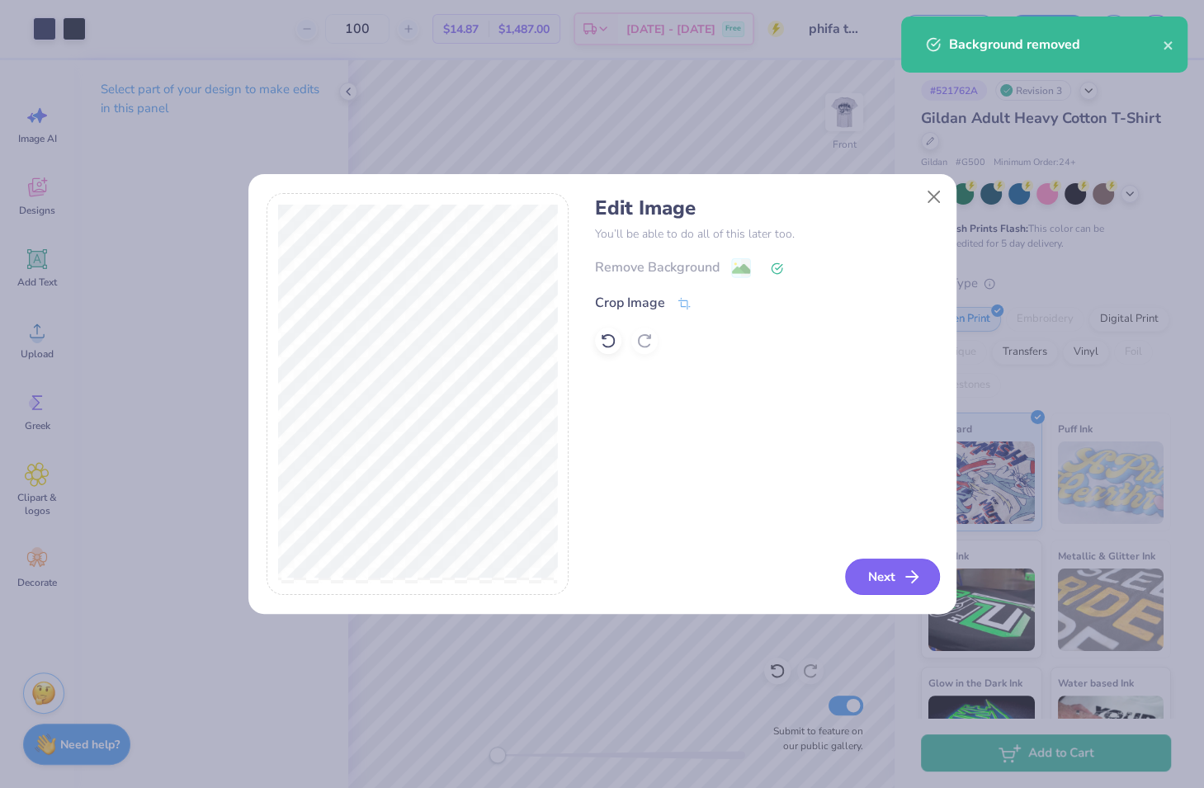
click at [898, 578] on button "Next" at bounding box center [892, 576] width 95 height 36
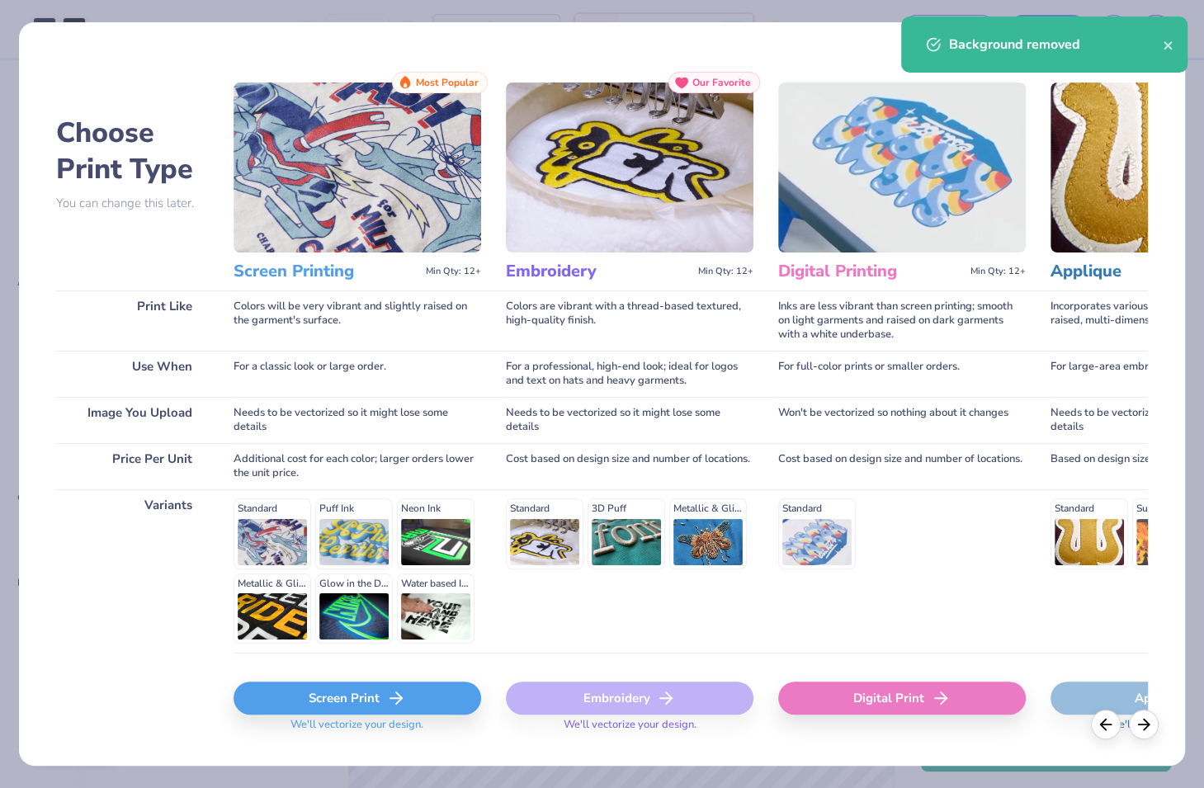
click at [437, 691] on div "Screen Print" at bounding box center [356, 697] width 247 height 33
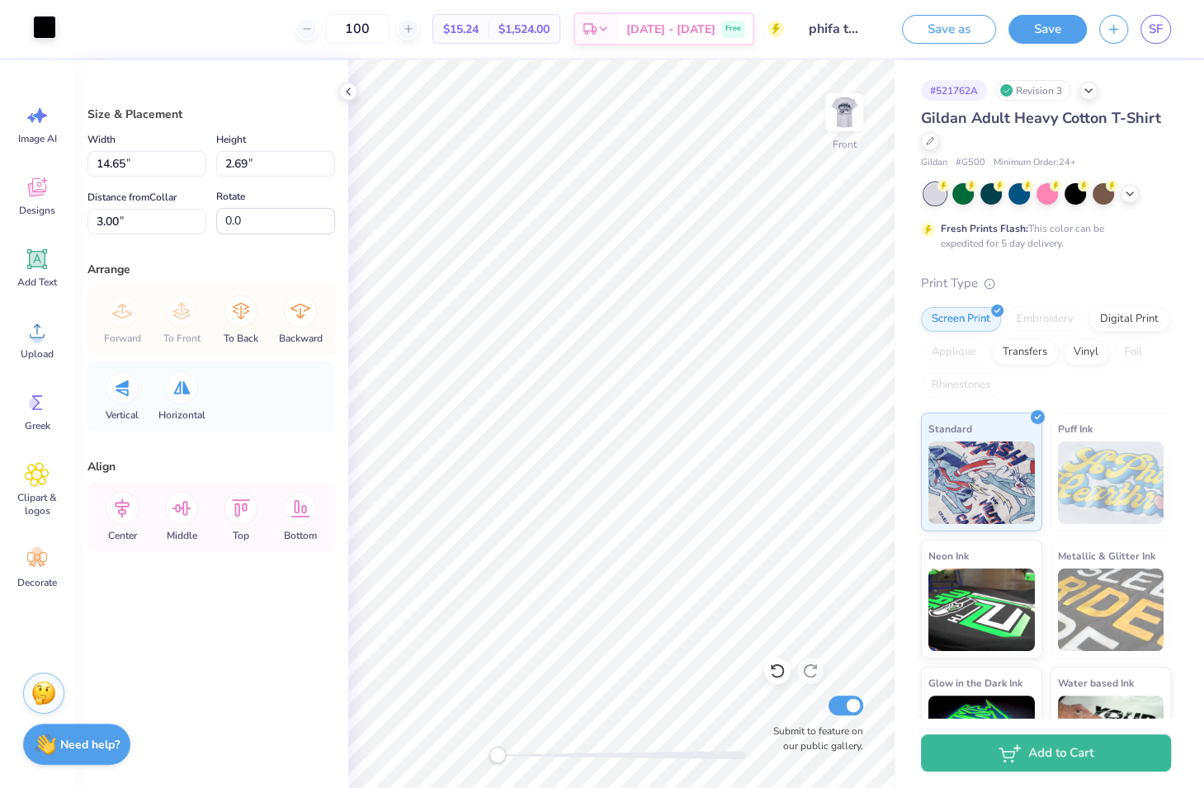
click at [54, 28] on div at bounding box center [44, 27] width 23 height 23
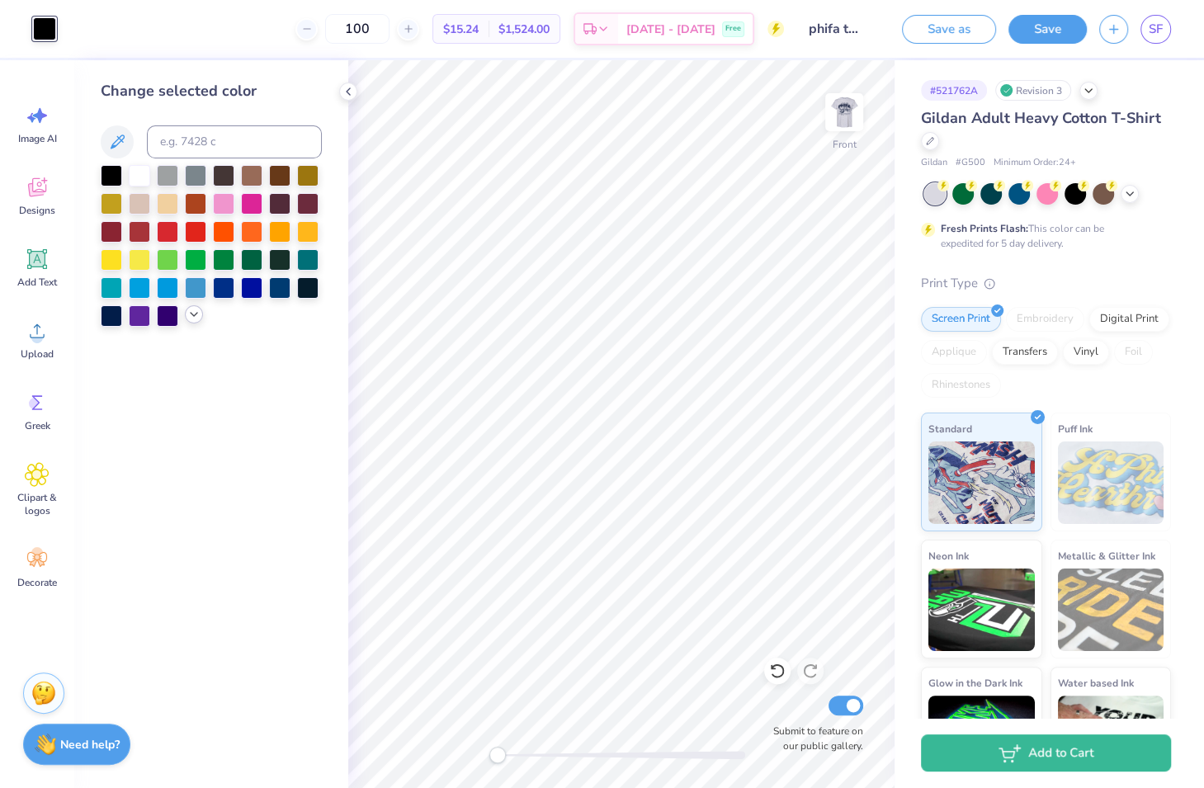
click at [189, 318] on icon at bounding box center [193, 314] width 13 height 13
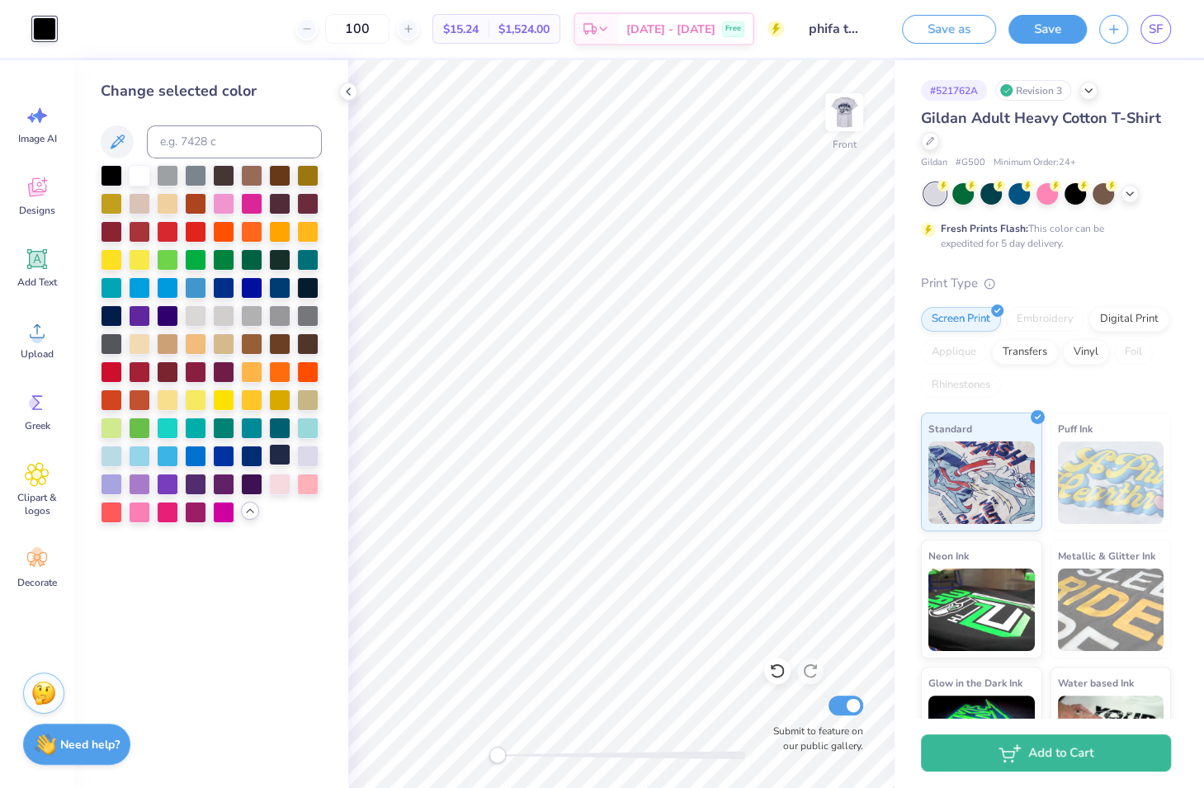
click at [276, 463] on div at bounding box center [279, 454] width 21 height 21
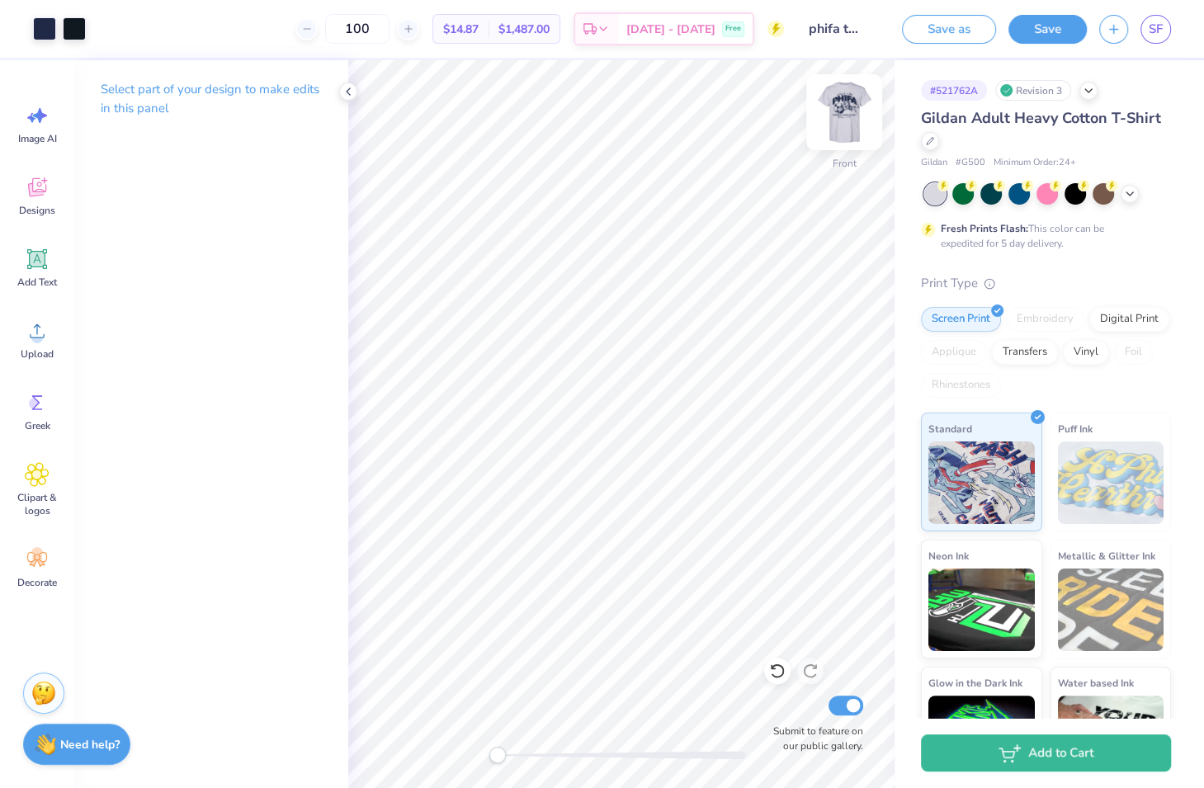
click at [839, 102] on img at bounding box center [844, 112] width 66 height 66
click at [841, 103] on img at bounding box center [844, 112] width 66 height 66
click at [27, 339] on icon at bounding box center [37, 330] width 25 height 25
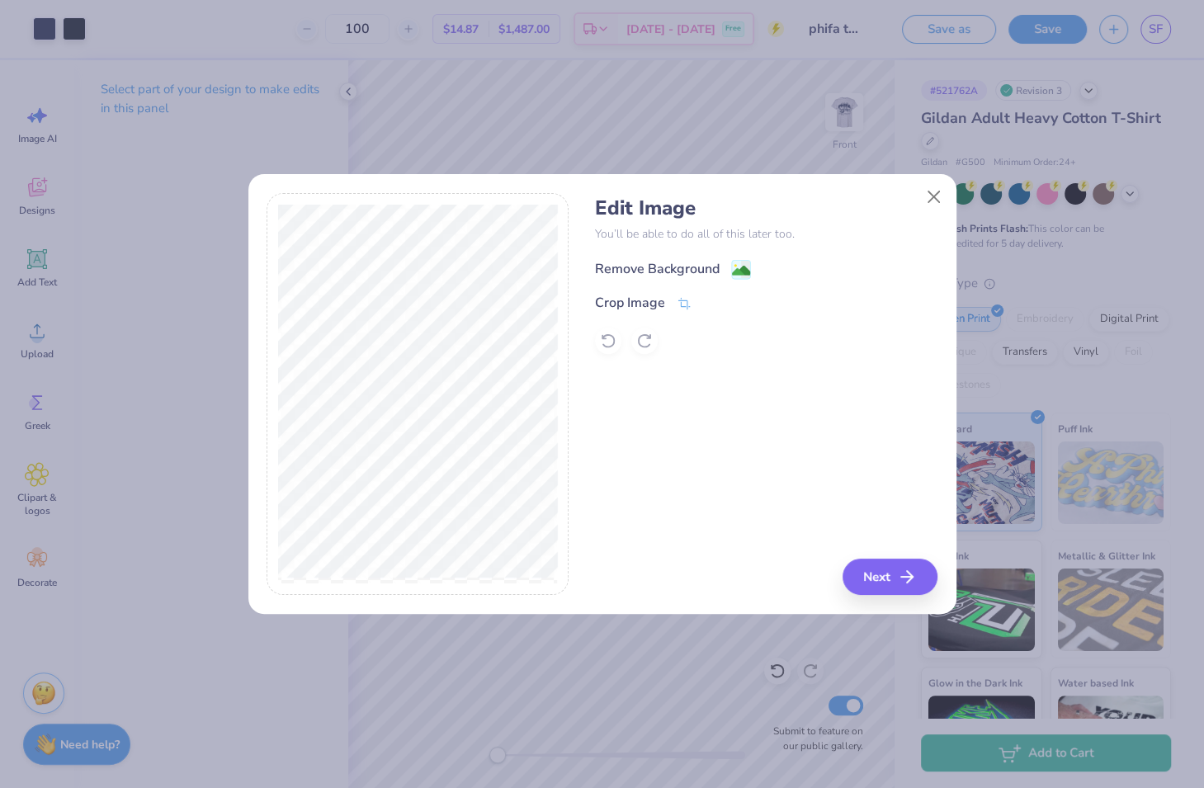
click at [665, 261] on div "Remove Background" at bounding box center [657, 269] width 125 height 20
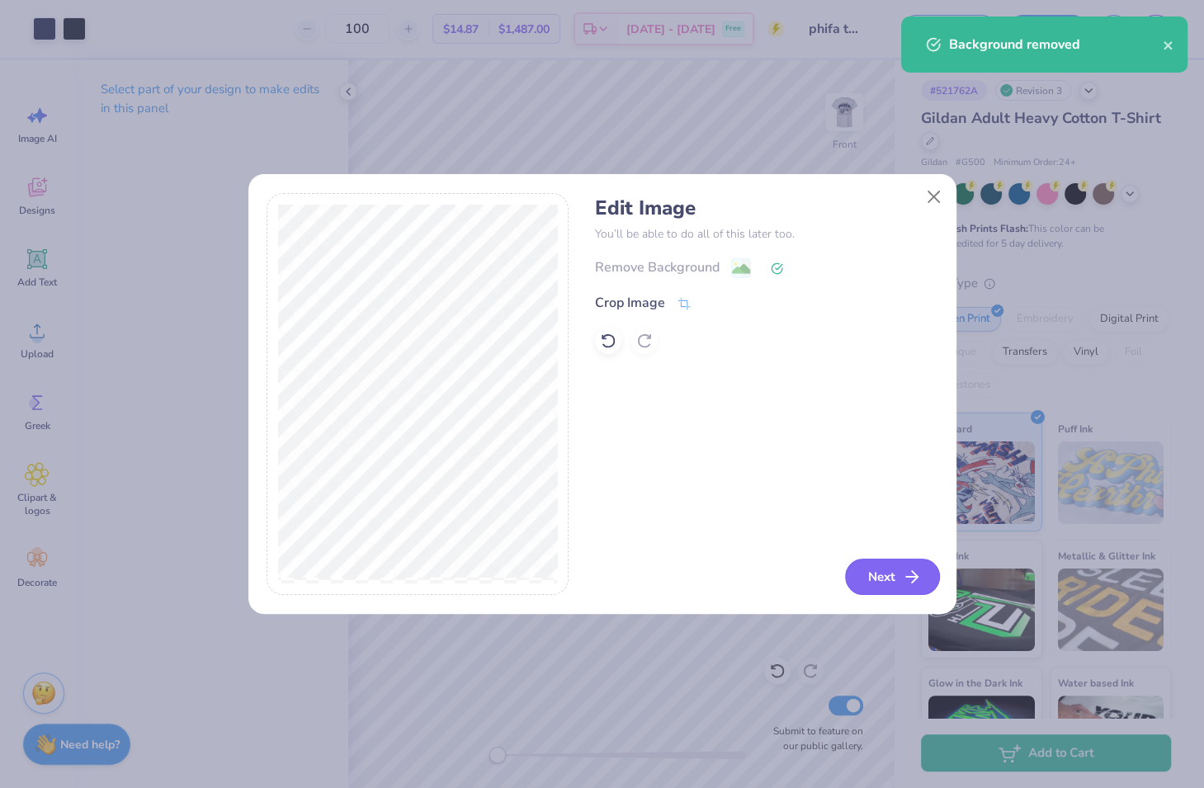
click at [880, 586] on button "Next" at bounding box center [892, 576] width 95 height 36
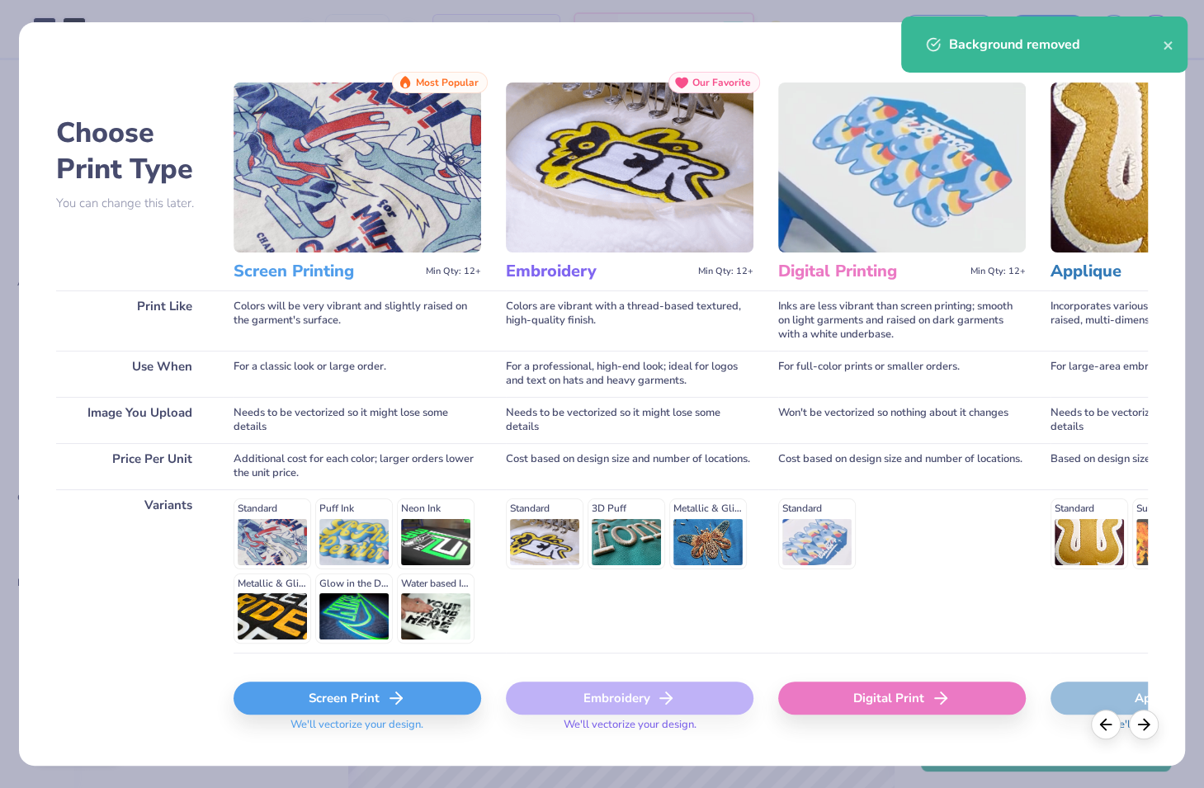
click at [387, 707] on div "Screen Print" at bounding box center [356, 697] width 247 height 33
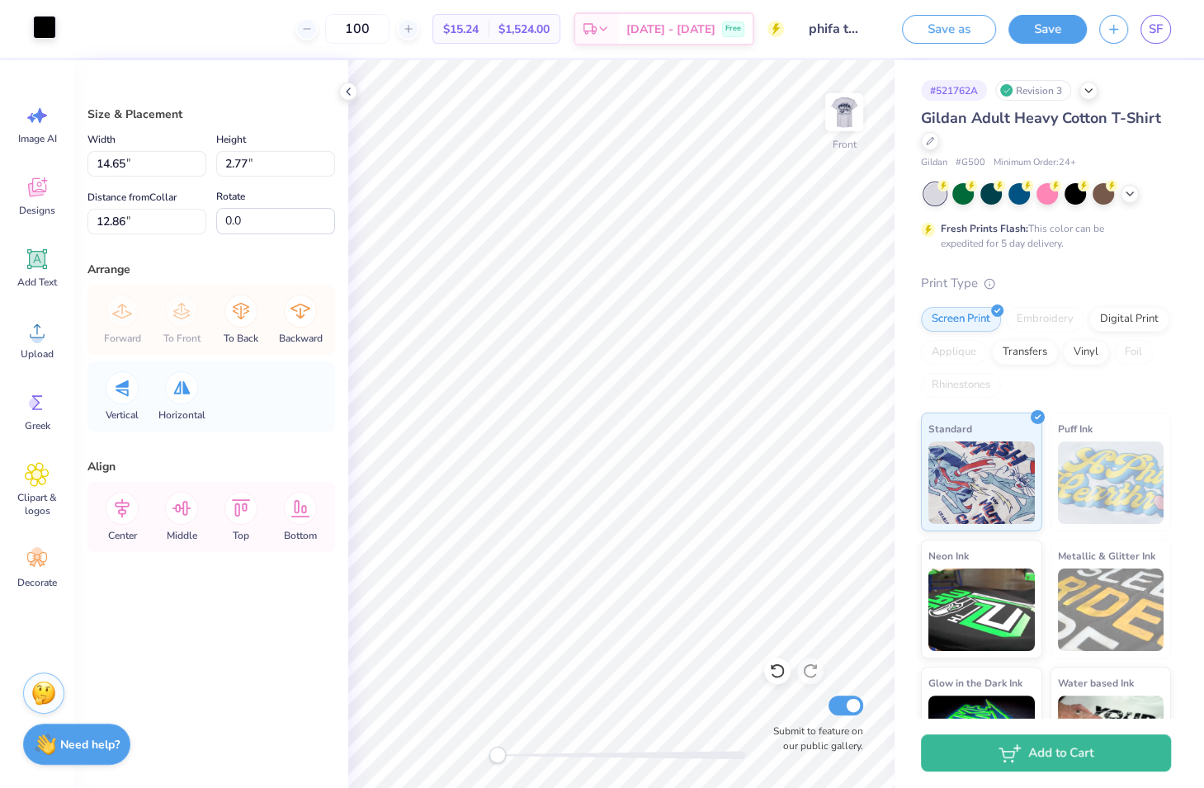
click at [40, 35] on div at bounding box center [44, 27] width 23 height 23
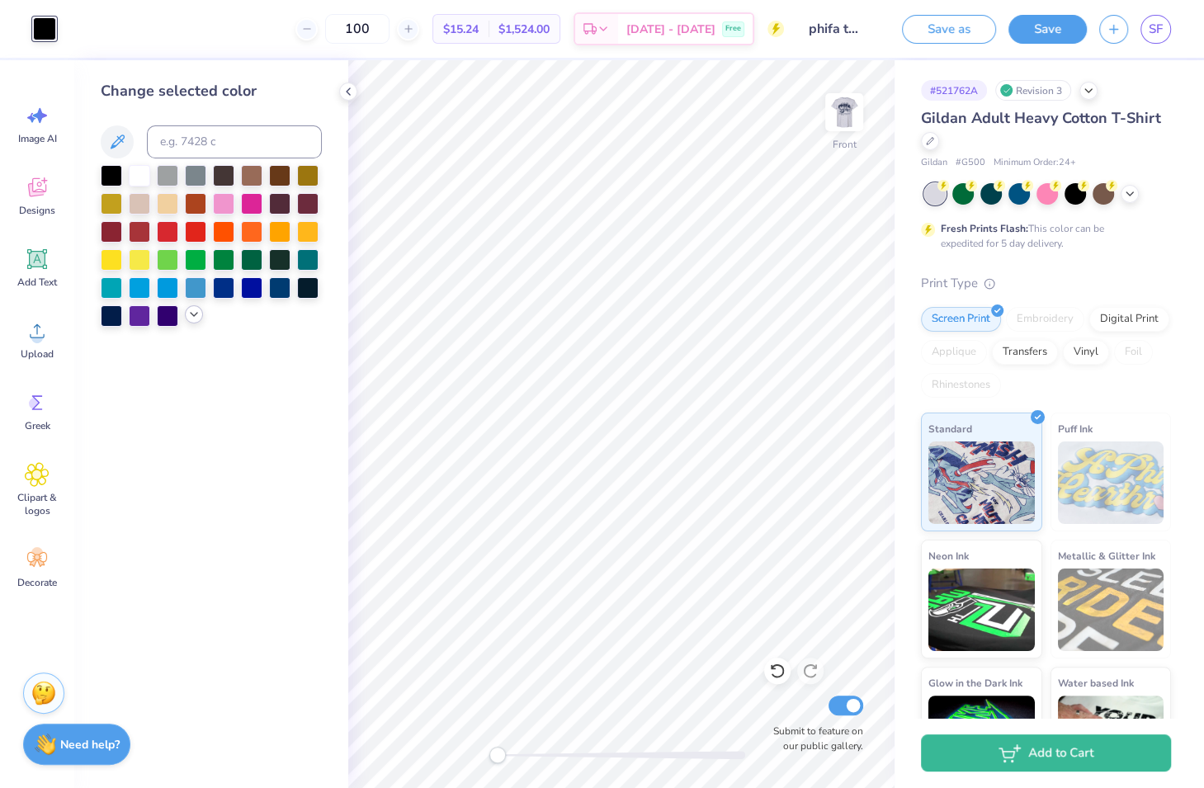
click at [200, 316] on icon at bounding box center [193, 314] width 13 height 13
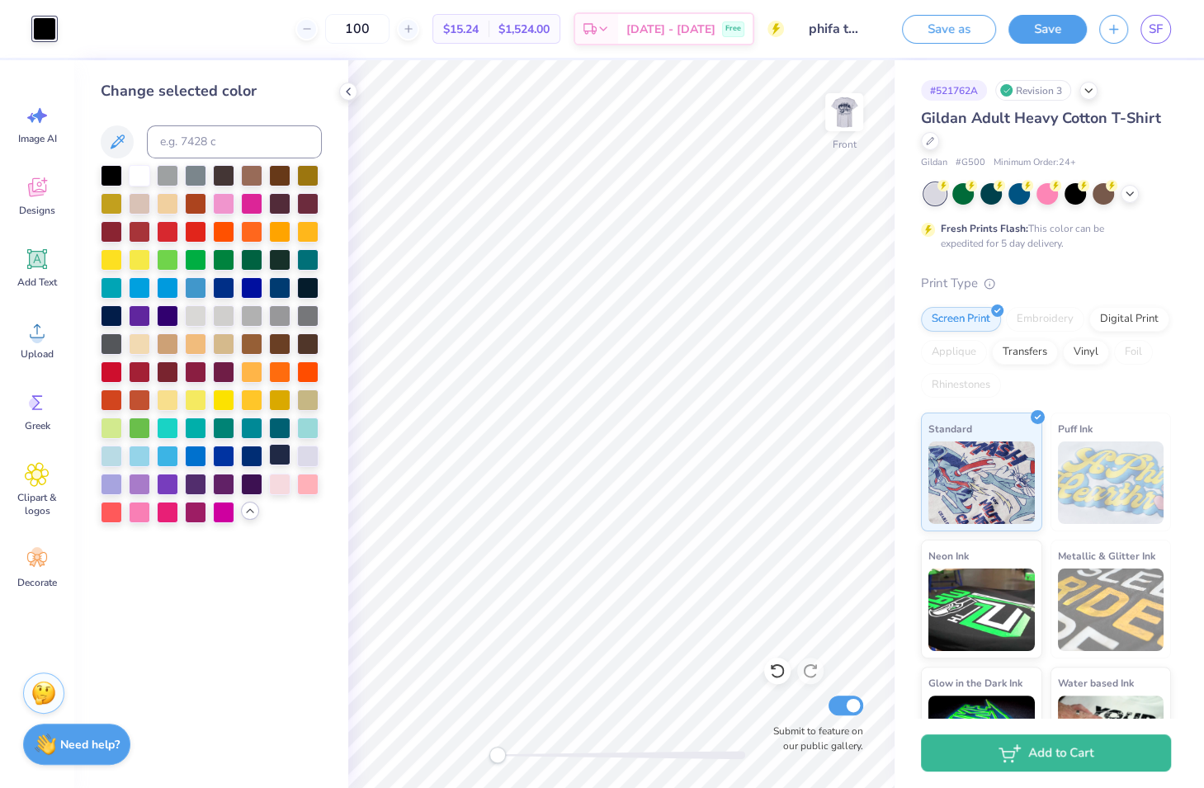
click at [280, 457] on div at bounding box center [279, 454] width 21 height 21
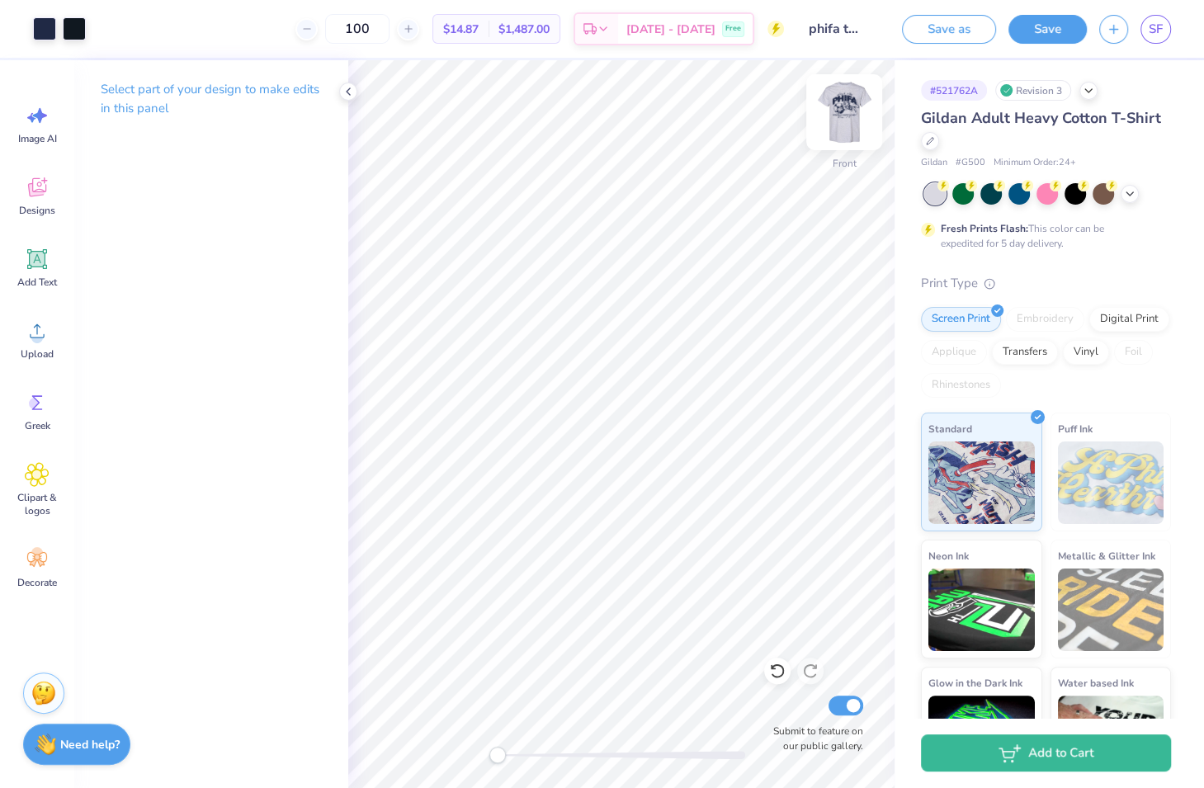
click at [831, 125] on img at bounding box center [844, 112] width 66 height 66
click at [835, 97] on img at bounding box center [844, 112] width 66 height 66
click at [842, 129] on img at bounding box center [844, 112] width 66 height 66
click at [846, 140] on div "Back" at bounding box center [844, 122] width 38 height 59
click at [846, 129] on img at bounding box center [843, 112] width 33 height 33
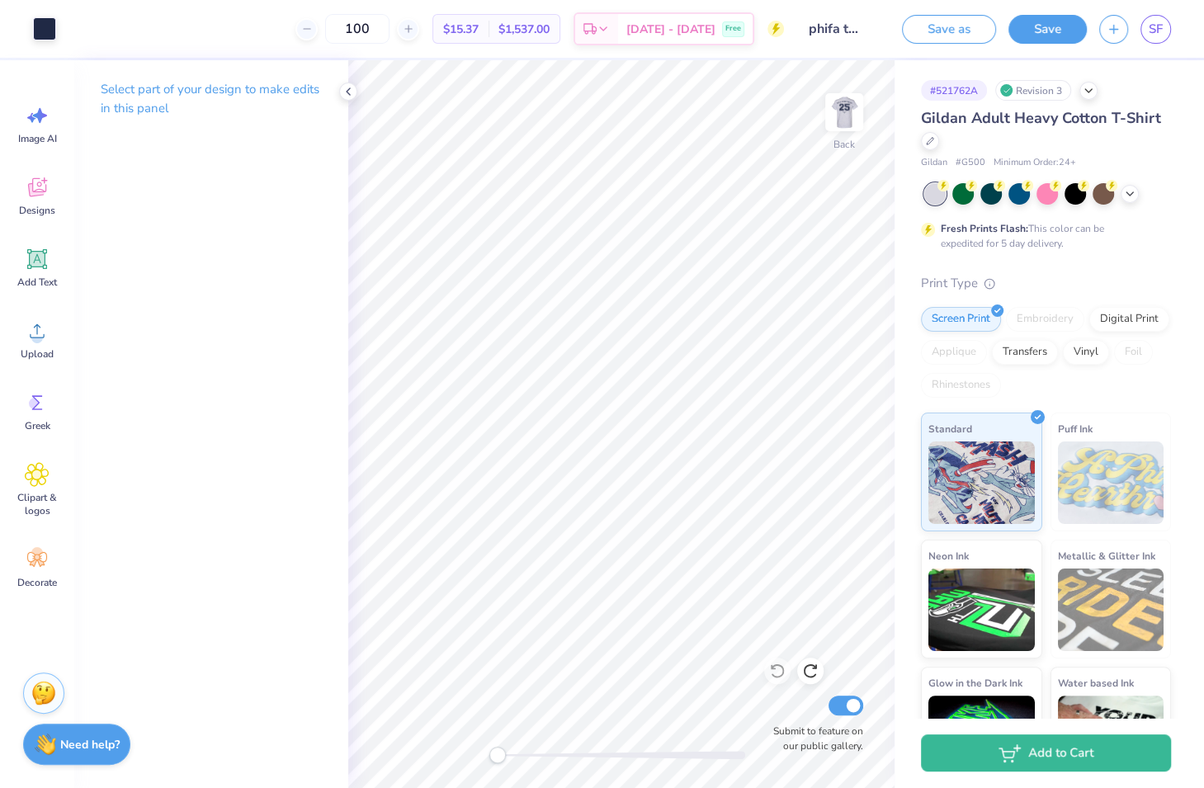
click at [846, 129] on img at bounding box center [843, 112] width 33 height 33
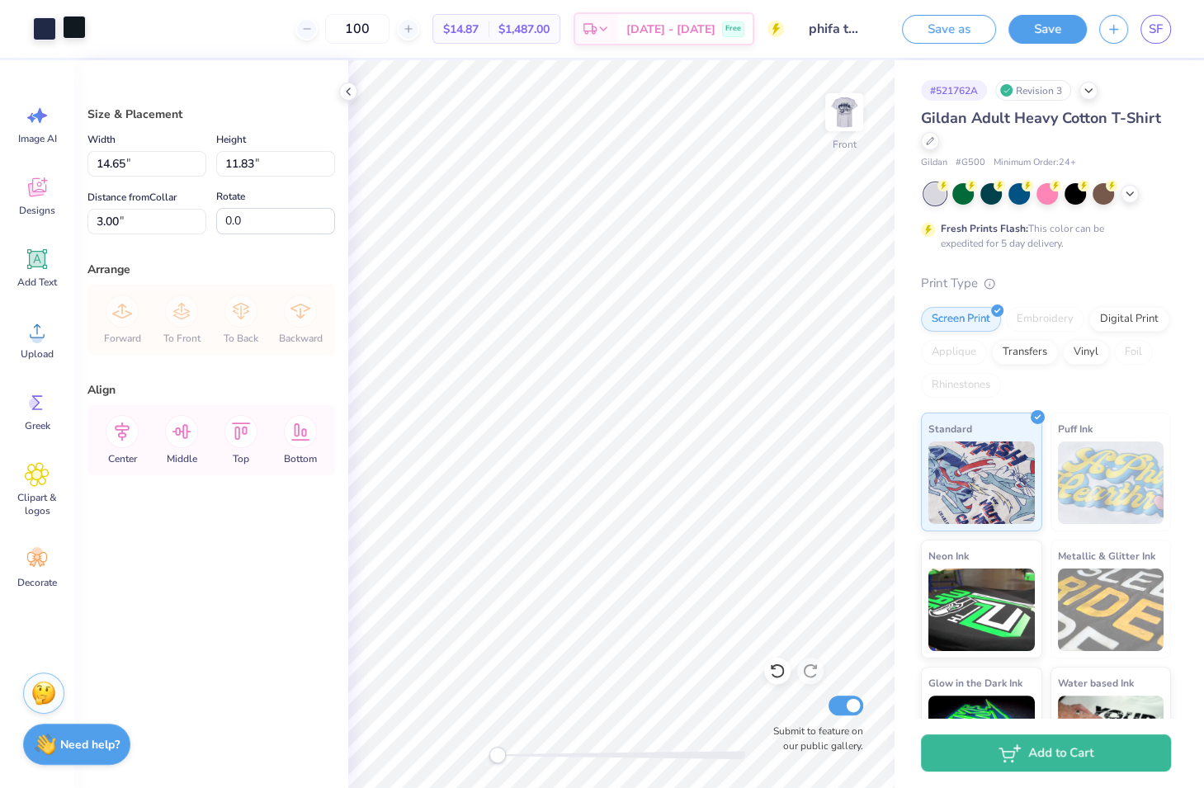
click at [79, 29] on div at bounding box center [74, 27] width 23 height 23
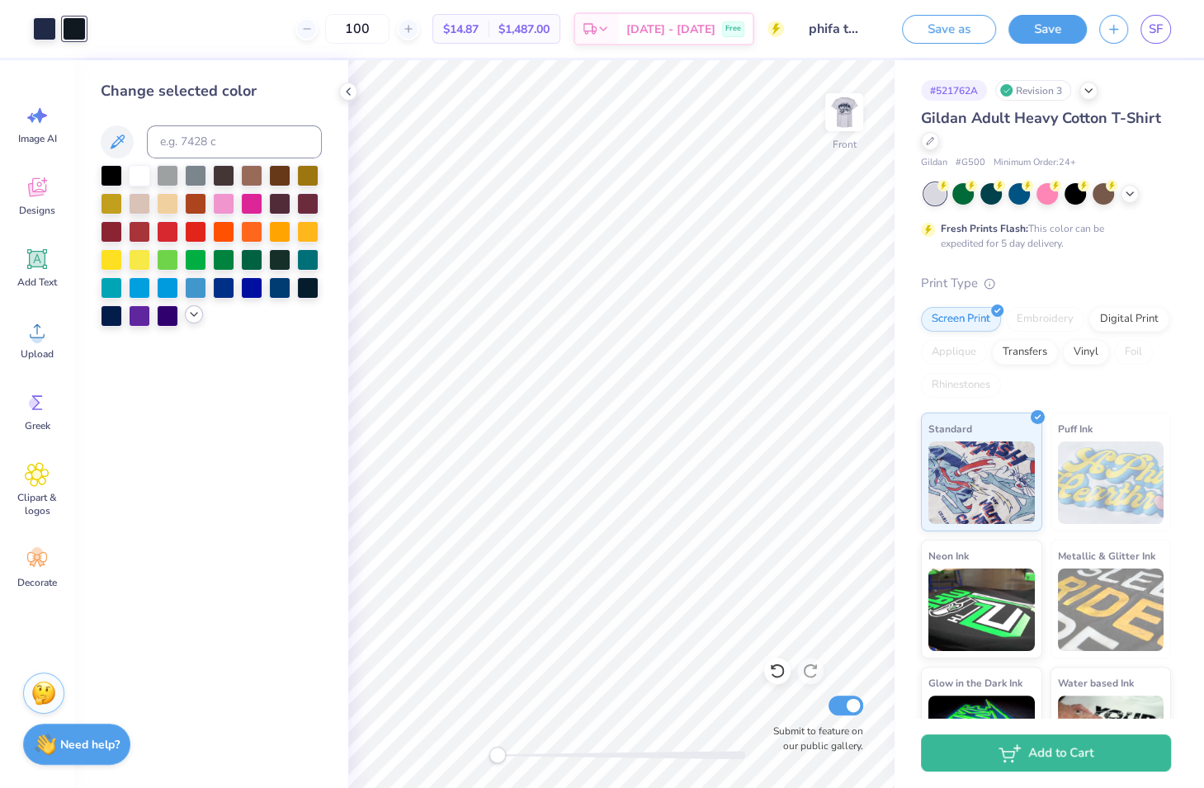
click at [193, 319] on icon at bounding box center [193, 314] width 13 height 13
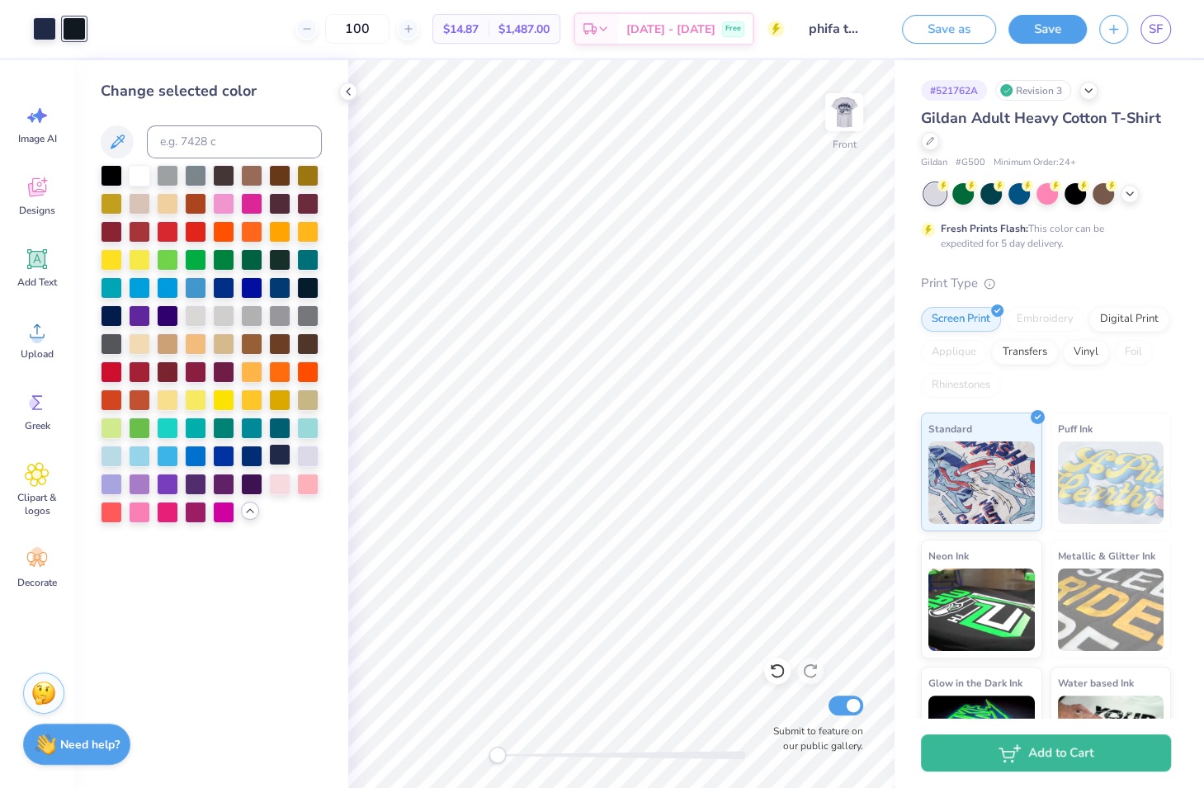
click at [279, 462] on div at bounding box center [279, 454] width 21 height 21
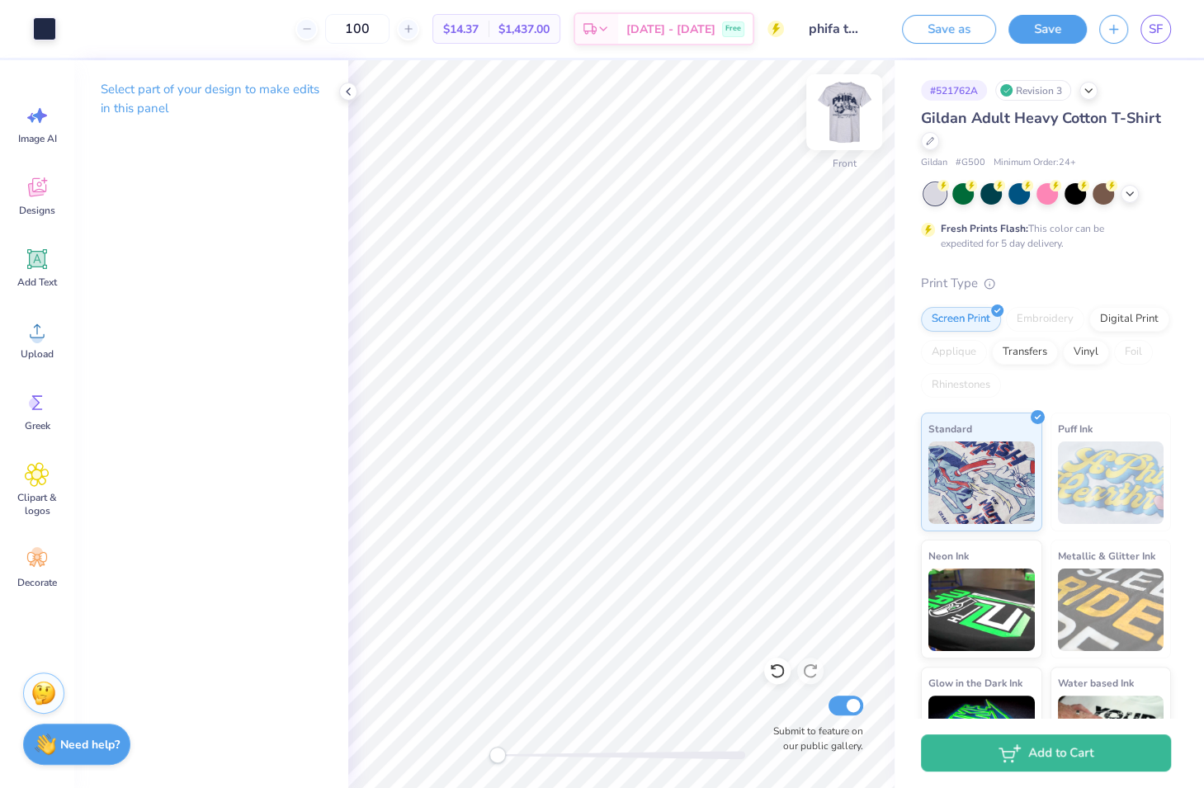
click at [832, 119] on img at bounding box center [844, 112] width 66 height 66
click at [835, 118] on img at bounding box center [844, 112] width 66 height 66
click at [836, 118] on img at bounding box center [844, 112] width 66 height 66
click at [836, 117] on img at bounding box center [844, 112] width 66 height 66
click at [836, 116] on img at bounding box center [844, 112] width 66 height 66
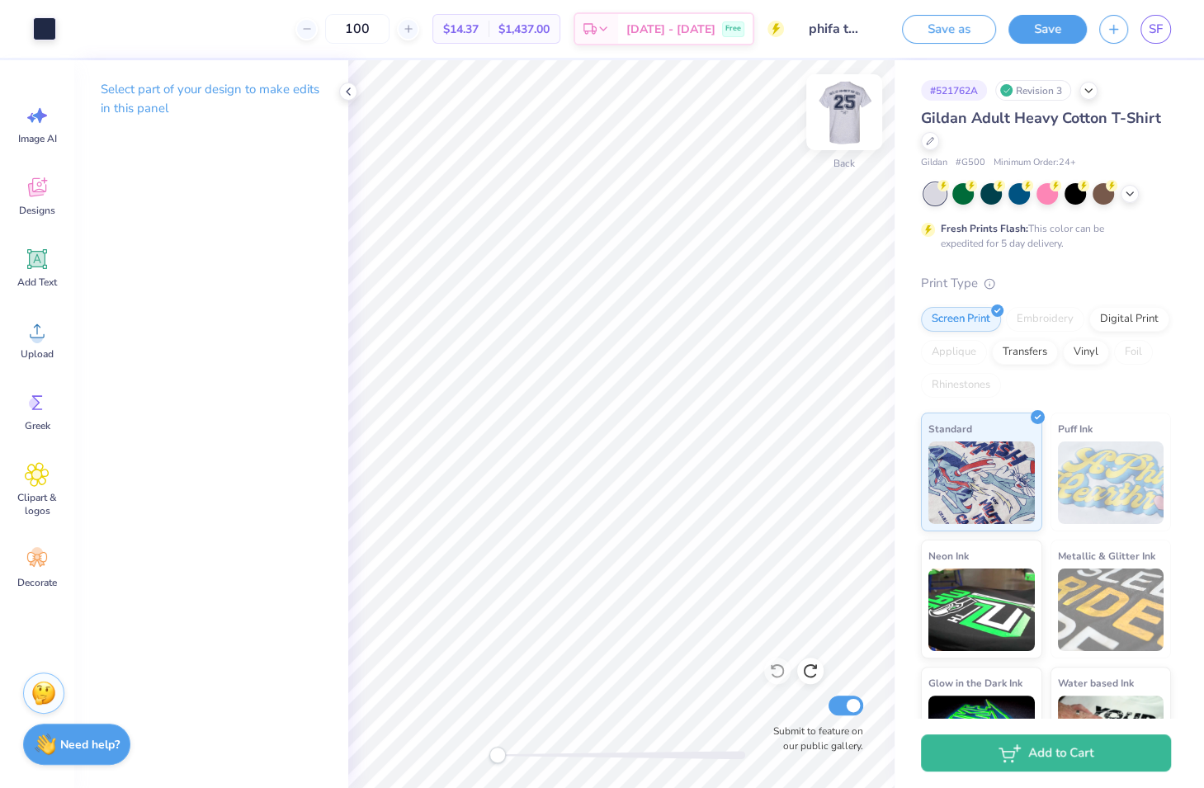
click at [838, 111] on img at bounding box center [844, 112] width 66 height 66
click at [838, 125] on img at bounding box center [844, 112] width 66 height 66
click at [842, 127] on img at bounding box center [844, 112] width 66 height 66
click at [38, 337] on icon at bounding box center [37, 331] width 15 height 14
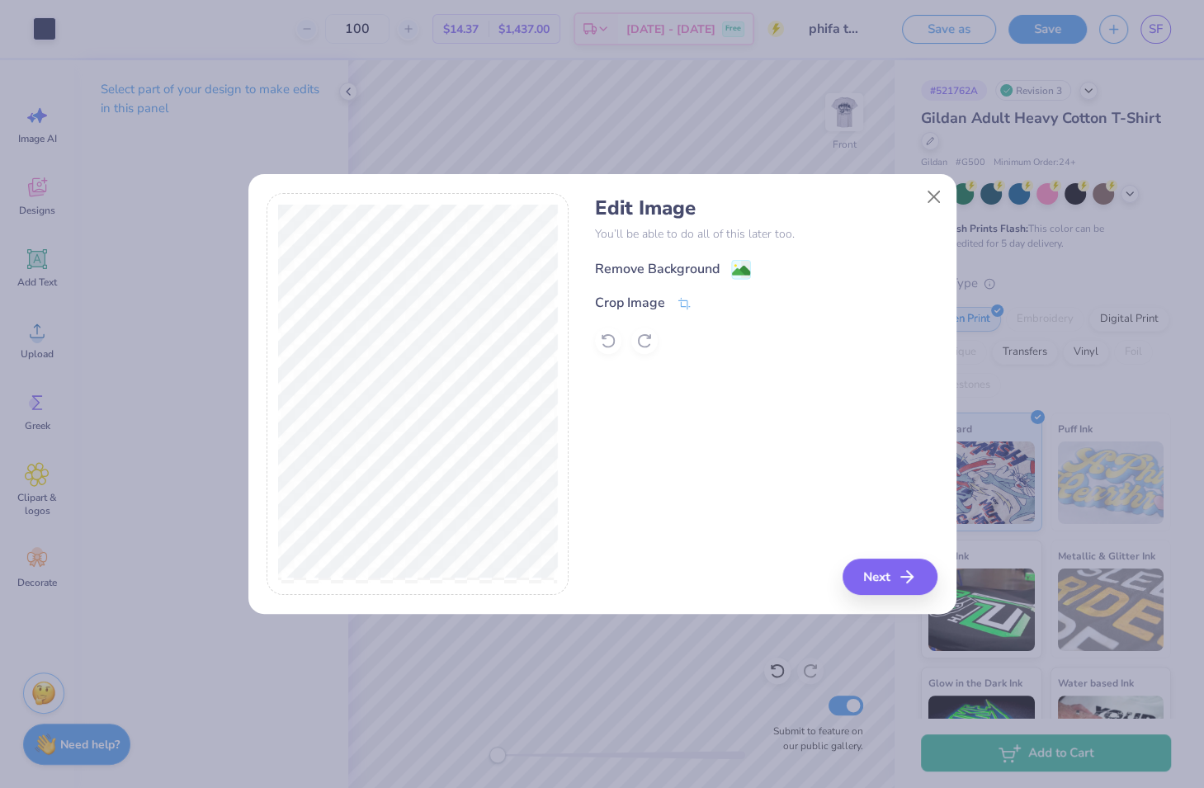
click at [661, 266] on div "Remove Background" at bounding box center [657, 269] width 125 height 20
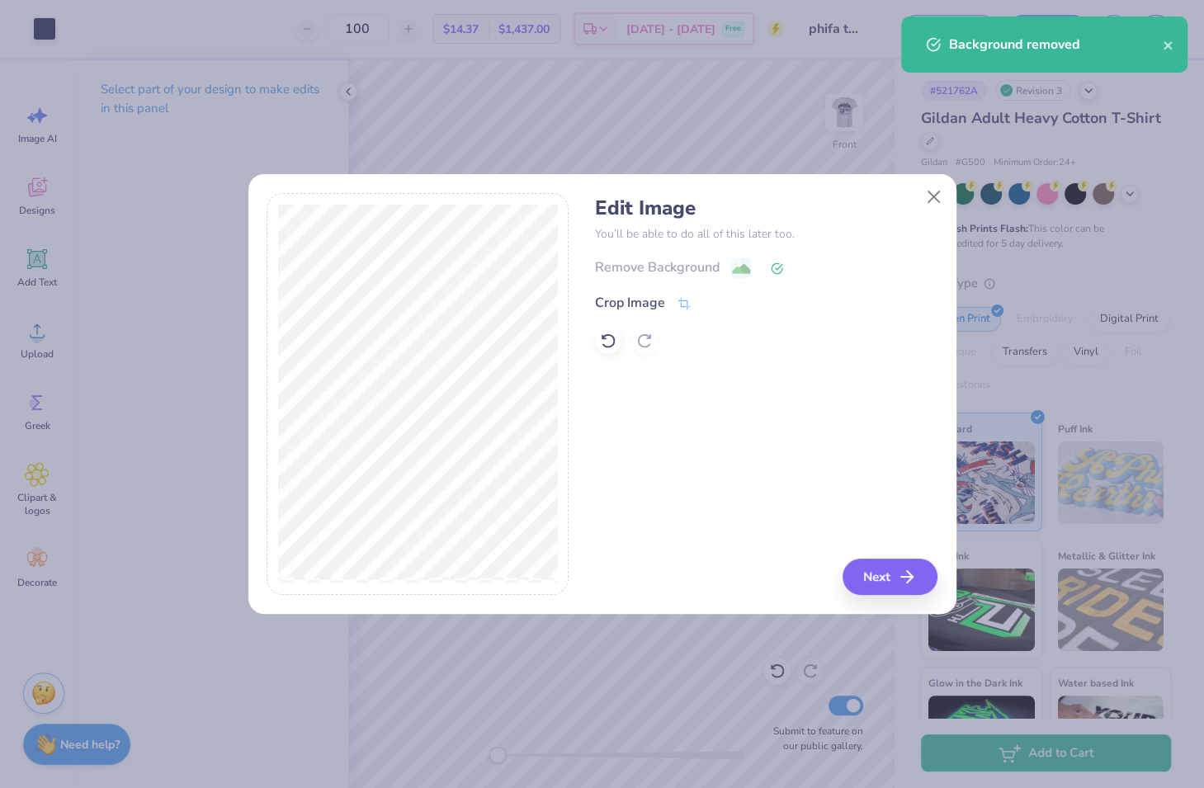
click at [879, 596] on div "Edit Image You’ll be able to do all of this later too. Remove Background Crop I…" at bounding box center [602, 403] width 708 height 421
click at [878, 587] on button "Next" at bounding box center [892, 576] width 95 height 36
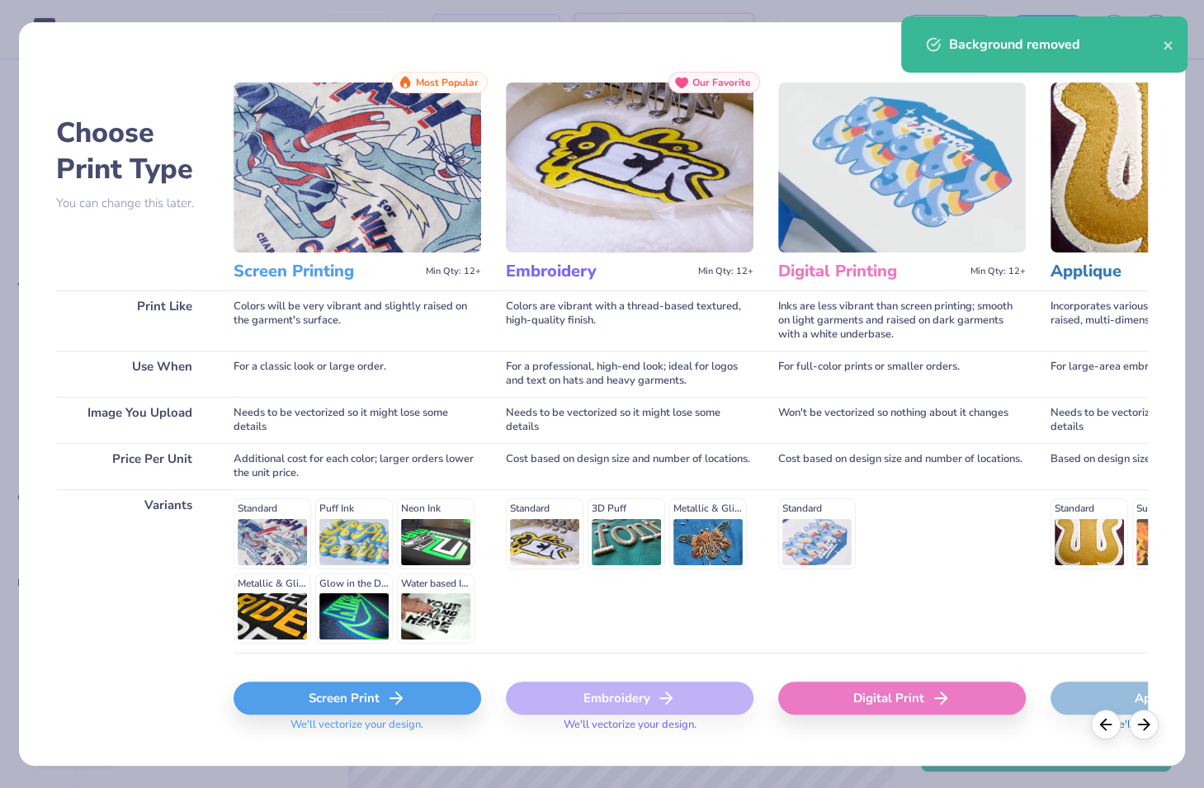
click at [417, 688] on div "Screen Print" at bounding box center [356, 697] width 247 height 33
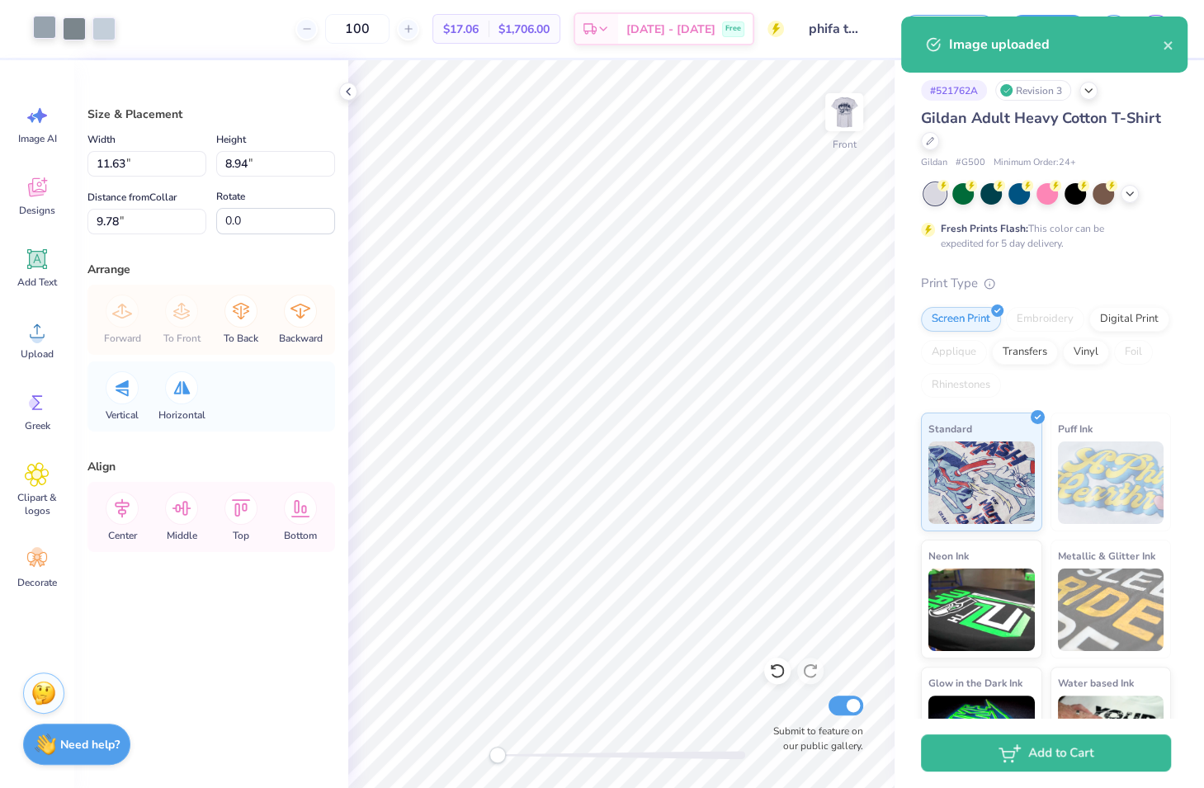
click at [51, 37] on div at bounding box center [44, 27] width 23 height 23
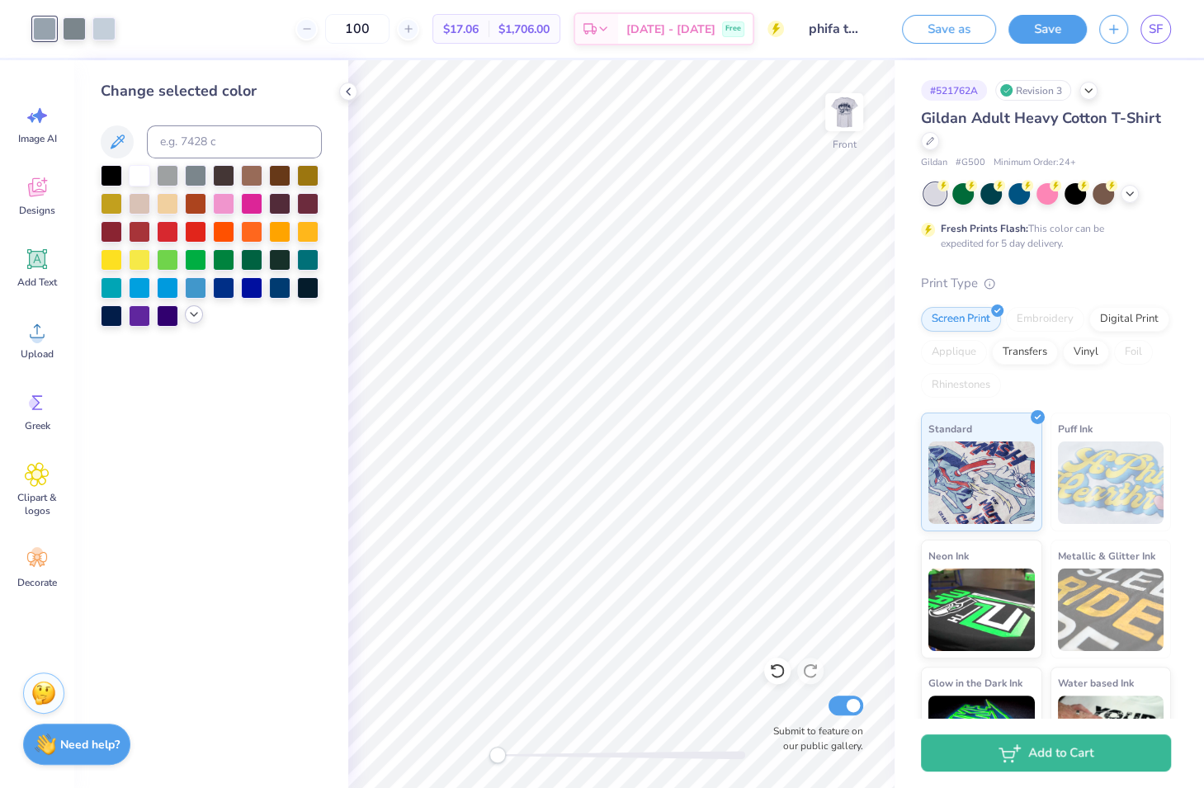
click at [199, 315] on icon at bounding box center [193, 314] width 13 height 13
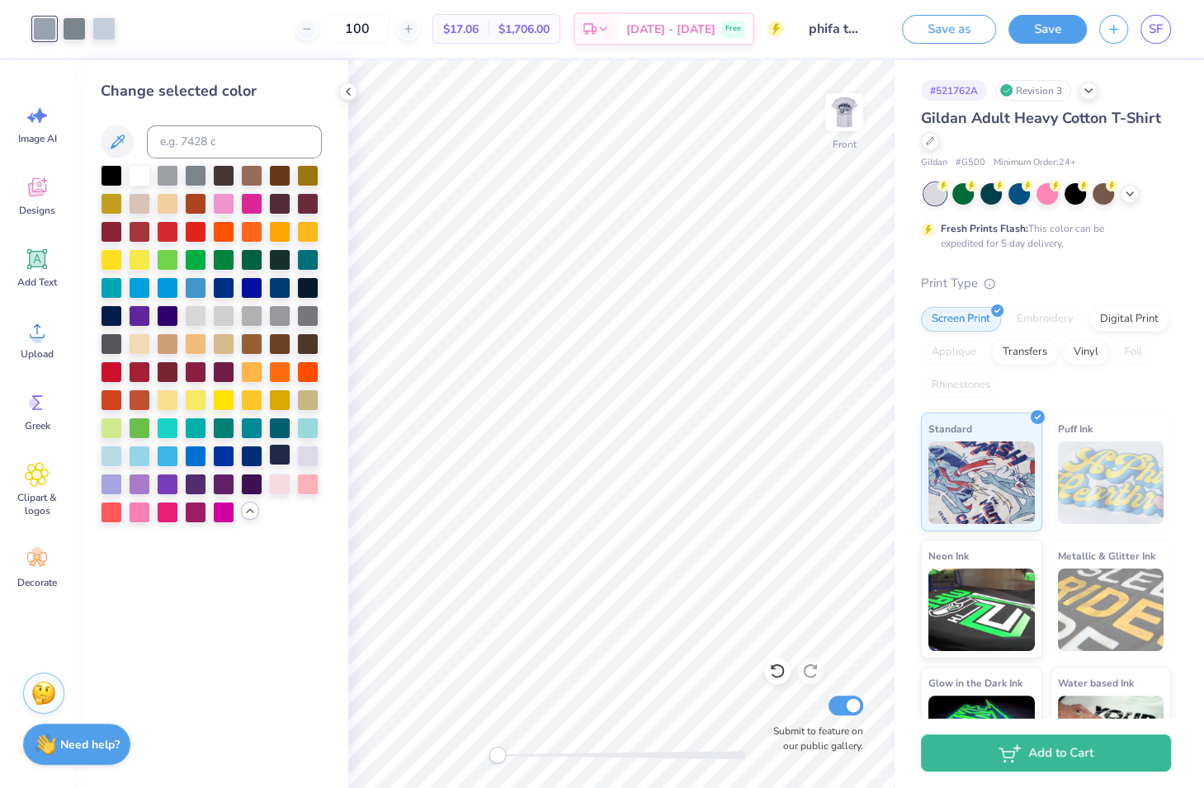
click at [284, 457] on div at bounding box center [279, 454] width 21 height 21
click at [73, 23] on div at bounding box center [74, 27] width 23 height 23
click at [283, 467] on div at bounding box center [211, 344] width 221 height 358
click at [279, 455] on div at bounding box center [279, 454] width 21 height 21
click at [70, 24] on div at bounding box center [74, 27] width 23 height 23
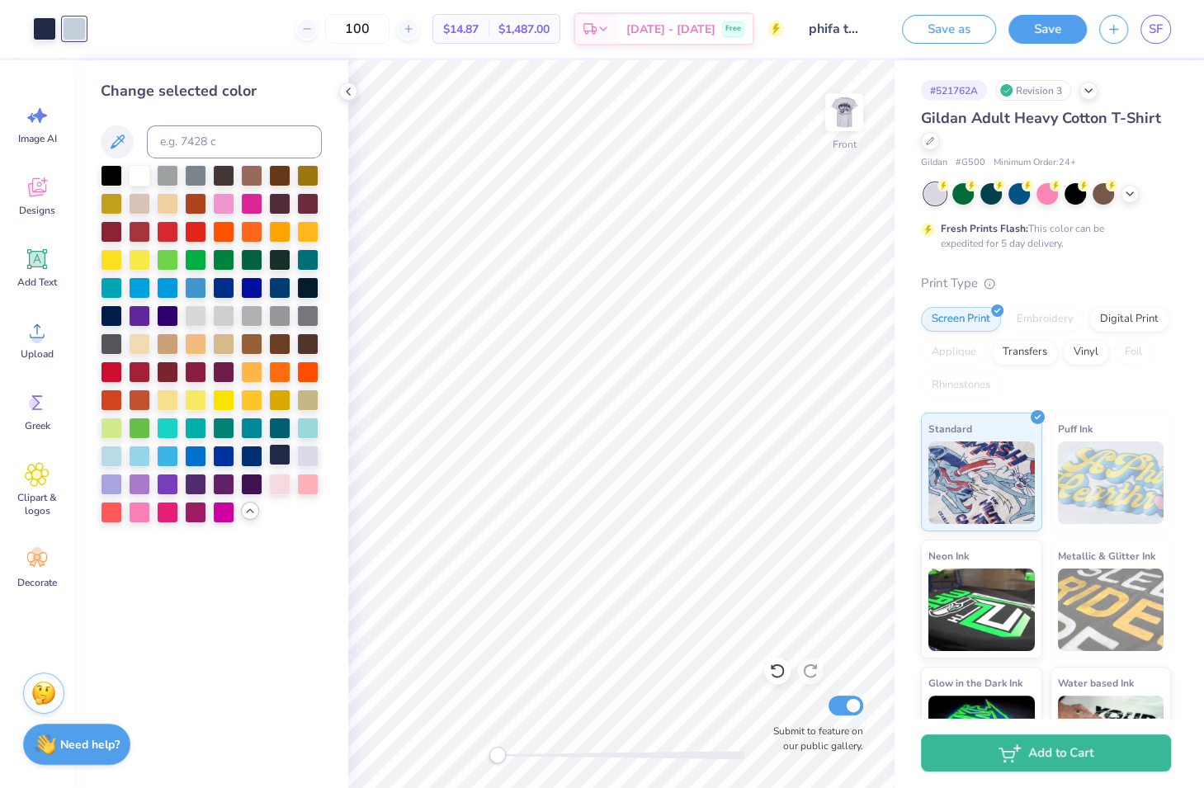
click at [284, 455] on div at bounding box center [279, 454] width 21 height 21
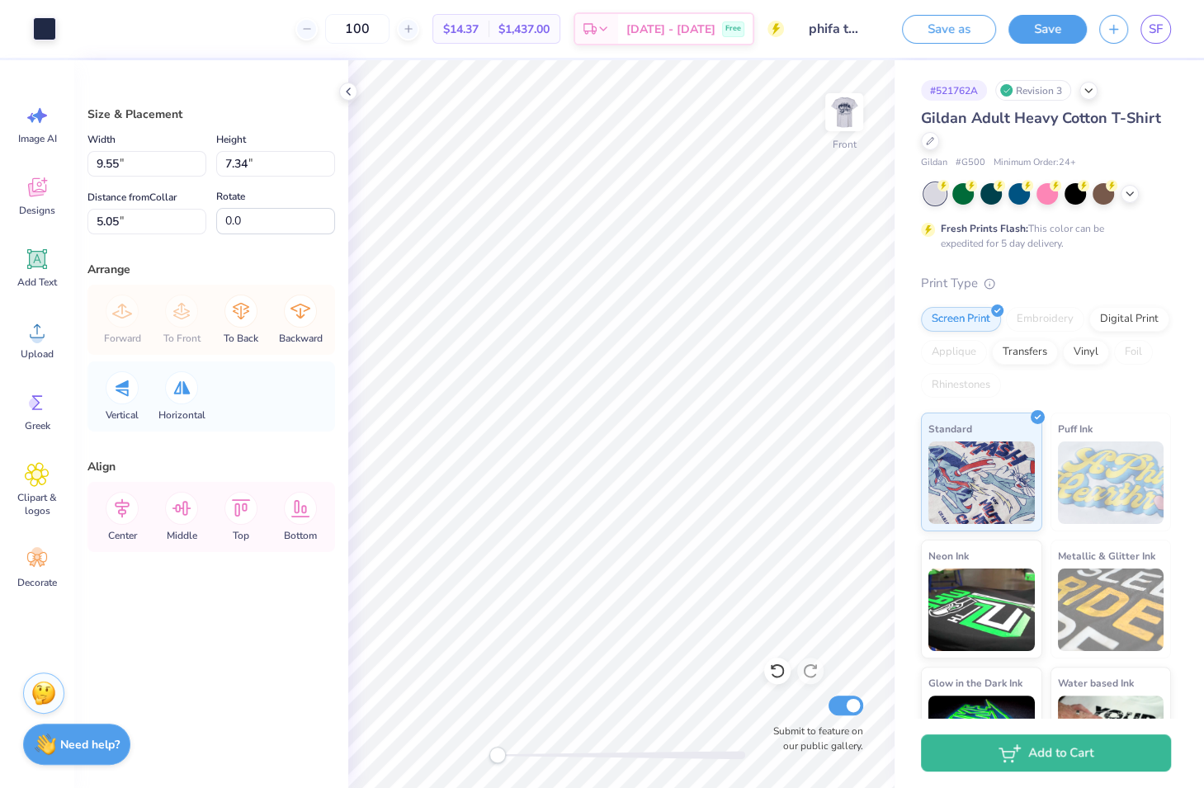
type input "9.55"
type input "7.34"
type input "5.05"
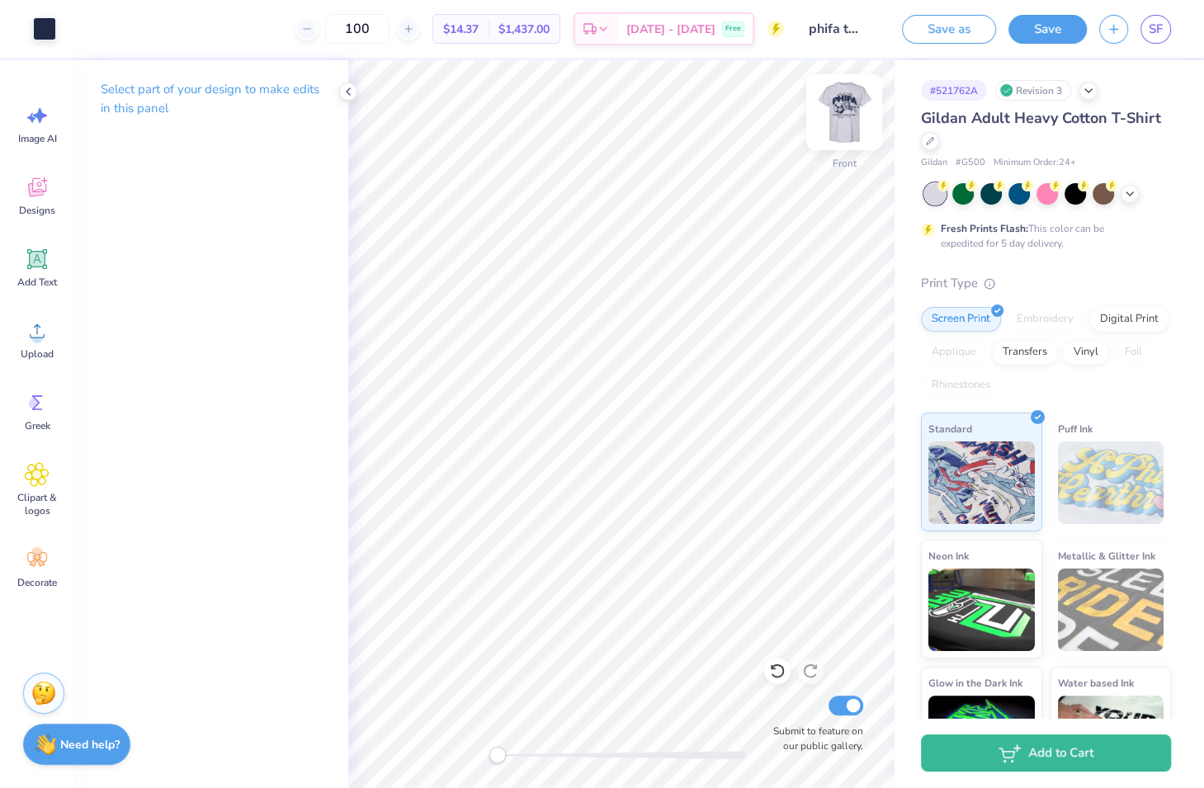
click at [847, 134] on img at bounding box center [844, 112] width 66 height 66
click at [847, 129] on img at bounding box center [843, 112] width 33 height 33
click at [39, 323] on icon at bounding box center [37, 330] width 25 height 25
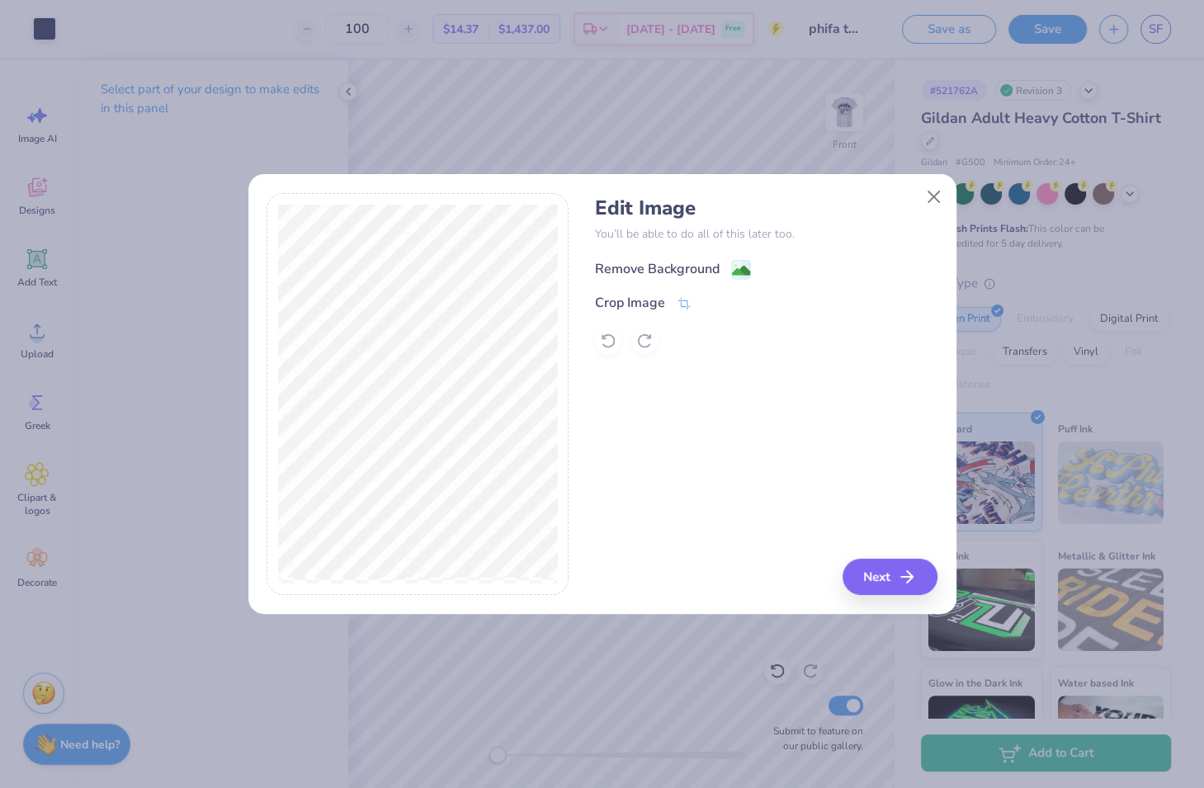
click at [704, 262] on div "Remove Background" at bounding box center [657, 269] width 125 height 20
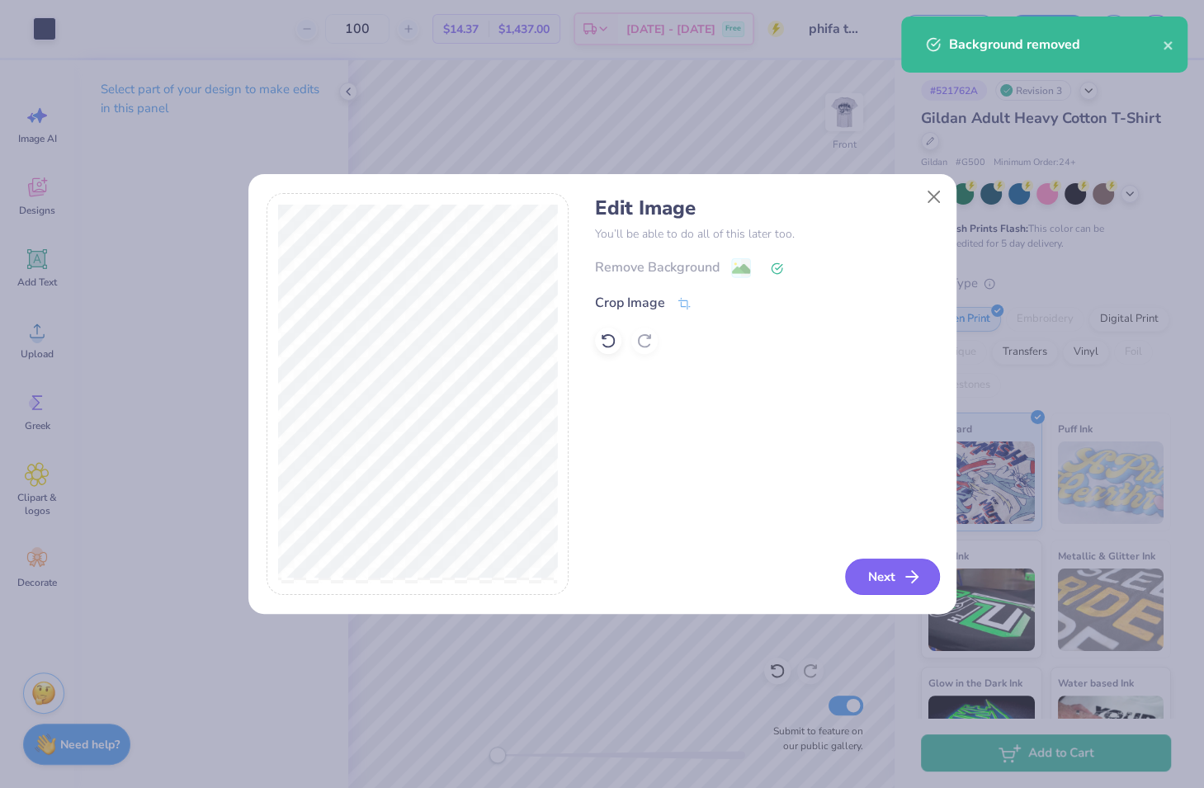
click at [882, 582] on button "Next" at bounding box center [892, 576] width 95 height 36
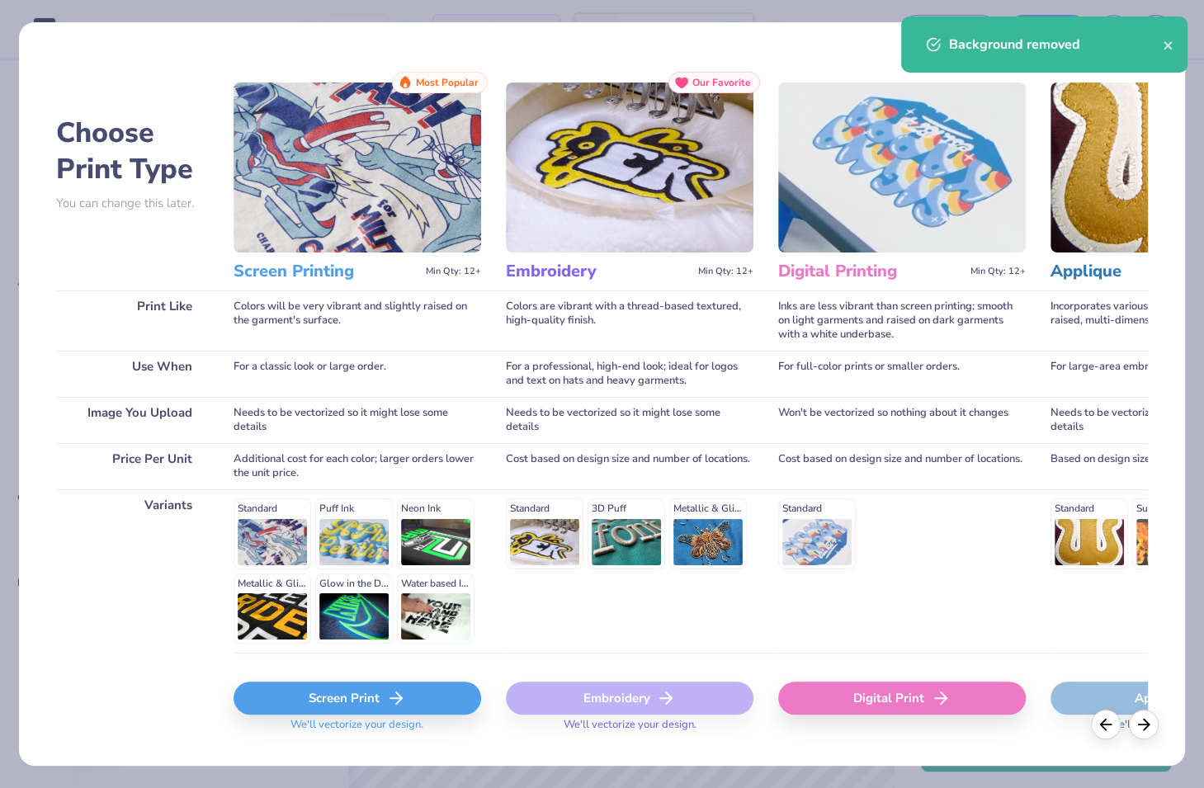
click at [412, 700] on div "Screen Print" at bounding box center [356, 697] width 247 height 33
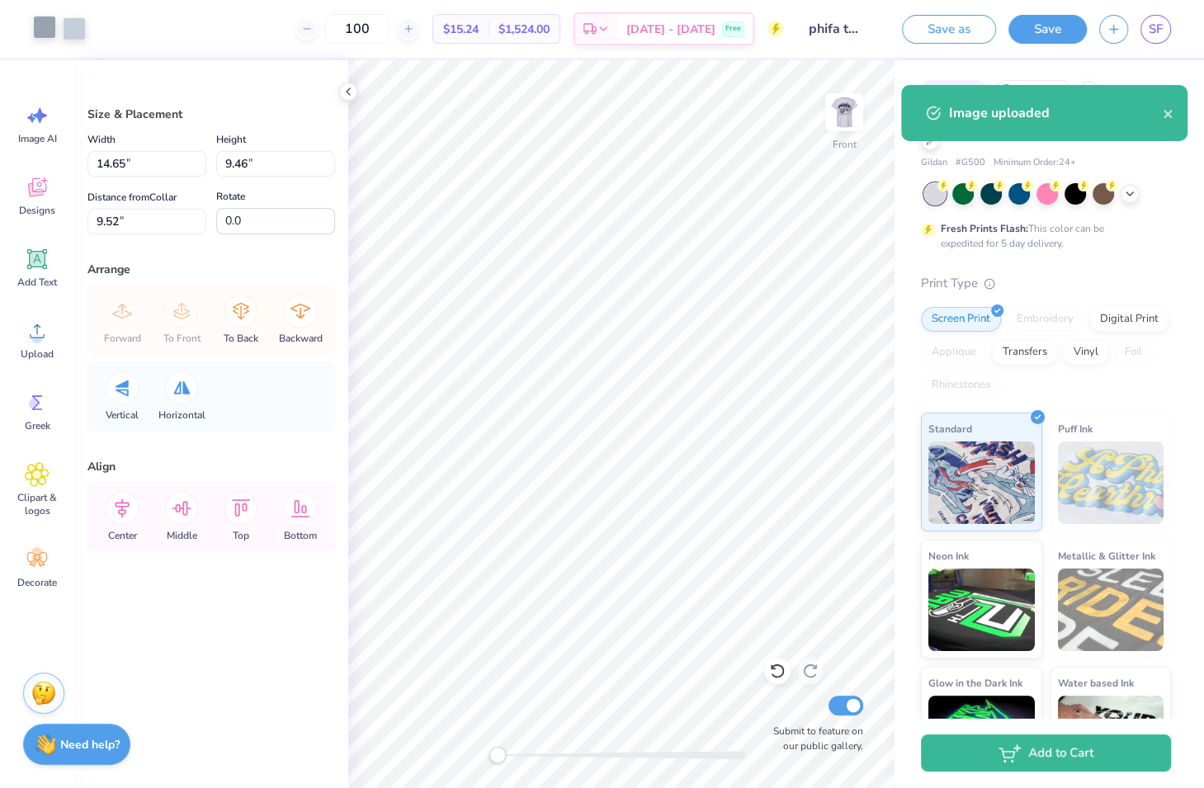
click at [42, 23] on div at bounding box center [44, 27] width 23 height 23
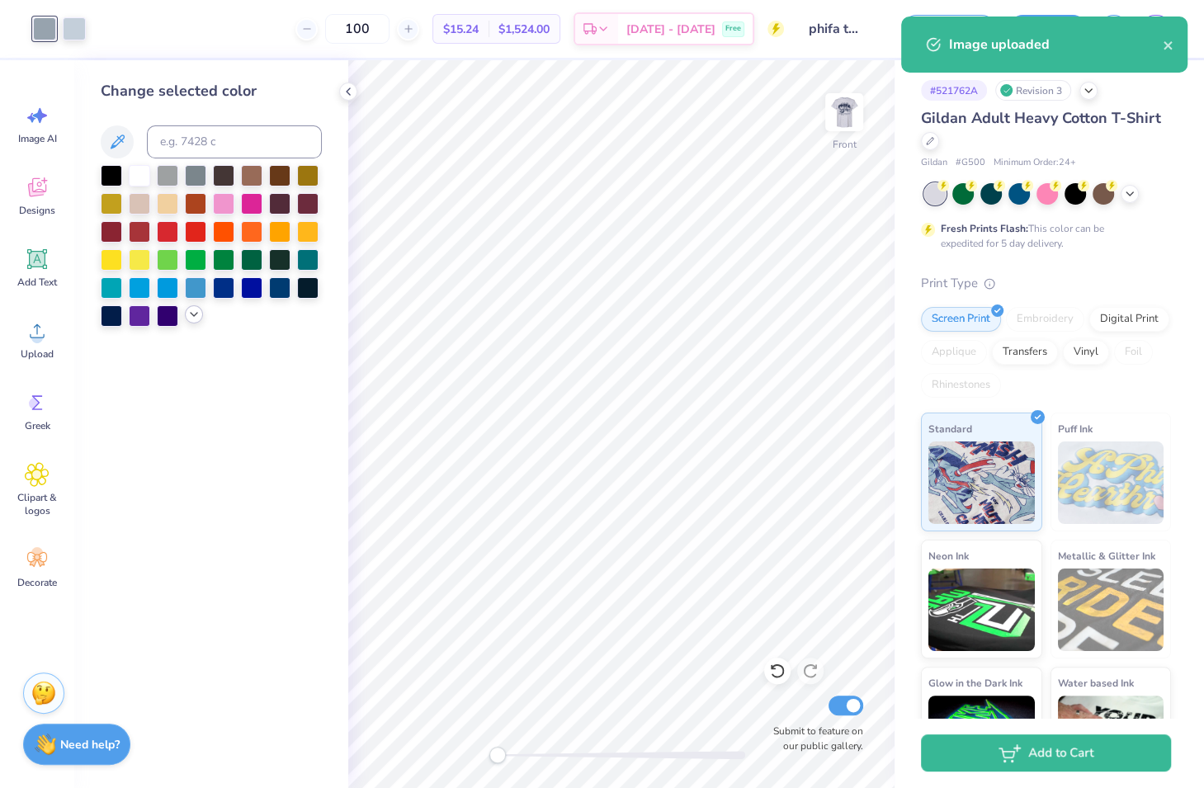
click at [192, 312] on icon at bounding box center [193, 314] width 13 height 13
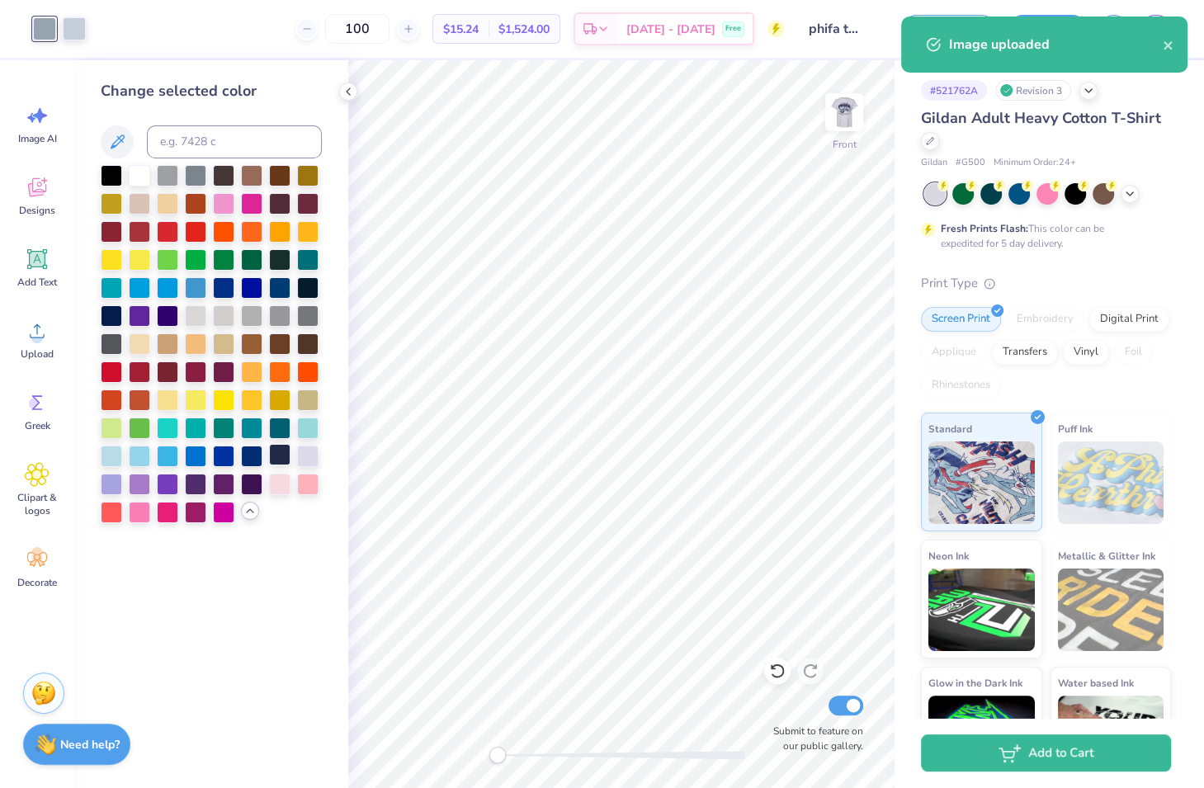
click at [283, 459] on div at bounding box center [279, 454] width 21 height 21
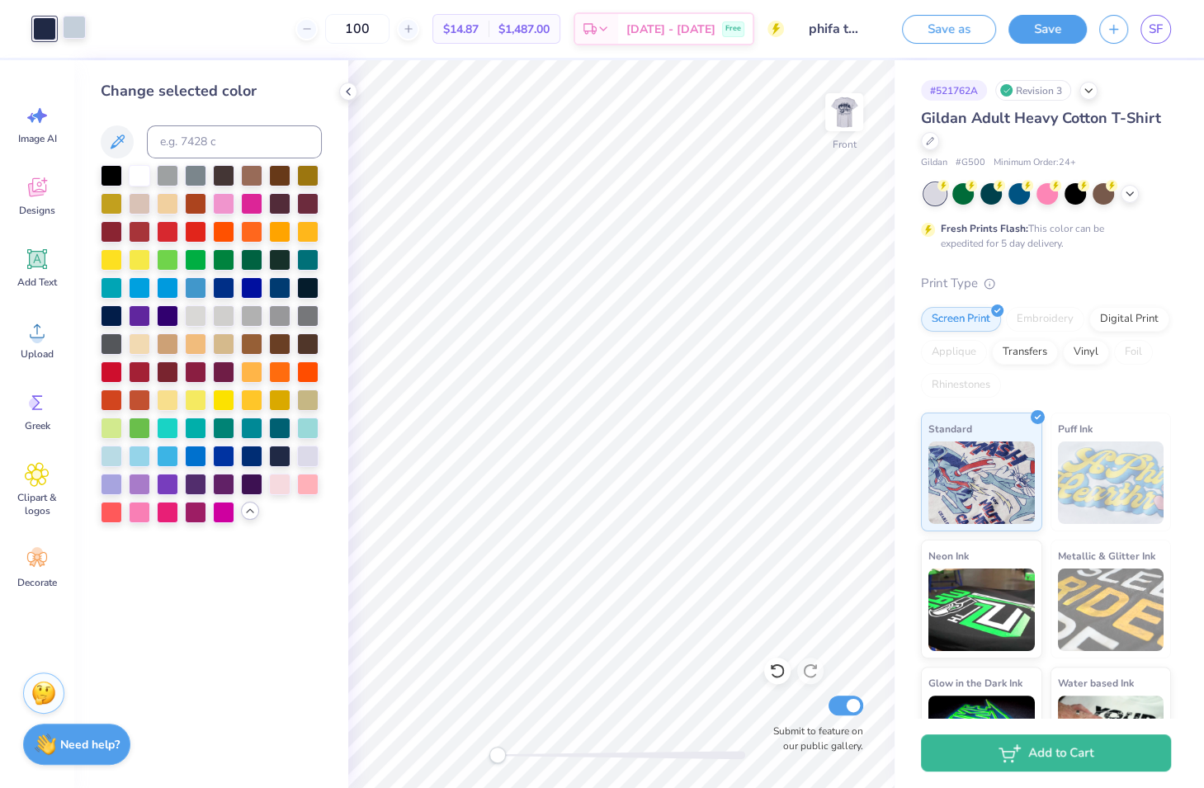
click at [68, 27] on div at bounding box center [74, 27] width 23 height 23
click at [276, 456] on div at bounding box center [279, 454] width 21 height 21
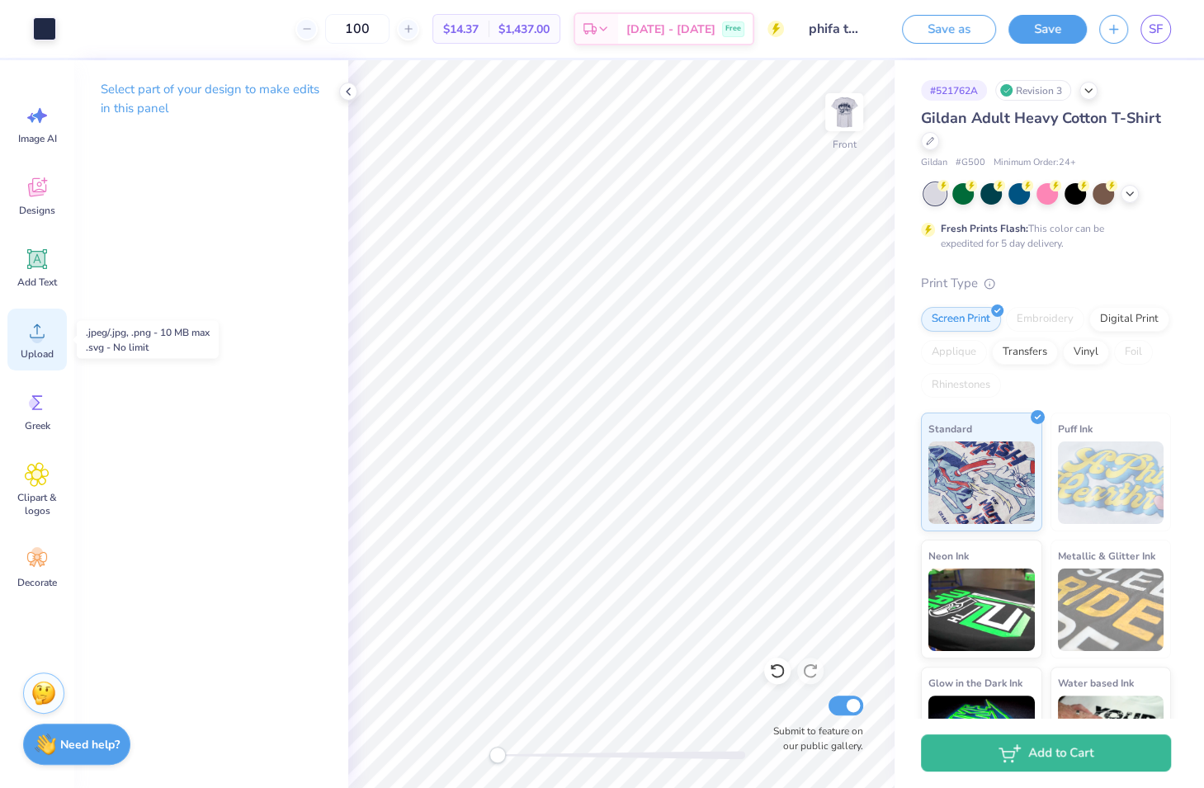
click at [51, 332] on div "Upload" at bounding box center [36, 340] width 59 height 62
click at [39, 255] on icon at bounding box center [38, 260] width 16 height 16
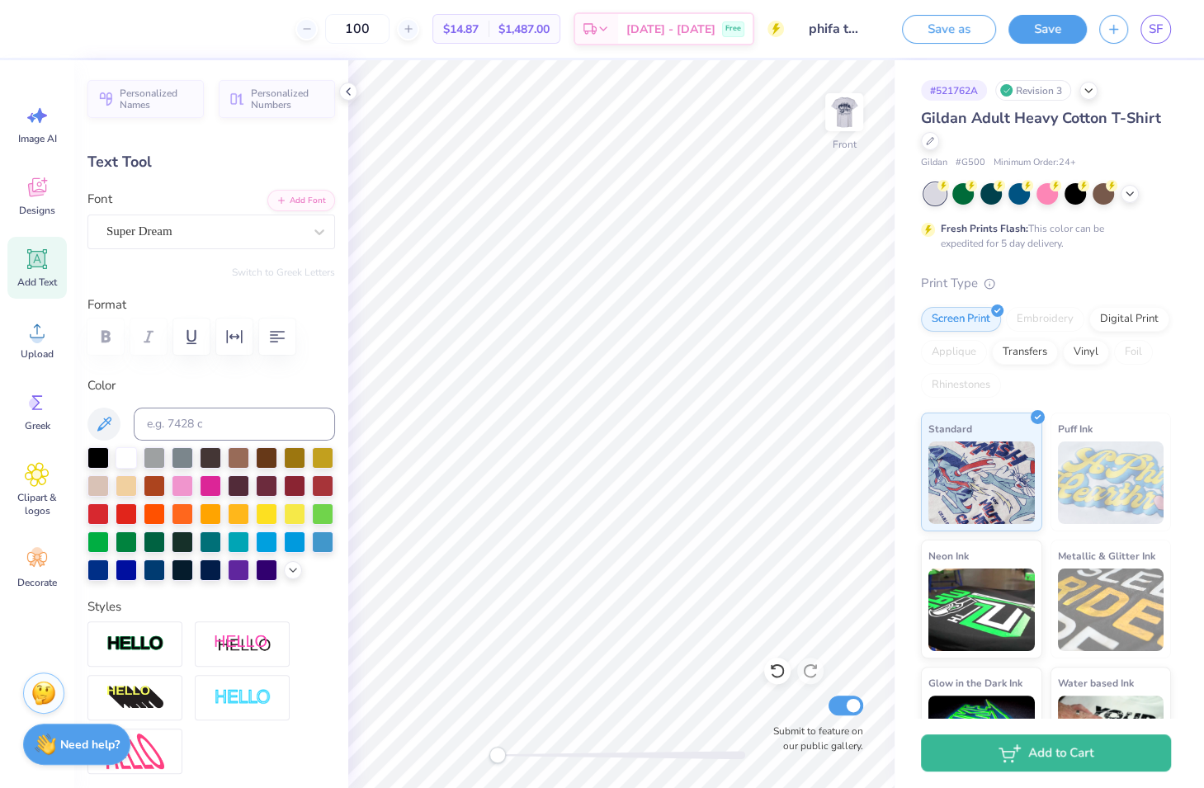
type textarea "25"
type input "2.76"
type input "13.40"
type input "10.17"
type input "6.30"
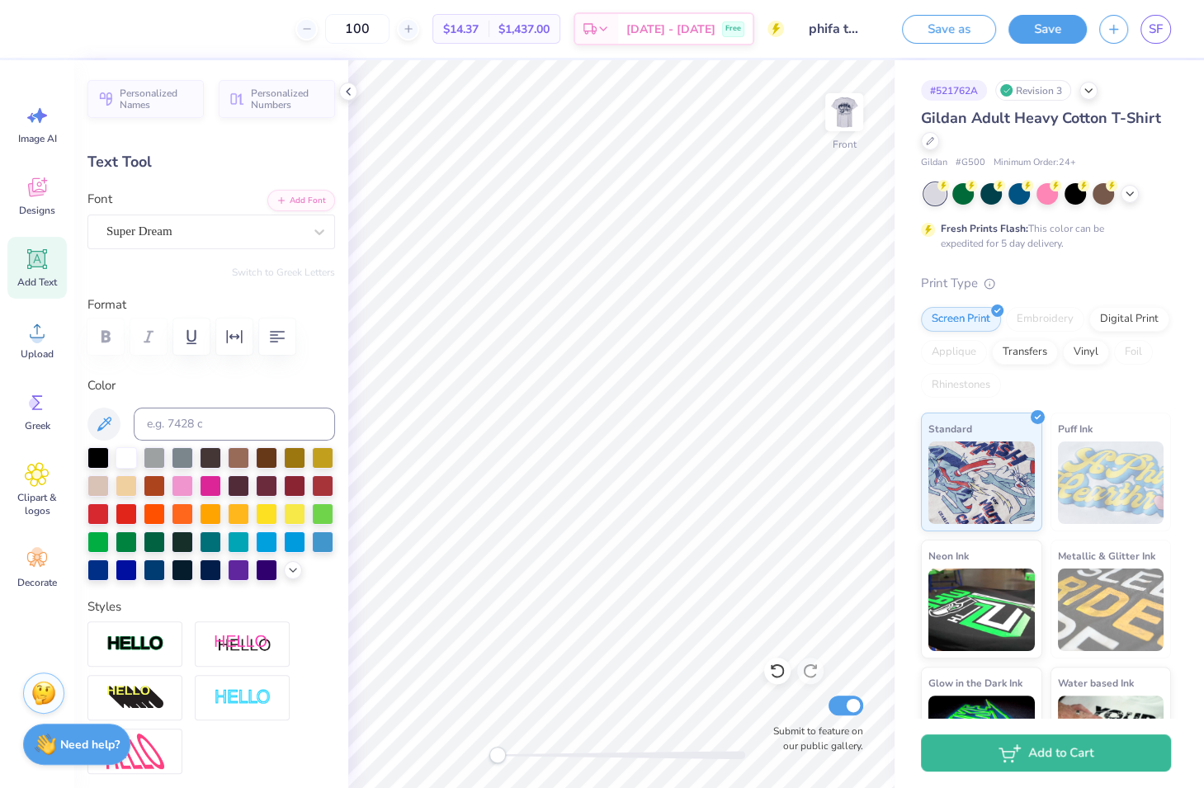
type input "4.68"
click at [237, 233] on div "Super Dream" at bounding box center [205, 232] width 200 height 26
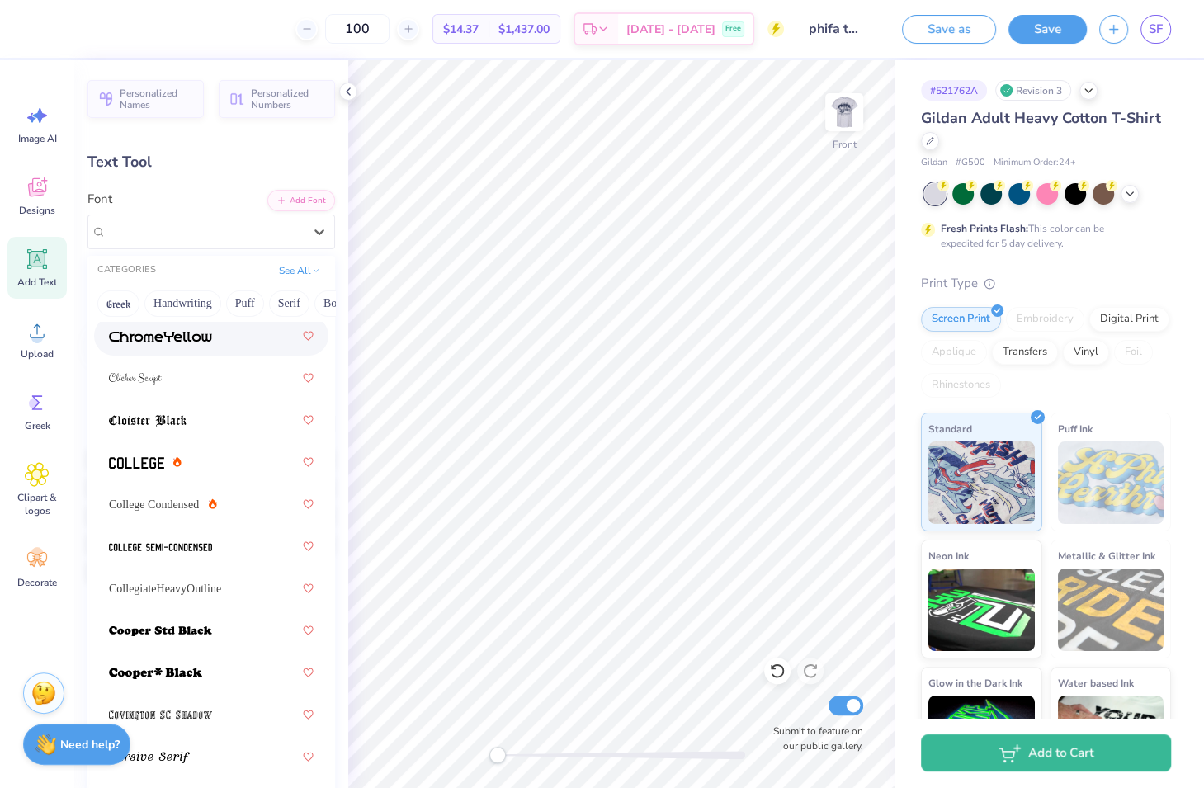
scroll to position [831, 0]
click at [201, 459] on div at bounding box center [211, 463] width 205 height 30
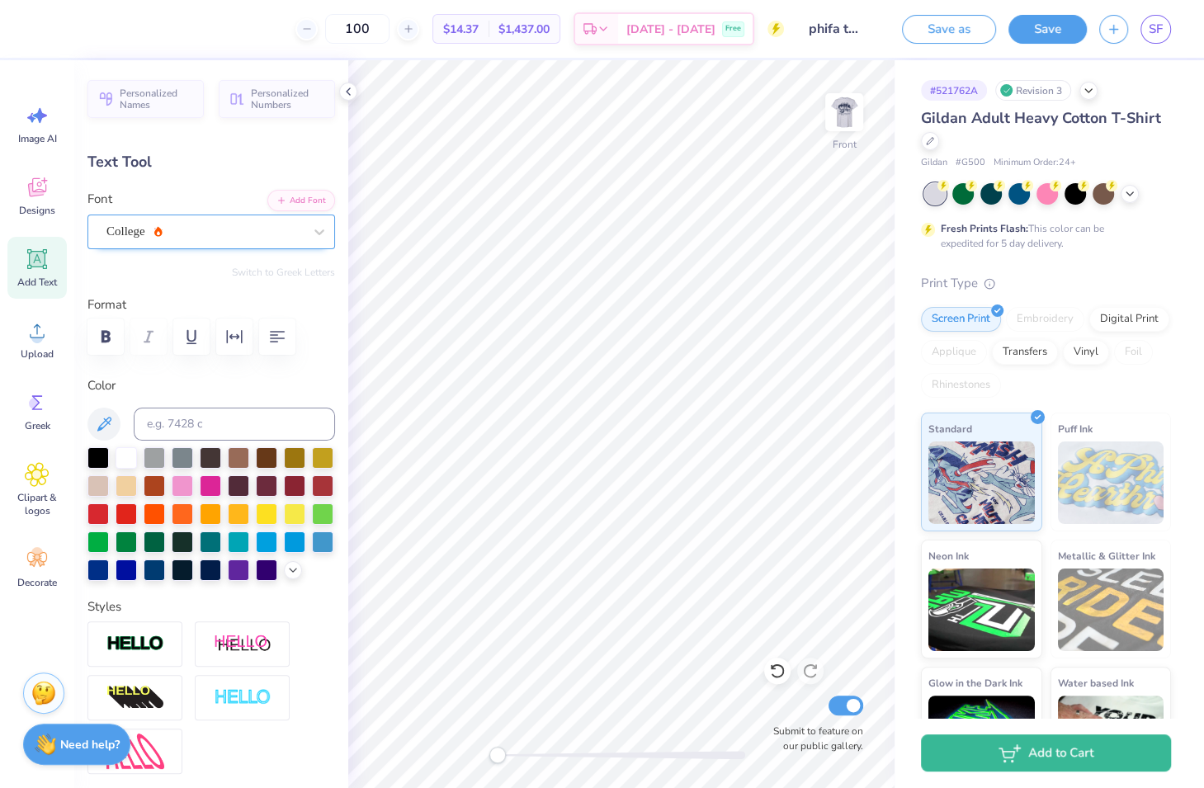
click at [229, 230] on div "College" at bounding box center [205, 232] width 200 height 26
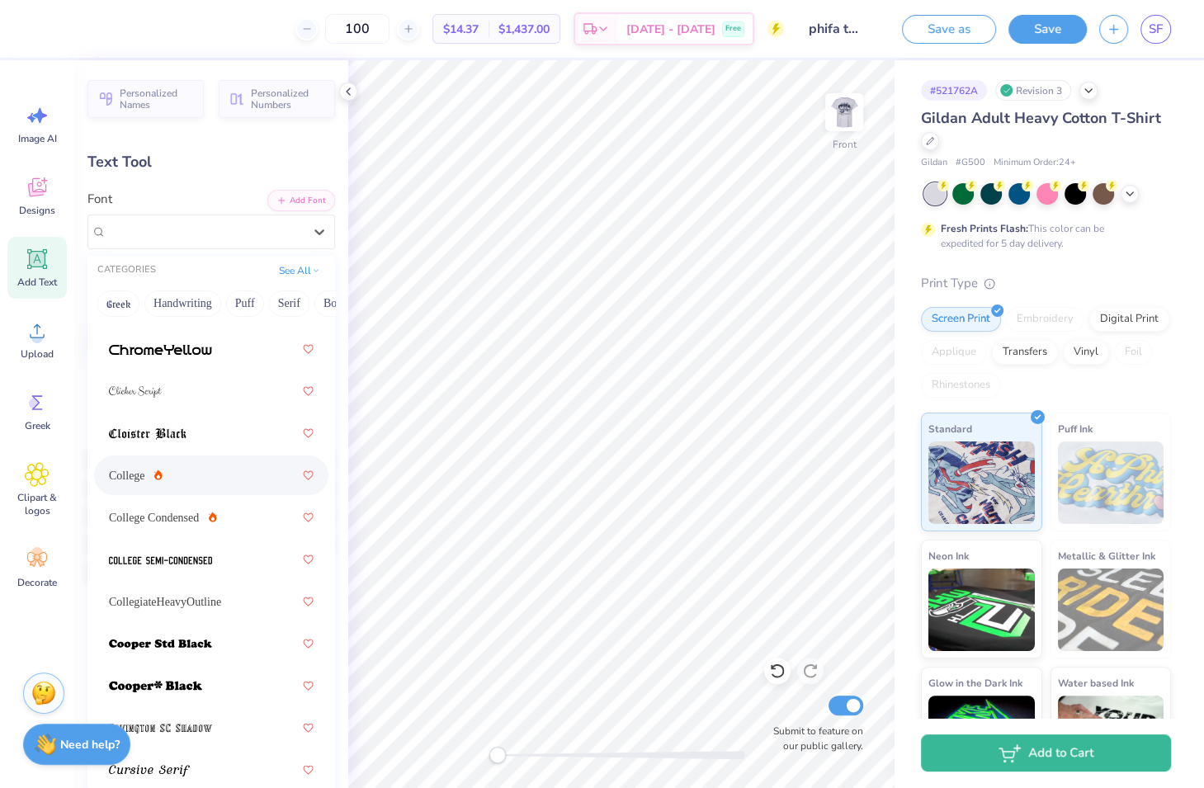
scroll to position [825, 0]
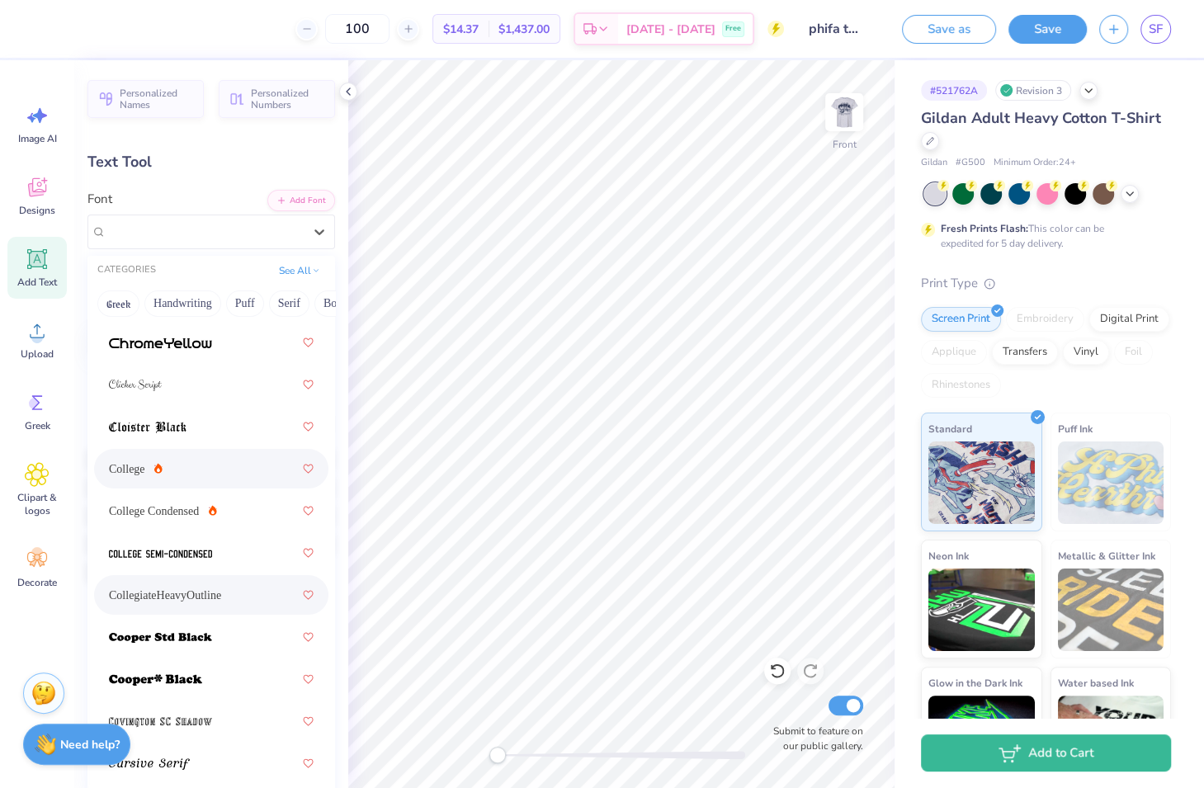
click at [181, 601] on span "CollegiateHeavyOutline" at bounding box center [165, 595] width 112 height 17
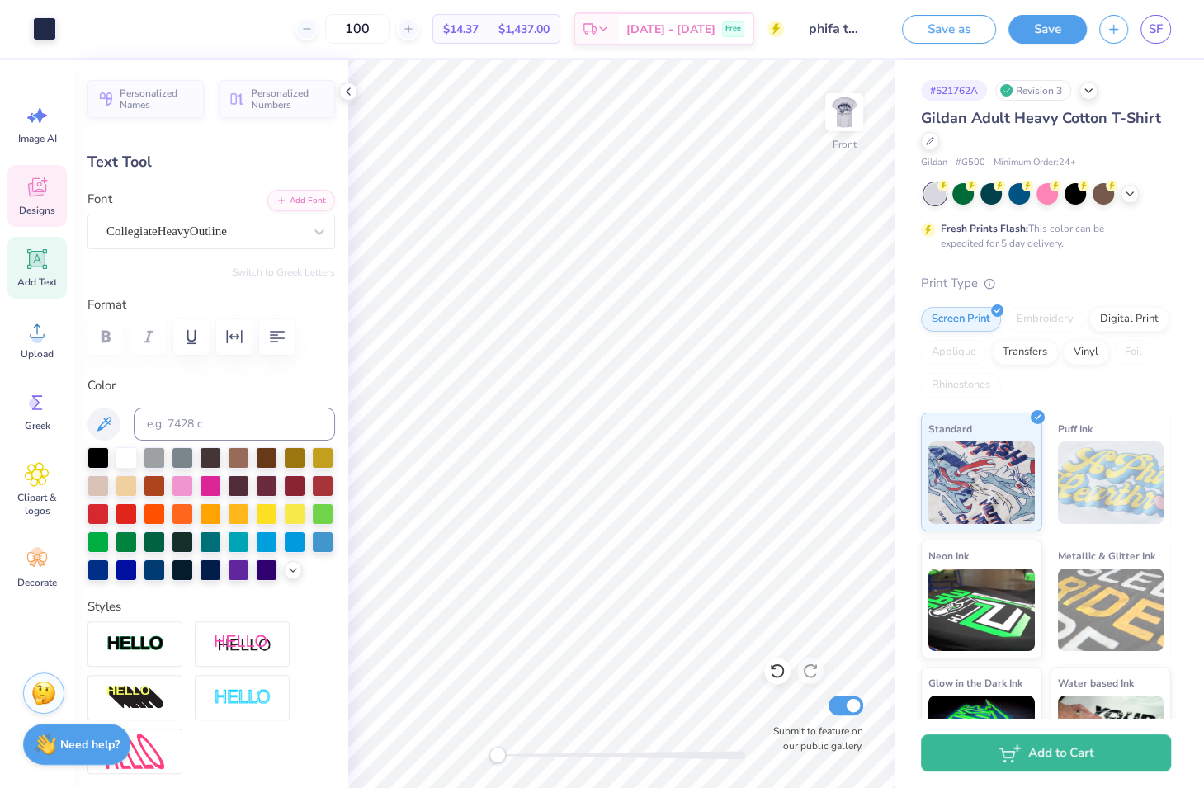
click at [53, 199] on div "Designs" at bounding box center [36, 196] width 59 height 62
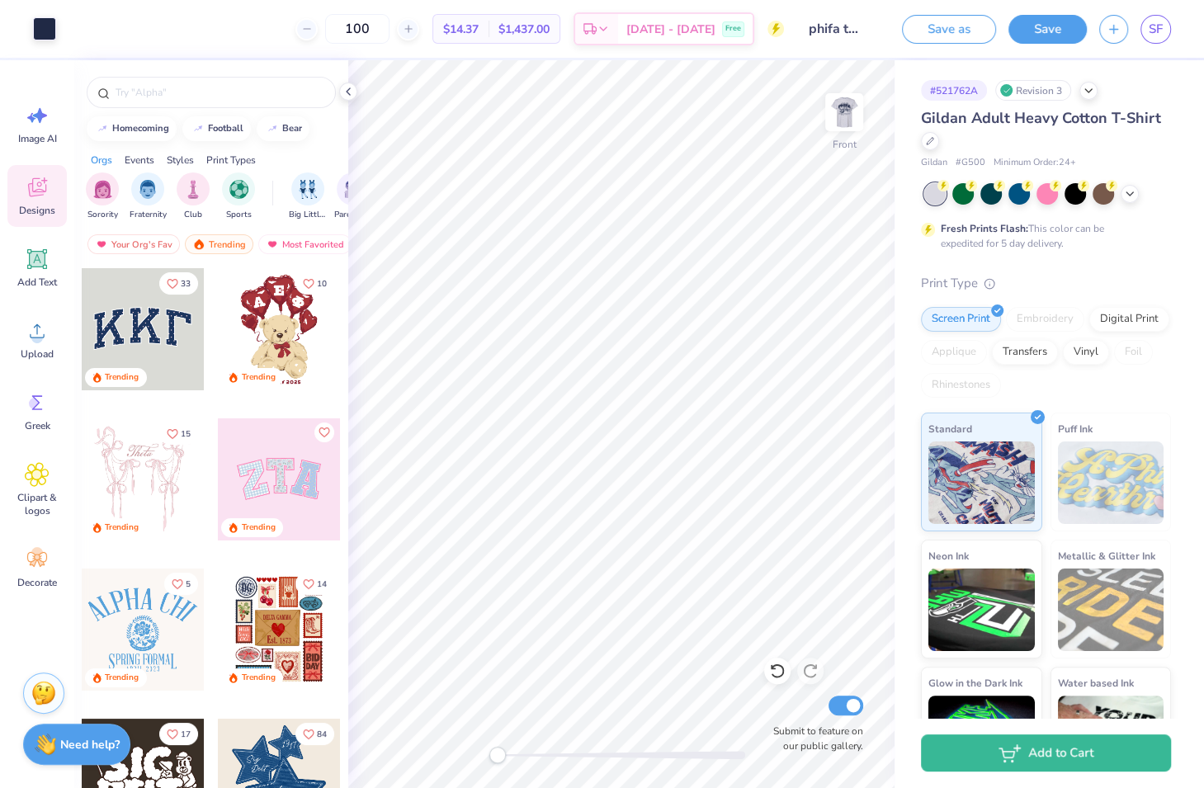
click at [325, 497] on div at bounding box center [279, 479] width 122 height 122
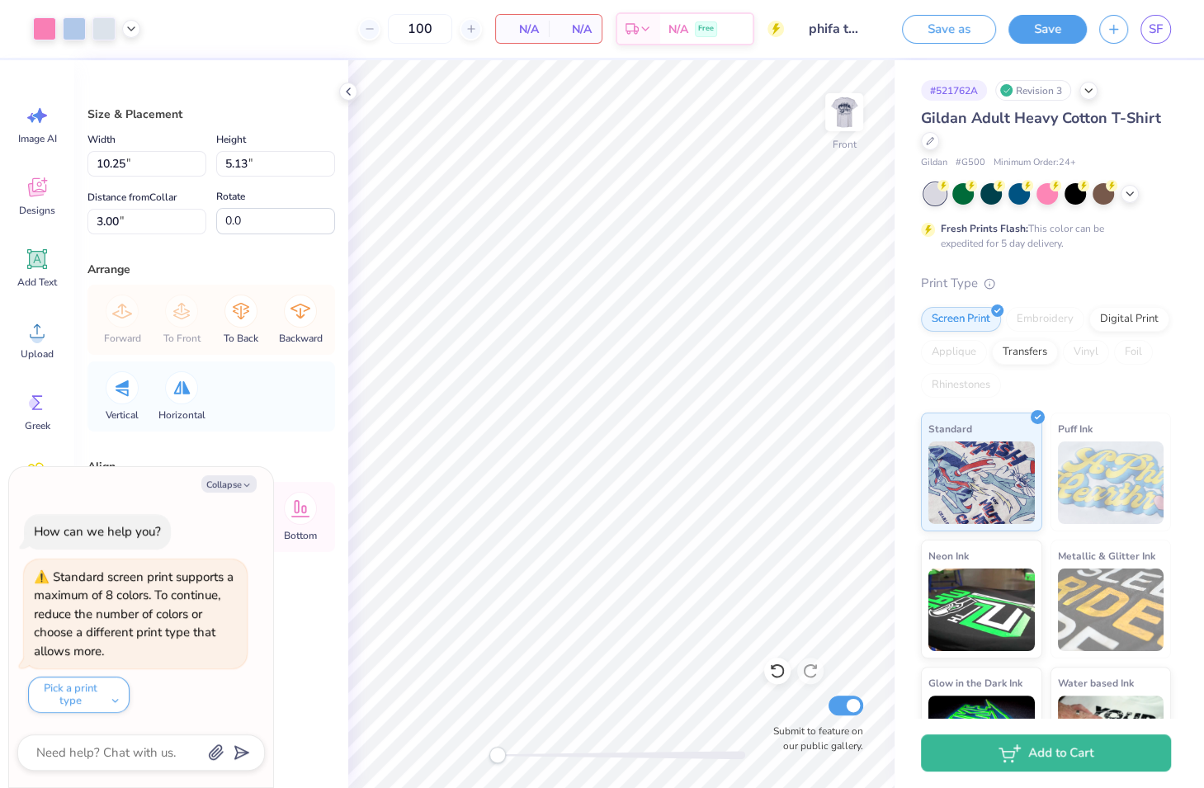
click at [476, 735] on div "Front Submit to feature on our public gallery." at bounding box center [621, 424] width 546 height 728
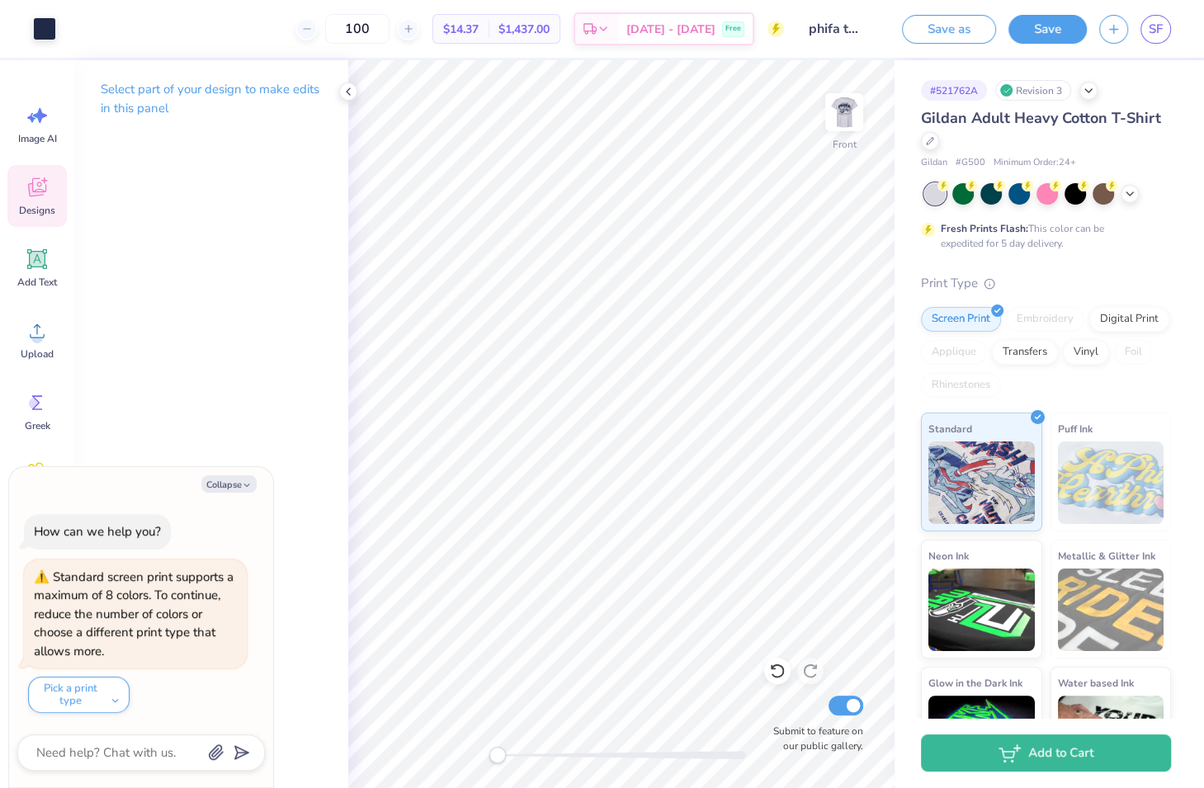
click at [34, 209] on span "Designs" at bounding box center [37, 210] width 36 height 13
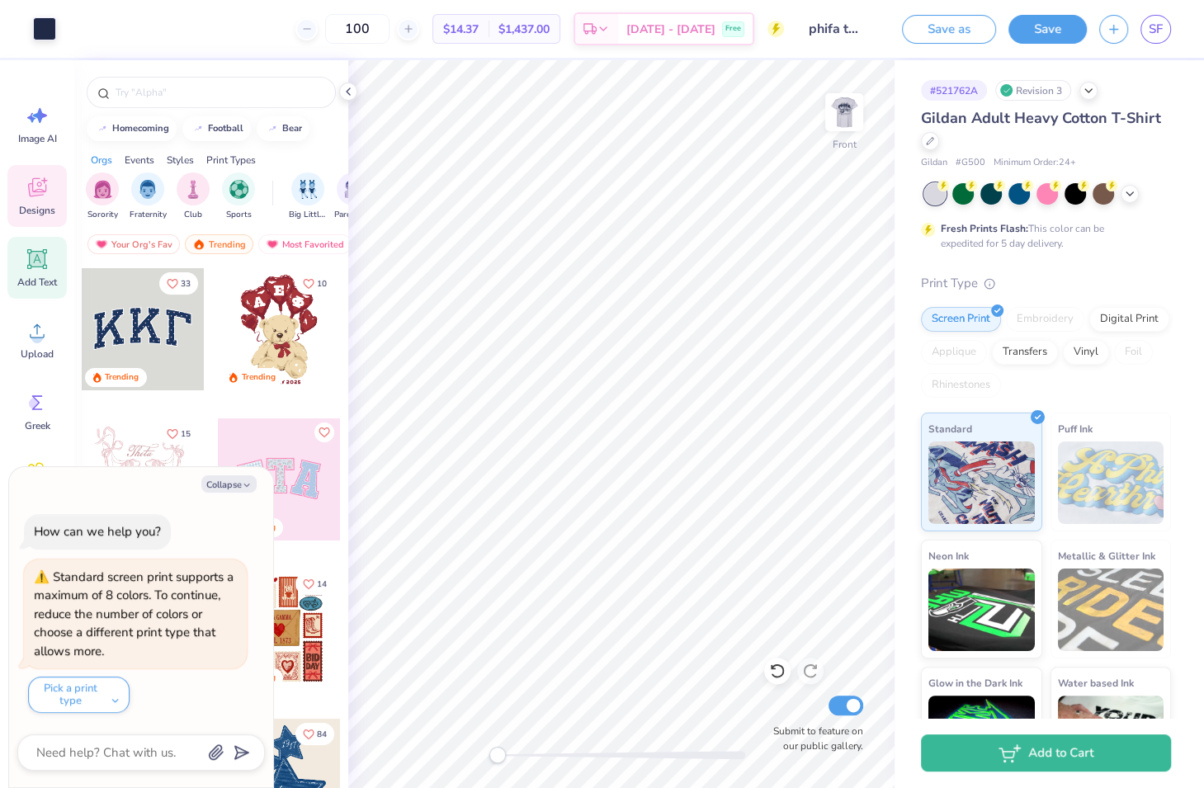
click at [41, 252] on icon at bounding box center [38, 260] width 16 height 16
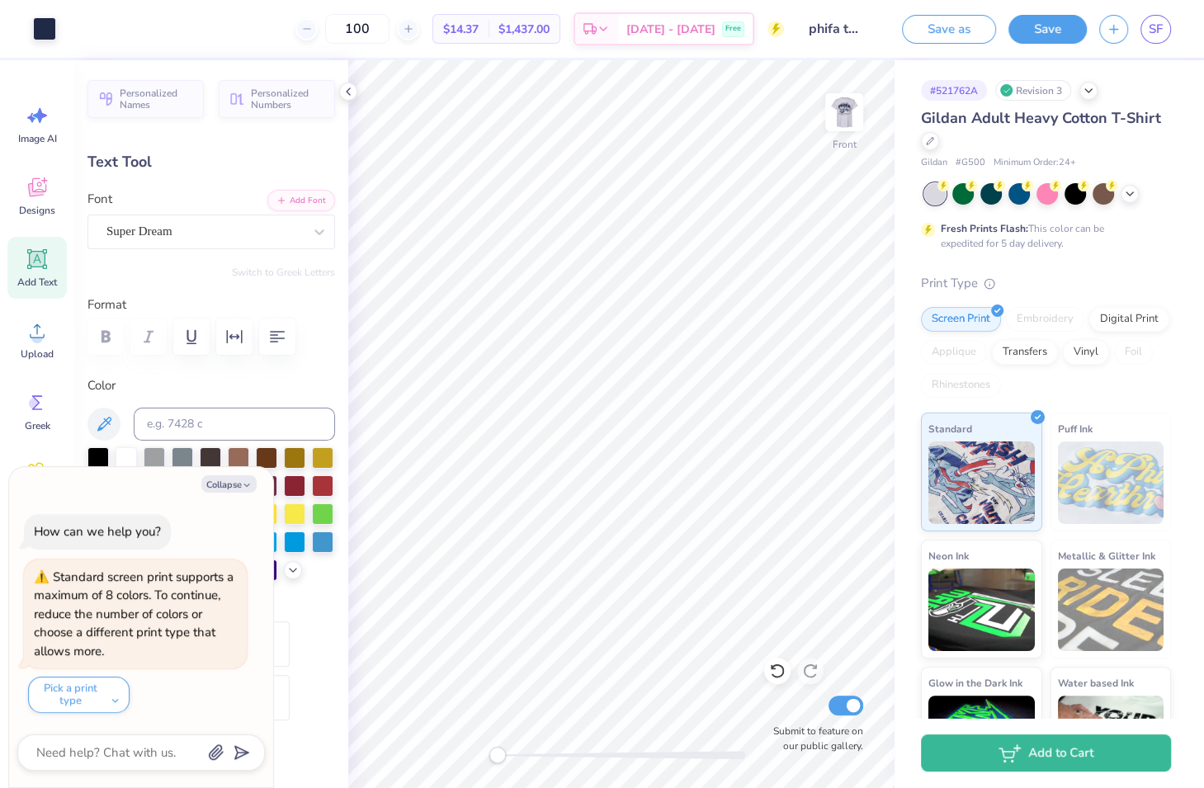
type textarea "x"
type input "9.90"
type input "6.68"
type input "4.97"
click at [247, 228] on div "CollegiateHeavyOutline" at bounding box center [205, 232] width 200 height 26
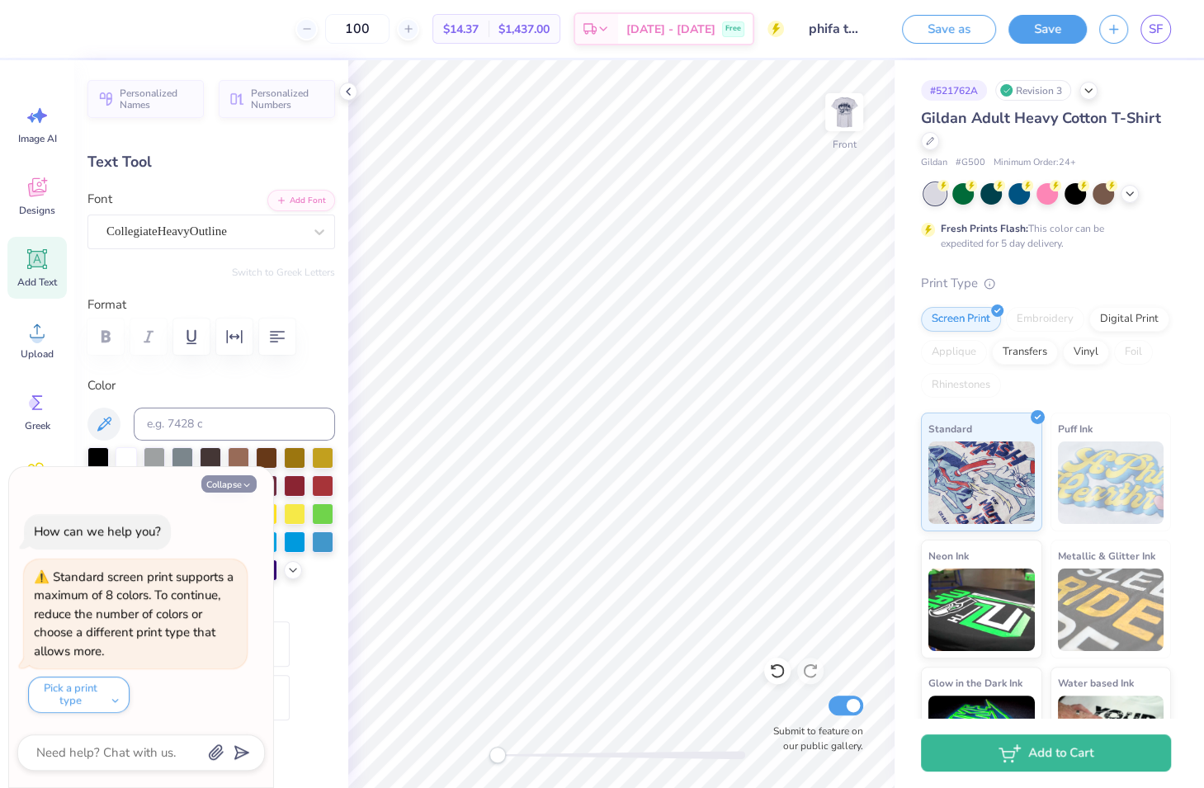
click at [228, 490] on button "Collapse" at bounding box center [228, 483] width 55 height 17
type textarea "x"
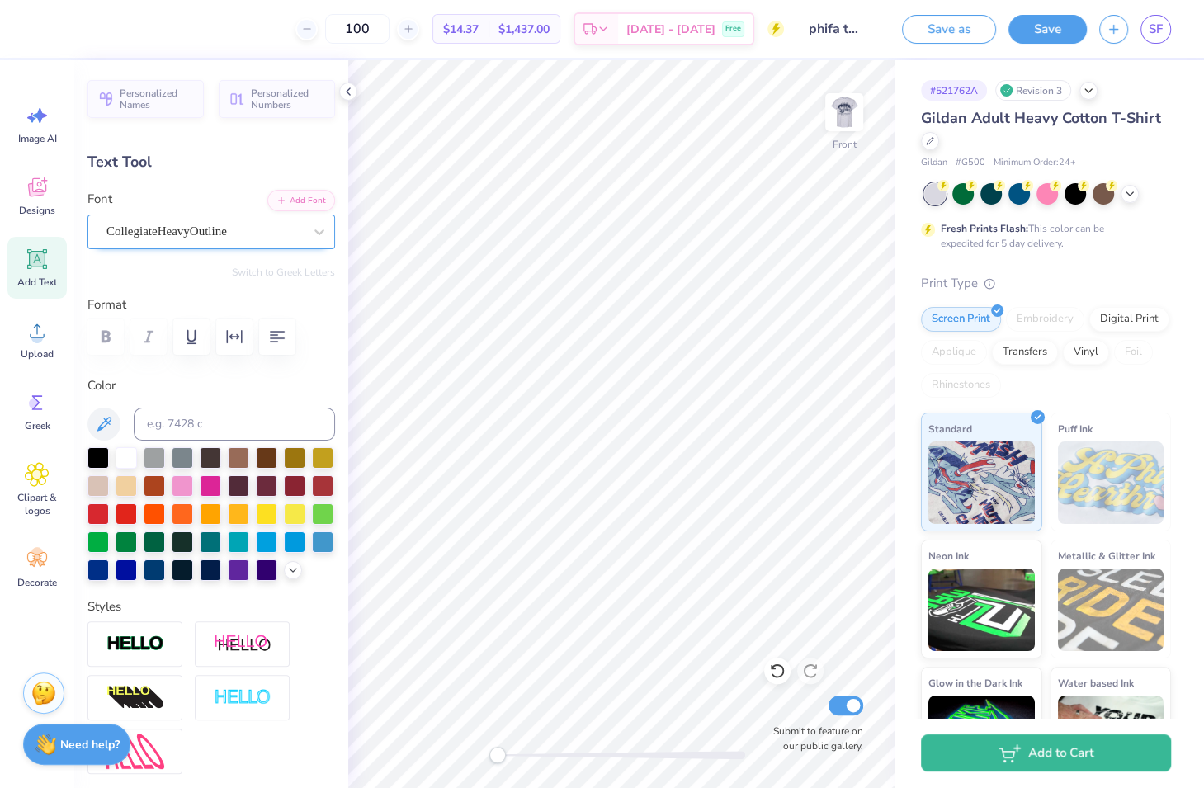
click at [299, 228] on div "CollegiateHeavyOutline" at bounding box center [205, 232] width 200 height 26
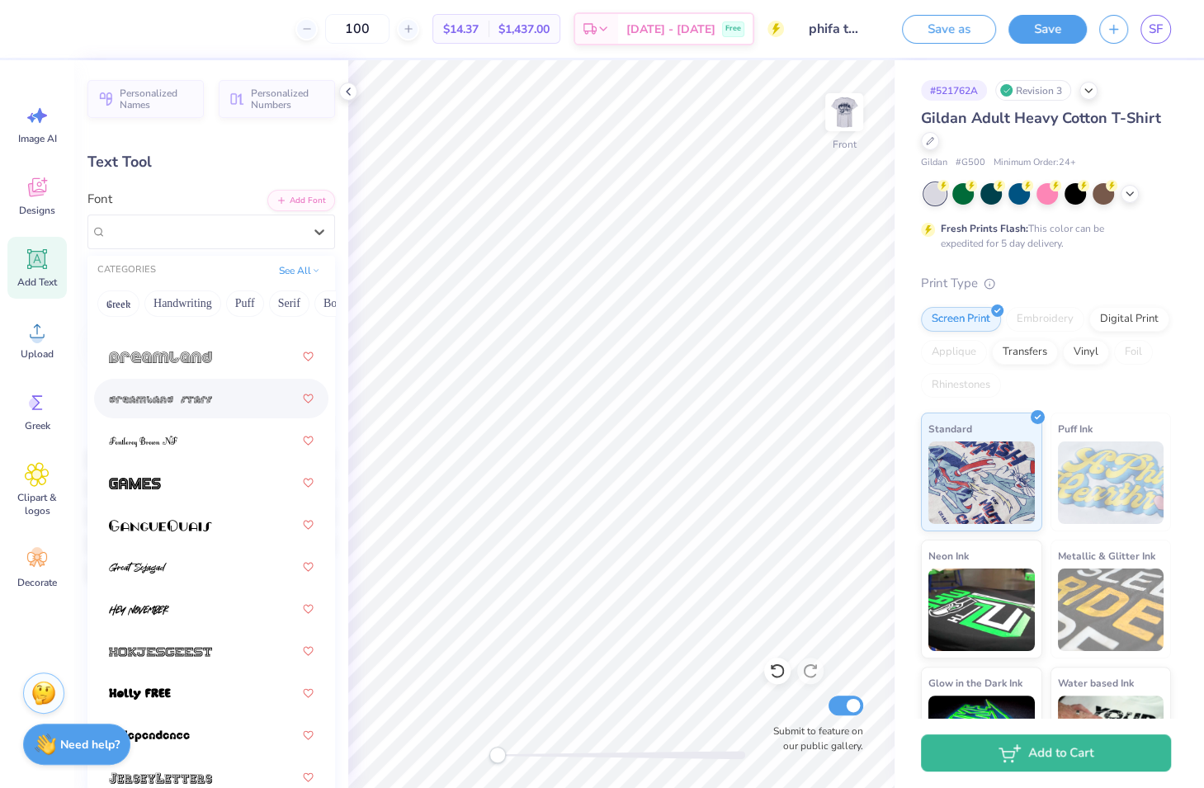
scroll to position [1364, 0]
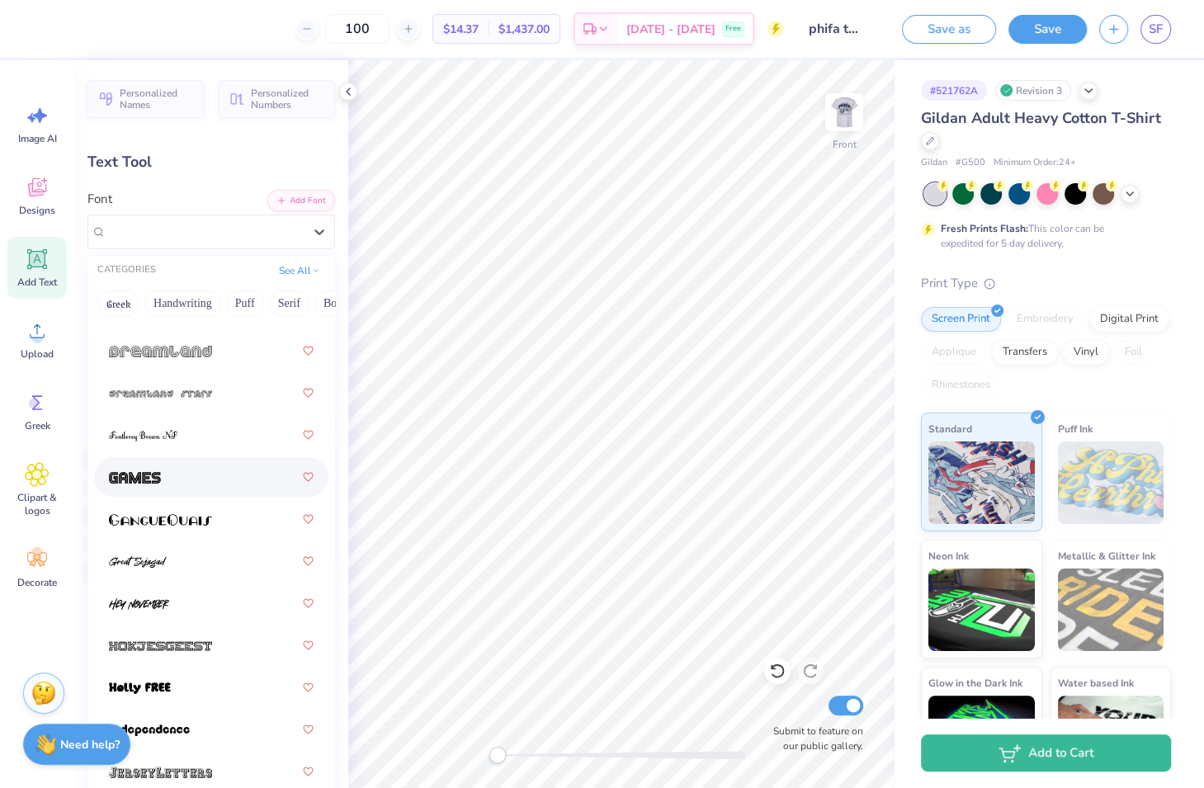
click at [171, 482] on div at bounding box center [211, 477] width 205 height 30
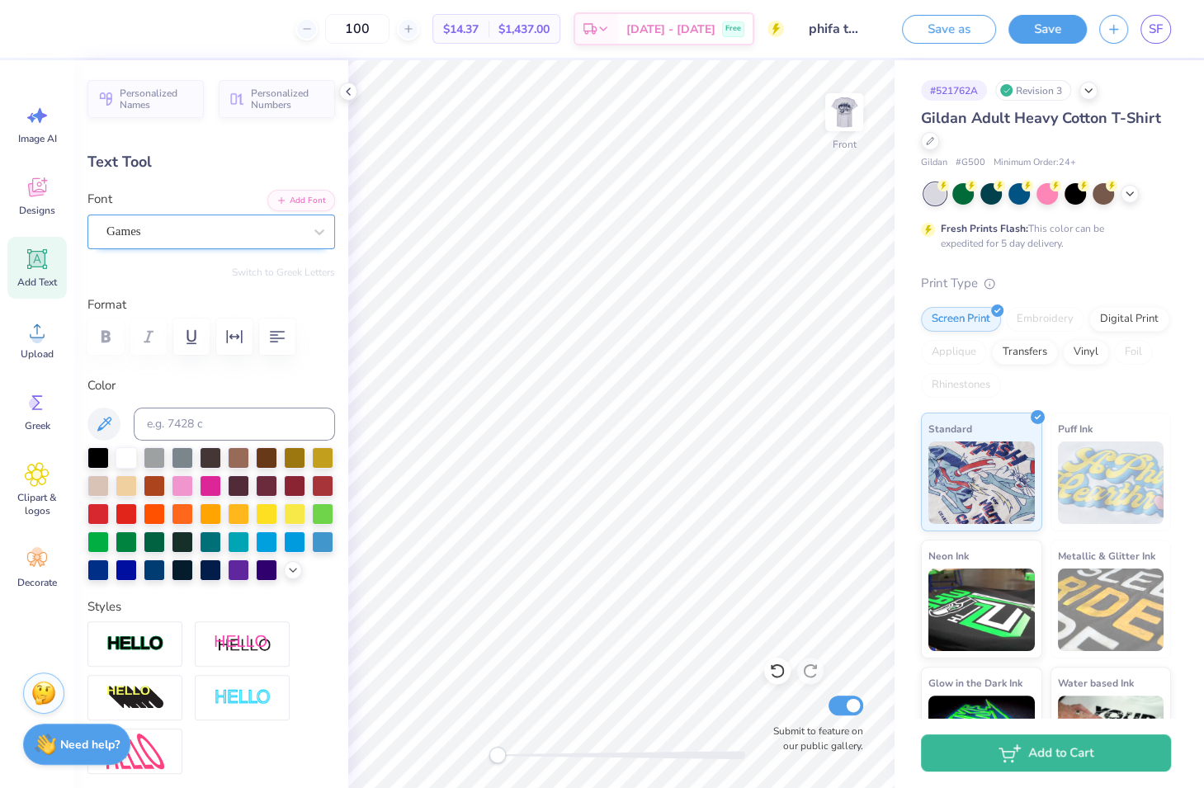
click at [203, 228] on div "Games" at bounding box center [205, 232] width 200 height 26
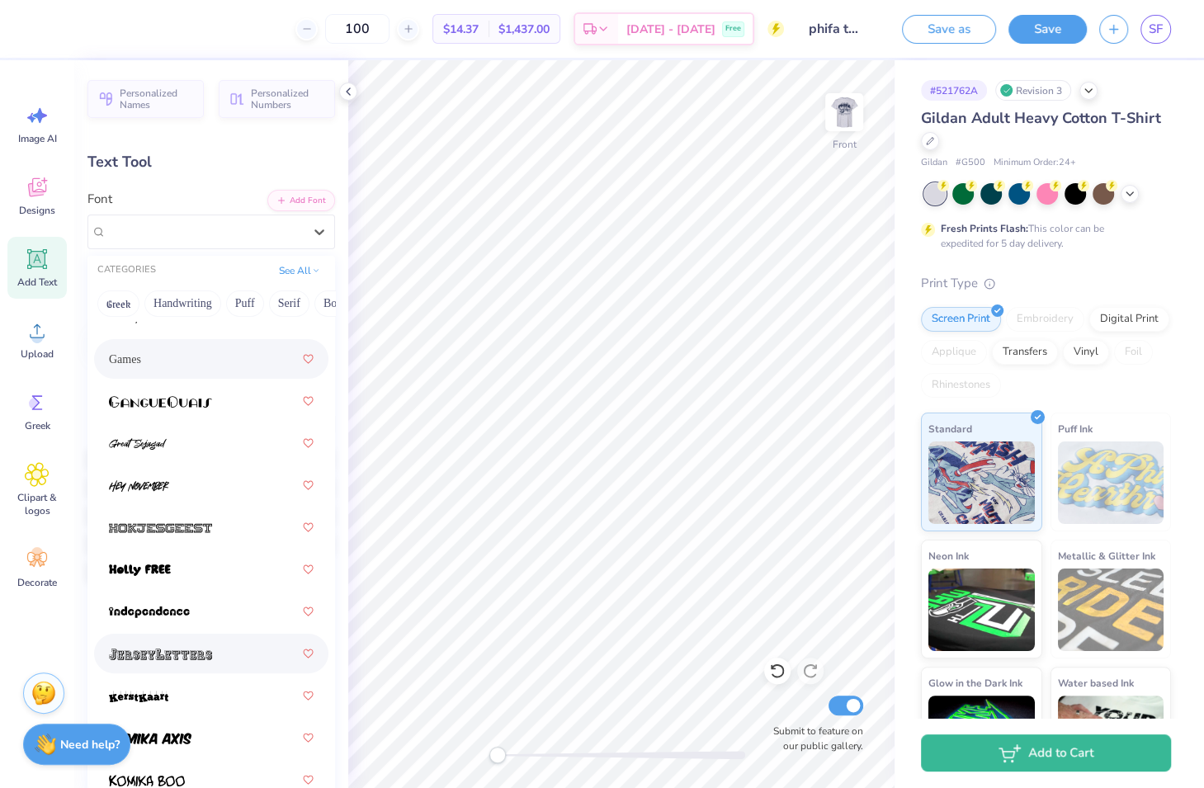
scroll to position [1543, 0]
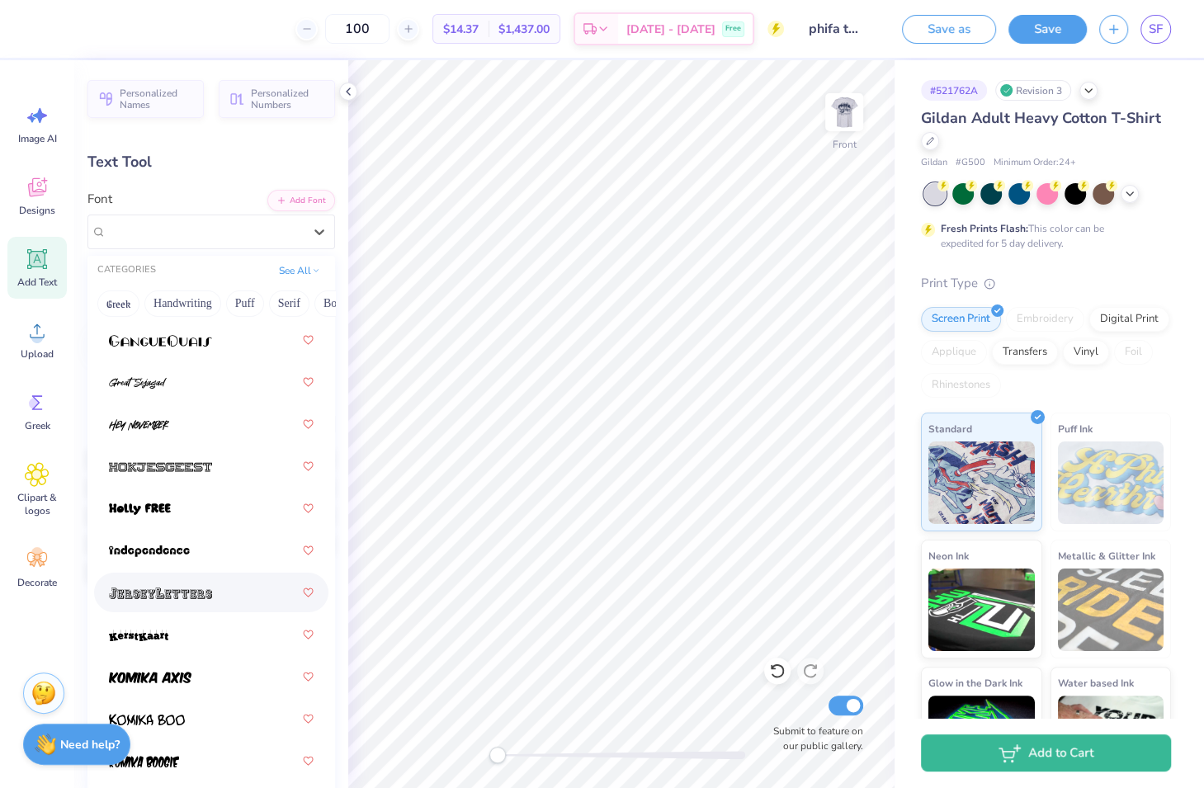
click at [219, 595] on div at bounding box center [211, 592] width 205 height 30
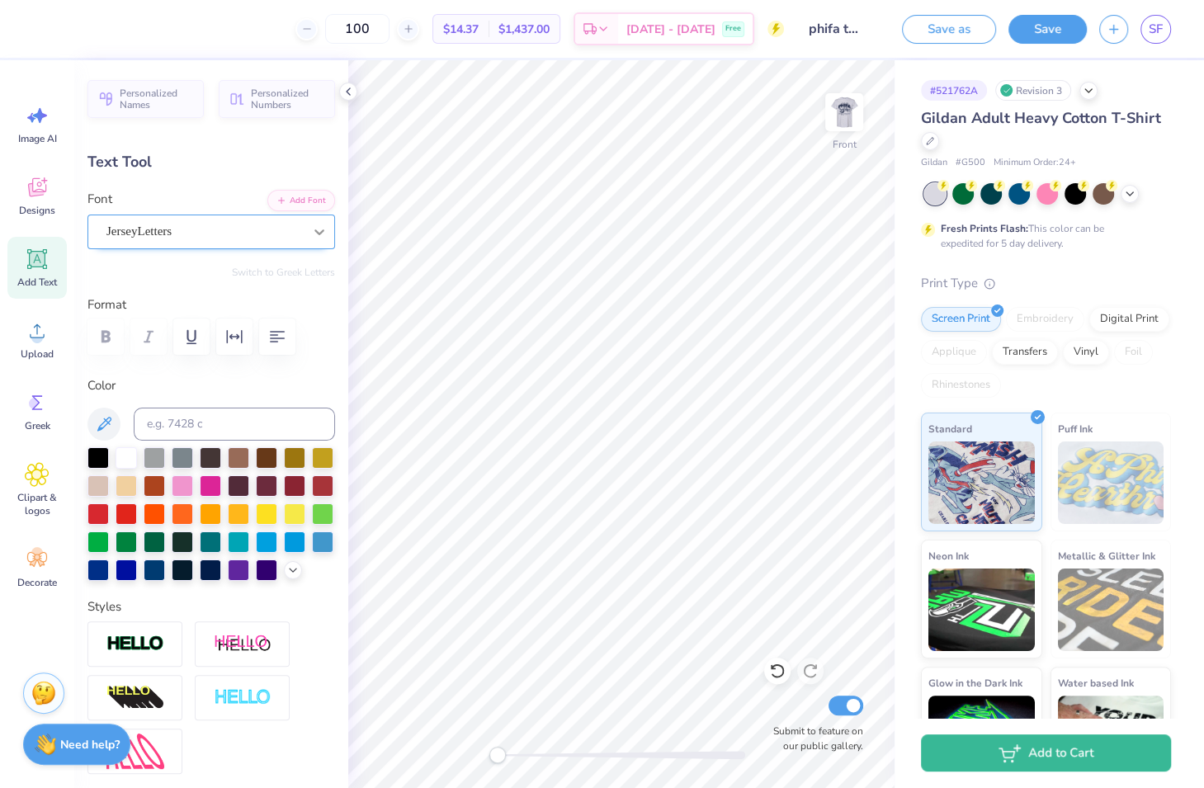
click at [311, 228] on icon at bounding box center [319, 232] width 16 height 16
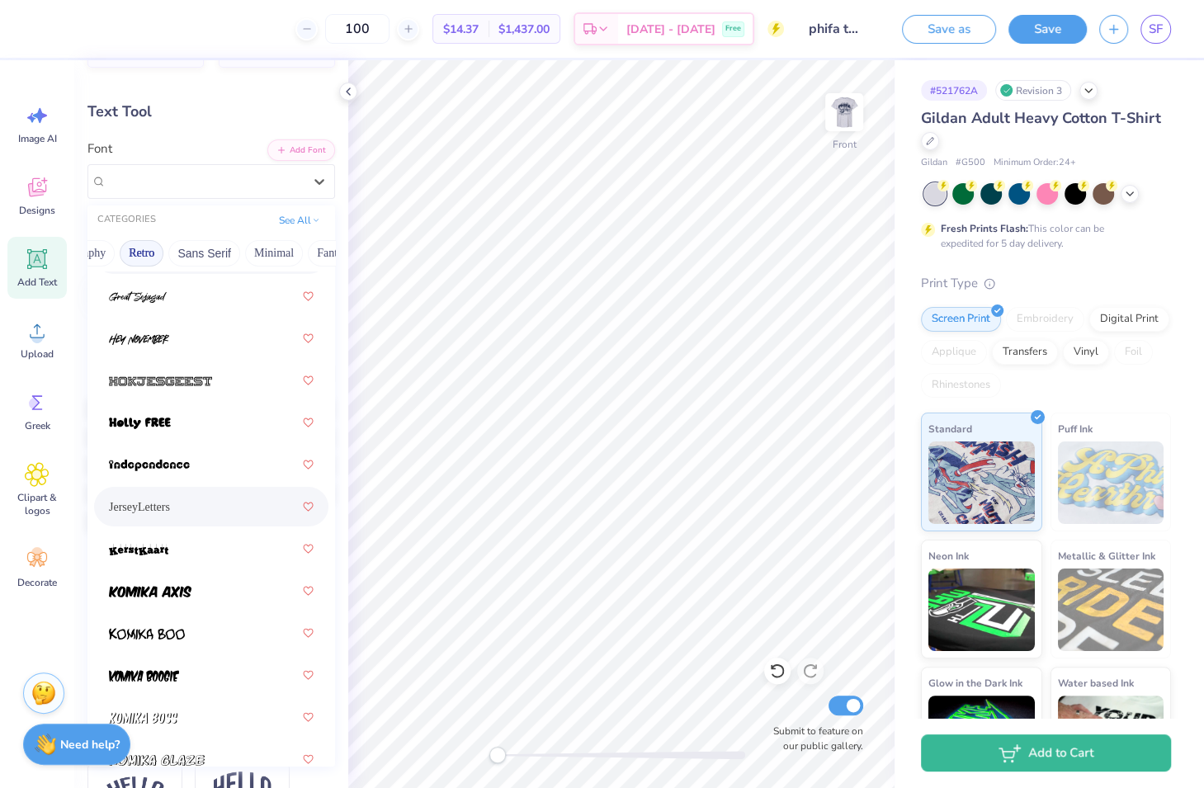
scroll to position [0, 0]
click at [125, 247] on button "Greek" at bounding box center [118, 253] width 42 height 26
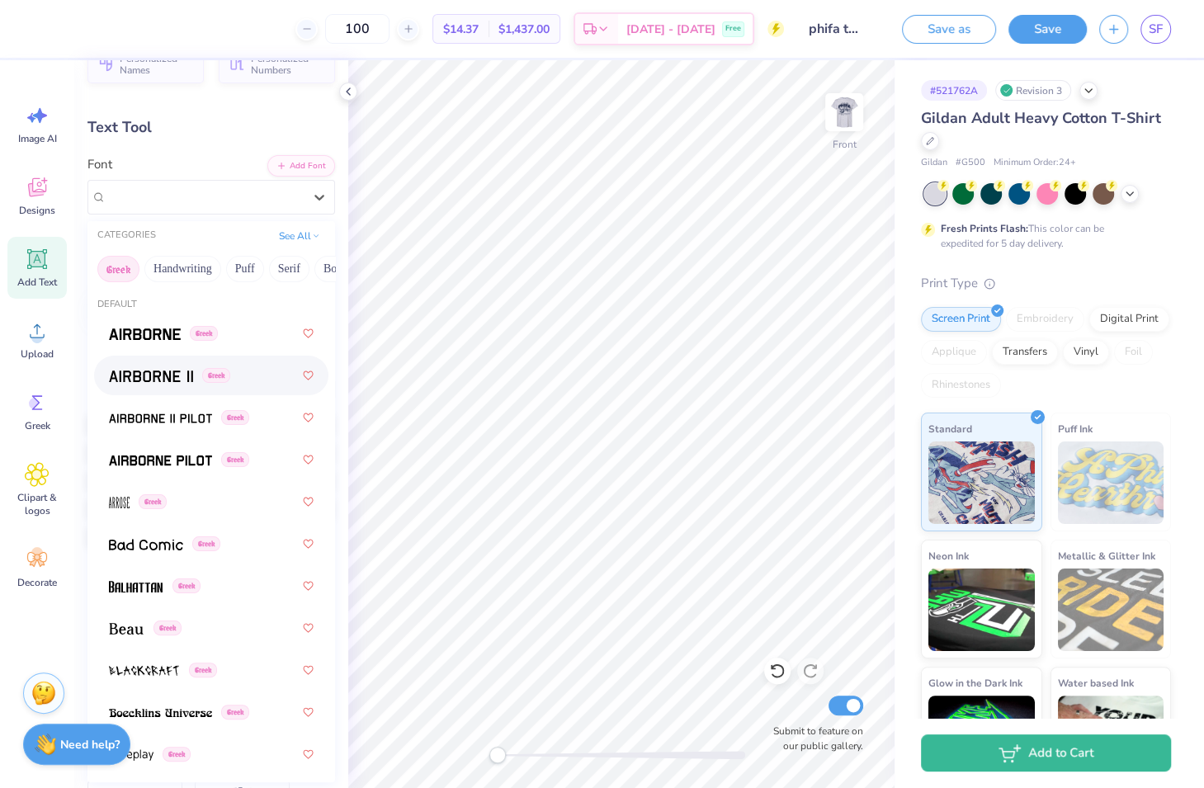
scroll to position [29, 0]
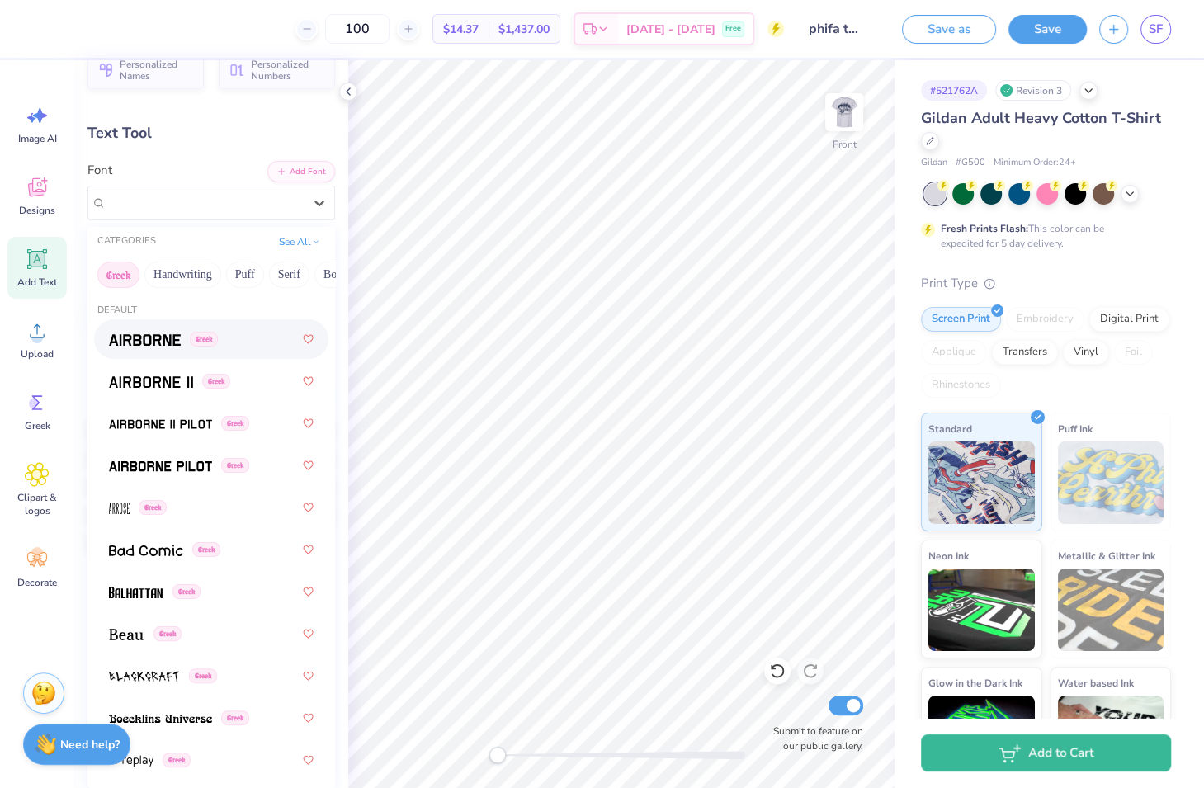
click at [258, 351] on div "Greek" at bounding box center [211, 339] width 205 height 30
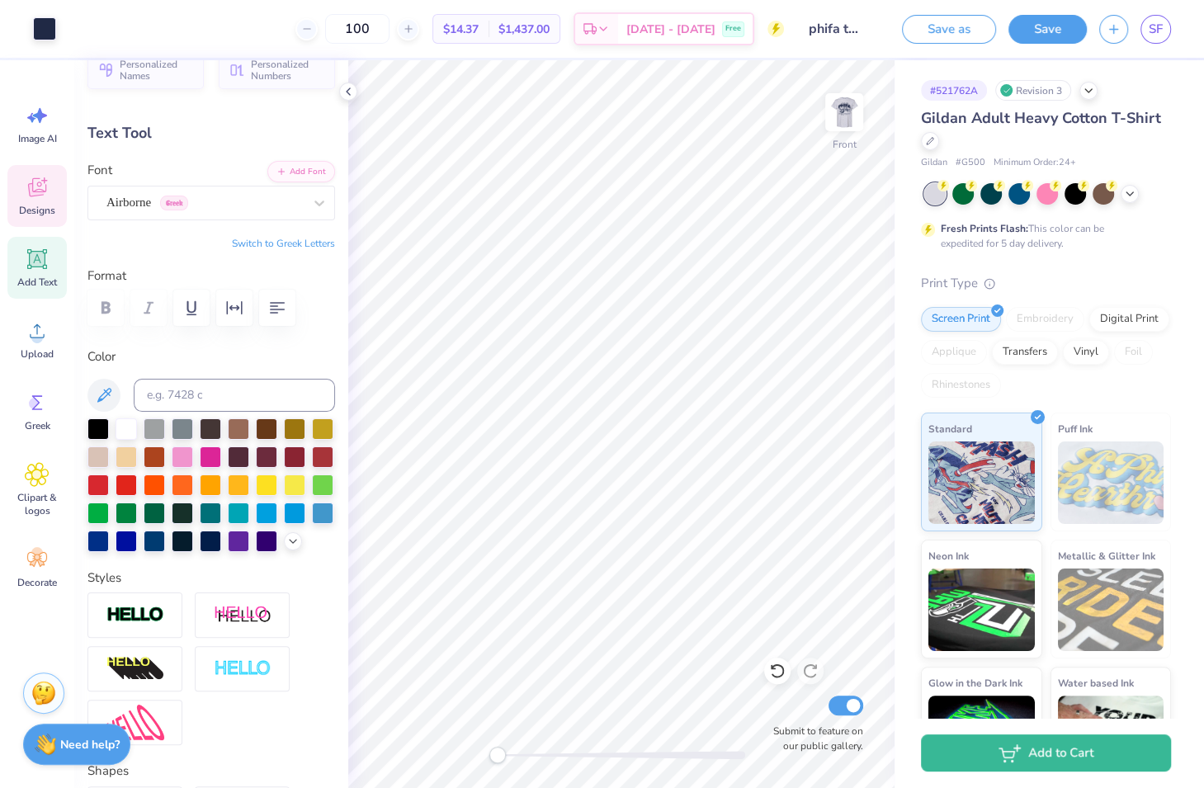
click at [45, 177] on icon at bounding box center [37, 187] width 25 height 25
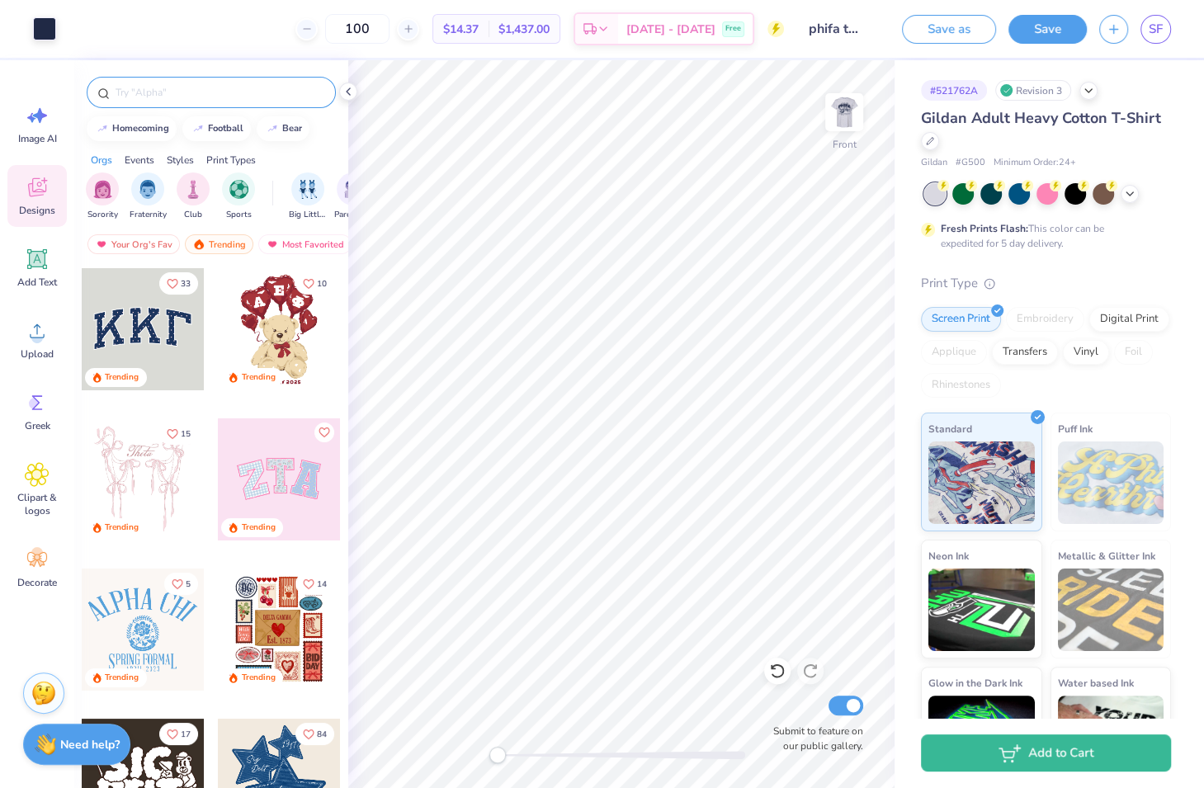
click at [186, 93] on input "text" at bounding box center [219, 92] width 211 height 16
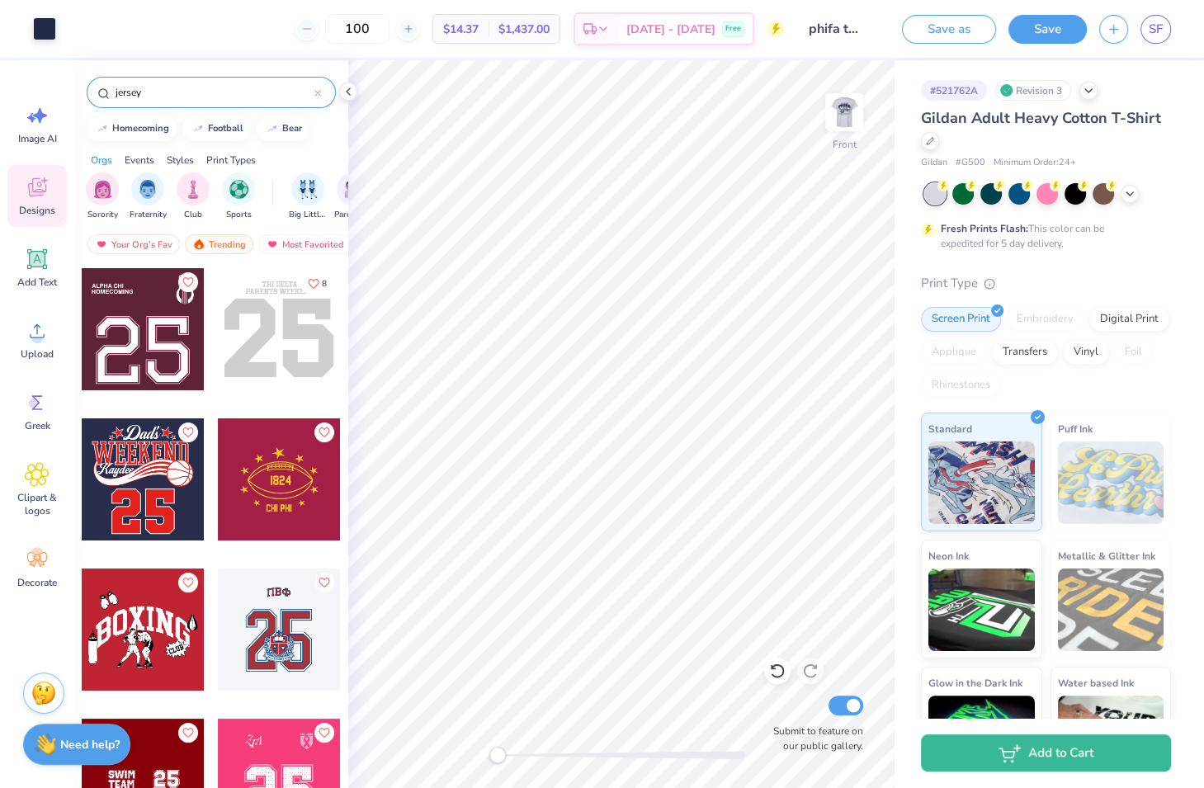
type input "jersey"
click at [133, 289] on div at bounding box center [143, 329] width 122 height 122
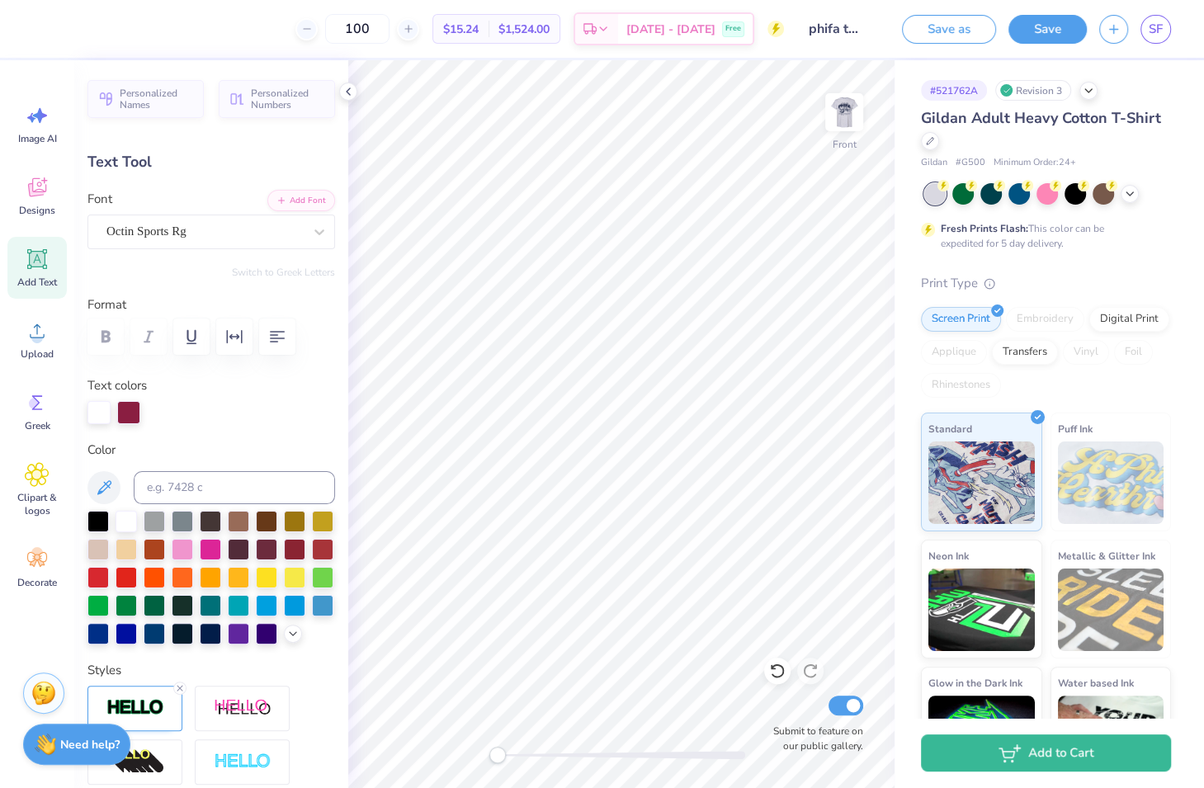
type input "8.64"
type input "6.25"
type input "20.21"
click at [29, 184] on icon at bounding box center [37, 187] width 18 height 19
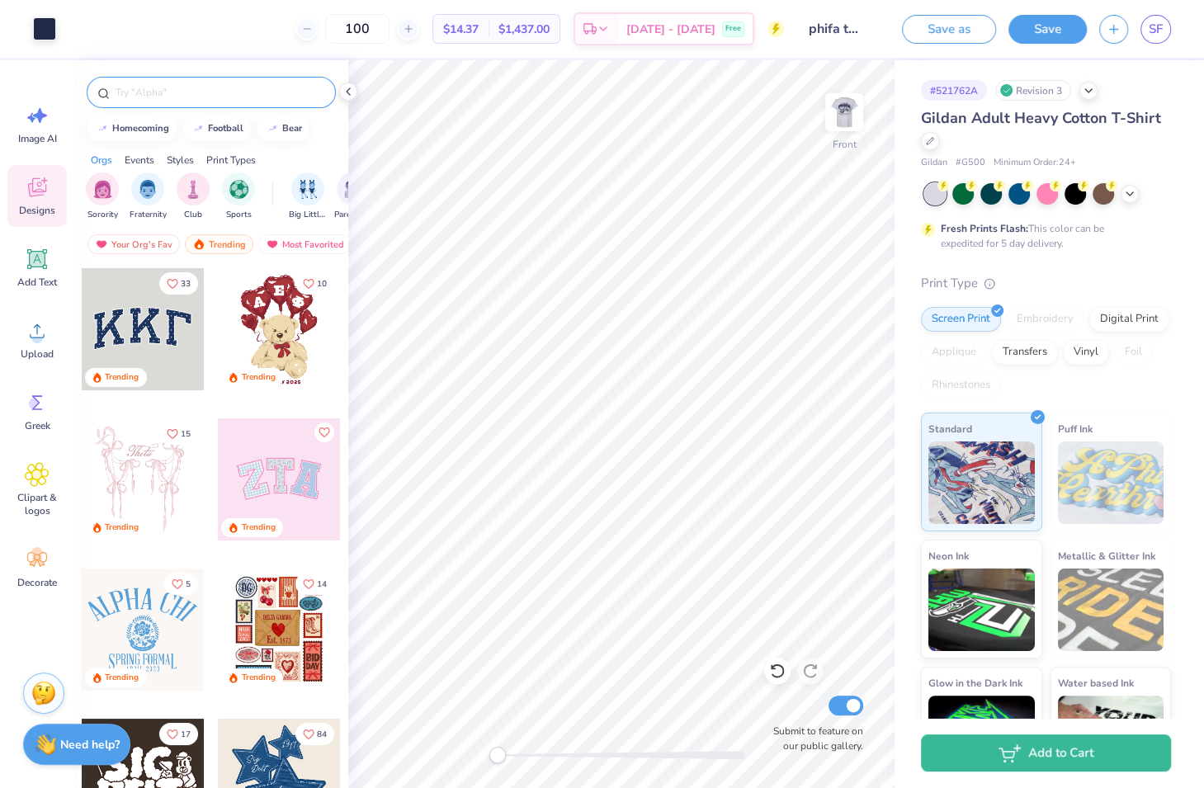
click at [181, 96] on input "text" at bounding box center [219, 92] width 211 height 16
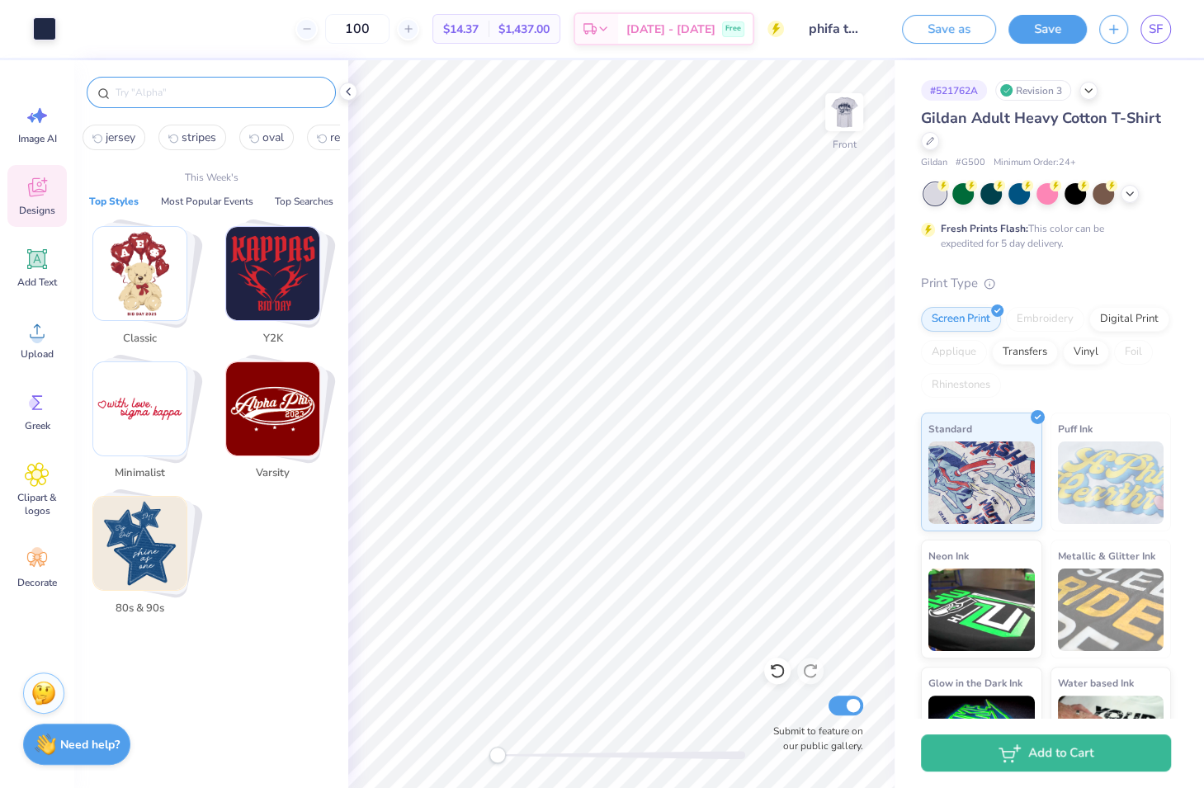
click at [128, 137] on span "jersey" at bounding box center [121, 138] width 30 height 16
type input "jersey"
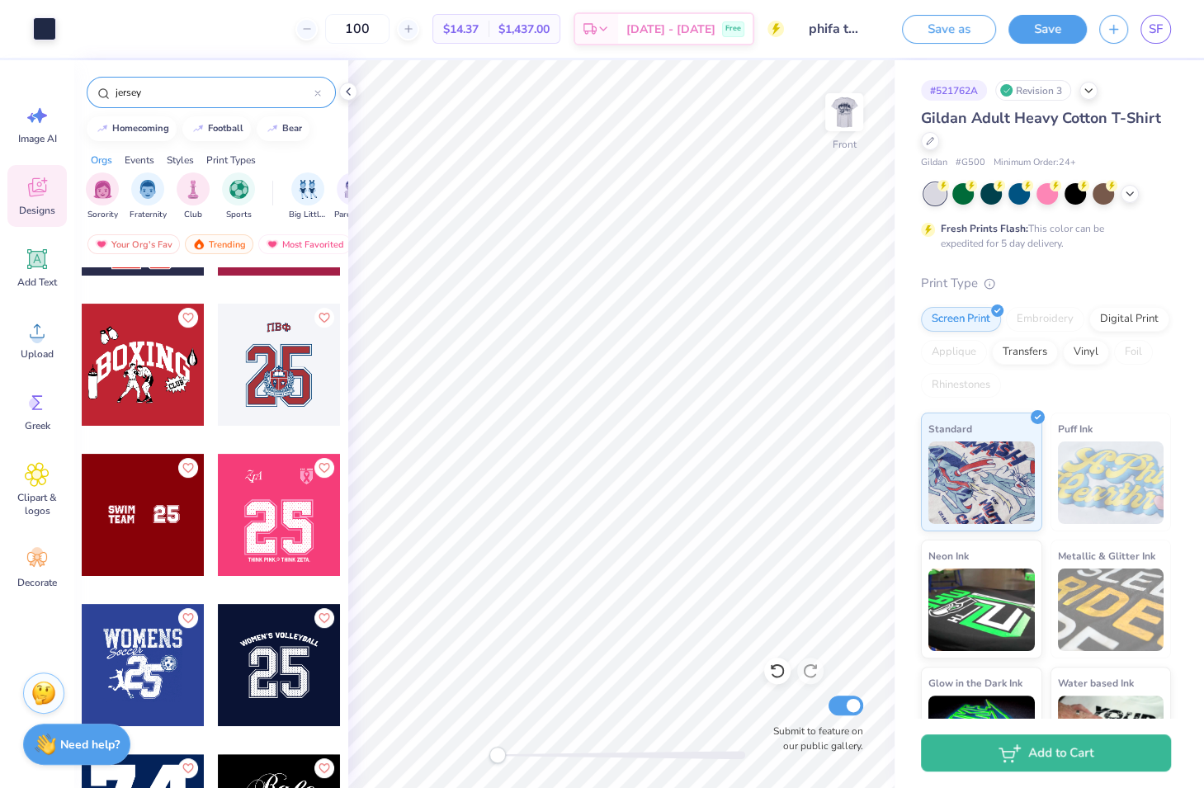
scroll to position [282, 0]
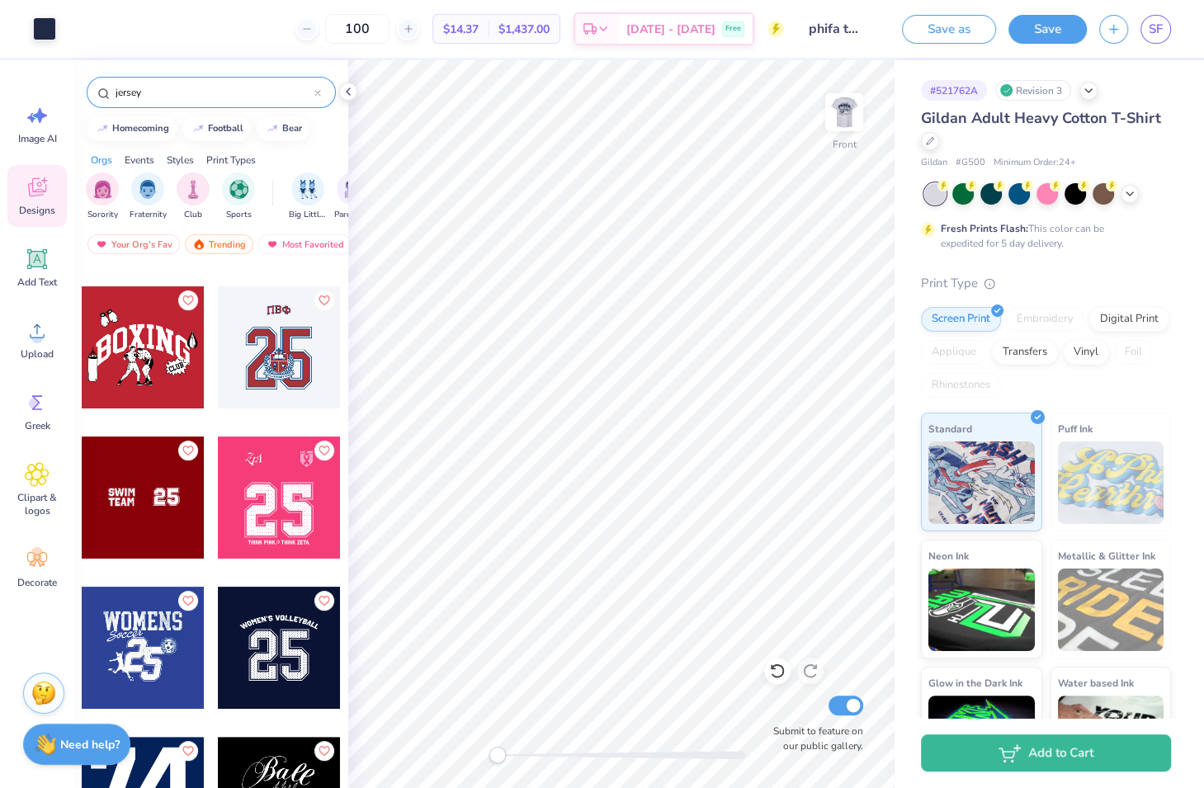
click at [154, 513] on div at bounding box center [143, 497] width 122 height 122
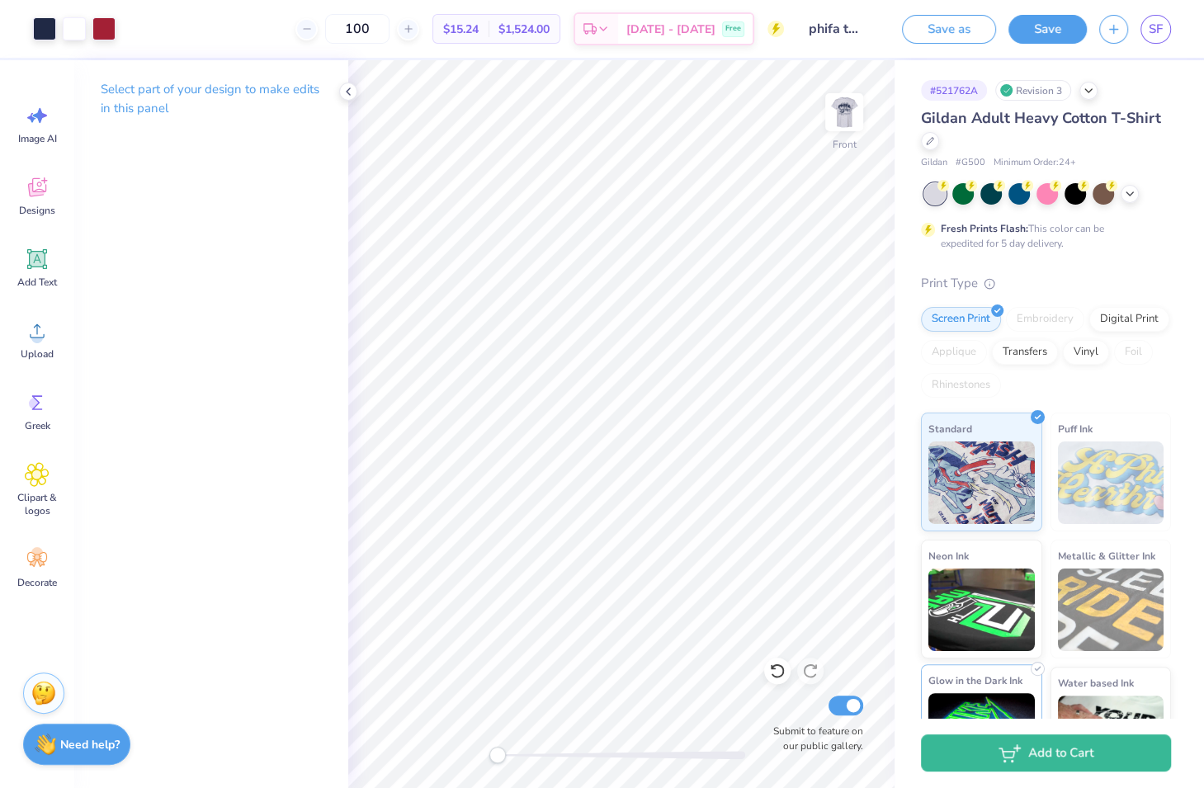
click at [987, 681] on div "Art colors 100 $15.24 Per Item $1,524.00 Total Est. Delivery Oct 11 - 14 Free D…" at bounding box center [602, 394] width 1204 height 788
click at [47, 204] on span "Designs" at bounding box center [37, 210] width 36 height 13
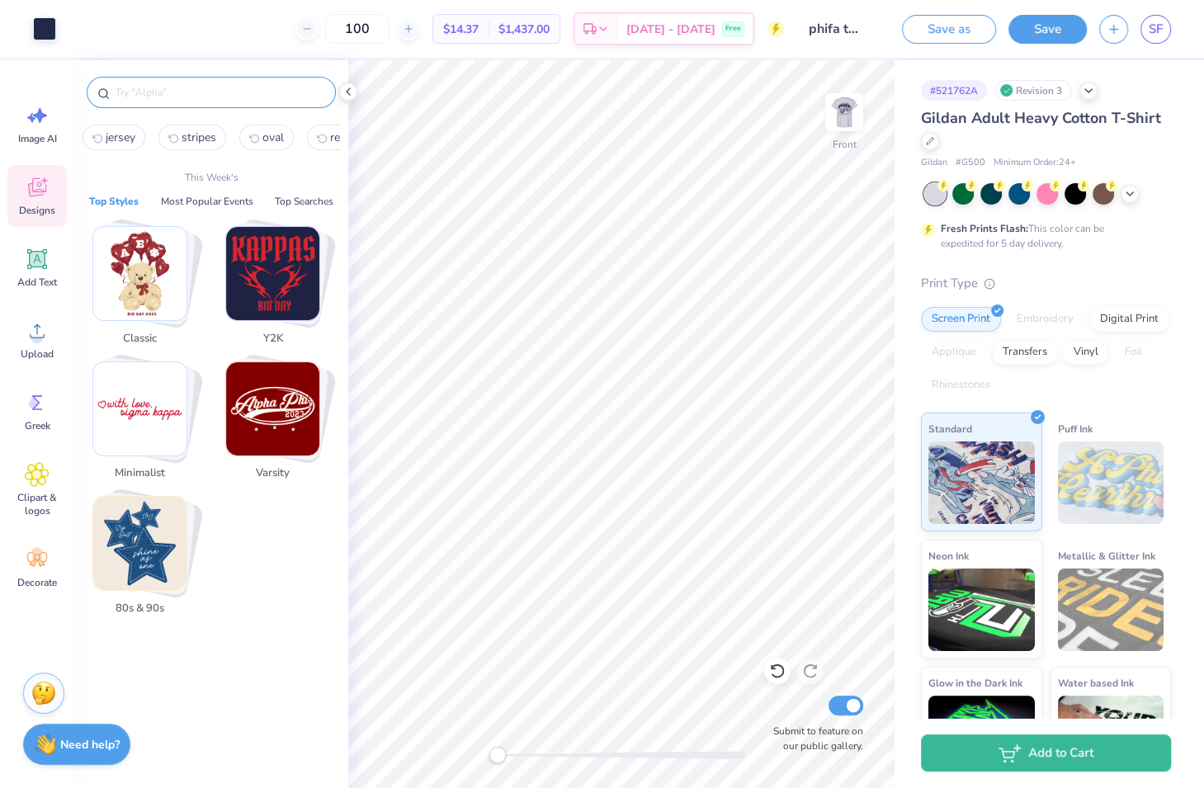
click at [137, 86] on input "text" at bounding box center [219, 92] width 211 height 16
click at [129, 141] on span "jersey" at bounding box center [121, 138] width 30 height 16
type input "jersey"
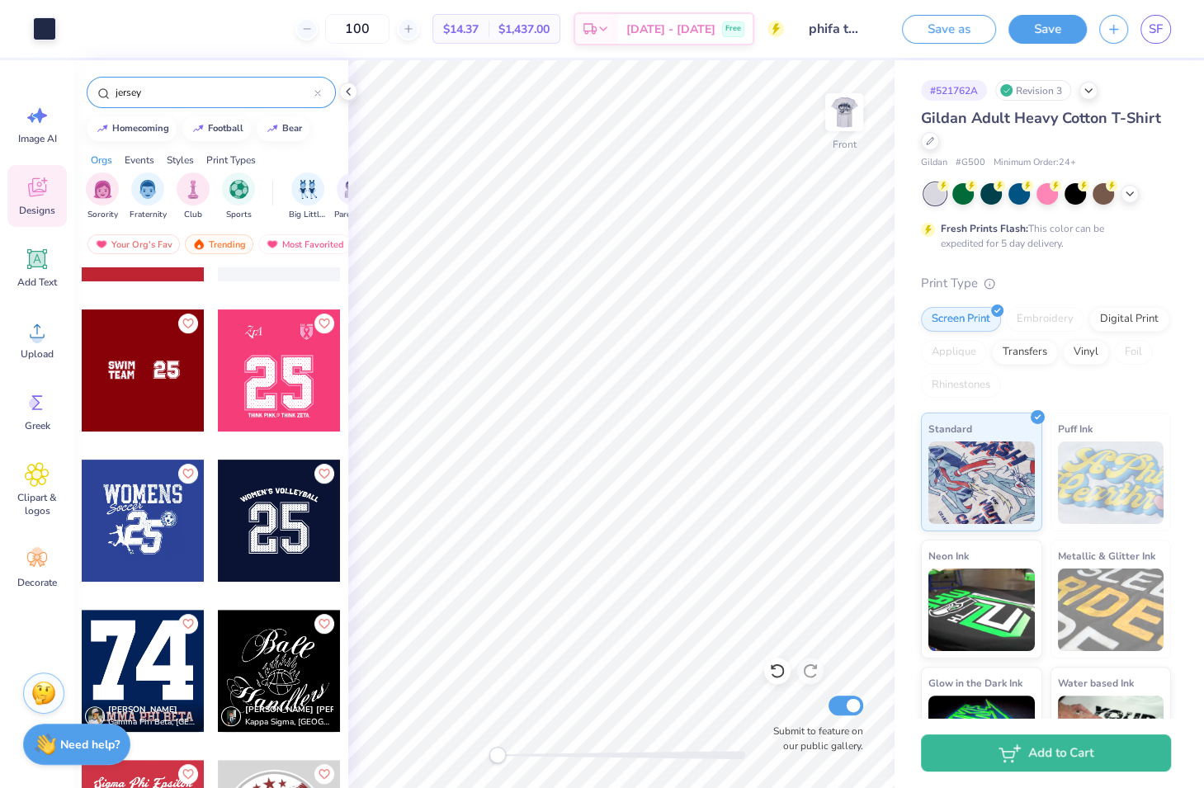
scroll to position [405, 0]
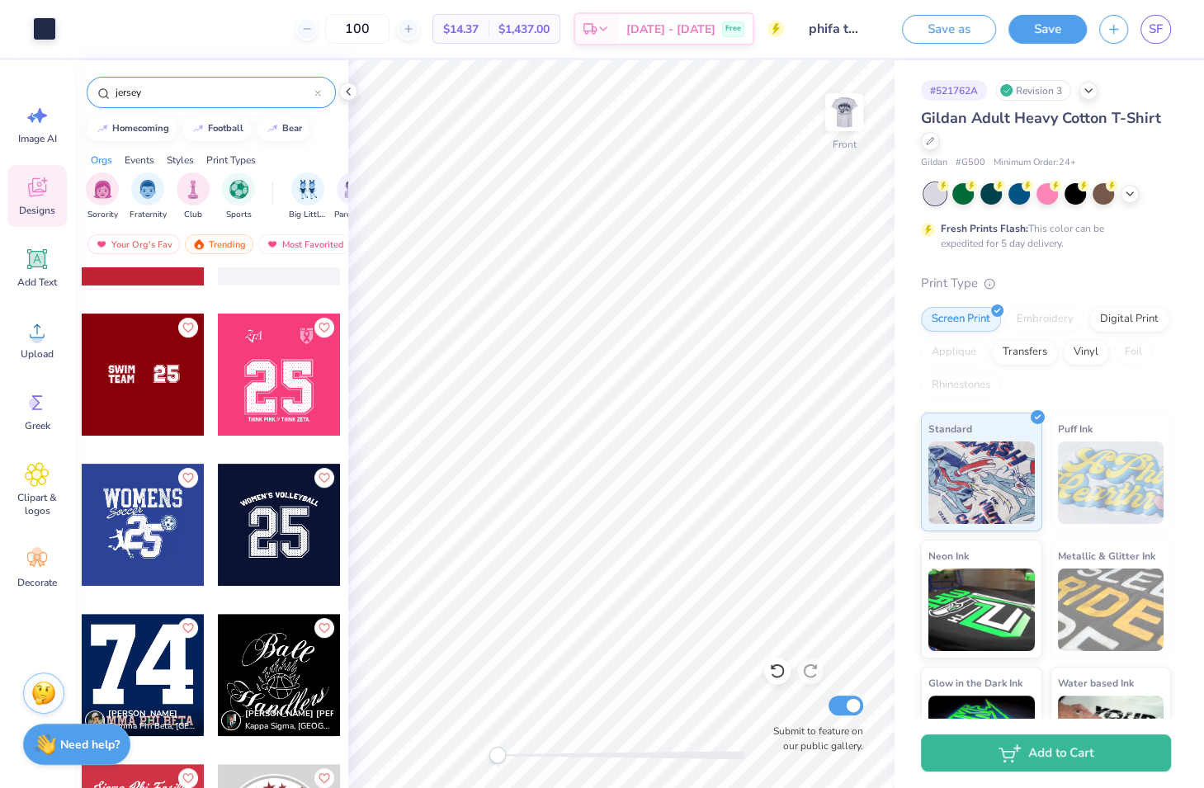
click at [172, 677] on div at bounding box center [143, 675] width 122 height 122
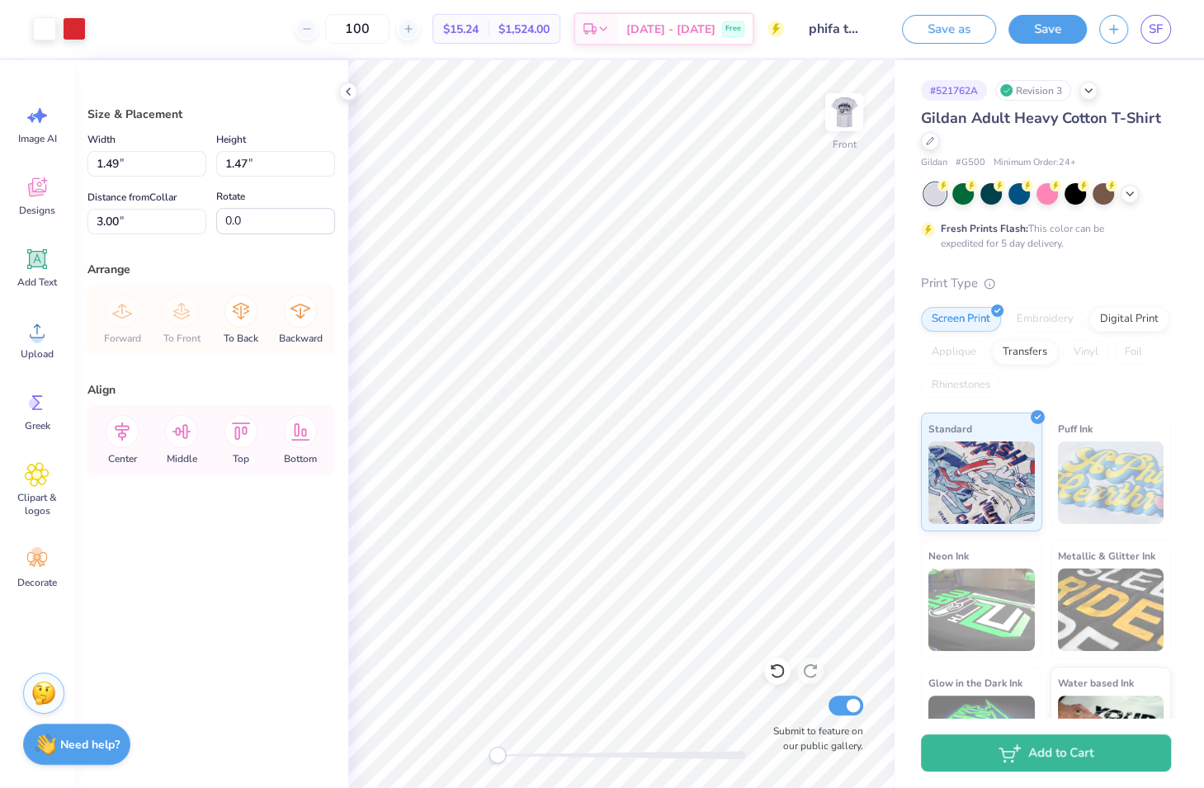
type input "7.81"
type input "7.72"
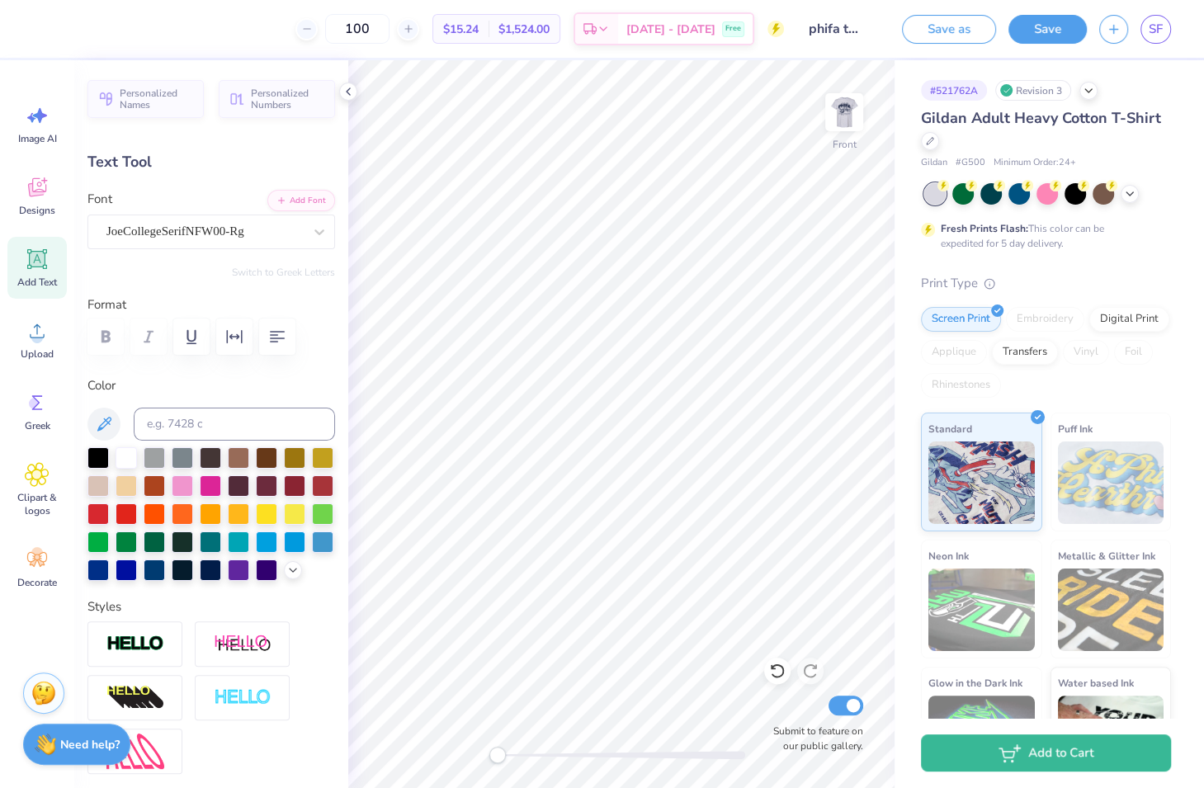
type textarea "7"
type textarea "25"
type input "7.81"
type input "0.75"
type input "12.74"
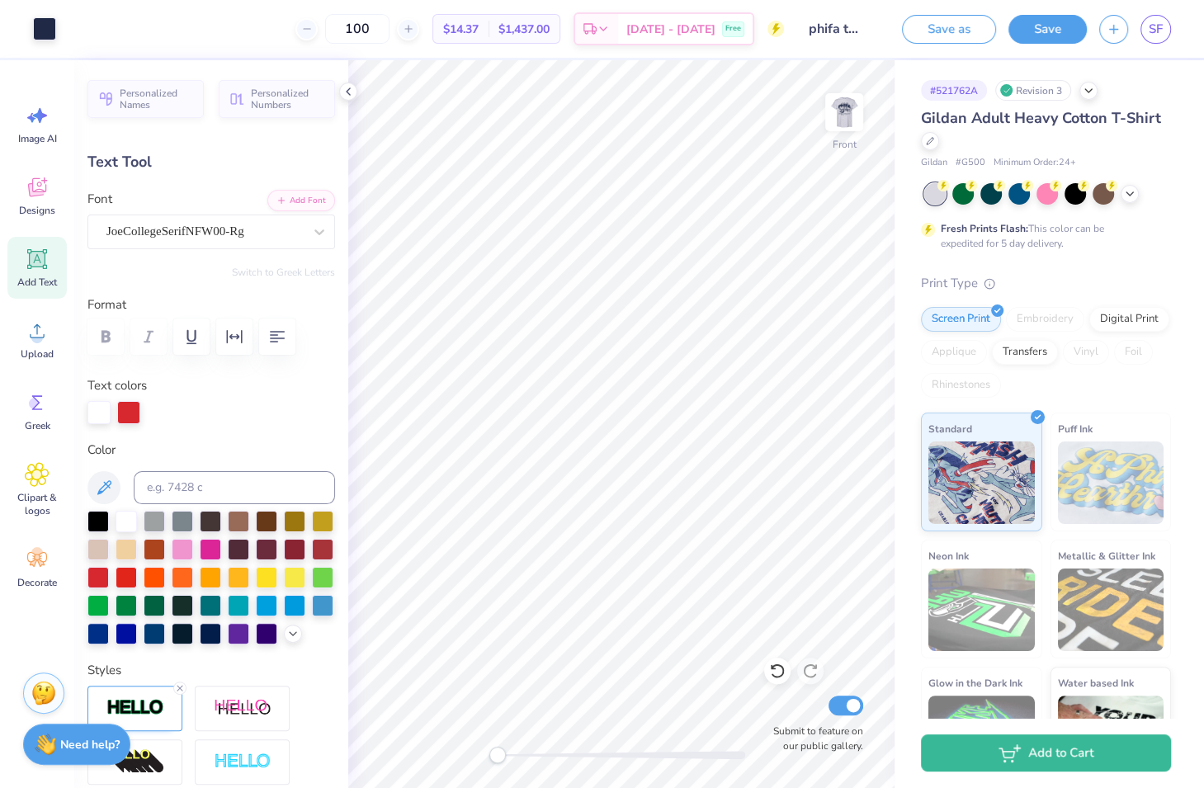
type input "8.45"
type input "6.08"
type input "5.77"
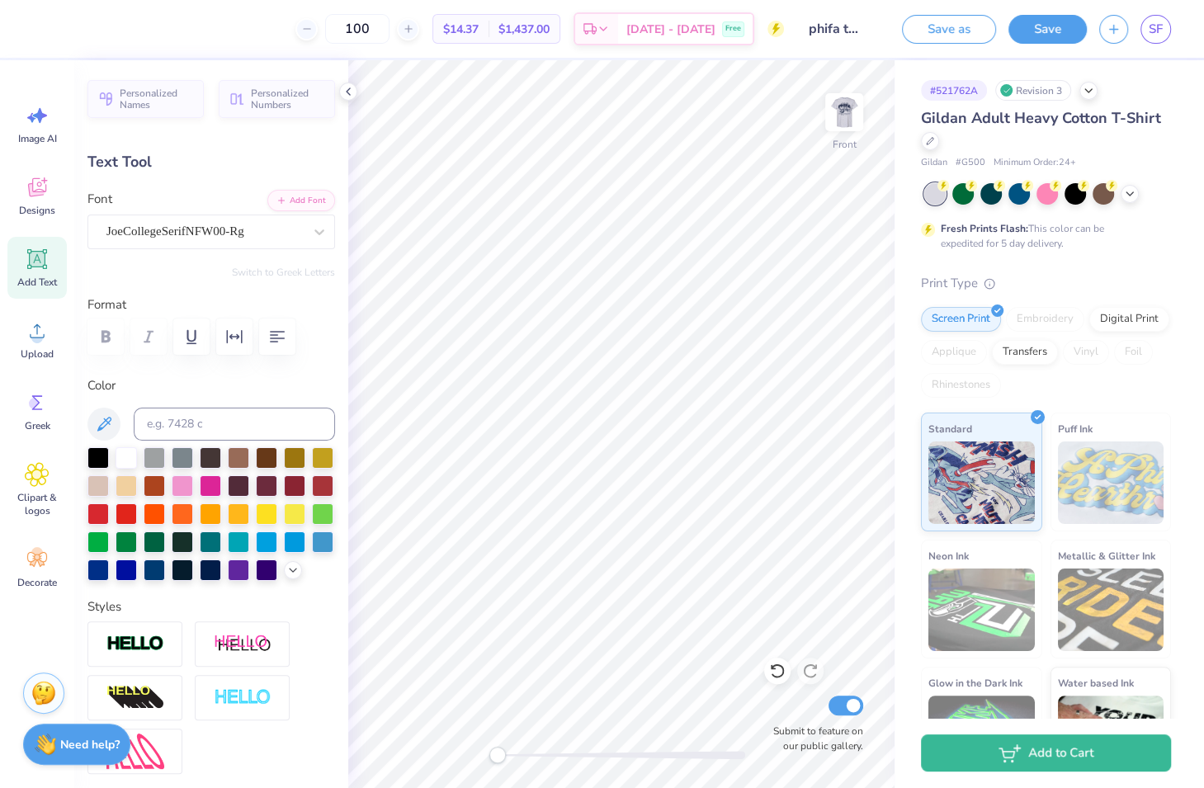
type input "9.27"
type input "6.67"
click at [835, 118] on img at bounding box center [844, 112] width 66 height 66
click at [957, 32] on button "Save as" at bounding box center [949, 26] width 94 height 29
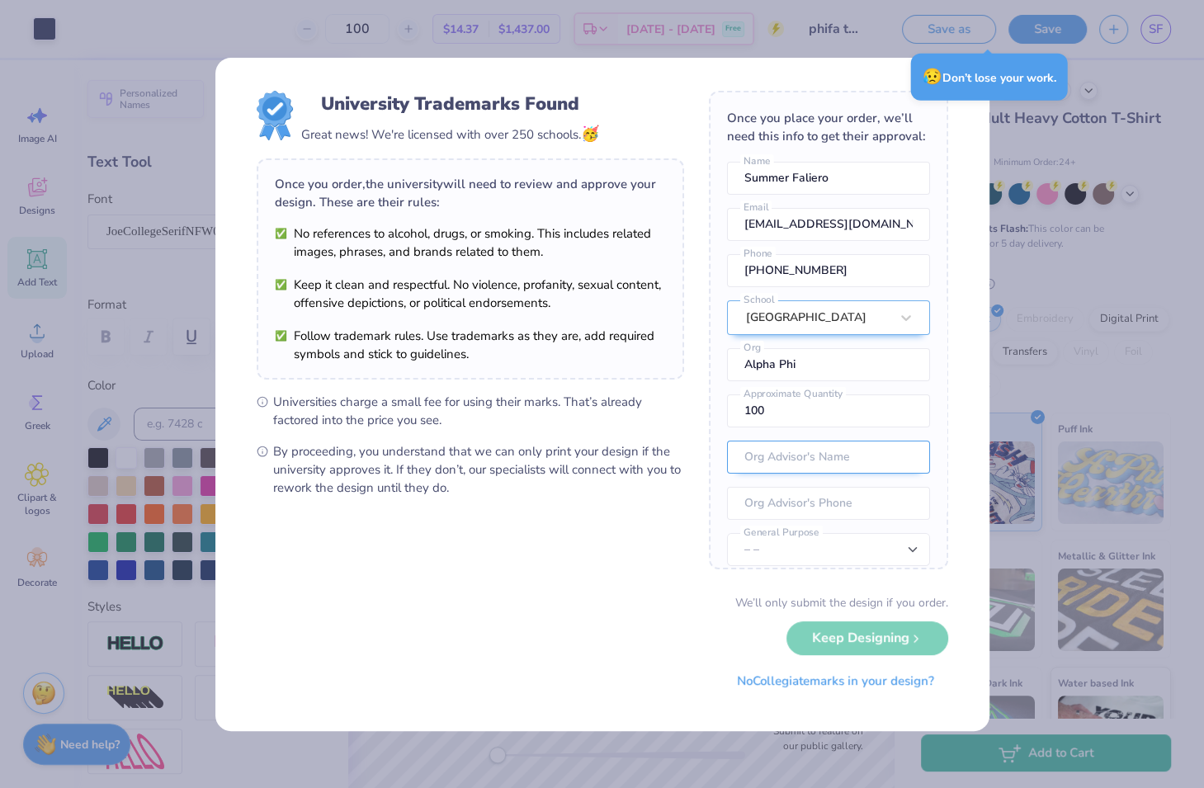
scroll to position [54, 0]
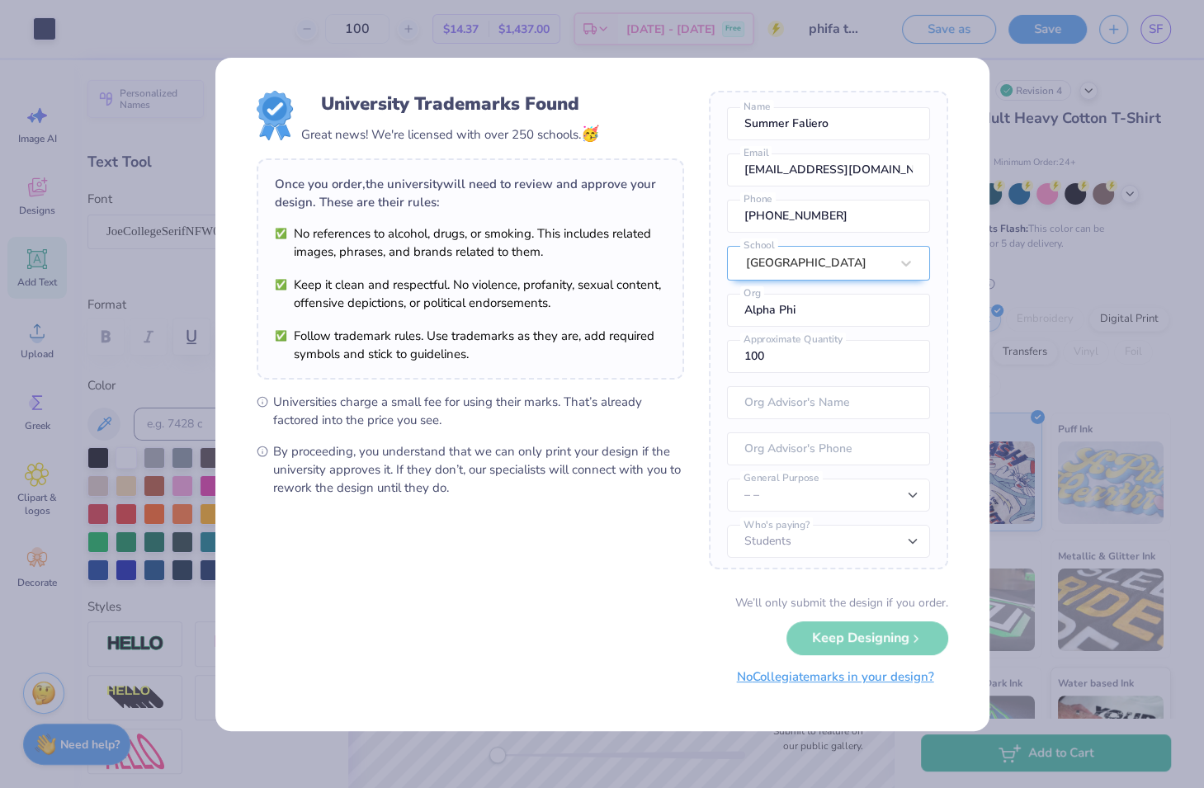
click at [907, 676] on button "No Collegiate marks in your design?" at bounding box center [835, 677] width 225 height 34
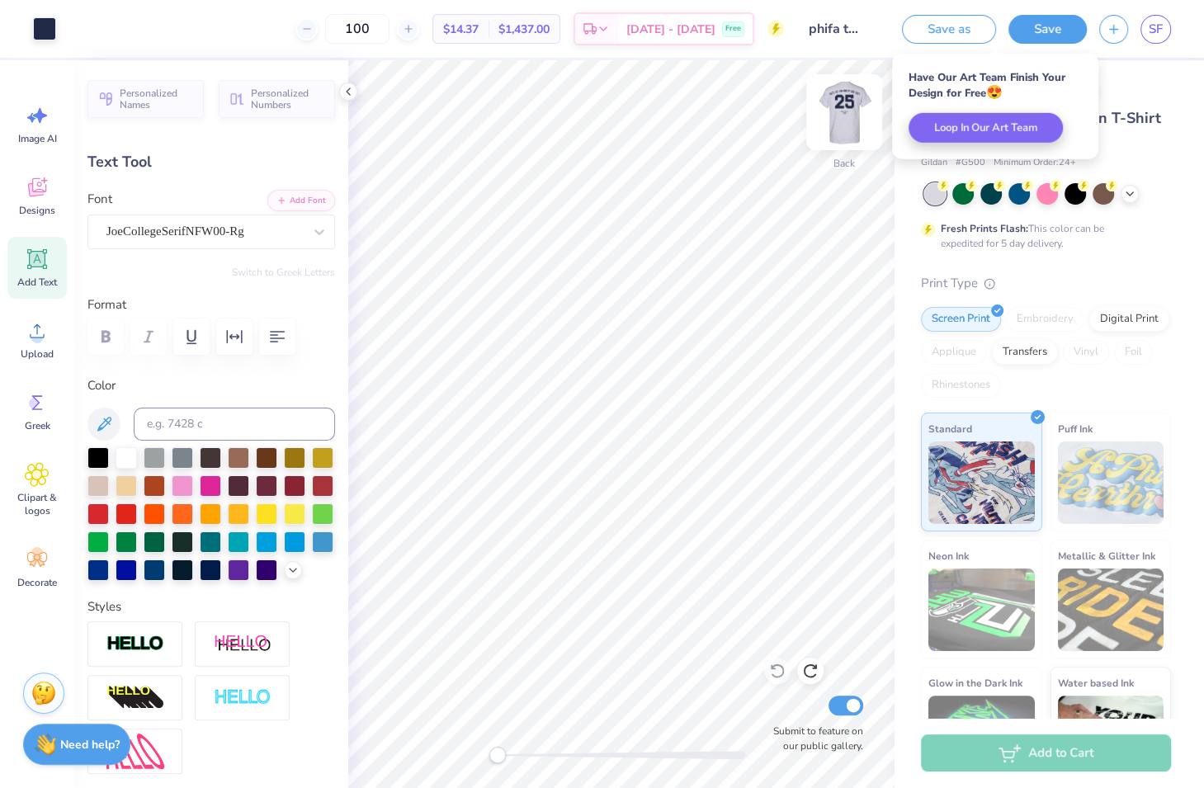
click at [852, 116] on img at bounding box center [844, 112] width 66 height 66
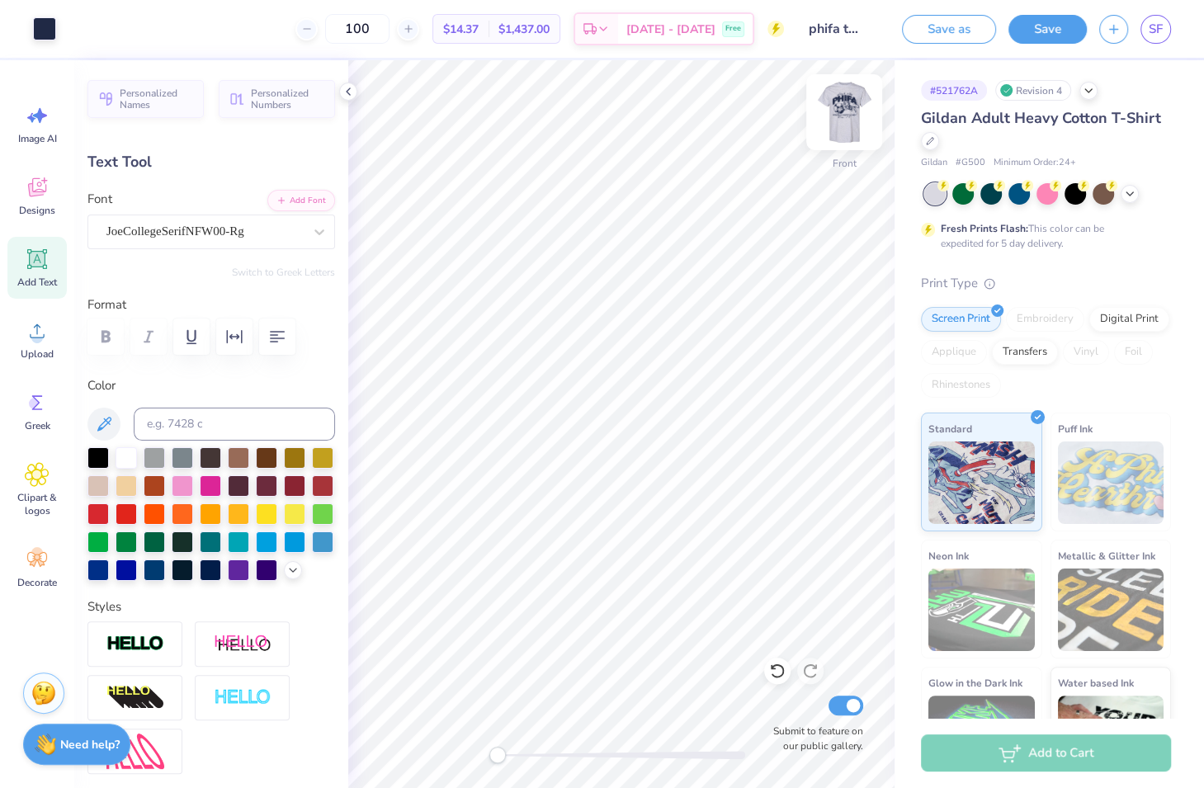
type input "5.47"
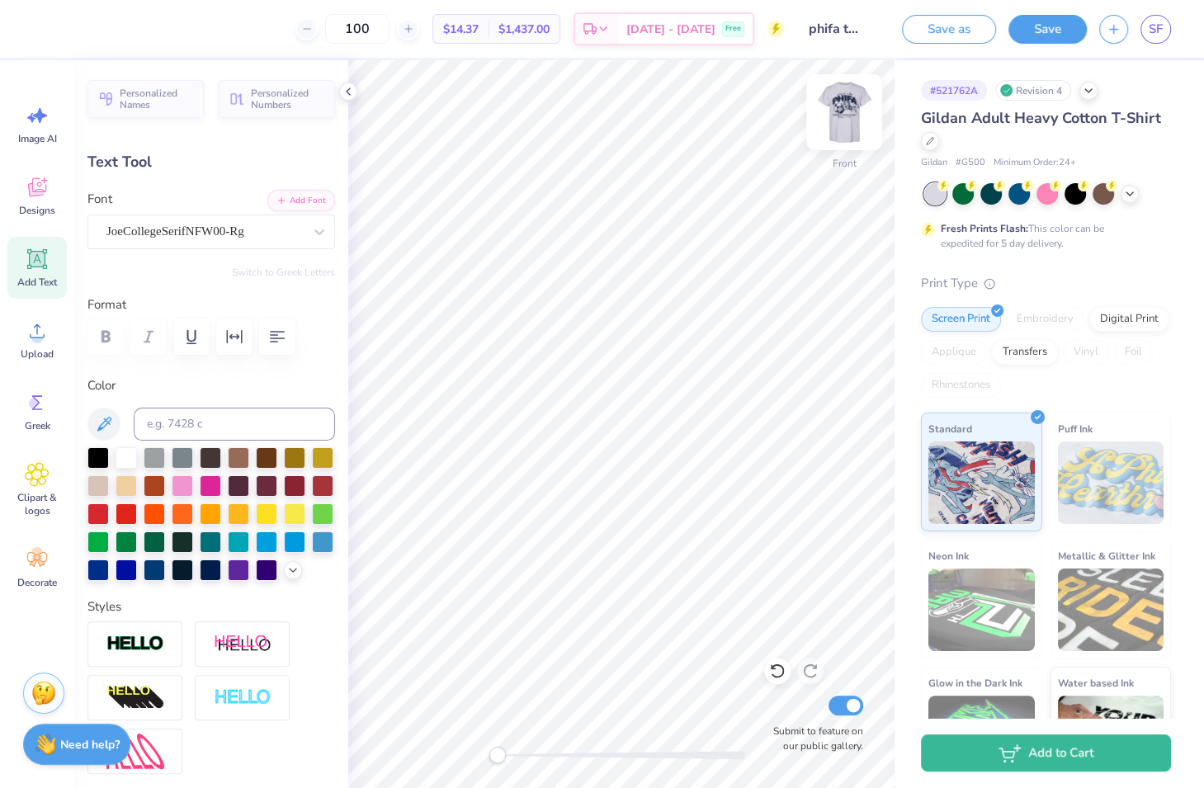
type input "9.55"
type input "6.87"
type input "5.41"
click at [414, 24] on icon at bounding box center [409, 29] width 12 height 12
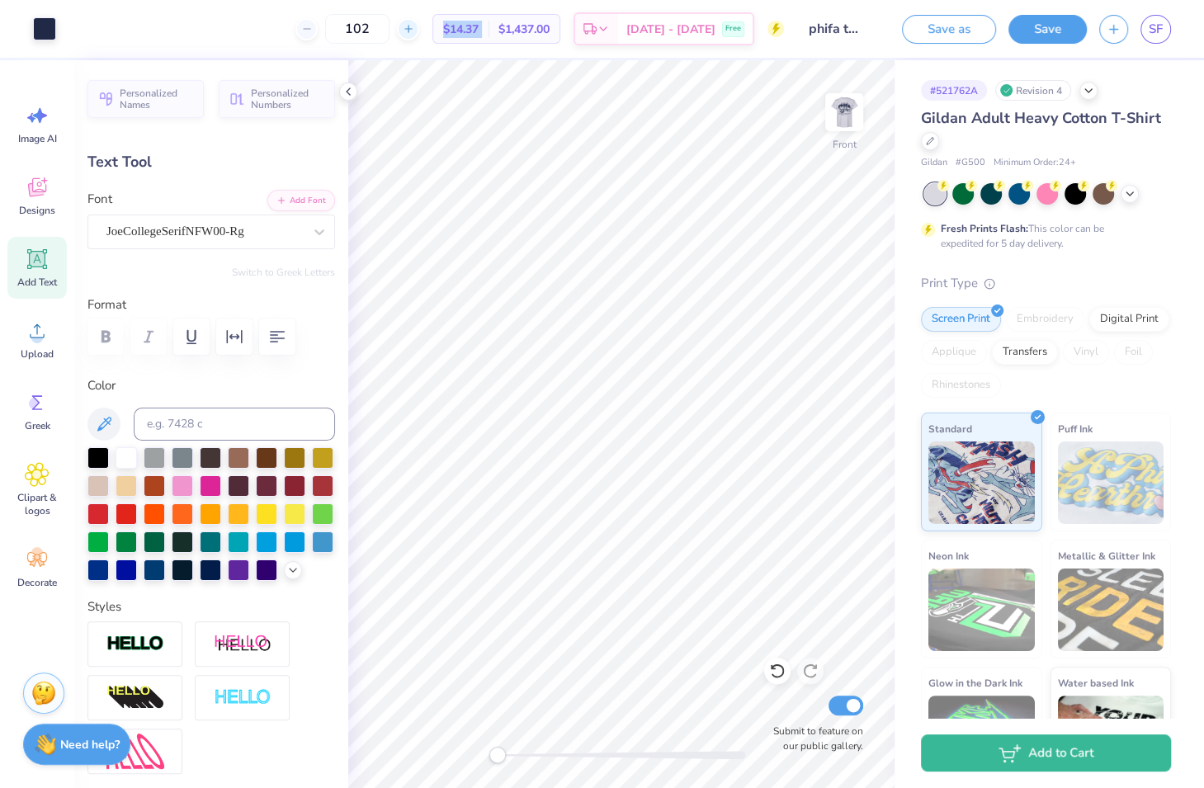
click at [414, 24] on icon at bounding box center [409, 29] width 12 height 12
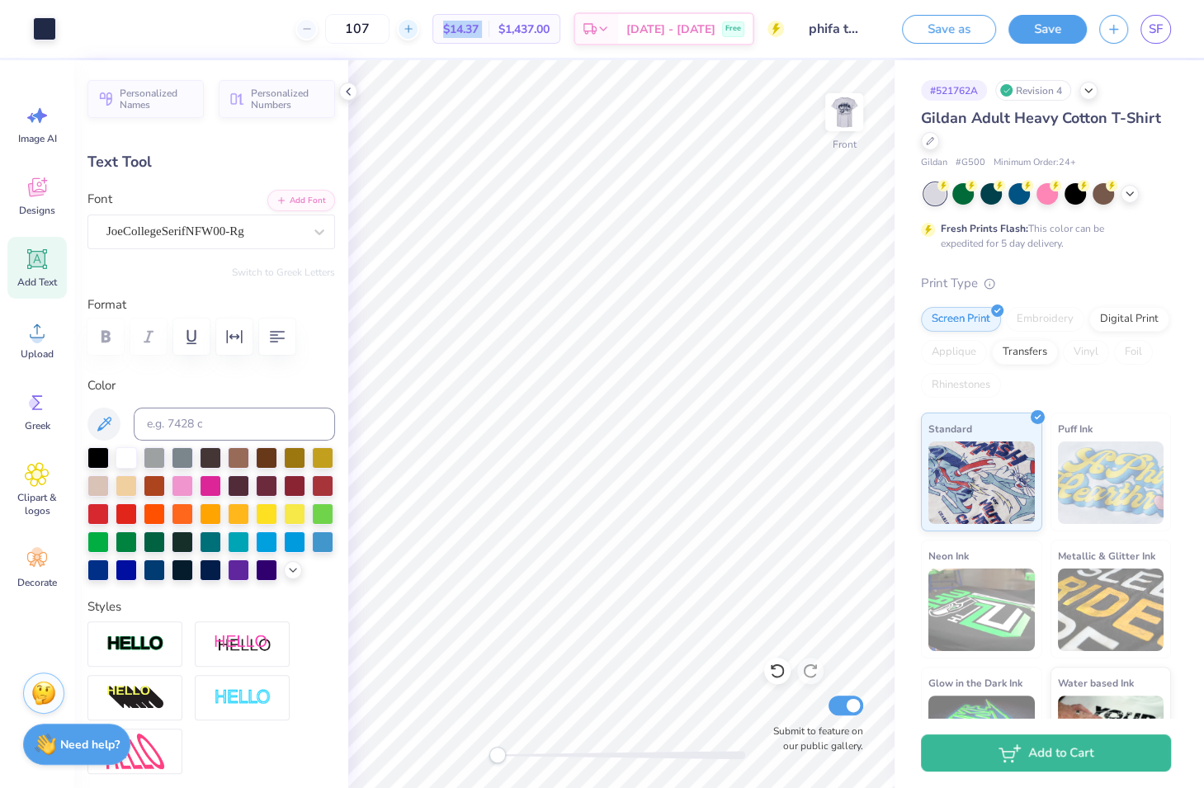
click at [414, 24] on icon at bounding box center [409, 29] width 12 height 12
type input "110"
click at [841, 126] on img at bounding box center [844, 112] width 66 height 66
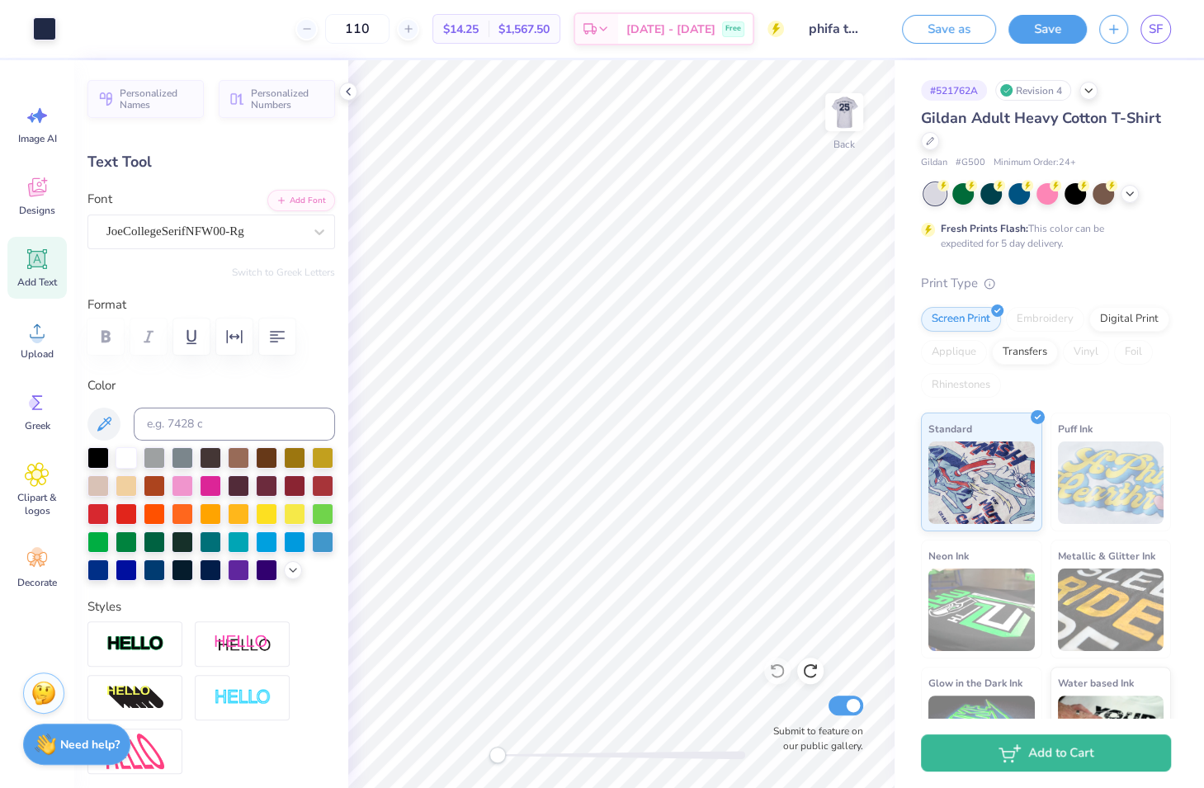
click at [841, 126] on img at bounding box center [843, 112] width 33 height 33
click at [846, 139] on div at bounding box center [844, 112] width 76 height 76
click at [846, 129] on img at bounding box center [843, 112] width 33 height 33
click at [848, 137] on img at bounding box center [844, 112] width 66 height 66
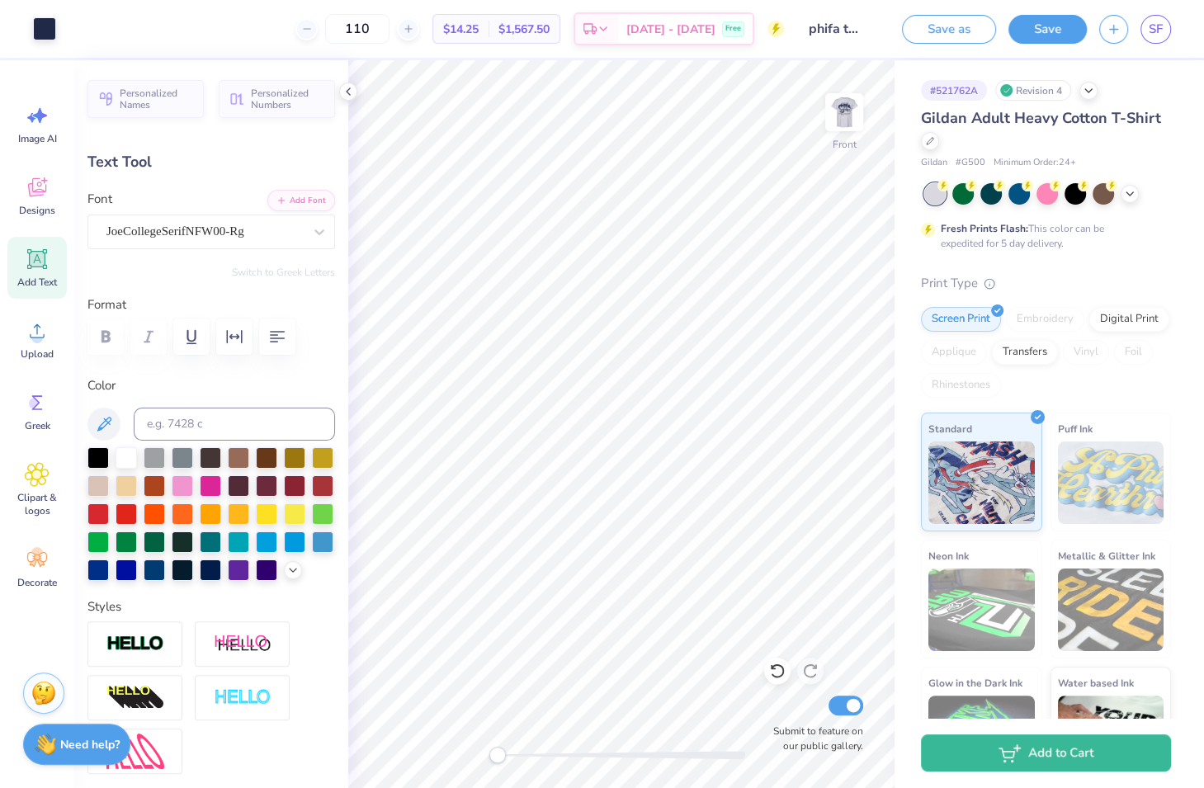
click at [848, 129] on img at bounding box center [843, 112] width 33 height 33
click at [852, 139] on img at bounding box center [844, 112] width 66 height 66
click at [854, 139] on img at bounding box center [844, 112] width 66 height 66
click at [967, 36] on button "Save as" at bounding box center [949, 26] width 94 height 29
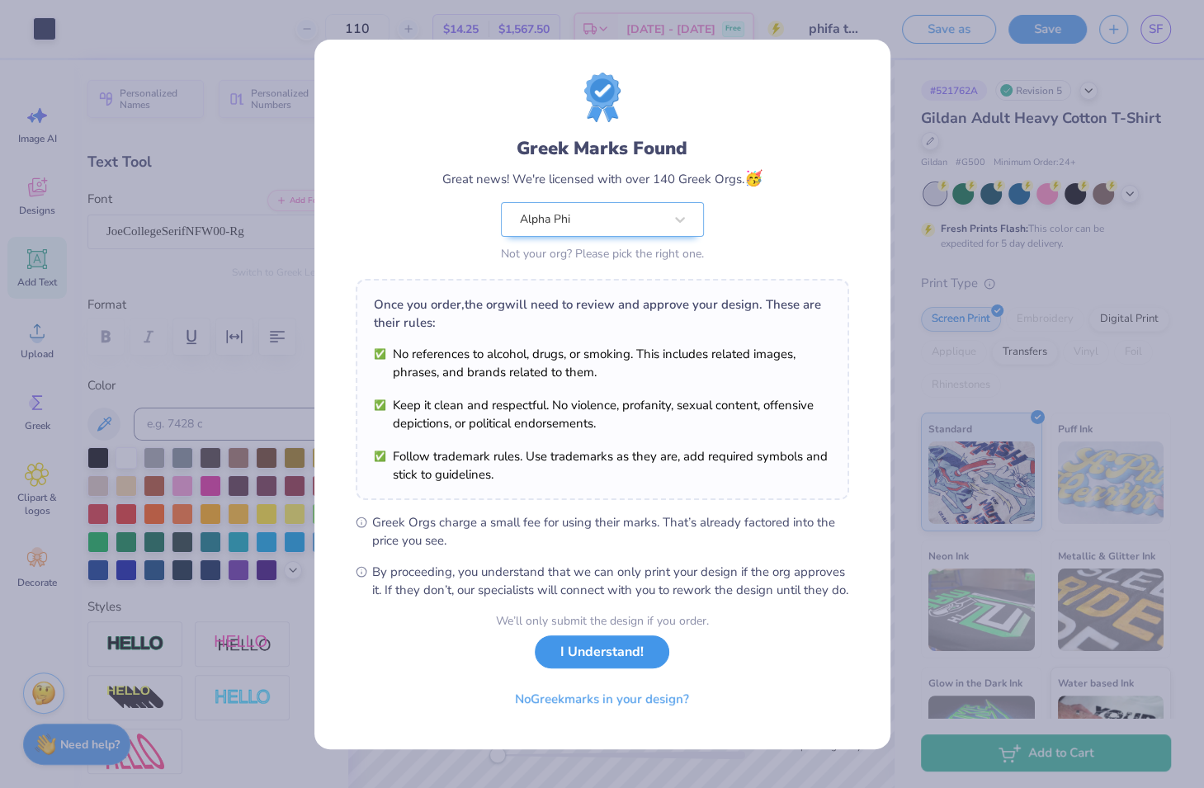
click at [643, 669] on button "I Understand!" at bounding box center [602, 652] width 134 height 34
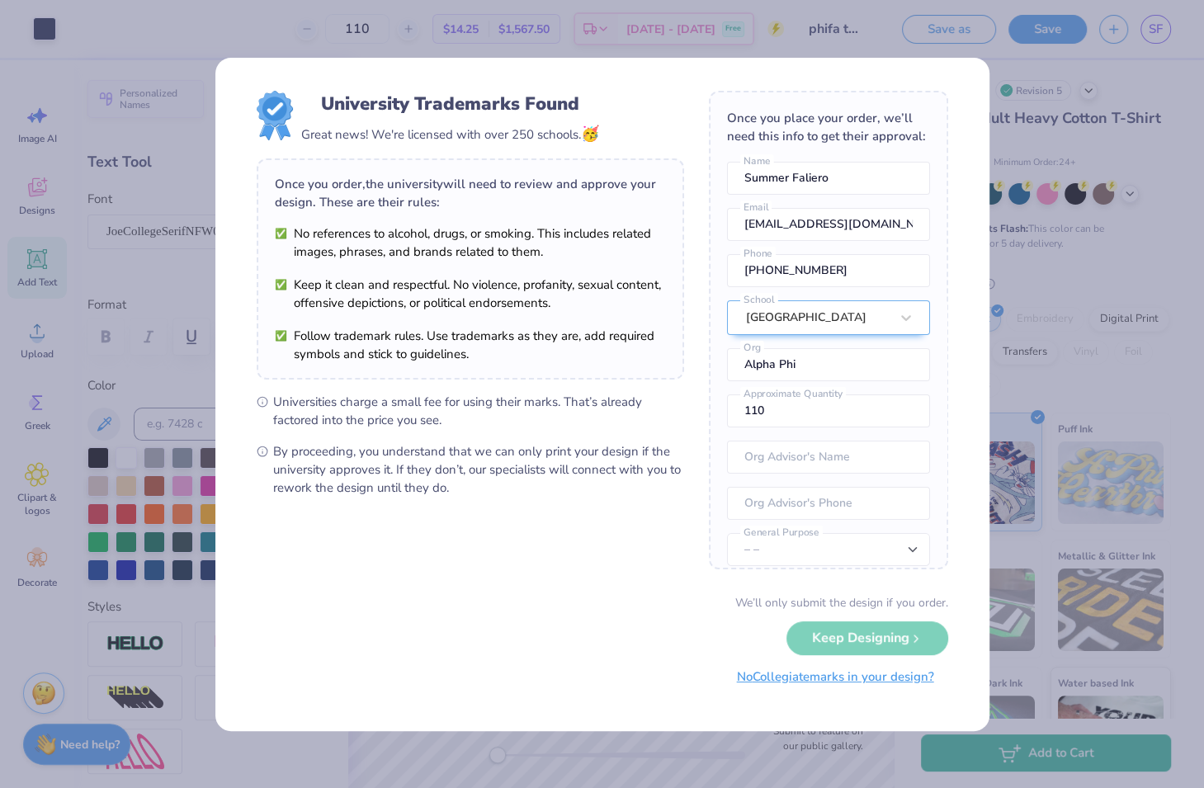
click at [780, 685] on button "No Collegiate marks in your design?" at bounding box center [835, 677] width 225 height 34
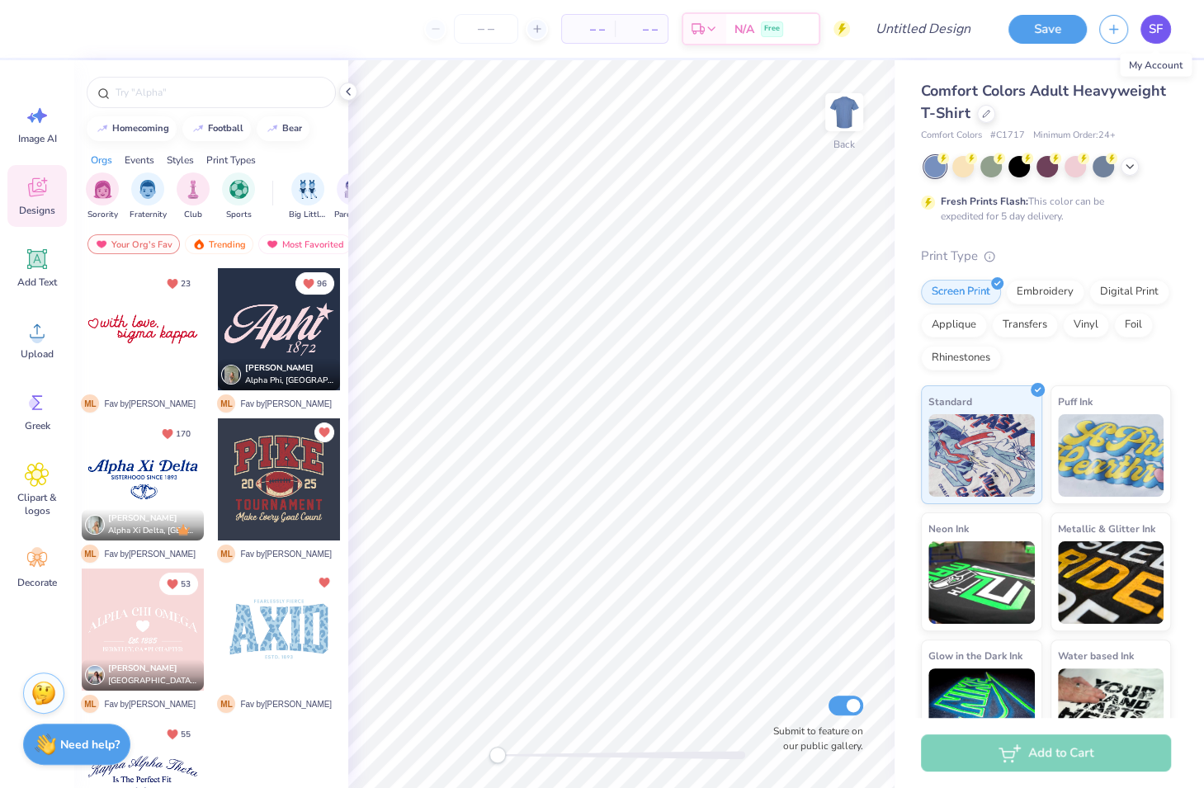
click at [1148, 34] on span "SF" at bounding box center [1155, 29] width 14 height 19
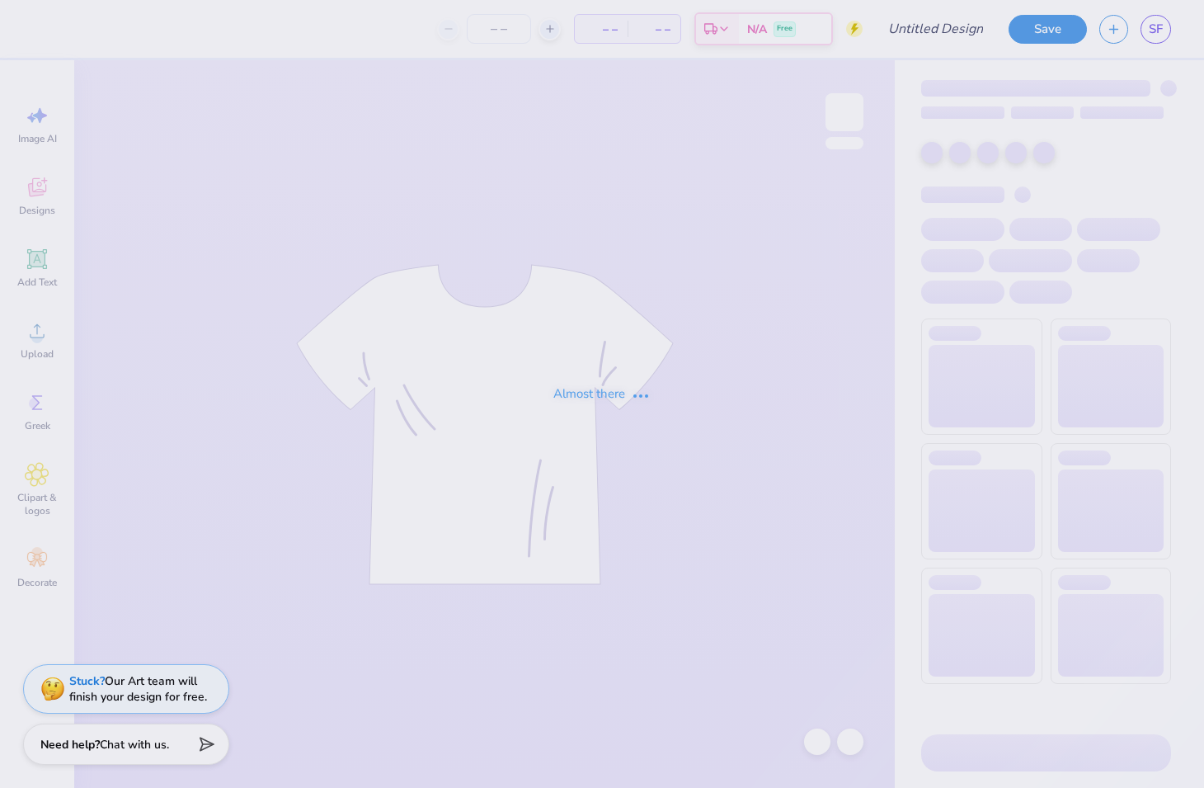
type input "phifa test"
type input "110"
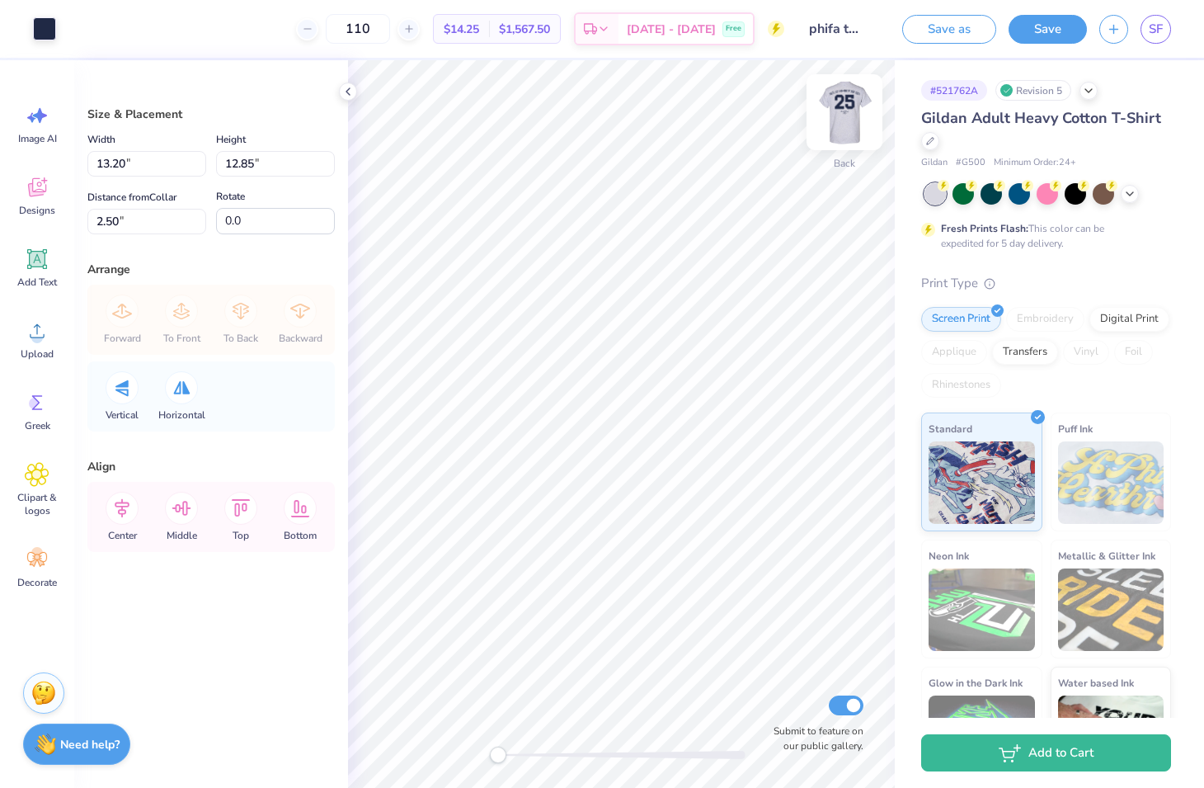
type input "12.77"
type input "12.44"
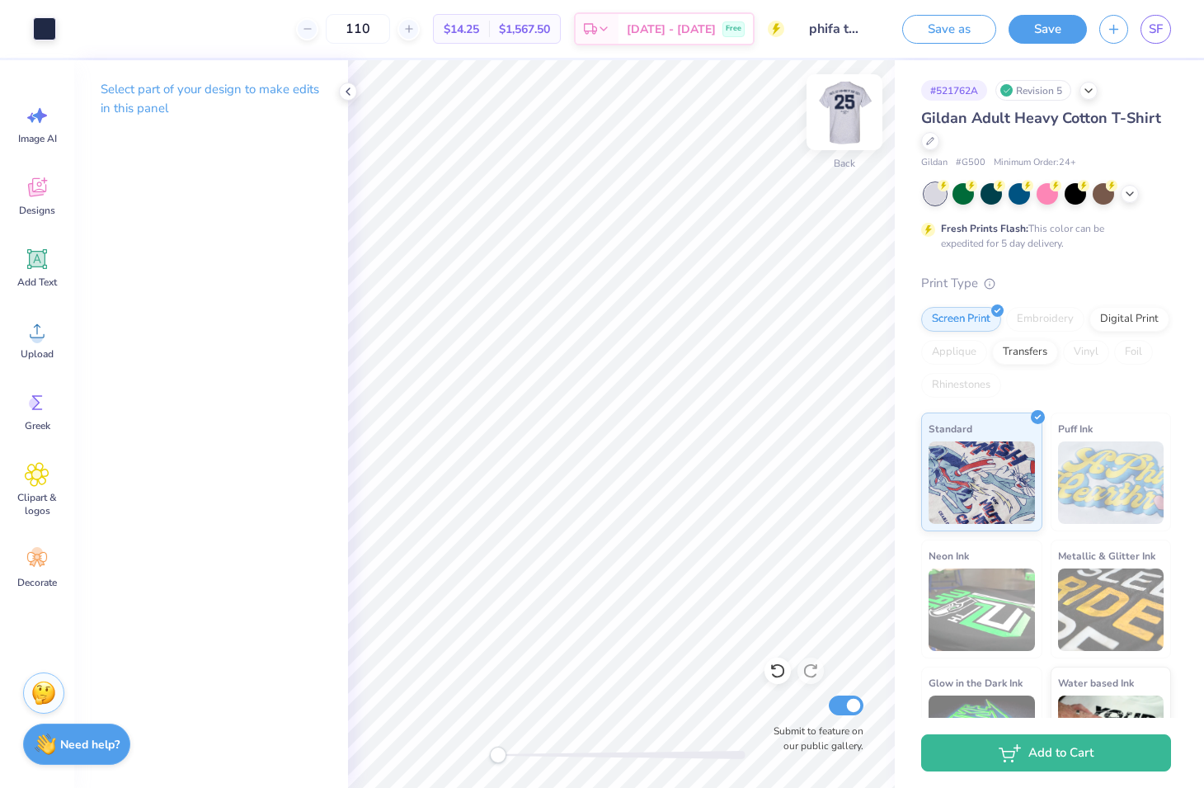
click at [835, 118] on img at bounding box center [845, 112] width 66 height 66
click at [1025, 31] on button "Save" at bounding box center [1048, 26] width 78 height 29
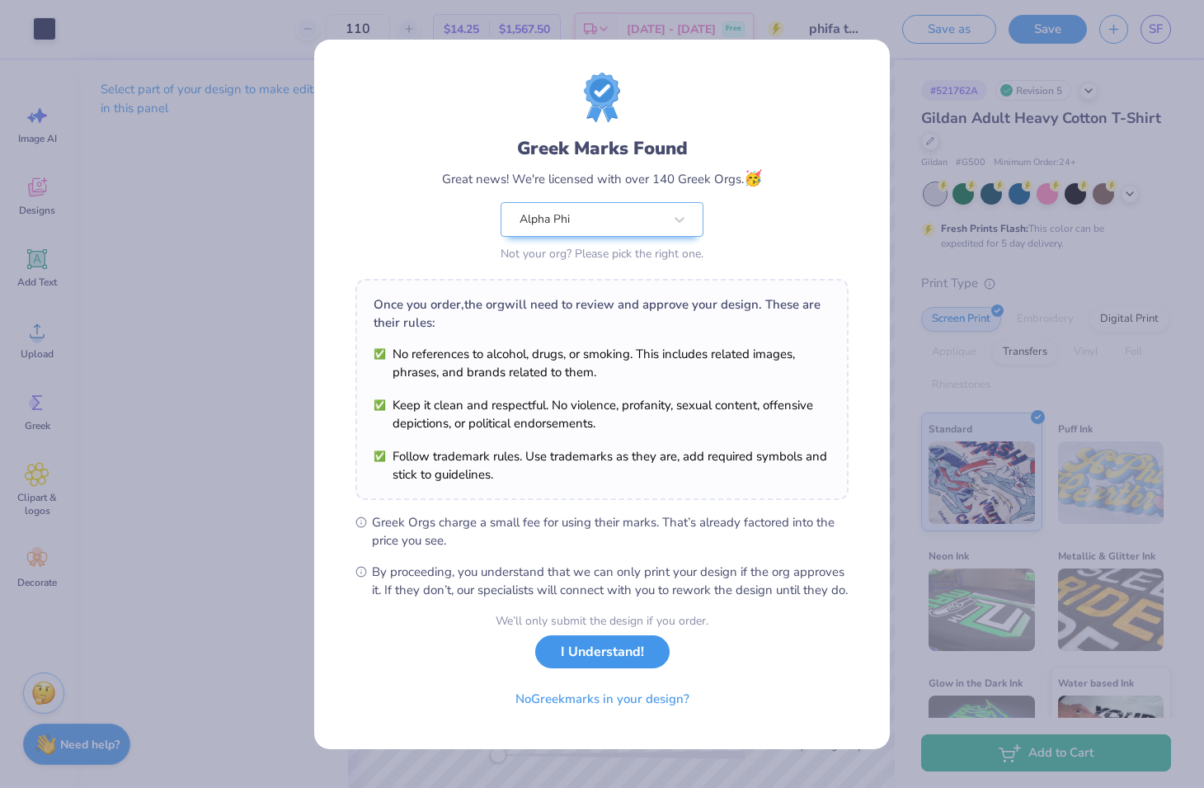
click at [636, 666] on button "I Understand!" at bounding box center [602, 652] width 134 height 34
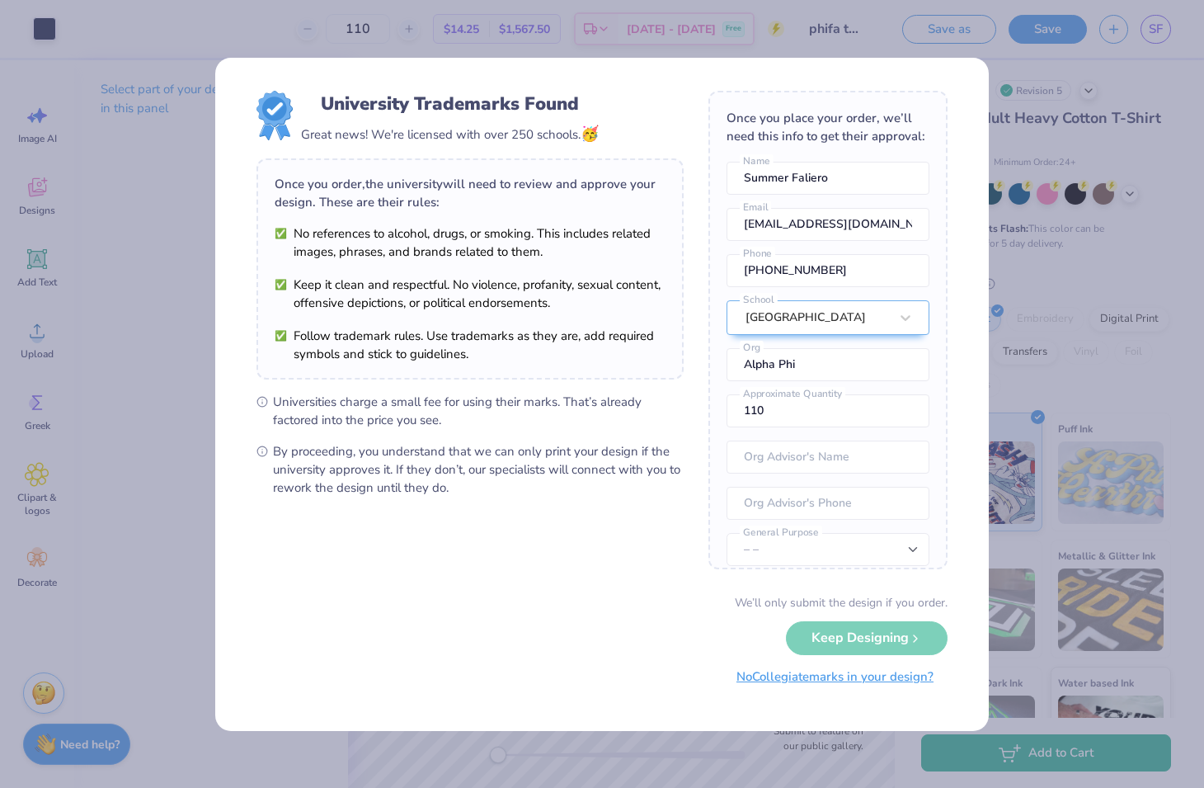
click at [816, 675] on button "No Collegiate marks in your design?" at bounding box center [835, 677] width 225 height 34
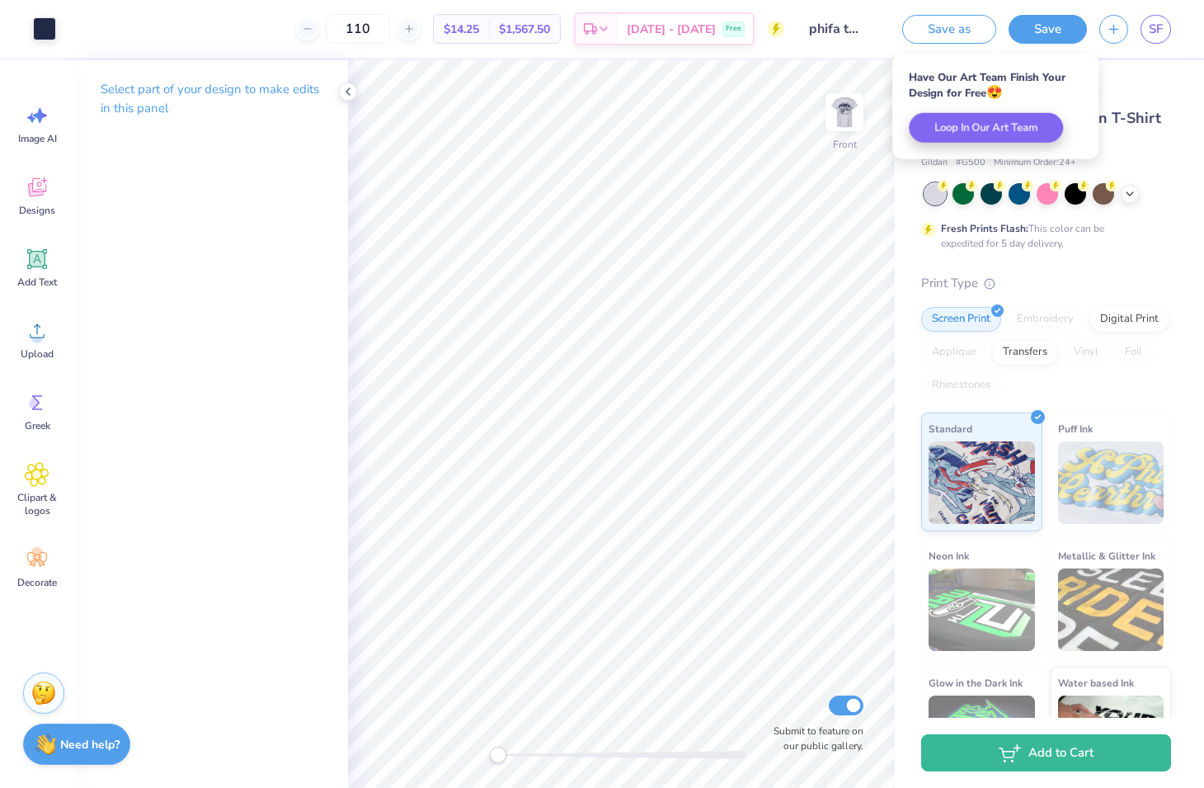
click at [1144, 91] on div "# 521762A Revision 5" at bounding box center [1046, 90] width 250 height 21
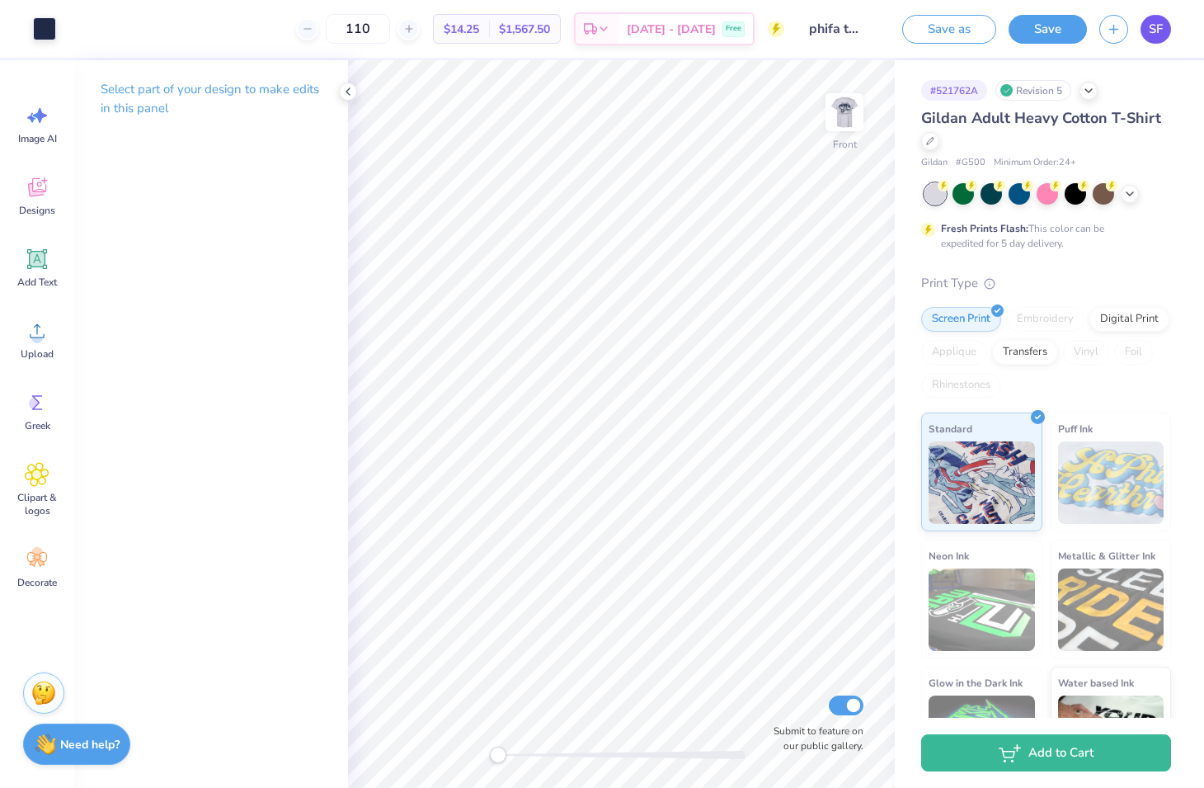
click at [1152, 27] on span "SF" at bounding box center [1156, 29] width 14 height 19
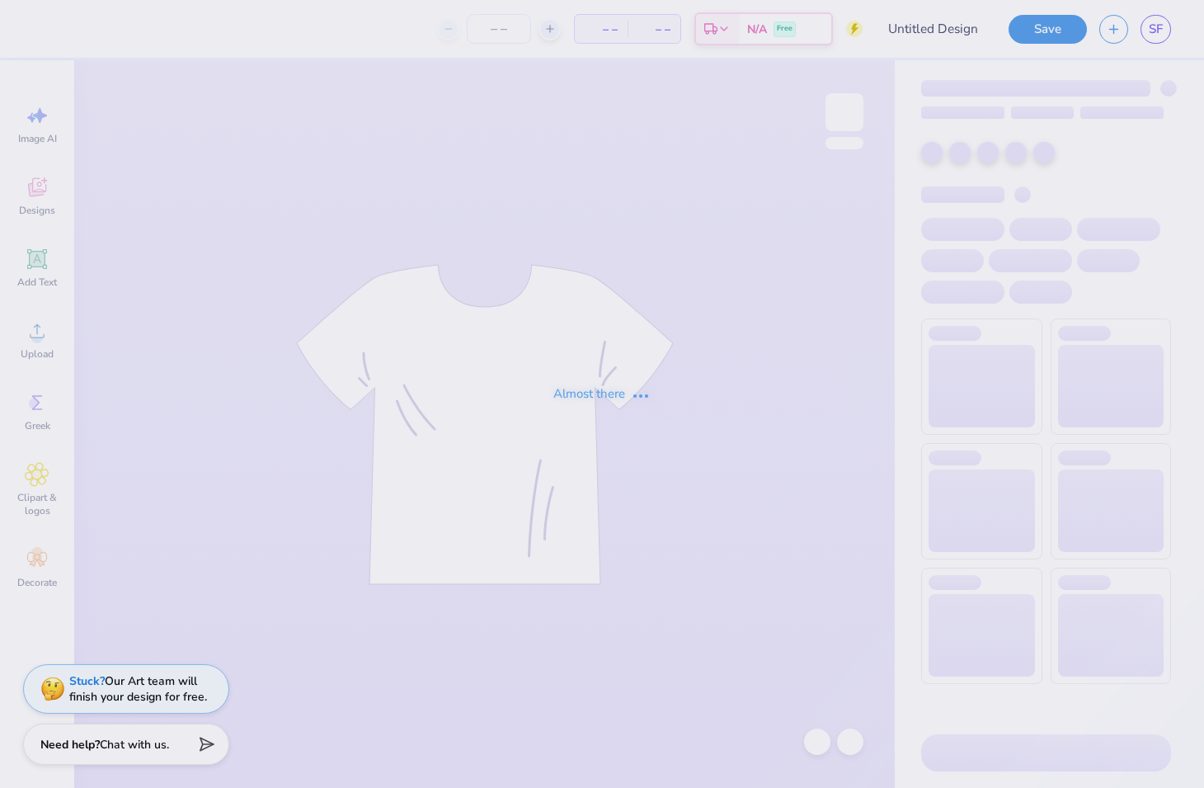
type input "phifa test"
type input "110"
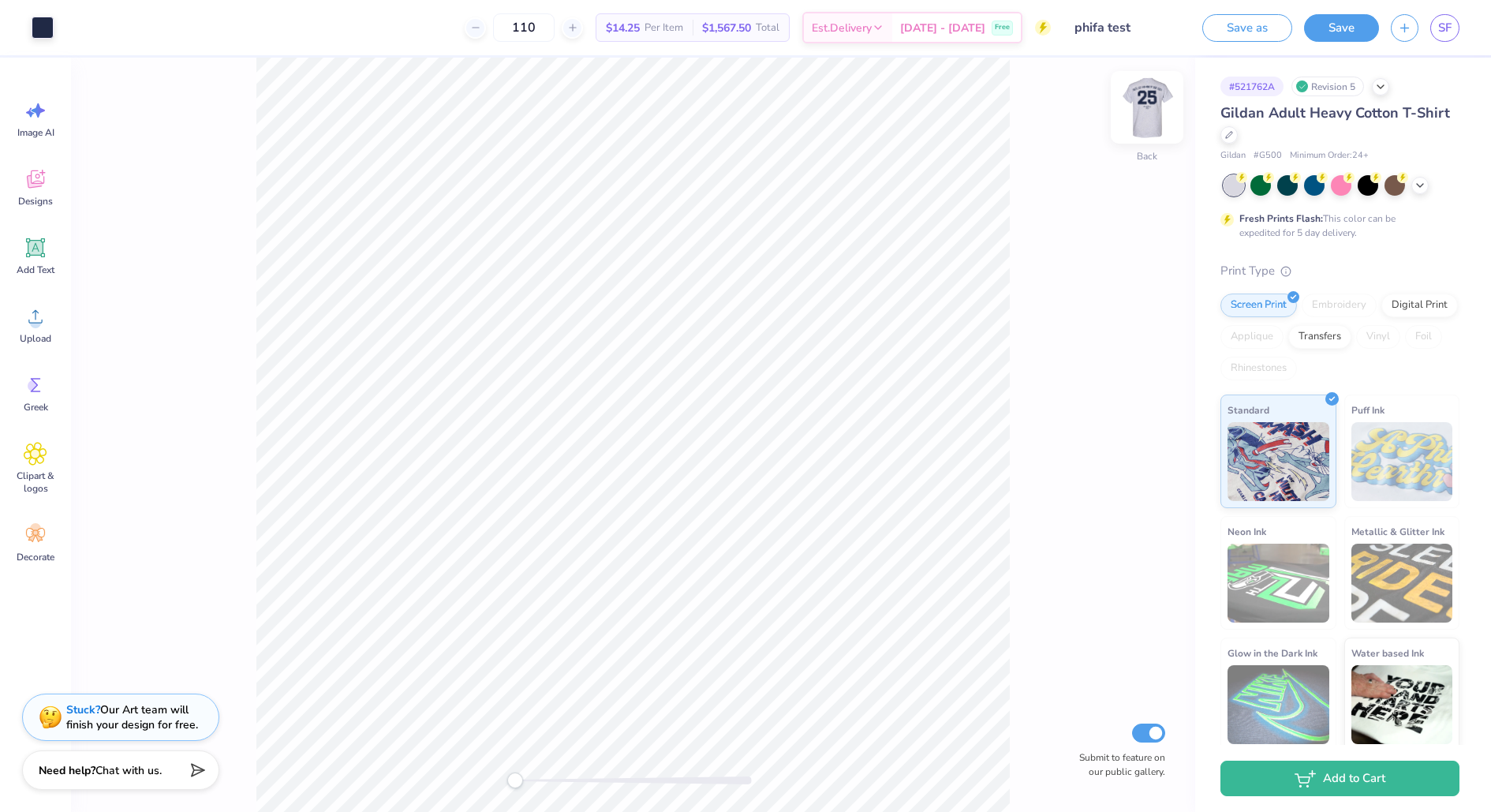
click at [1147, 95] on img at bounding box center [1147, 107] width 63 height 63
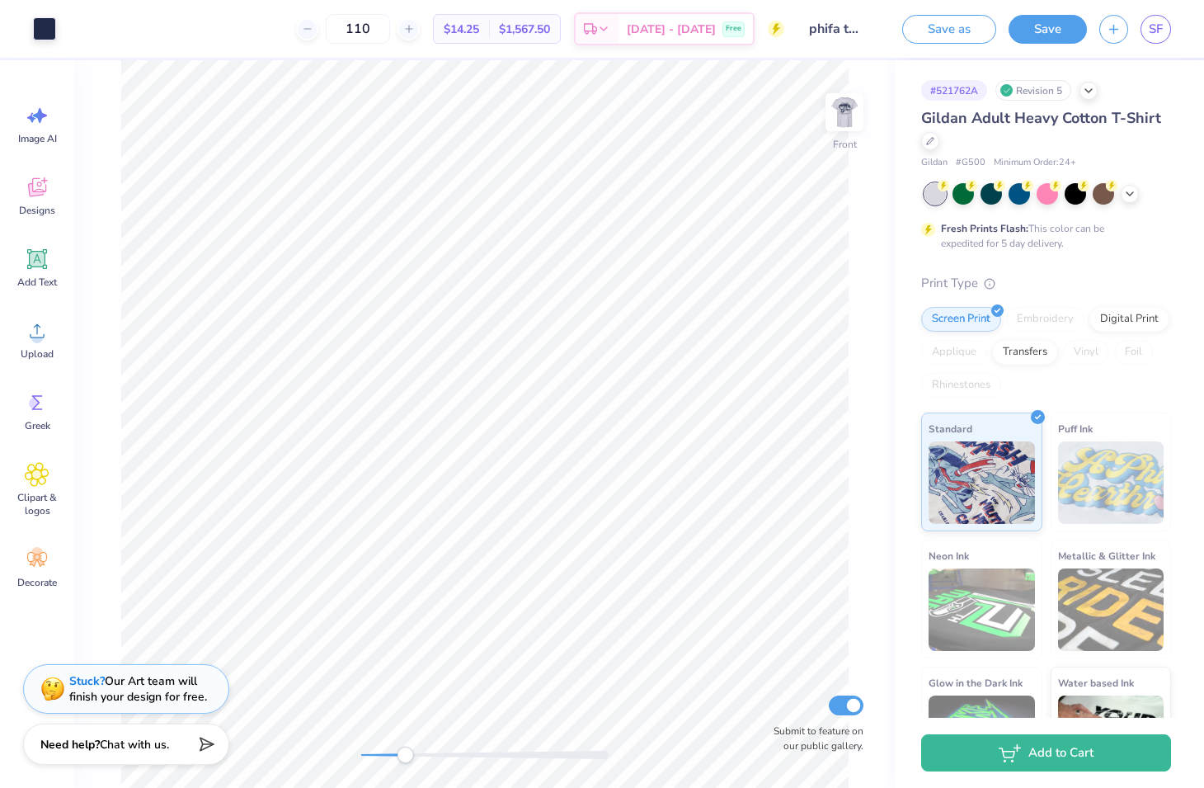
click at [404, 743] on div "Front Submit to feature on our public gallery." at bounding box center [484, 424] width 821 height 728
click at [841, 101] on img at bounding box center [845, 112] width 66 height 66
click at [846, 115] on img at bounding box center [845, 112] width 66 height 66
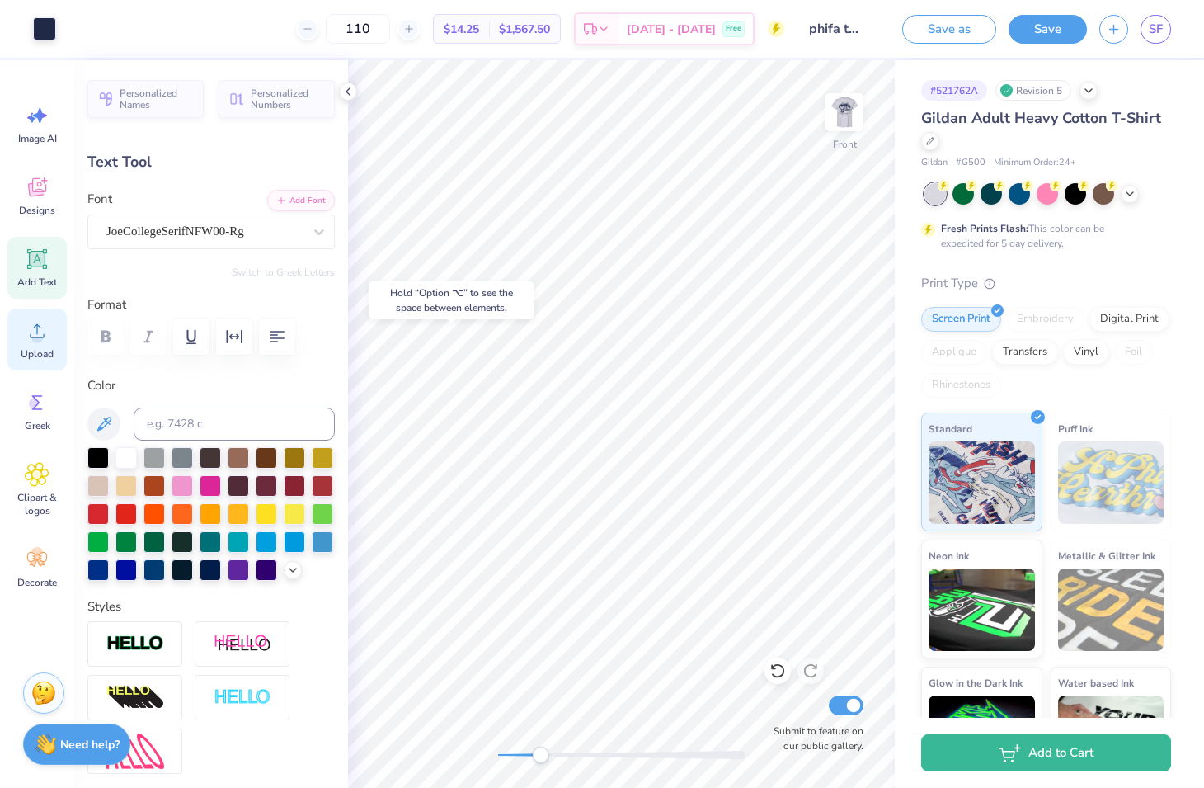
click at [38, 351] on span "Upload" at bounding box center [37, 353] width 33 height 13
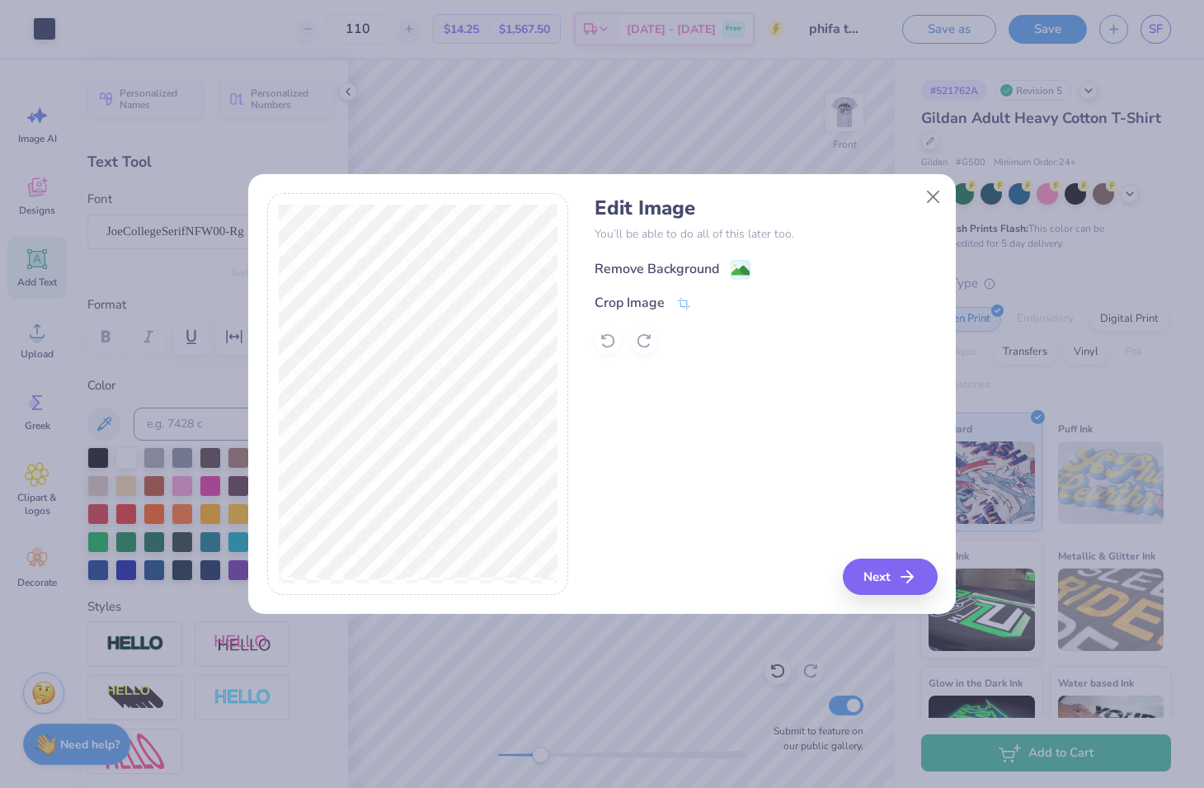
click at [662, 276] on div "Remove Background" at bounding box center [657, 269] width 125 height 20
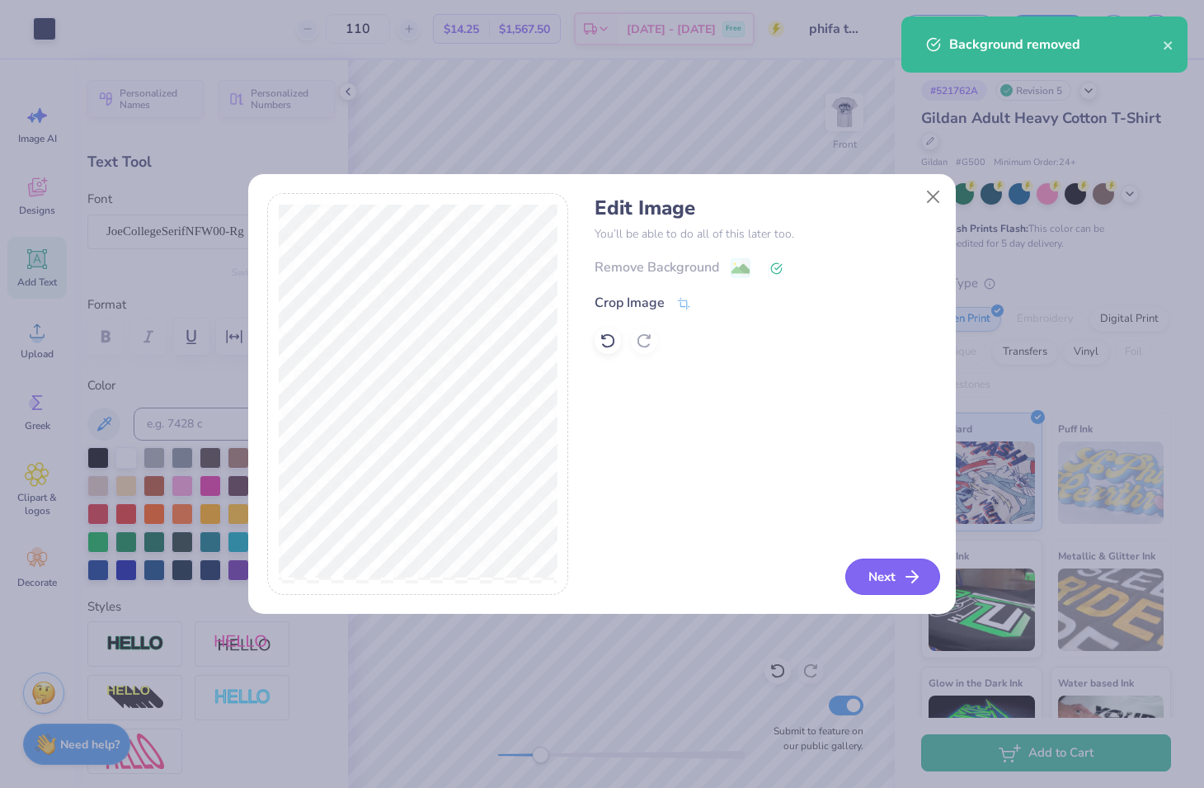
click at [898, 575] on button "Next" at bounding box center [893, 576] width 95 height 36
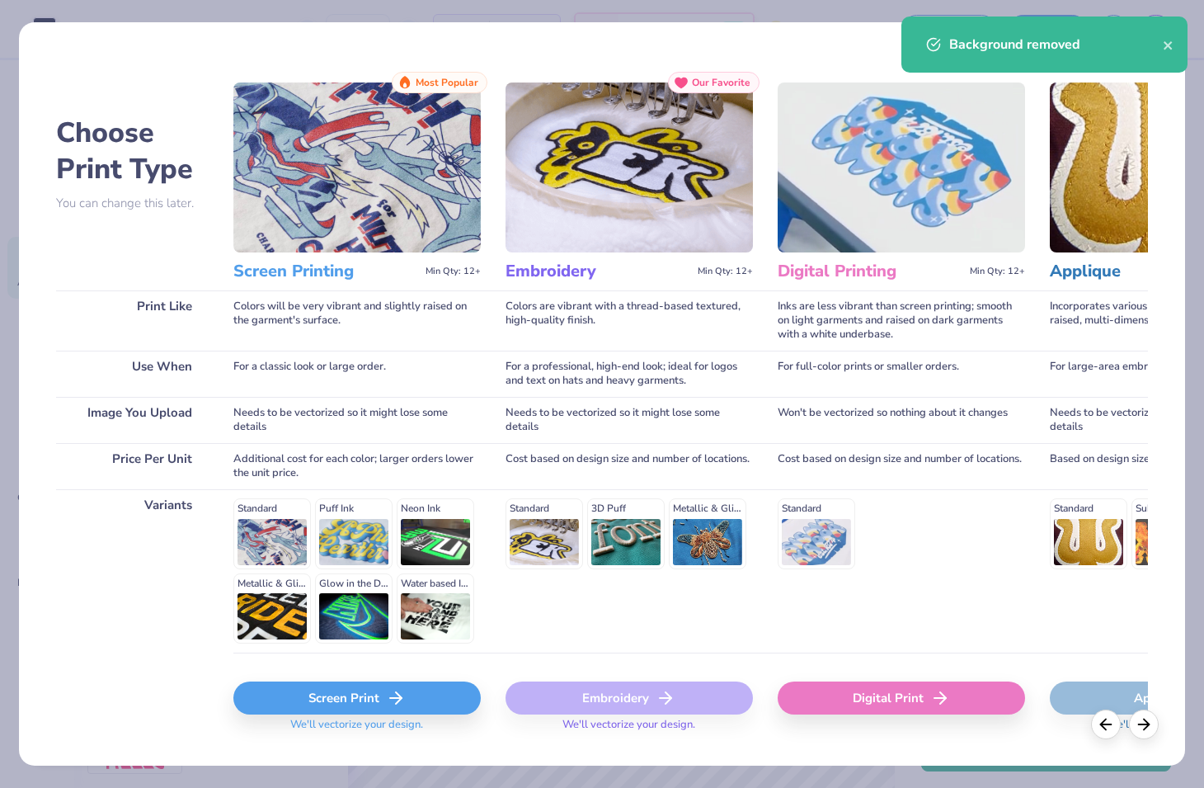
click at [437, 687] on div "Screen Print" at bounding box center [356, 697] width 247 height 33
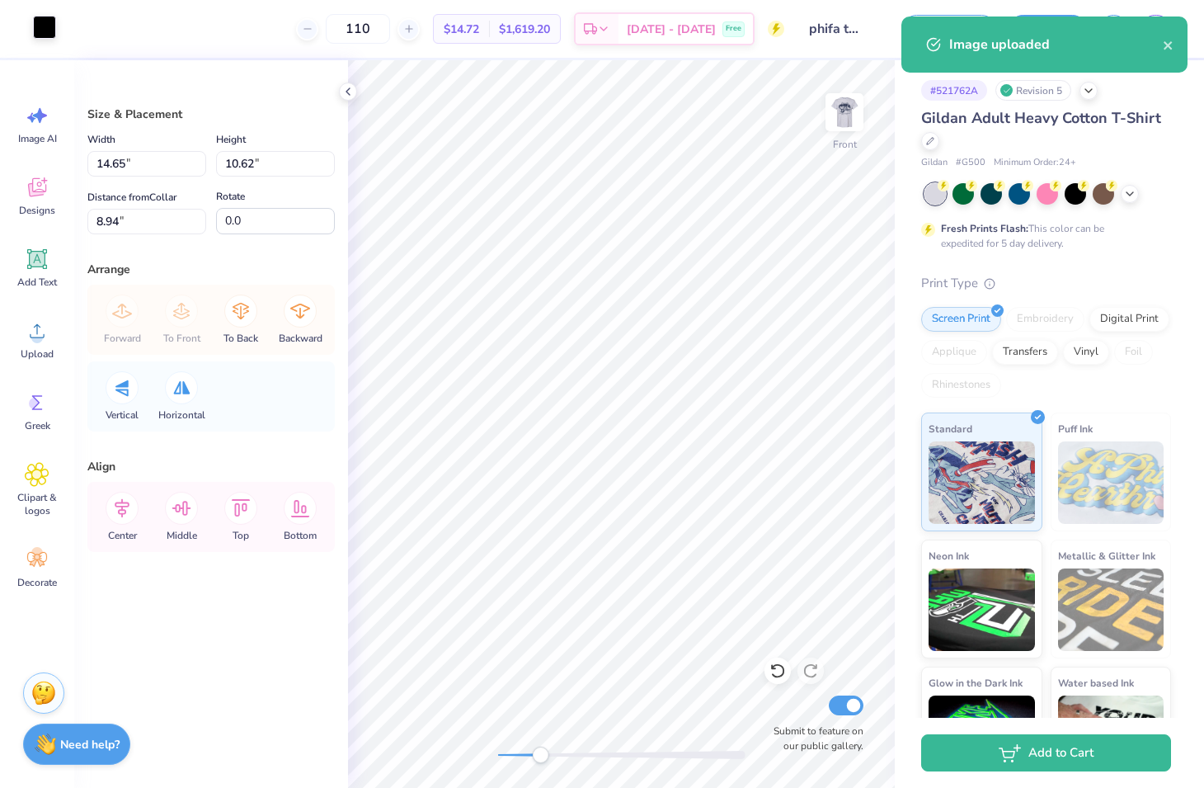
click at [36, 22] on div at bounding box center [44, 27] width 23 height 23
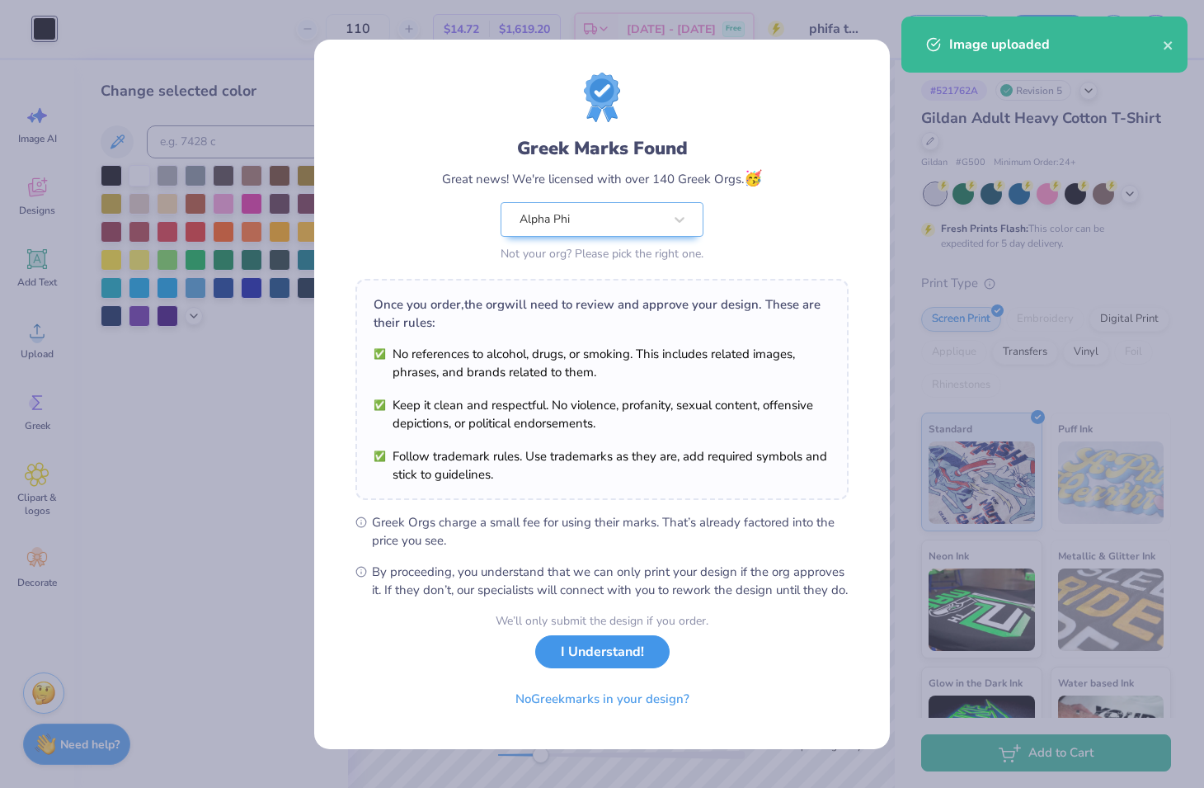
click at [591, 669] on button "I Understand!" at bounding box center [602, 652] width 134 height 34
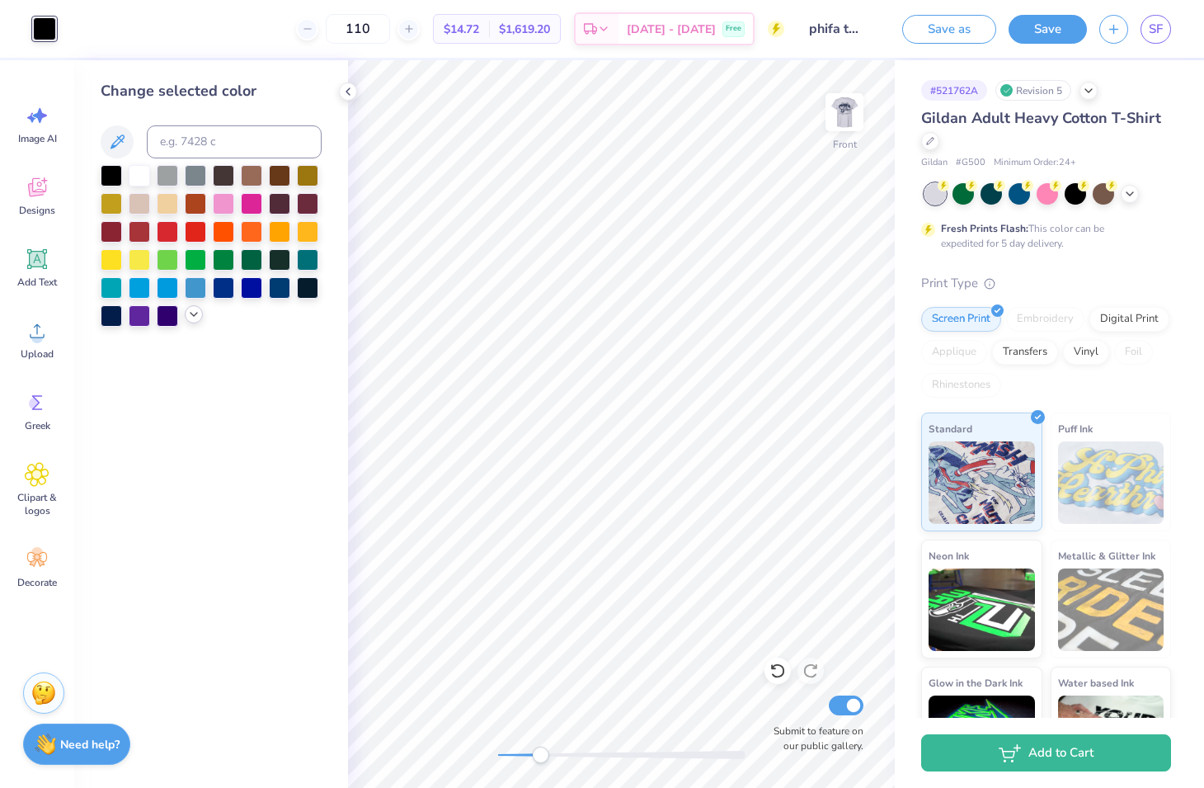
click at [196, 314] on icon at bounding box center [193, 314] width 13 height 13
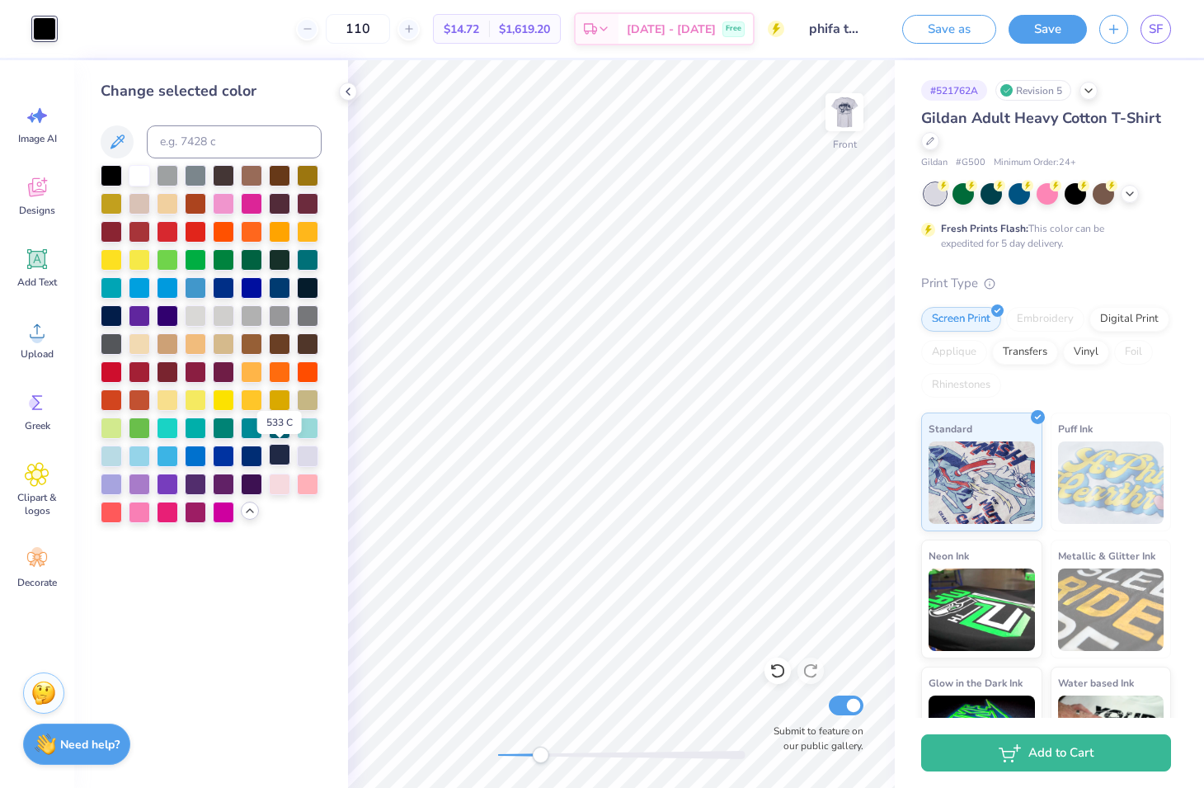
click at [281, 457] on div at bounding box center [279, 454] width 21 height 21
click at [474, 751] on div "Front Submit to feature on our public gallery." at bounding box center [621, 424] width 547 height 728
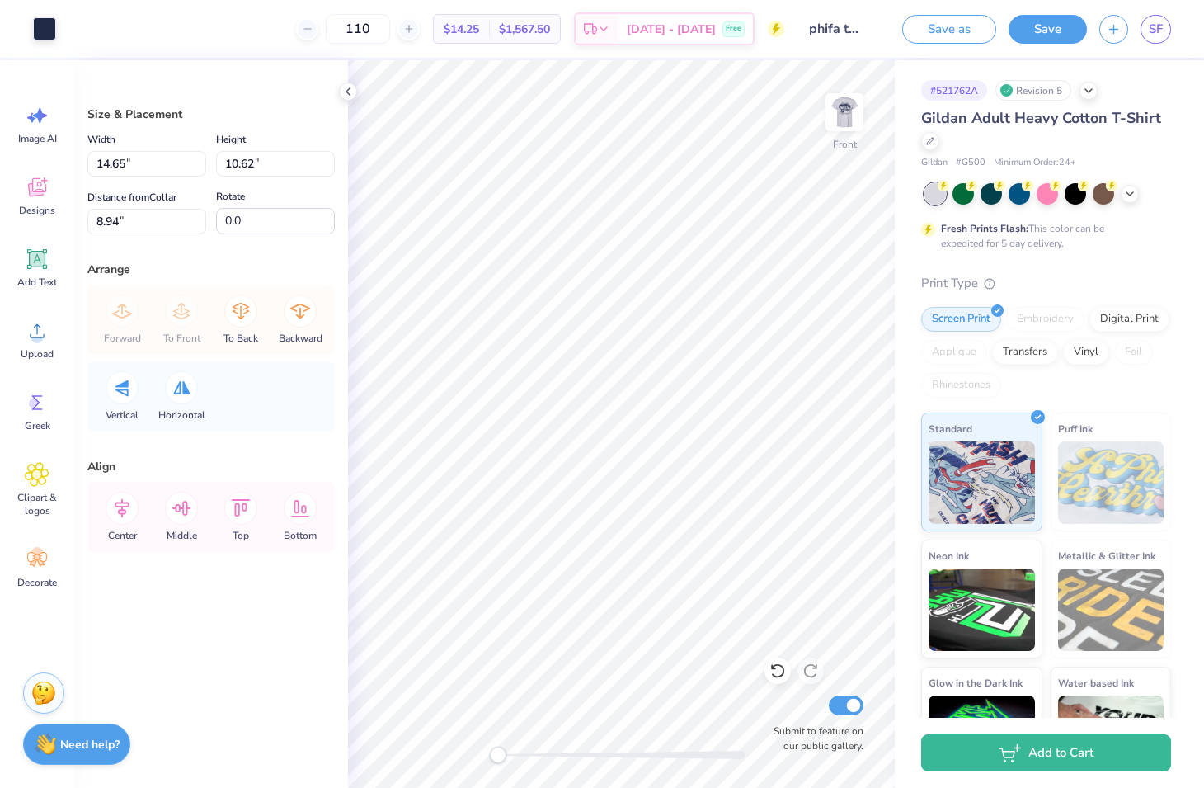
type input "10.38"
type input "7.52"
type input "9.58"
type input "6.95"
type input "5.70"
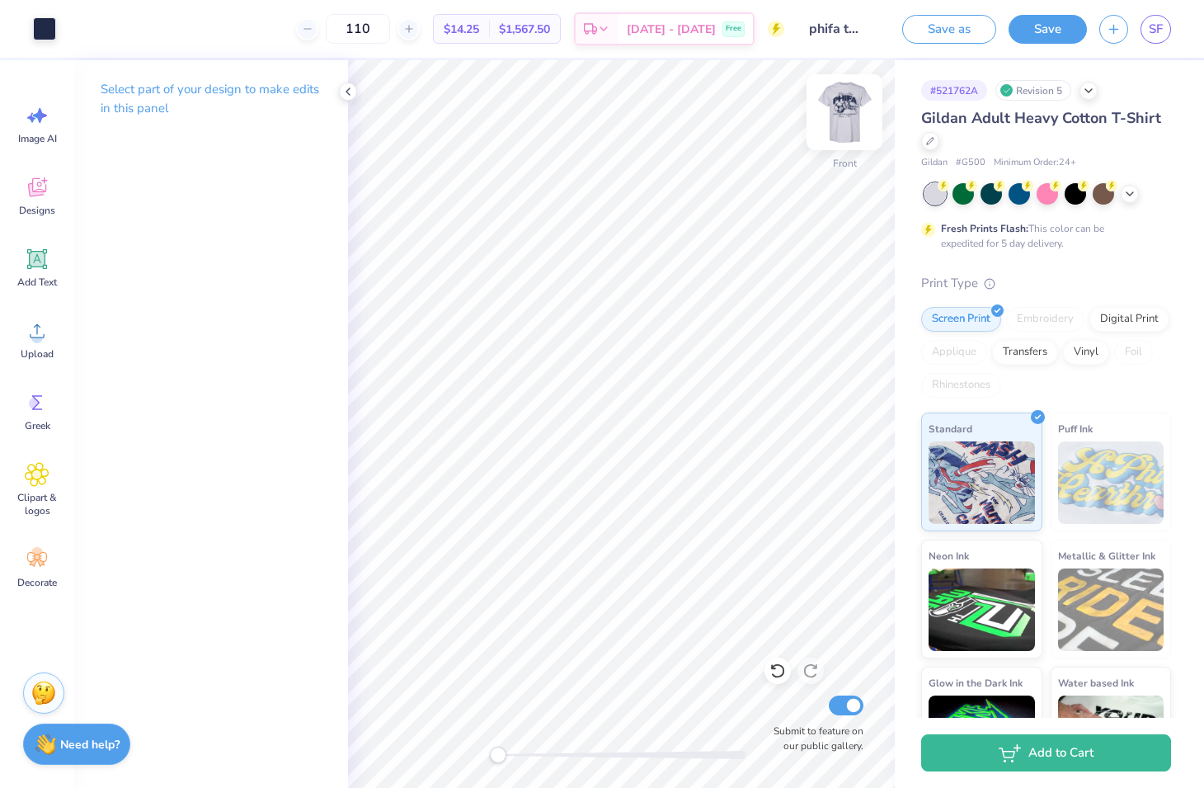
click at [832, 122] on img at bounding box center [845, 112] width 66 height 66
click at [832, 122] on img at bounding box center [844, 112] width 33 height 33
click at [1026, 118] on span "Gildan Adult Heavy Cotton T-Shirt" at bounding box center [1041, 118] width 240 height 20
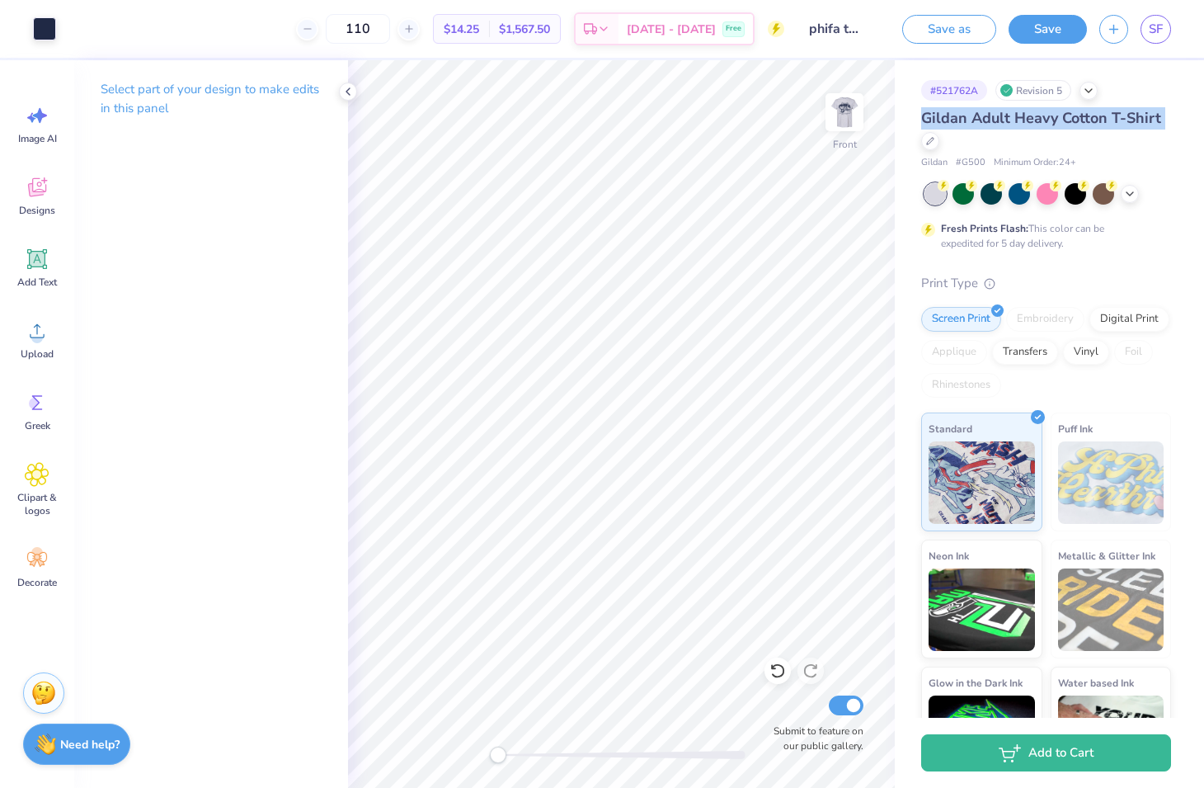
copy div "Gildan Adult Heavy Cotton T-Shirt"
click at [1149, 228] on div "Fresh Prints Flash: This color can be expedited for 5 day delivery." at bounding box center [1046, 217] width 250 height 68
click at [1086, 88] on polyline at bounding box center [1089, 88] width 7 height 3
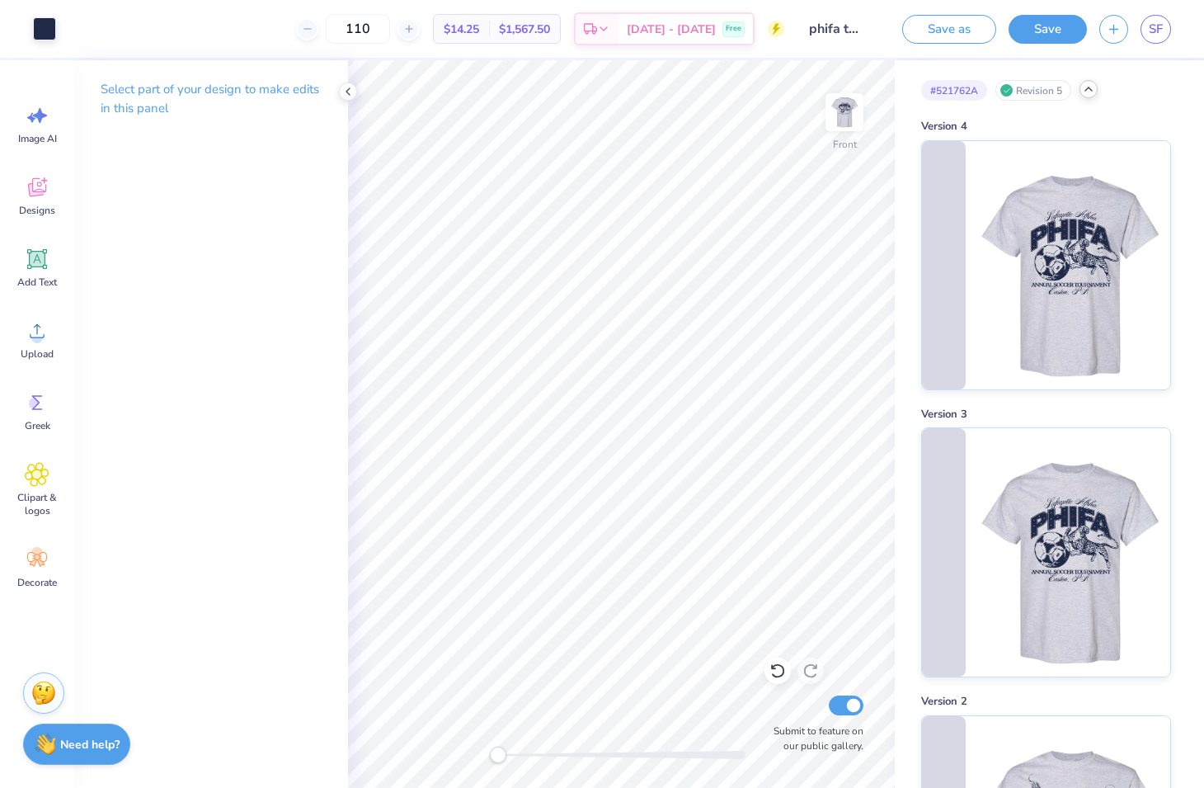
click at [1086, 88] on polyline at bounding box center [1089, 88] width 7 height 3
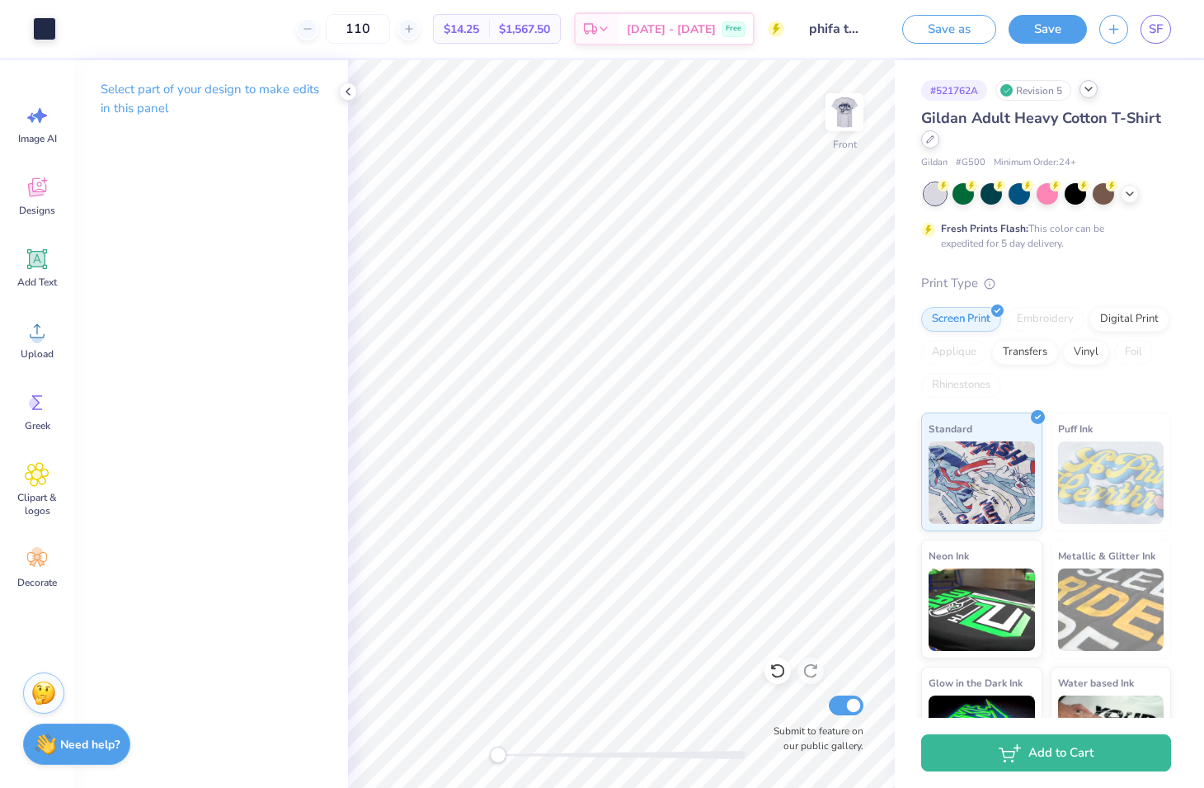
click at [928, 142] on icon at bounding box center [930, 139] width 8 height 8
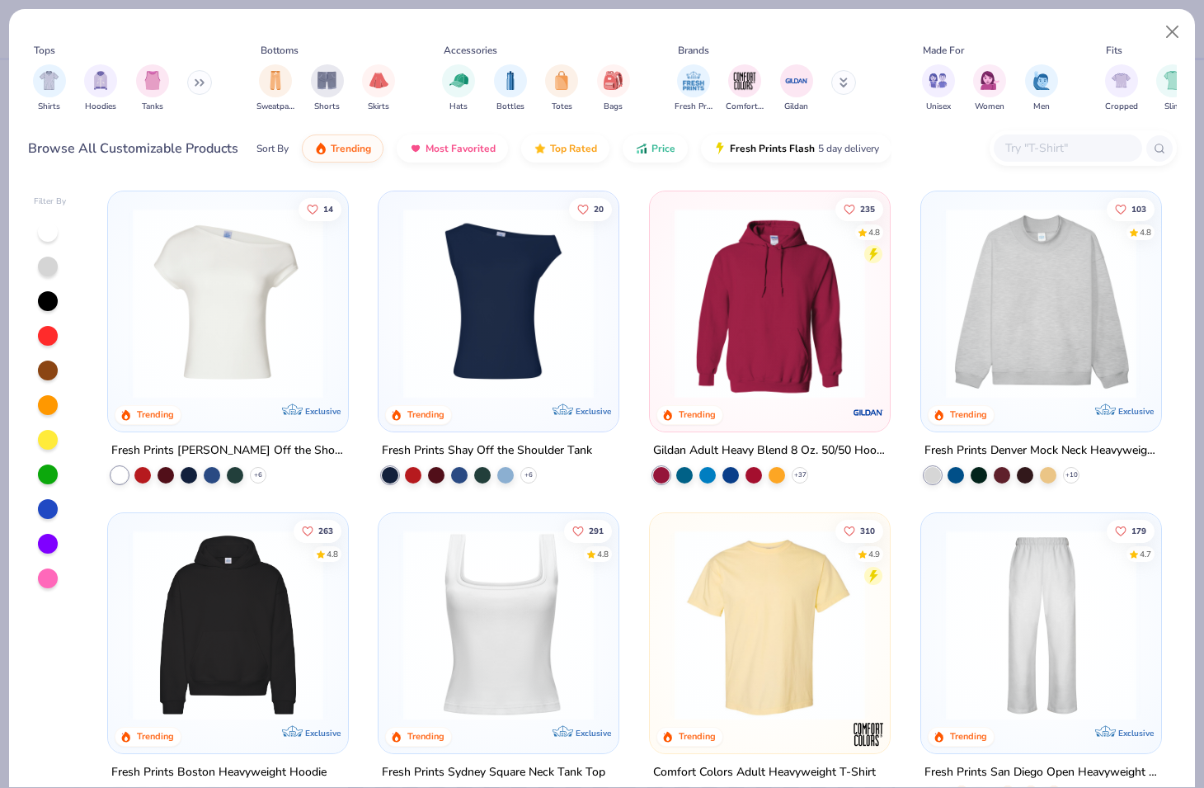
click at [1022, 153] on input "text" at bounding box center [1067, 148] width 127 height 19
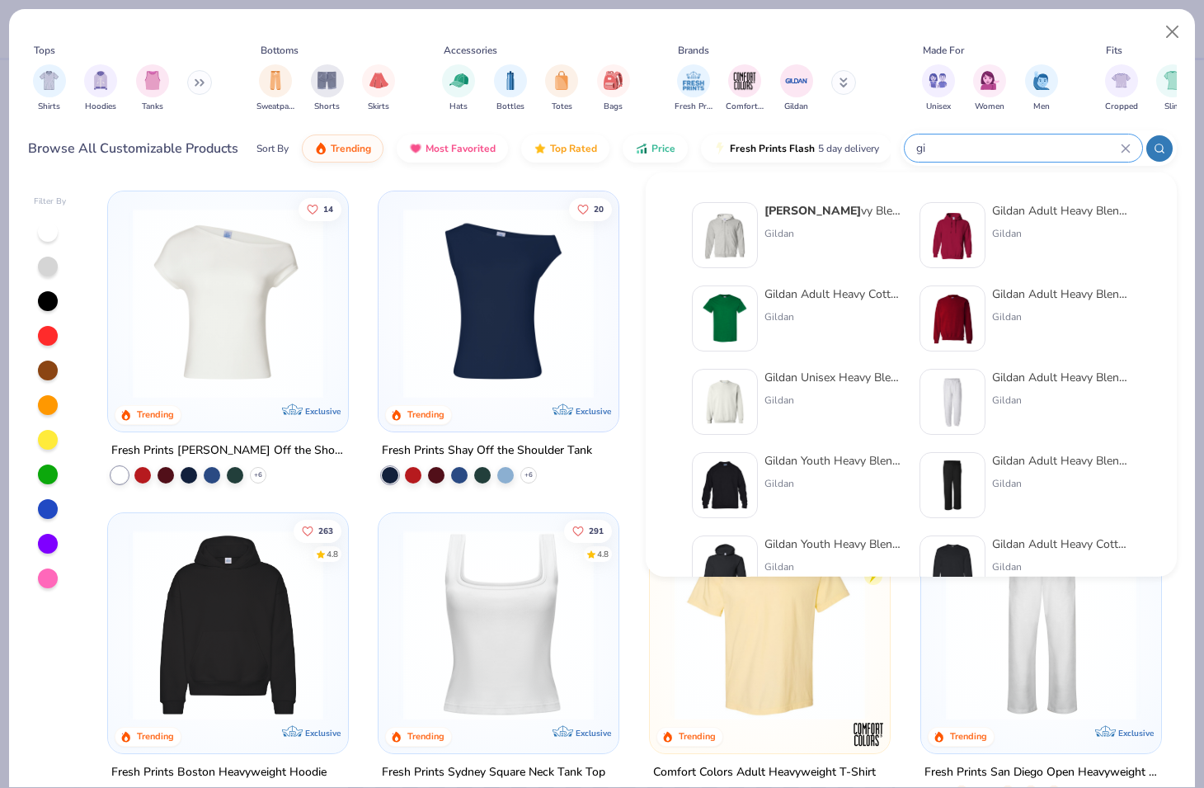
type input "g"
paste input "Gildan Adult Heavy Cotton T-Shirt"
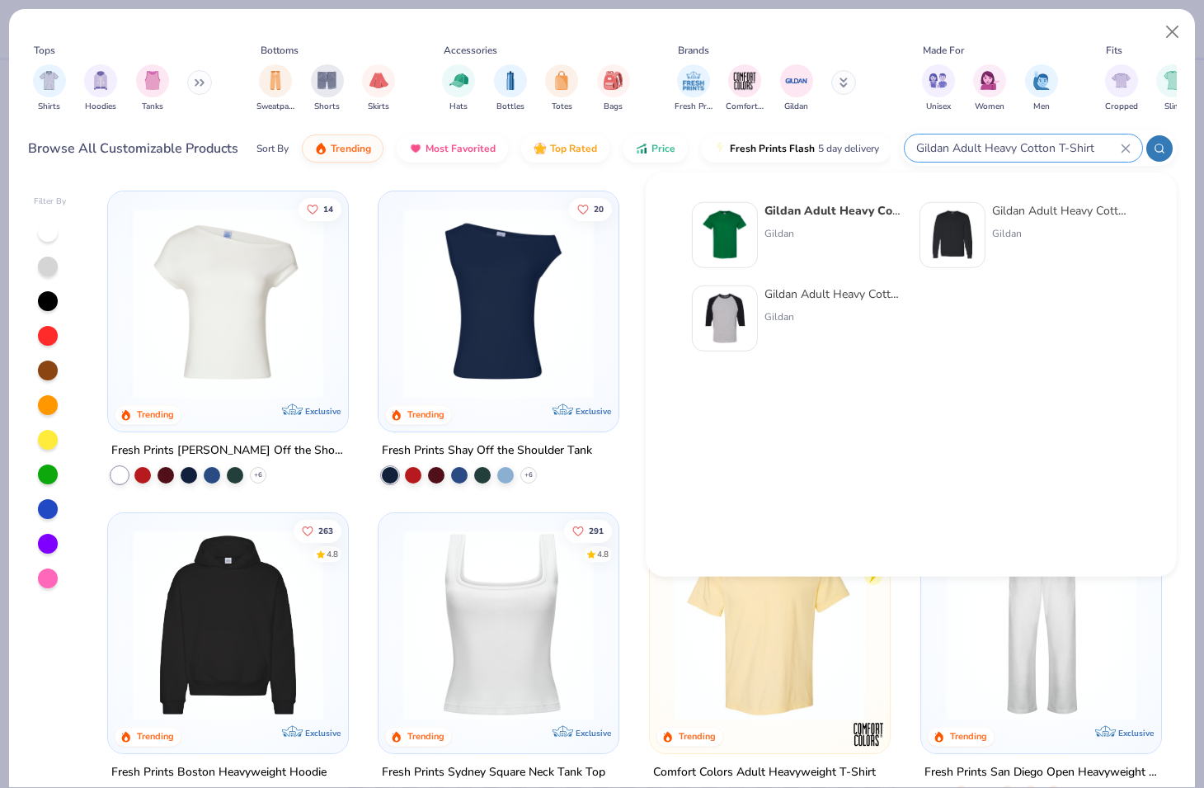
type input "Gildan Adult Heavy Cotton T-Shirt"
click at [751, 252] on div at bounding box center [725, 235] width 66 height 66
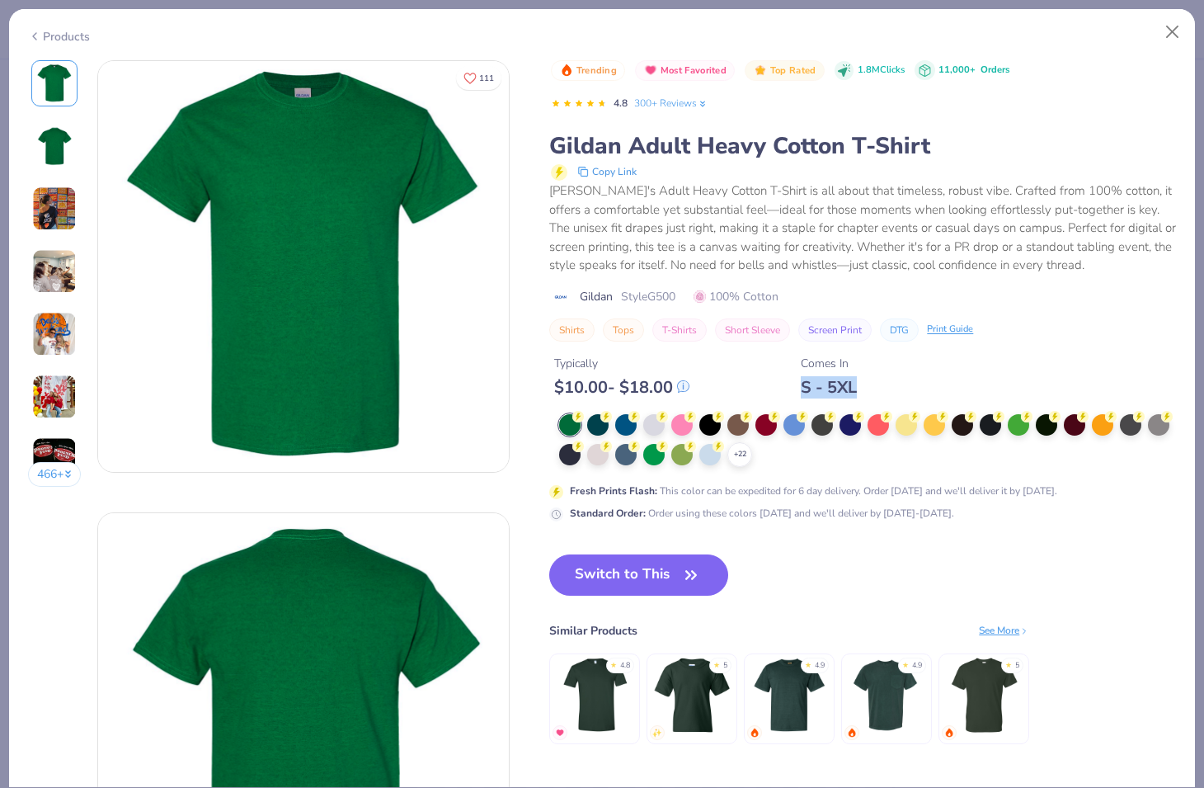
drag, startPoint x: 806, startPoint y: 384, endPoint x: 863, endPoint y: 384, distance: 56.9
click at [857, 384] on div "S - 5XL" at bounding box center [829, 387] width 56 height 21
click at [873, 383] on div "Typically $ 10.00 - $ 18.00 Comes In S - 5XL" at bounding box center [862, 370] width 627 height 56
click at [1163, 28] on button "Close" at bounding box center [1172, 31] width 31 height 31
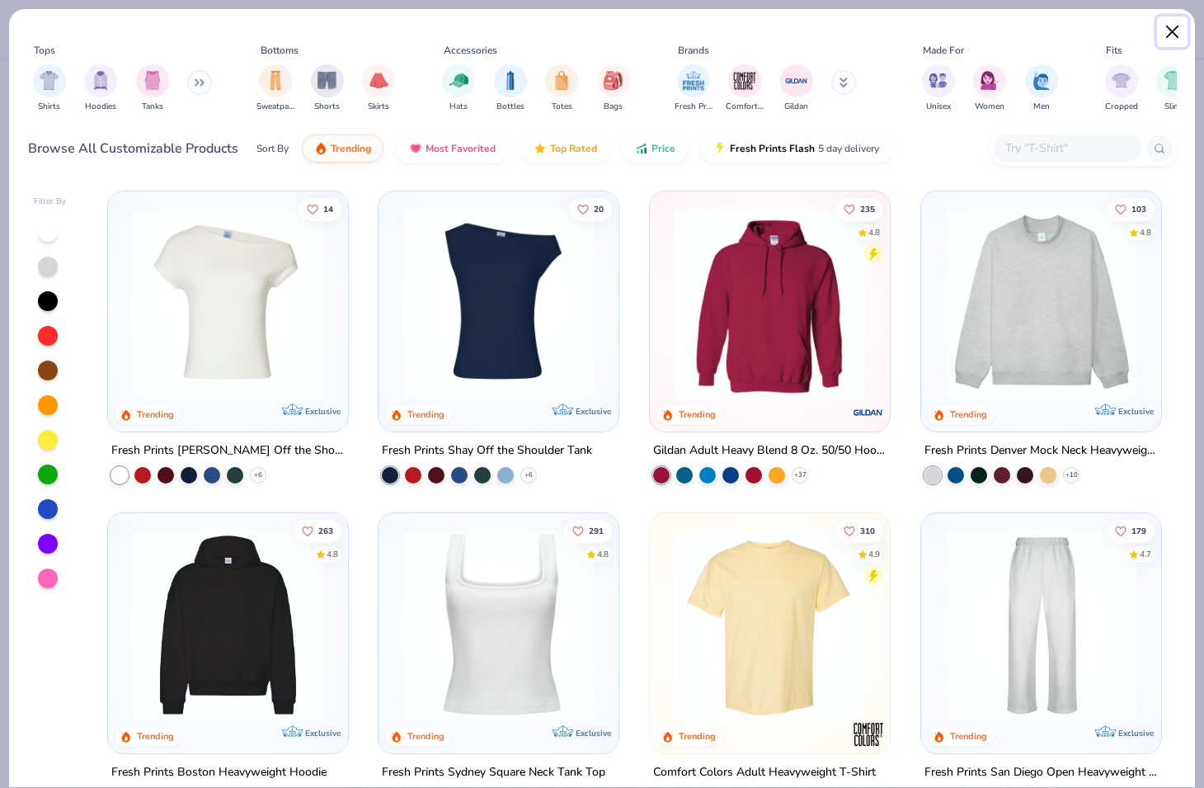
click at [1176, 43] on button "Close" at bounding box center [1172, 31] width 31 height 31
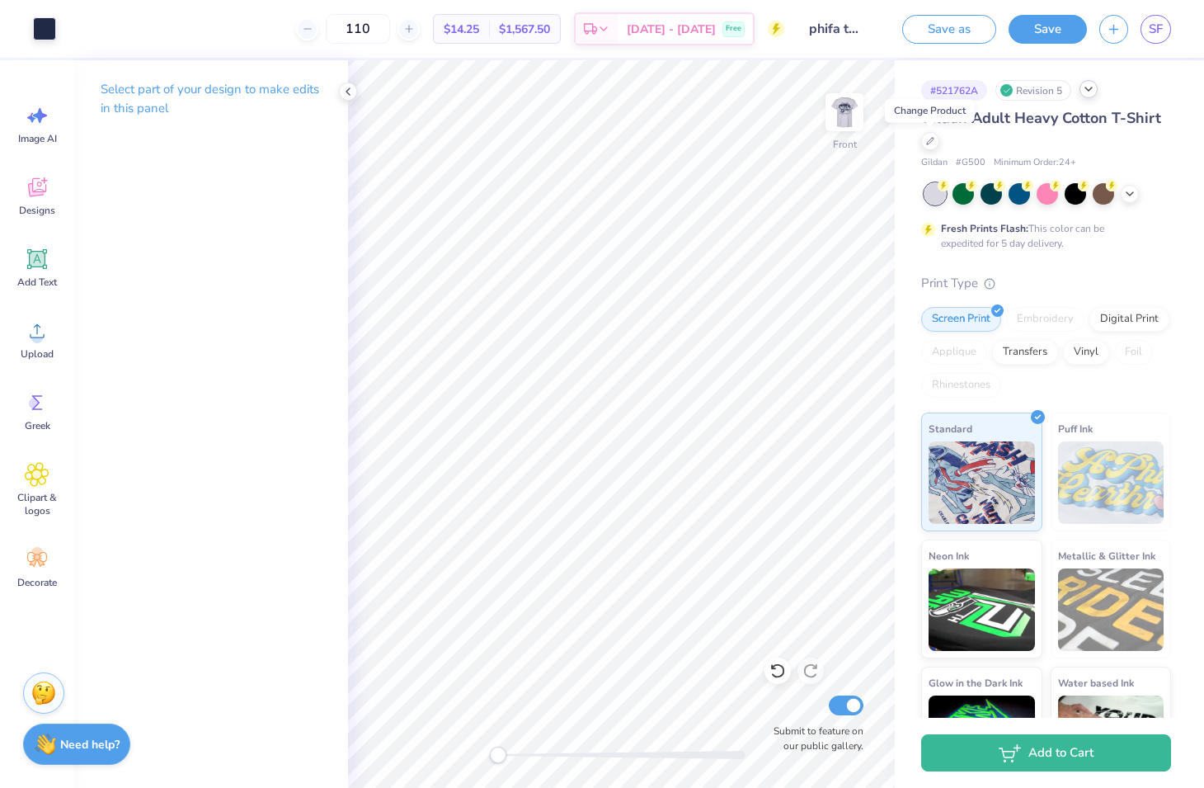
click at [996, 122] on span "Gildan Adult Heavy Cotton T-Shirt" at bounding box center [1041, 118] width 240 height 20
copy div "Gildan Adult Heavy Cotton T-Shirt"
click at [847, 126] on img at bounding box center [845, 112] width 66 height 66
